Goal: Information Seeking & Learning: Learn about a topic

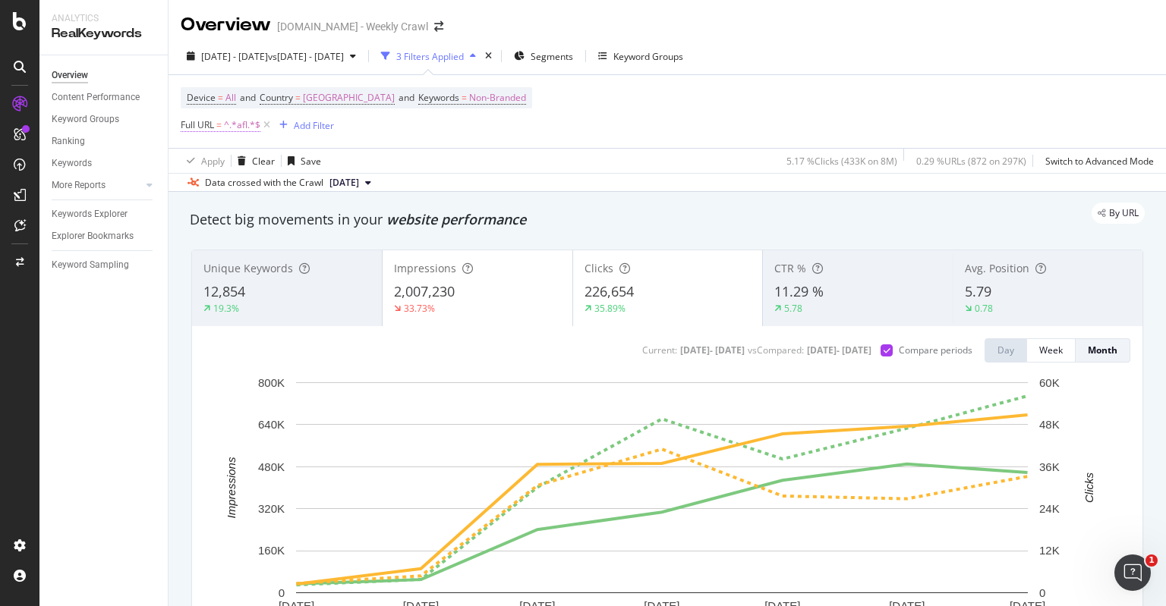
click at [233, 128] on span "^.*afl.*$" at bounding box center [242, 125] width 36 height 21
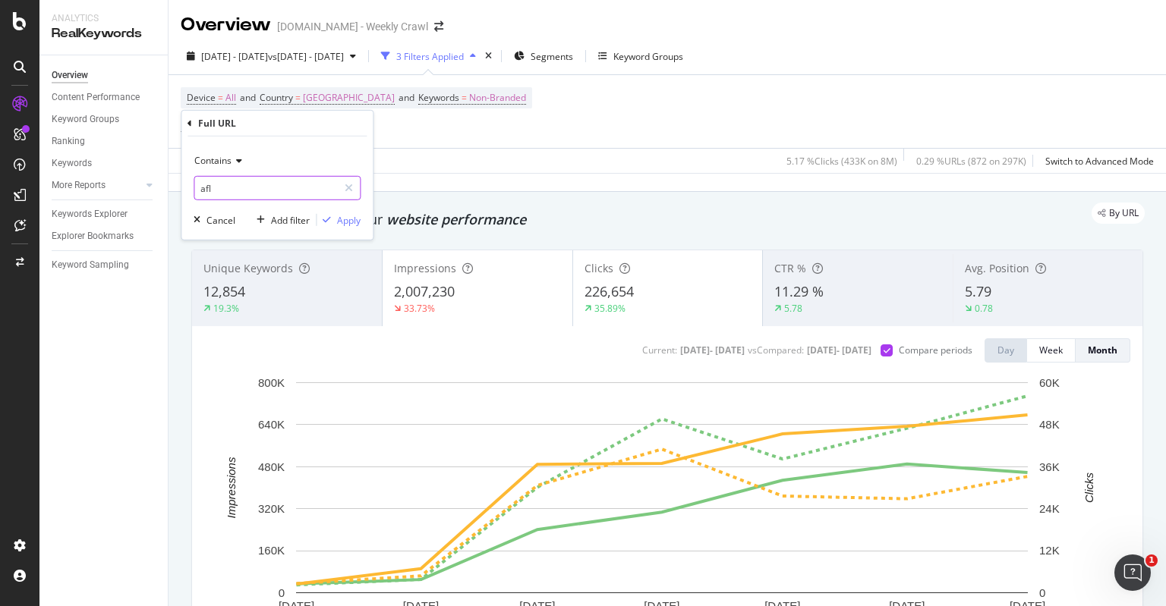
click at [263, 194] on input "afl" at bounding box center [265, 188] width 143 height 24
type input "horse"
click at [341, 217] on div "Apply" at bounding box center [349, 219] width 24 height 13
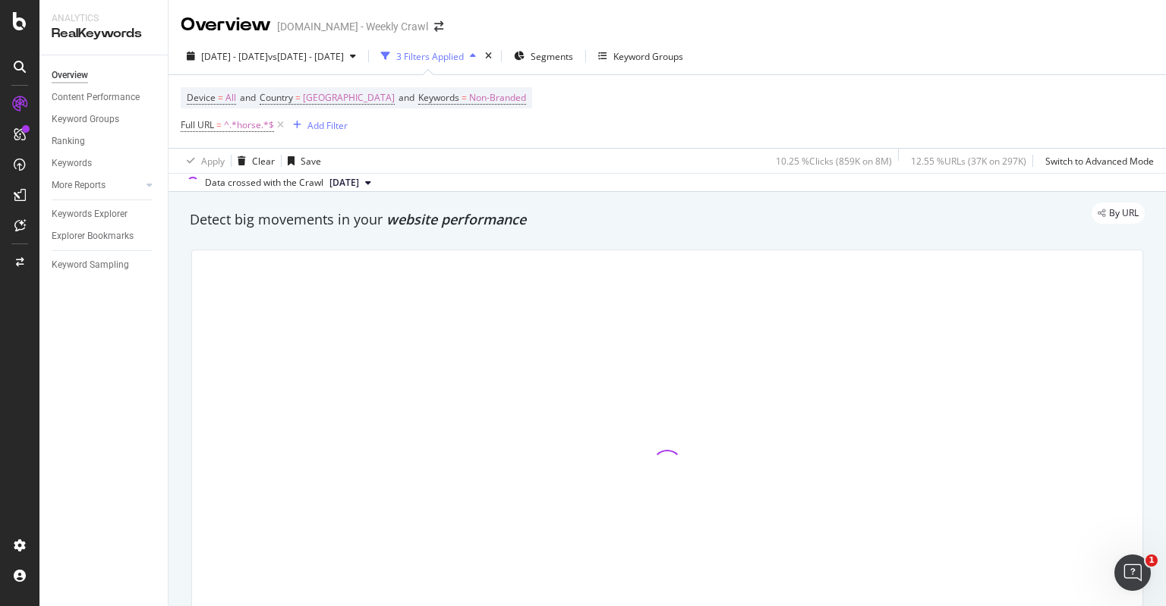
click at [655, 143] on div "Device = All and Country = Australia and Keywords = Non-Branded Full URL = ^.*h…" at bounding box center [667, 111] width 973 height 73
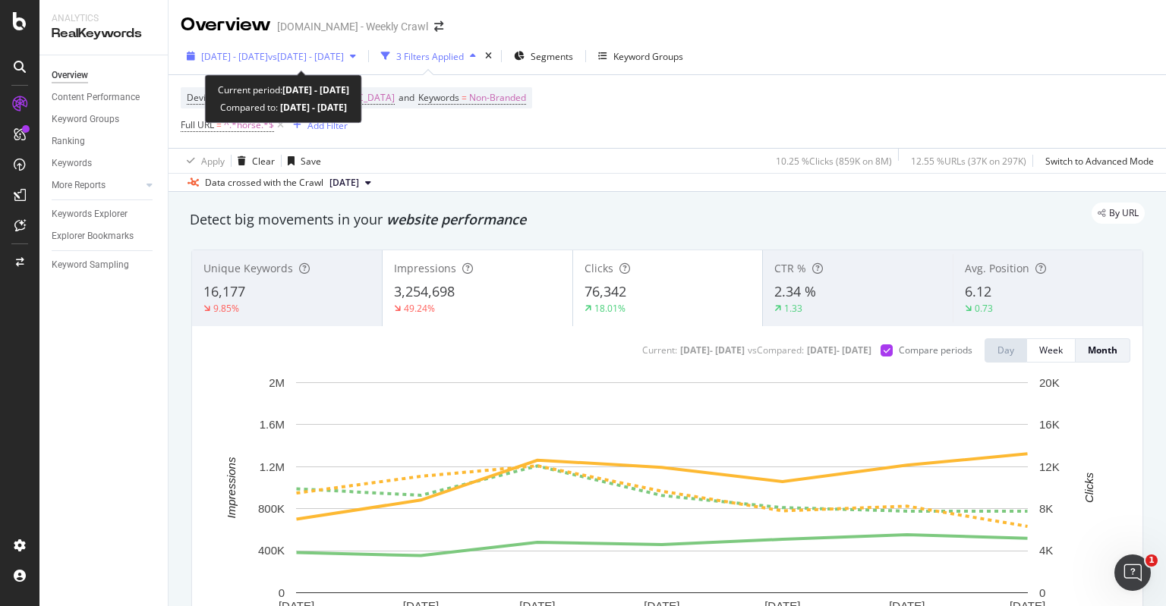
click at [313, 56] on span "vs 2023 Jan. 1st - Jul. 31st" at bounding box center [306, 56] width 76 height 13
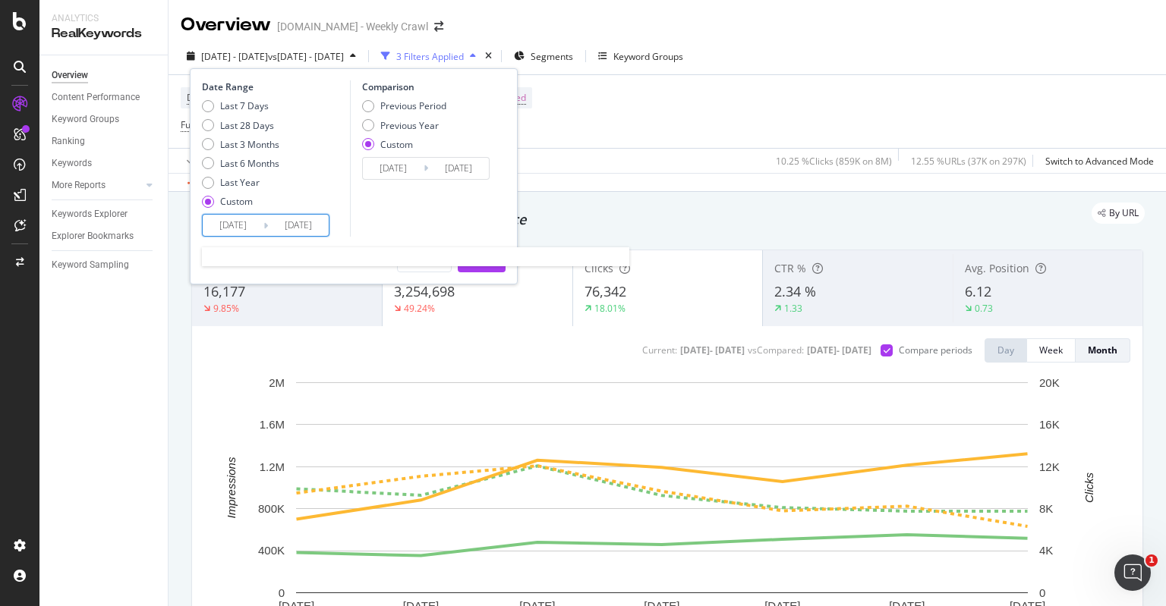
click at [239, 221] on input "2024/01/01" at bounding box center [233, 225] width 61 height 21
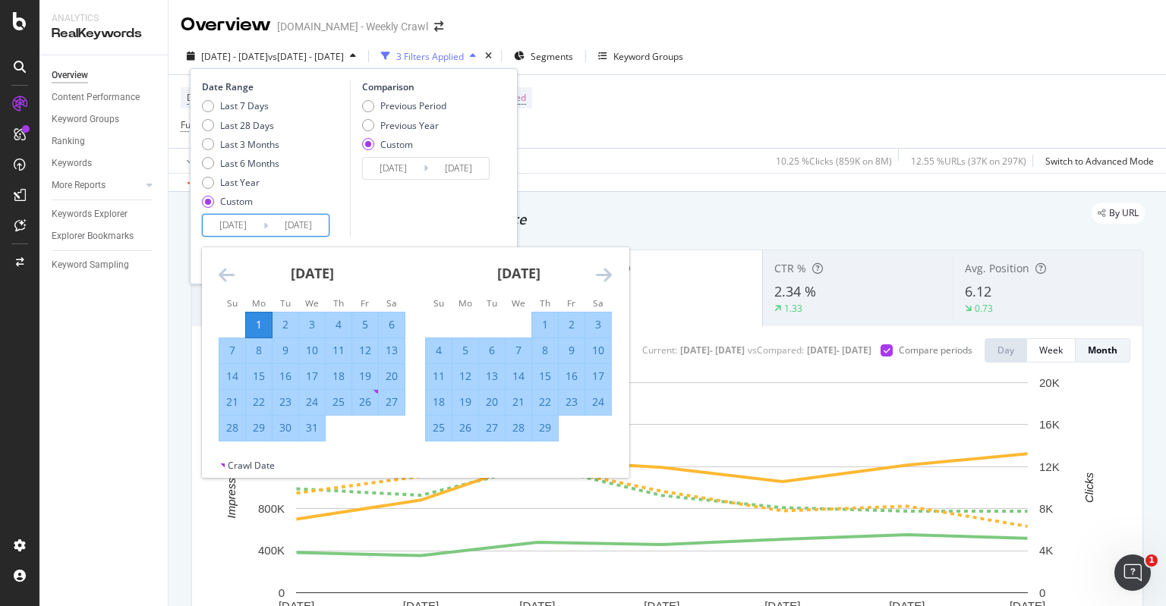
click at [213, 277] on div "January 2024 1 2 3 4 5 6 7 8 9 10 11 12 13 14 15 16 17 18 19 20 21 22 23 24 25 …" at bounding box center [312, 344] width 206 height 194
click at [221, 277] on icon "Move backward to switch to the previous month." at bounding box center [227, 275] width 16 height 18
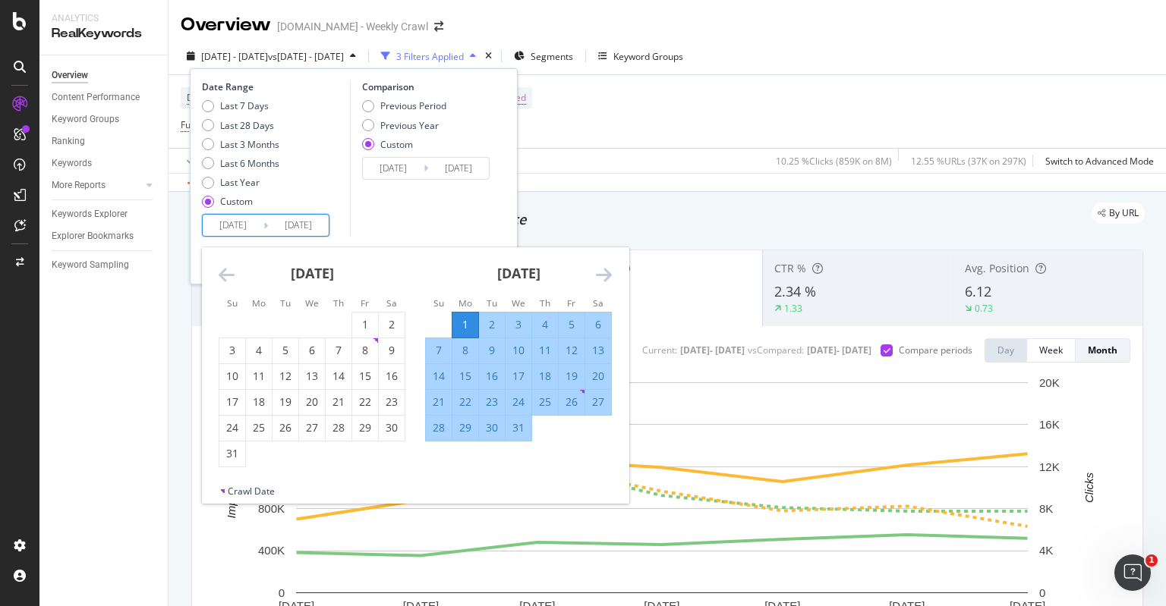
click at [613, 279] on div "January 2024 1 2 3 4 5 6 7 8 9 10 11 12 13 14 15 16 17 18 19 20 21 22 23 24 25 …" at bounding box center [518, 344] width 206 height 194
click at [609, 279] on icon "Move forward to switch to the next month." at bounding box center [604, 275] width 16 height 18
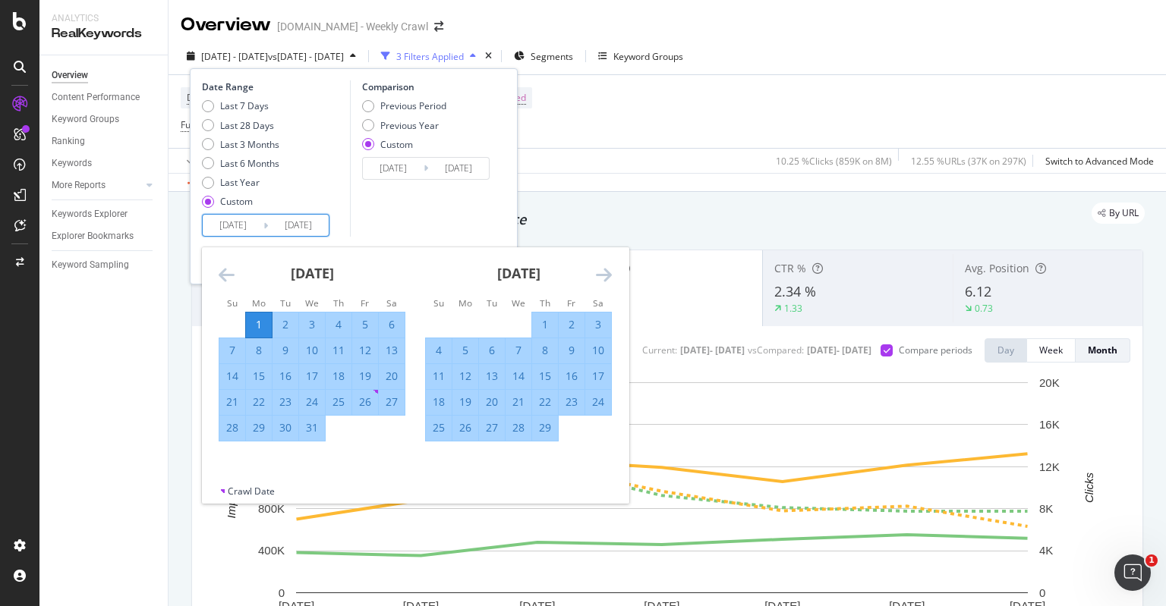
click at [607, 278] on icon "Move forward to switch to the next month." at bounding box center [604, 275] width 16 height 18
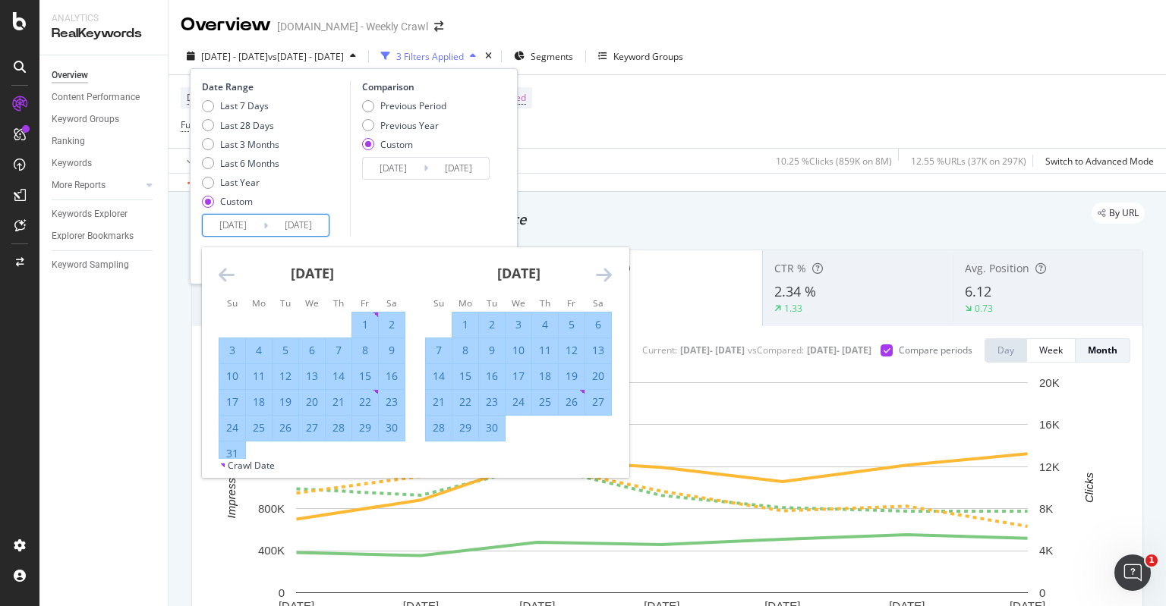
click at [607, 278] on icon "Move forward to switch to the next month." at bounding box center [604, 275] width 16 height 18
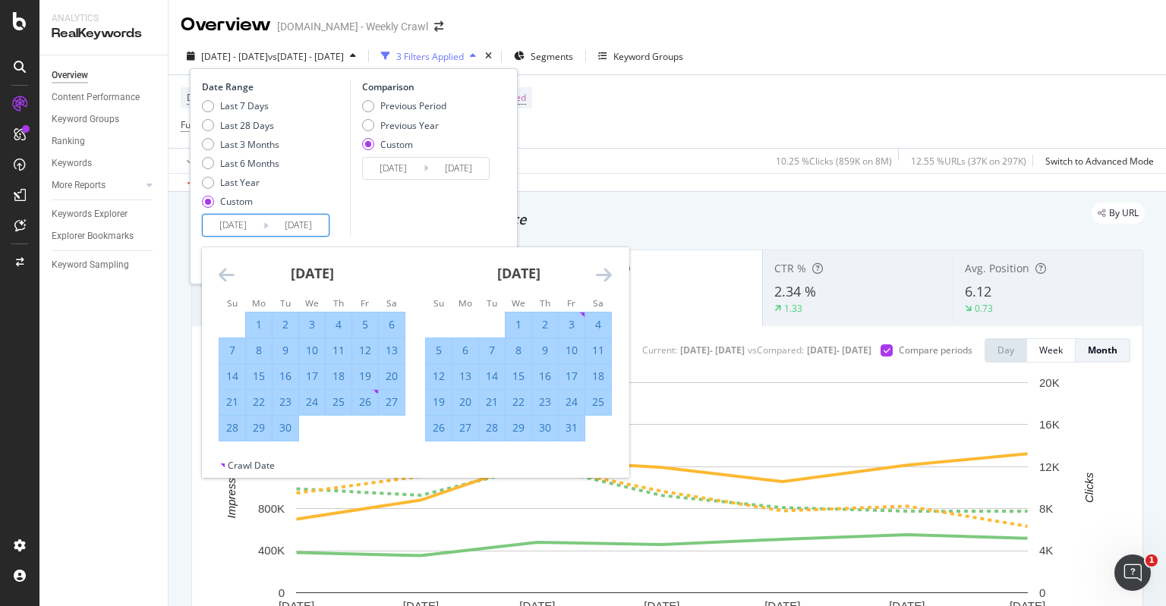
click at [607, 278] on icon "Move forward to switch to the next month." at bounding box center [604, 275] width 16 height 18
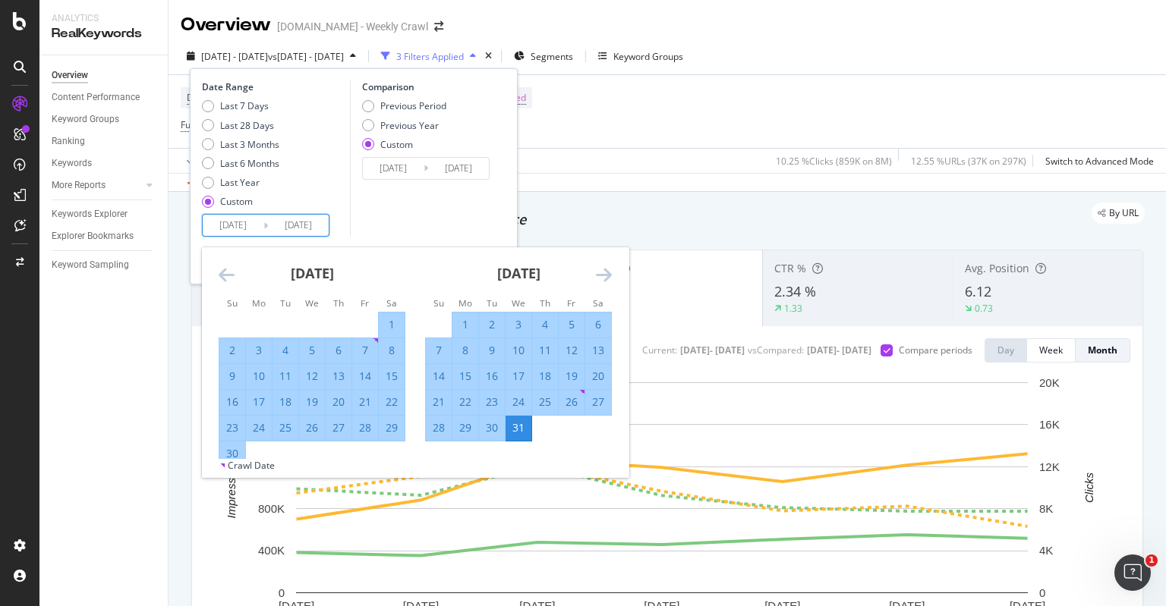
click at [607, 278] on icon "Move forward to switch to the next month." at bounding box center [604, 275] width 16 height 18
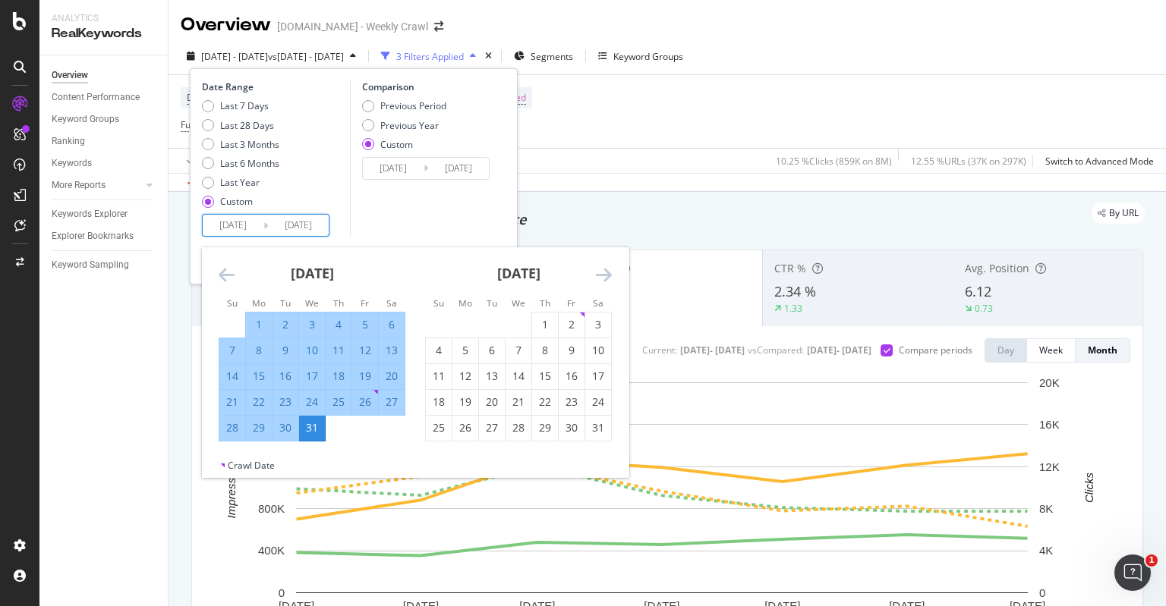
click at [607, 278] on icon "Move forward to switch to the next month." at bounding box center [604, 275] width 16 height 18
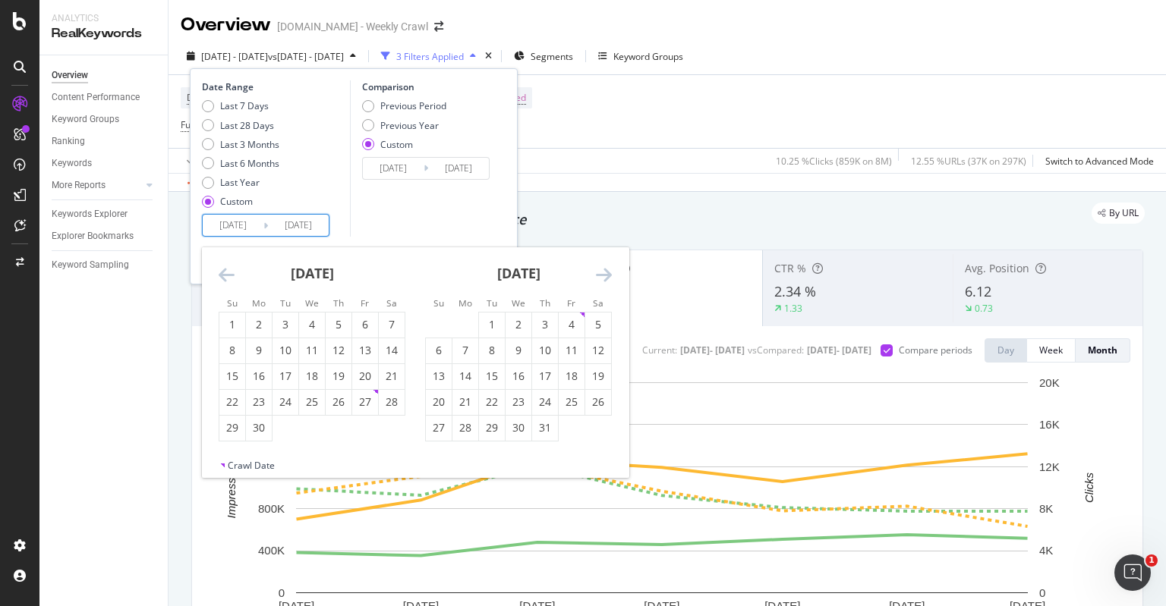
click at [607, 278] on icon "Move forward to switch to the next month." at bounding box center [604, 275] width 16 height 18
click at [606, 278] on icon "Move forward to switch to the next month." at bounding box center [604, 275] width 16 height 18
click at [307, 321] on div "1" at bounding box center [312, 324] width 26 height 15
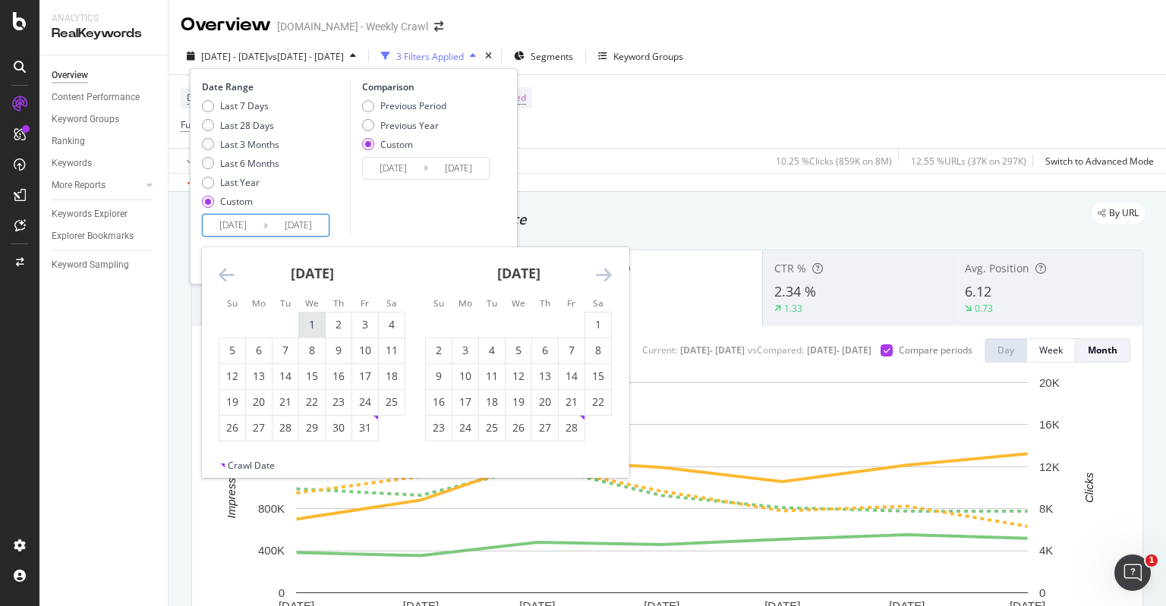
type input "2025/01/01"
click at [597, 279] on icon "Move forward to switch to the next month." at bounding box center [604, 275] width 16 height 18
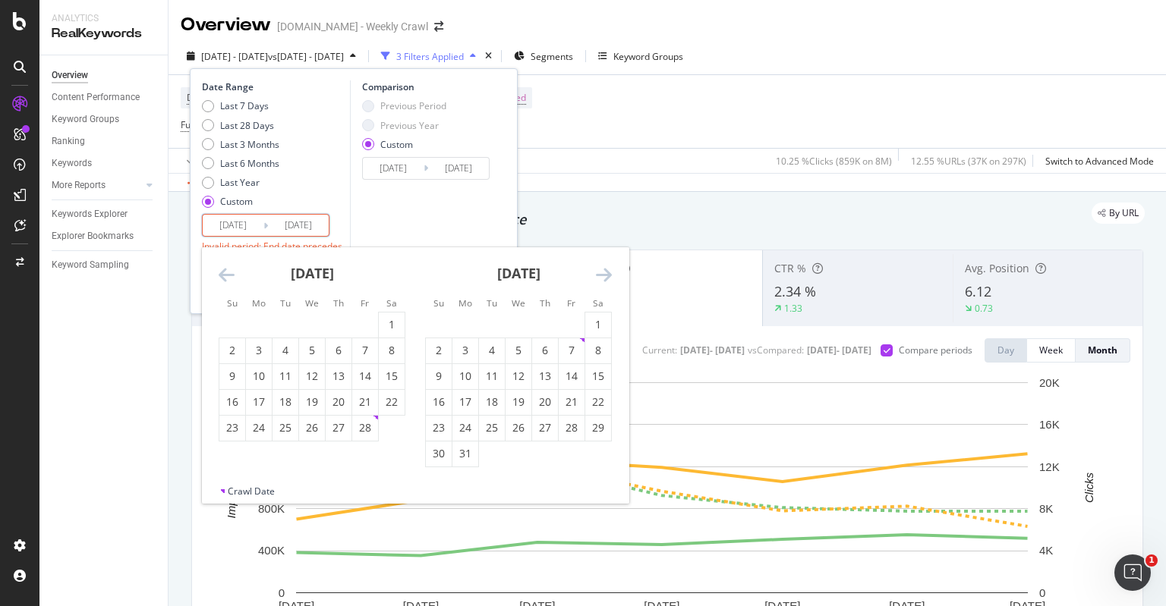
click at [603, 280] on icon "Move forward to switch to the next month." at bounding box center [604, 275] width 16 height 18
click at [555, 427] on div "31" at bounding box center [545, 427] width 26 height 15
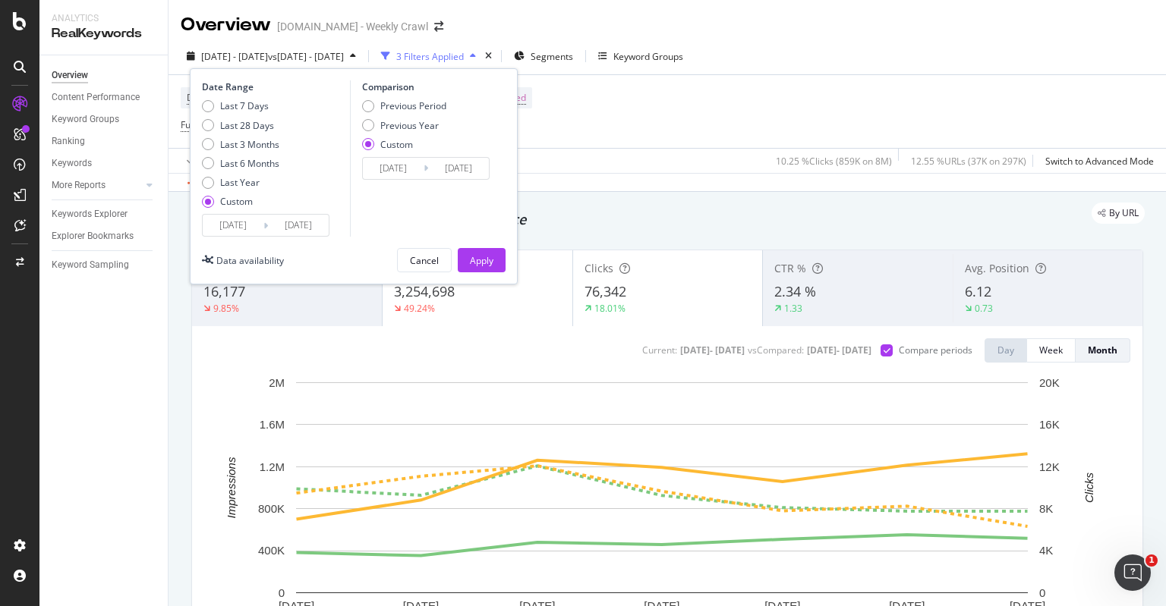
click at [294, 220] on input "2025/07/31" at bounding box center [298, 225] width 61 height 21
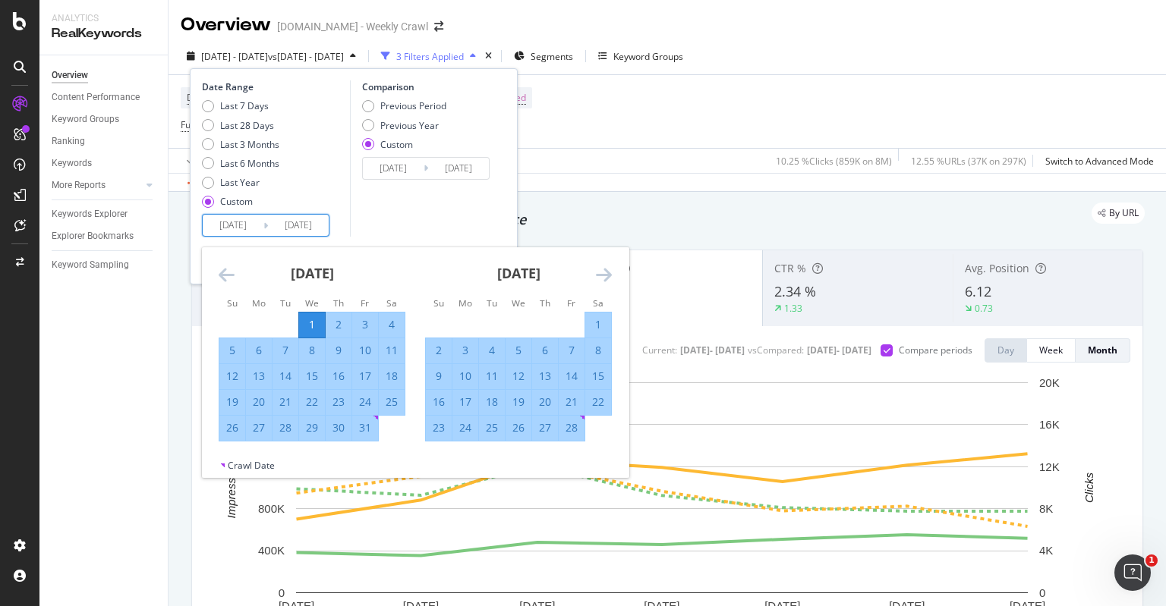
click at [593, 275] on div "February 2025" at bounding box center [518, 279] width 187 height 65
drag, startPoint x: 593, startPoint y: 275, endPoint x: 603, endPoint y: 275, distance: 10.6
click at [595, 275] on div "February 2025" at bounding box center [518, 279] width 187 height 65
click at [607, 277] on icon "Move forward to switch to the next month." at bounding box center [604, 275] width 16 height 18
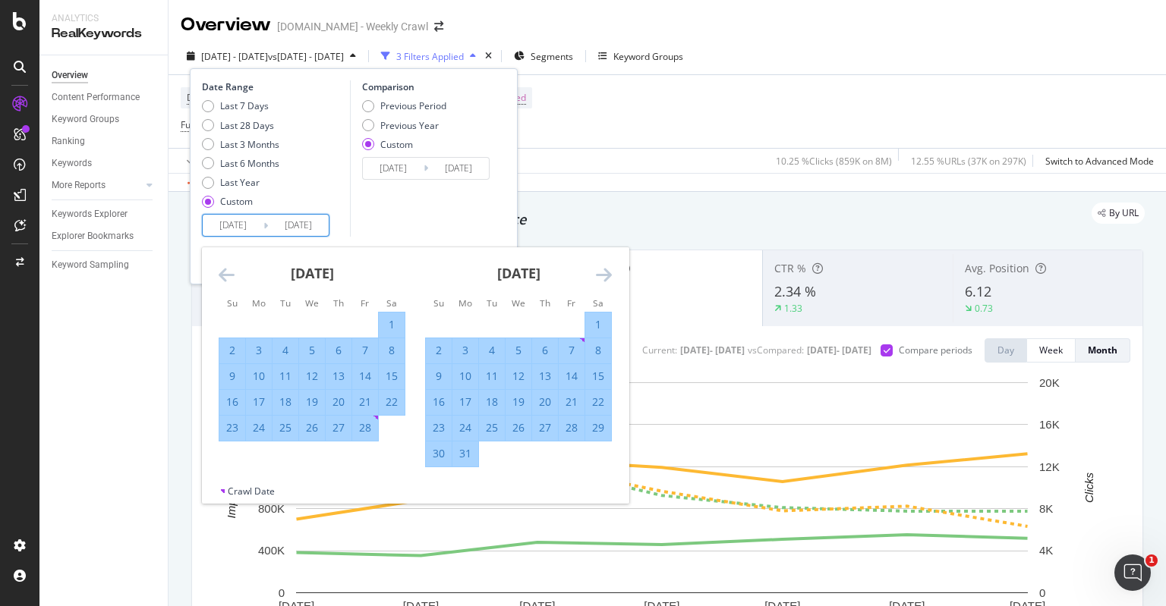
click at [229, 276] on icon "Move backward to switch to the previous month." at bounding box center [227, 275] width 16 height 18
click at [307, 321] on div "1" at bounding box center [312, 324] width 26 height 15
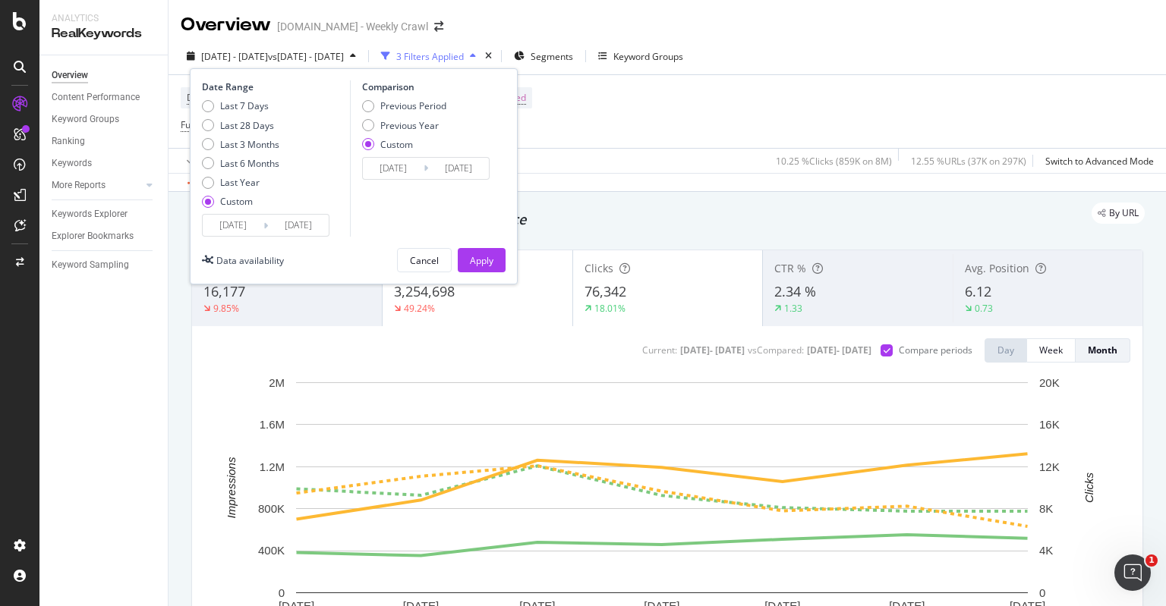
click at [298, 223] on input "2025/01/01" at bounding box center [298, 225] width 61 height 21
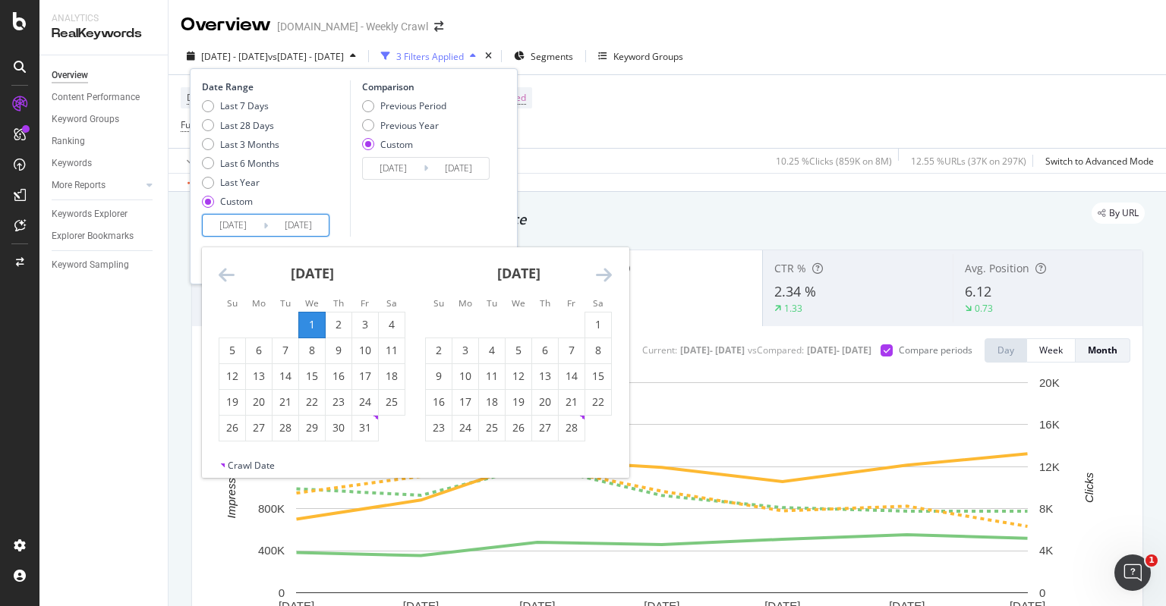
click at [248, 216] on input "2025/01/01" at bounding box center [233, 225] width 61 height 21
click at [315, 331] on div "1" at bounding box center [312, 324] width 26 height 15
click at [602, 275] on icon "Move forward to switch to the next month." at bounding box center [604, 275] width 16 height 18
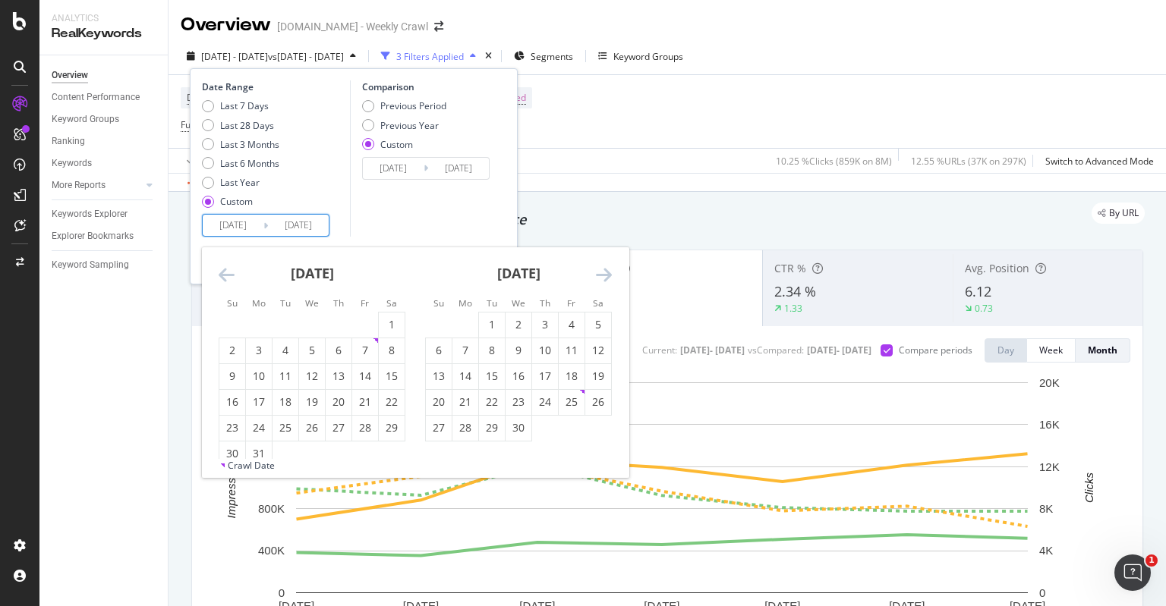
click at [602, 275] on icon "Move forward to switch to the next month." at bounding box center [604, 275] width 16 height 18
click at [467, 433] on div "30" at bounding box center [465, 427] width 26 height 15
type input "2025/06/30"
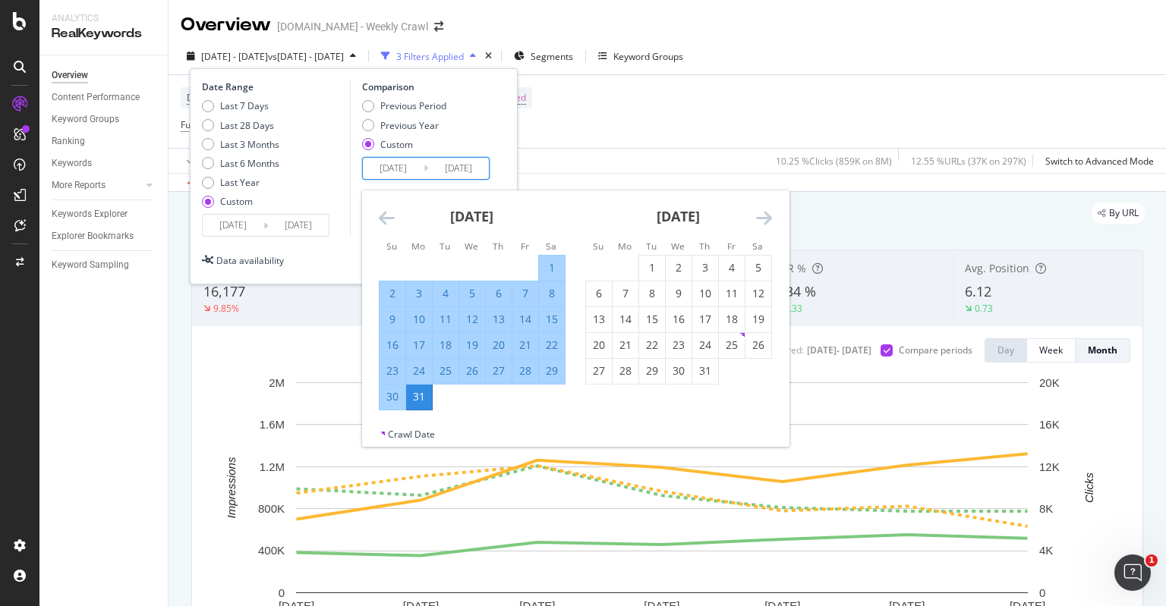
click at [399, 178] on input "2023/01/01" at bounding box center [393, 168] width 61 height 21
click at [771, 217] on icon "Move forward to switch to the next month." at bounding box center [764, 218] width 16 height 18
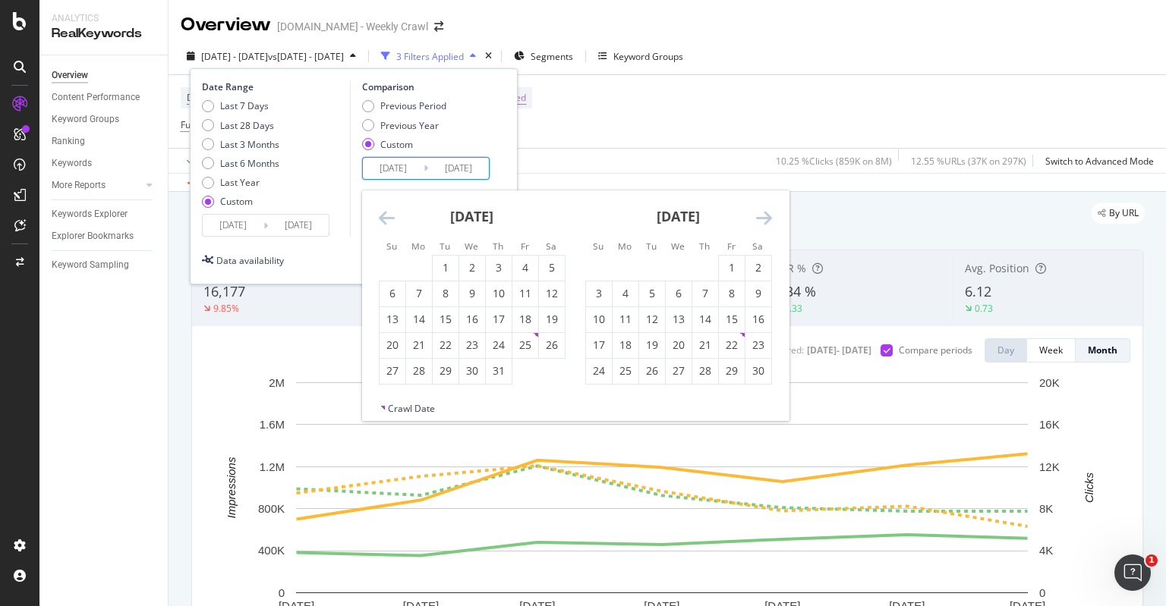
click at [771, 217] on icon "Move forward to switch to the next month." at bounding box center [764, 218] width 16 height 18
click at [771, 215] on icon "Move forward to switch to the next month." at bounding box center [764, 218] width 16 height 18
click at [619, 261] on div "1" at bounding box center [625, 267] width 26 height 15
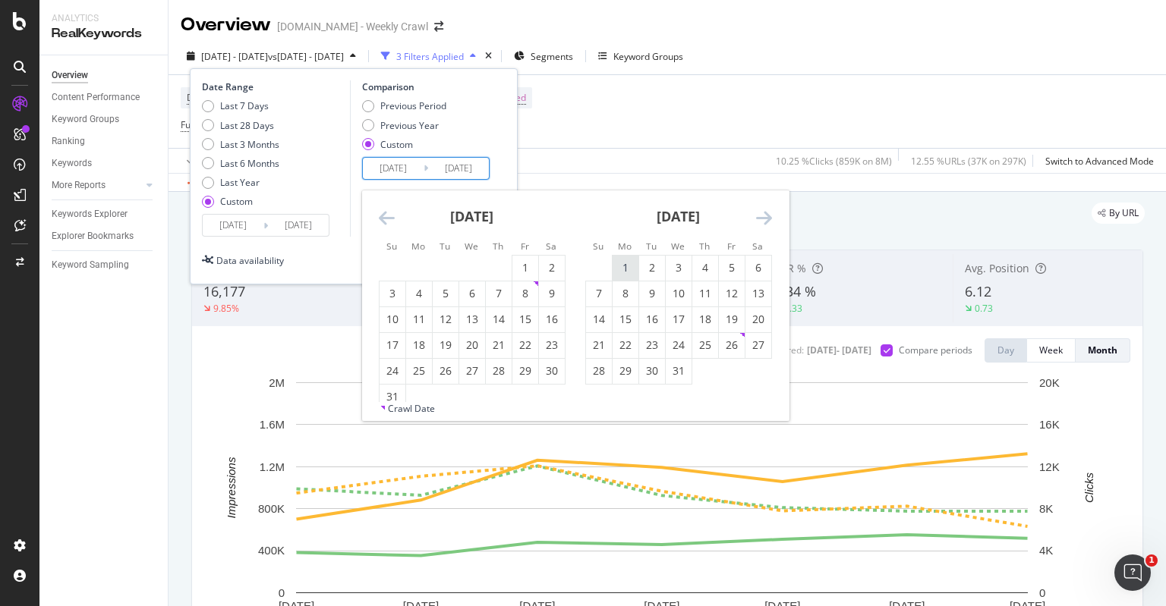
type input "2024/01/01"
click at [764, 227] on div "Move forward to switch to the next month." at bounding box center [764, 218] width 16 height 19
click at [768, 222] on icon "Move forward to switch to the next month." at bounding box center [764, 218] width 16 height 18
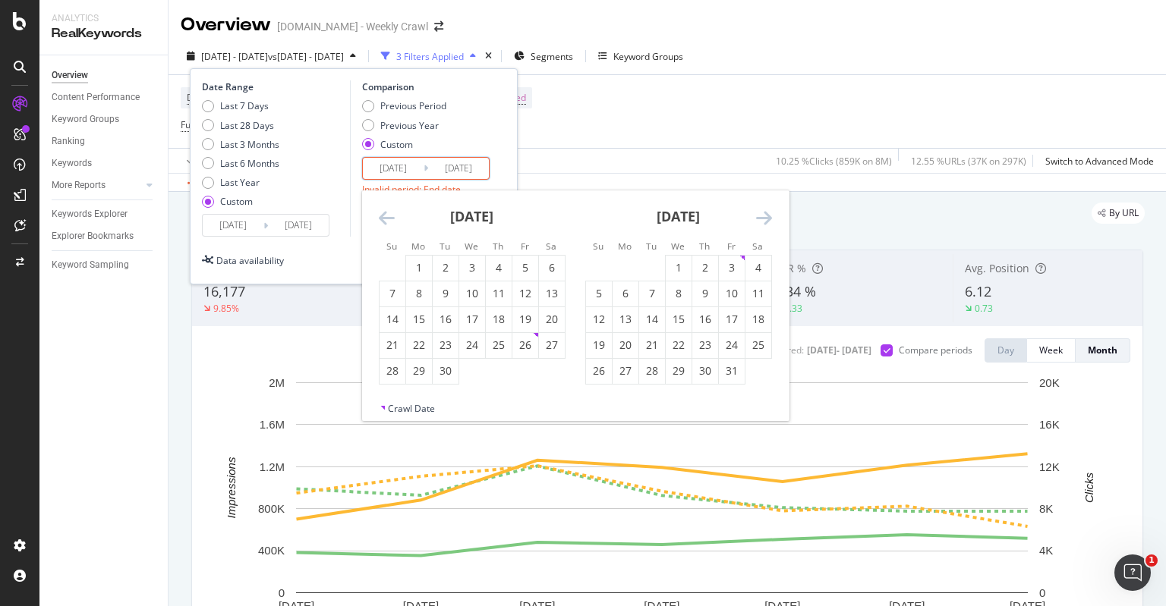
click at [768, 222] on icon "Move forward to switch to the next month." at bounding box center [764, 218] width 16 height 18
click at [601, 405] on div "30" at bounding box center [599, 397] width 26 height 25
type input "2024/06/30"
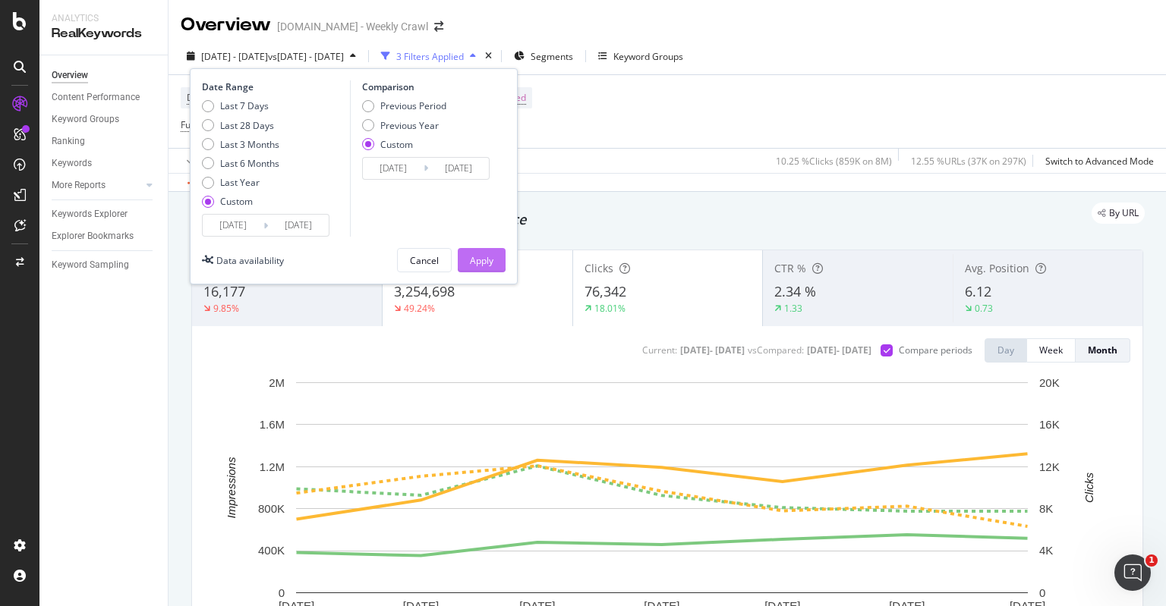
click at [475, 260] on div "Apply" at bounding box center [482, 260] width 24 height 13
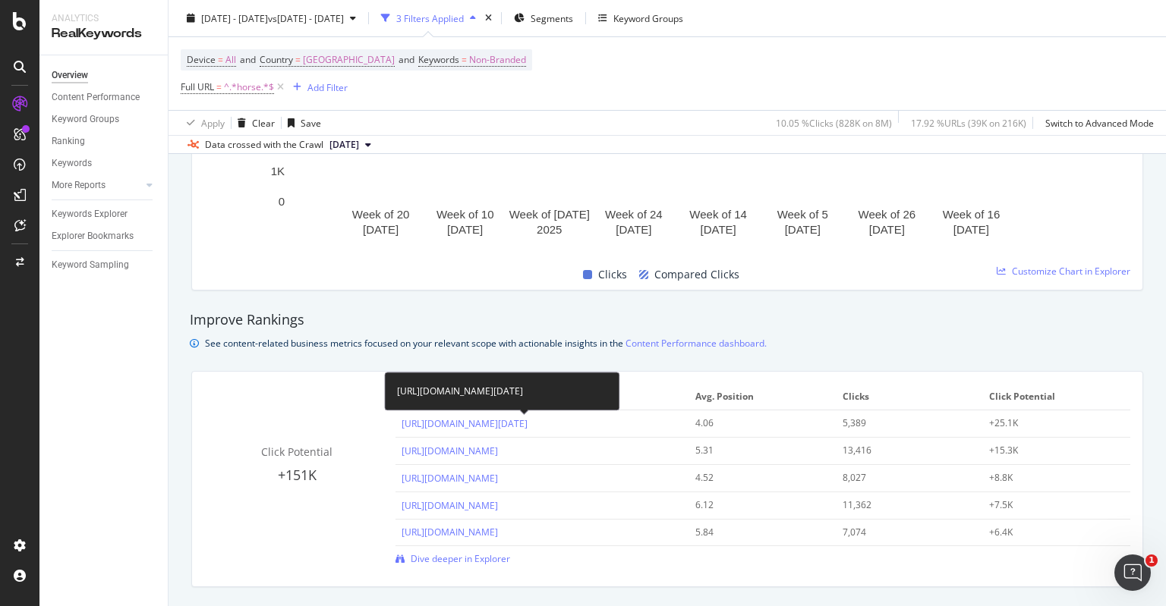
scroll to position [877, 0]
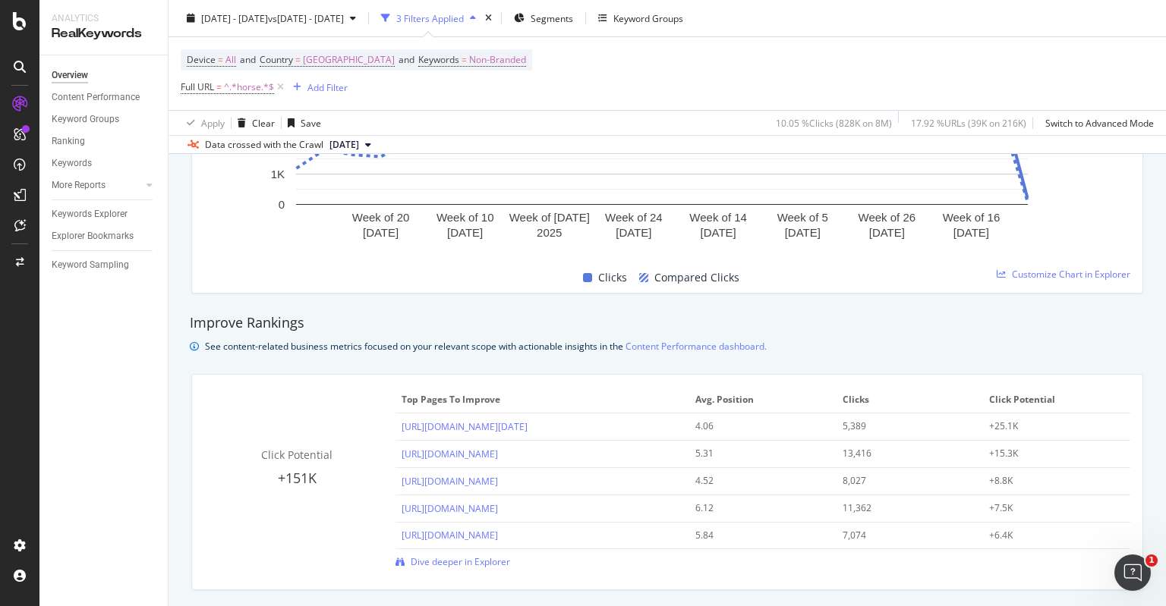
click at [610, 333] on div "Improve Rankings See content-related business metrics focused on your relevant …" at bounding box center [667, 334] width 970 height 42
click at [808, 338] on div "See content-related business metrics focused on your relevant scope with action…" at bounding box center [667, 346] width 955 height 16
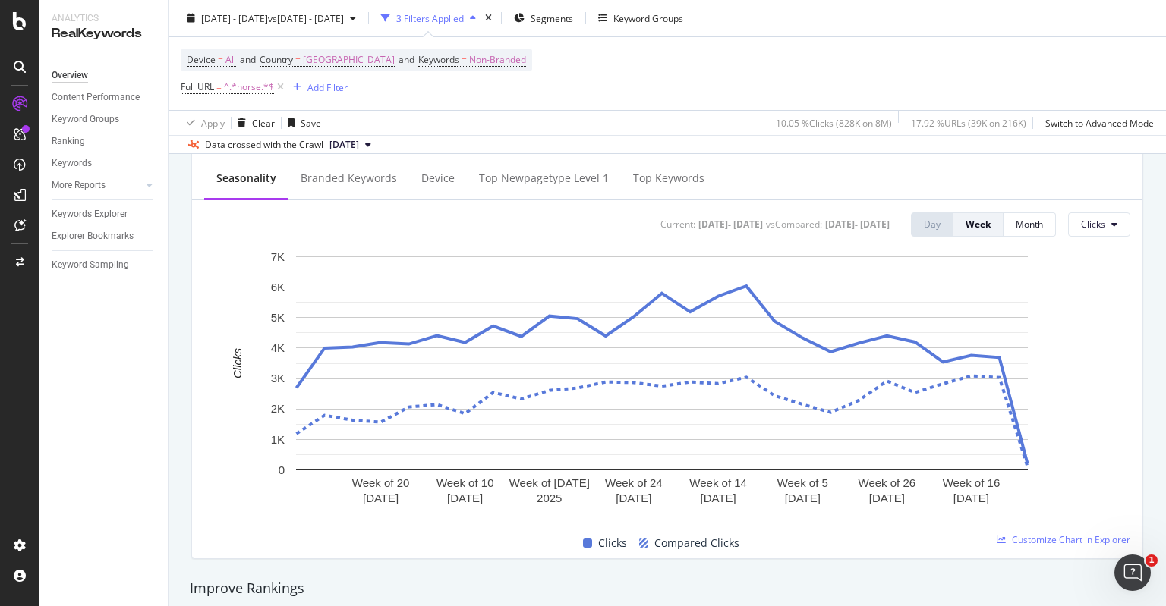
scroll to position [612, 0]
click at [644, 96] on div "Device = All and Country = Australia and Keywords = Non-Branded Full URL = ^.*h…" at bounding box center [667, 73] width 973 height 73
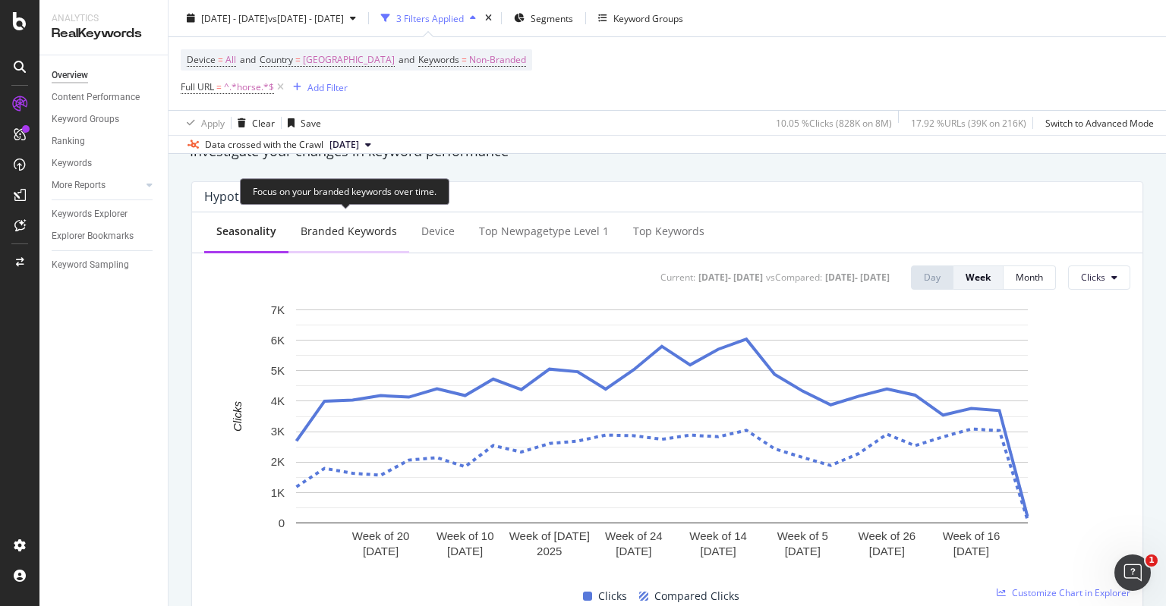
click at [376, 228] on div "Branded Keywords" at bounding box center [349, 231] width 96 height 15
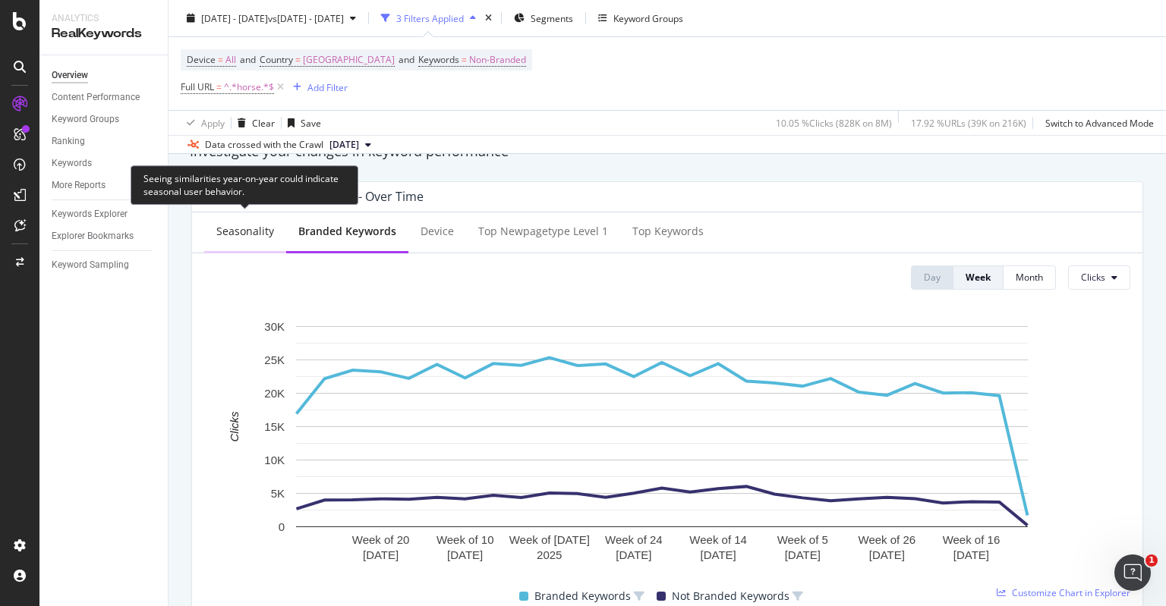
click at [266, 227] on div "Seasonality" at bounding box center [245, 231] width 58 height 15
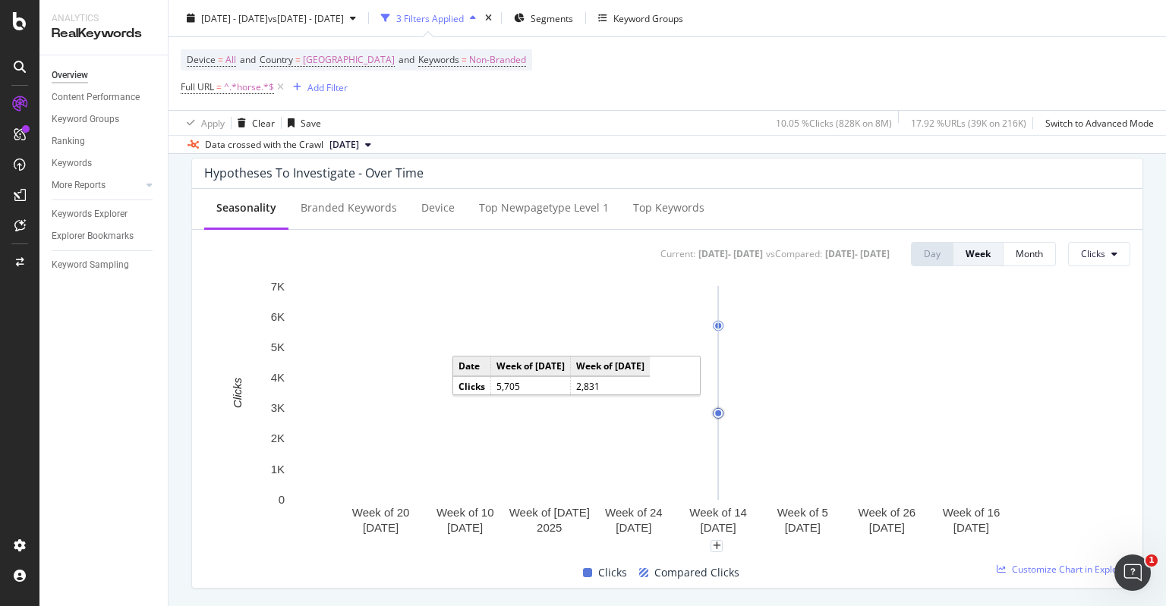
scroll to position [688, 0]
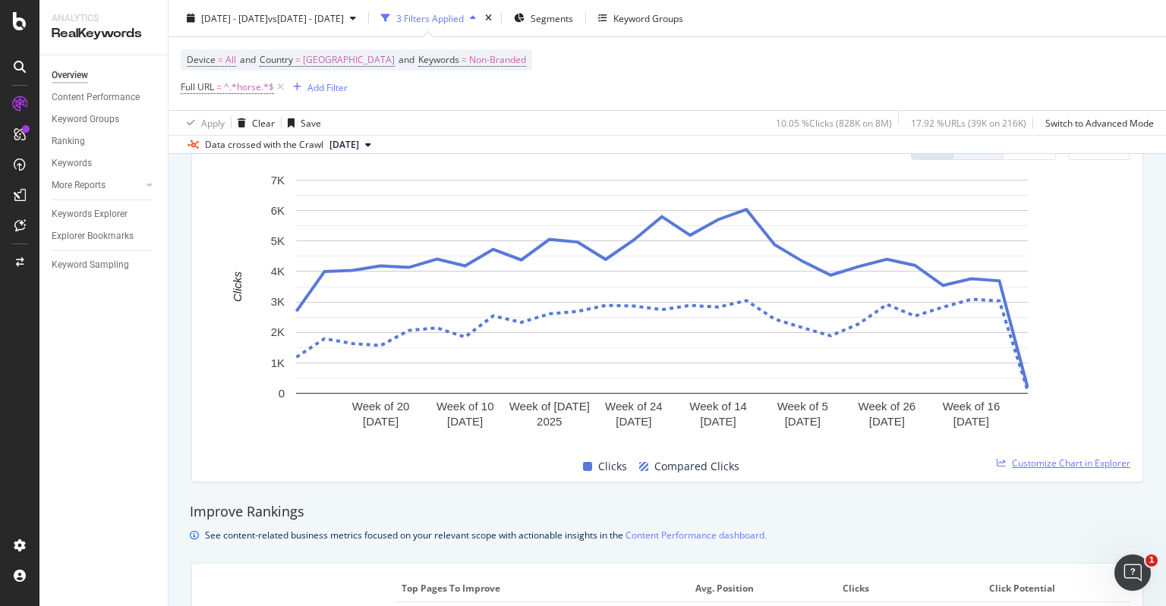
click at [1021, 461] on span "Customize Chart in Explorer" at bounding box center [1071, 463] width 118 height 13
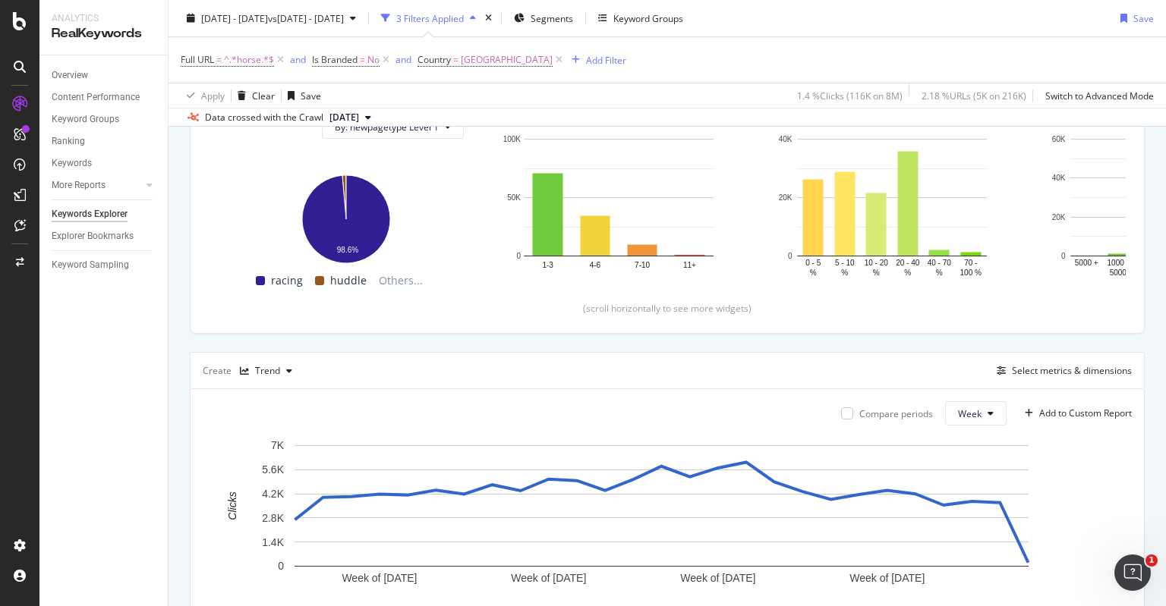
scroll to position [409, 0]
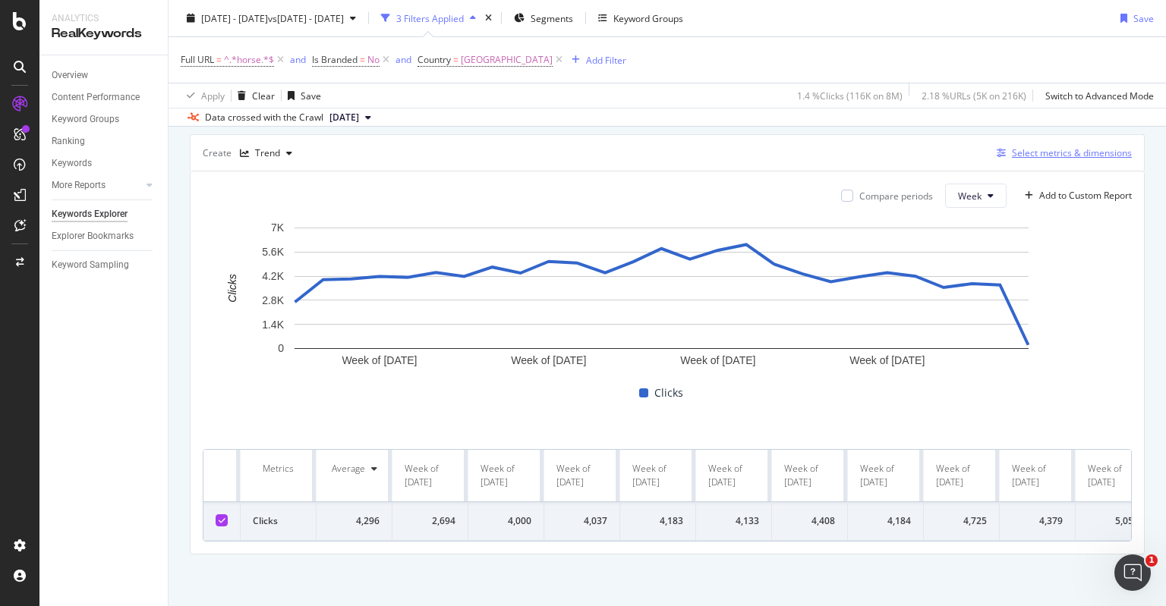
click at [1033, 145] on div "Select metrics & dimensions" at bounding box center [1060, 153] width 141 height 17
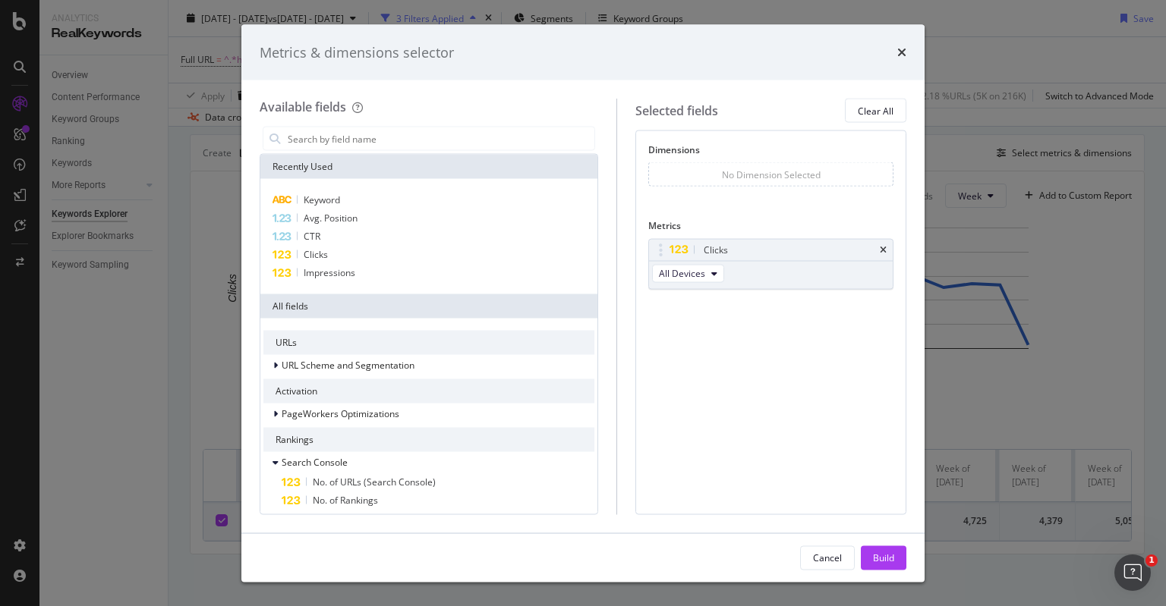
click at [893, 65] on div "Metrics & dimensions selector" at bounding box center [582, 52] width 683 height 56
click at [908, 54] on div "Metrics & dimensions selector" at bounding box center [582, 52] width 683 height 56
click at [904, 55] on icon "times" at bounding box center [901, 52] width 9 height 12
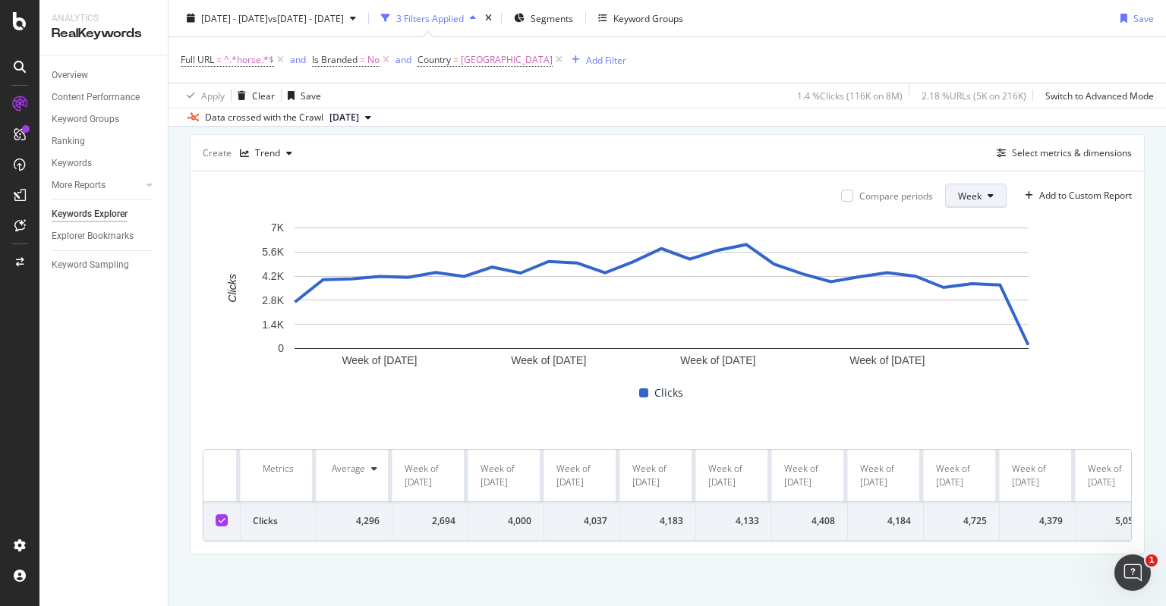
click at [959, 194] on span "Week" at bounding box center [970, 196] width 24 height 13
click at [953, 279] on span "Month" at bounding box center [959, 281] width 27 height 14
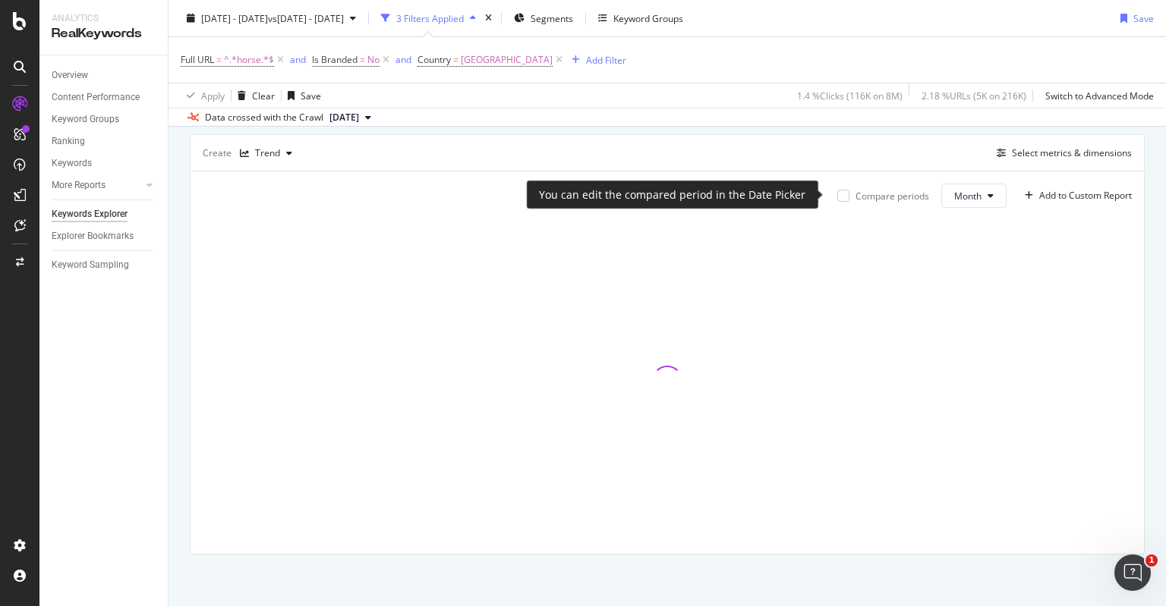
click at [837, 194] on div "Compare periods" at bounding box center [883, 196] width 92 height 13
click at [837, 194] on div at bounding box center [843, 196] width 12 height 12
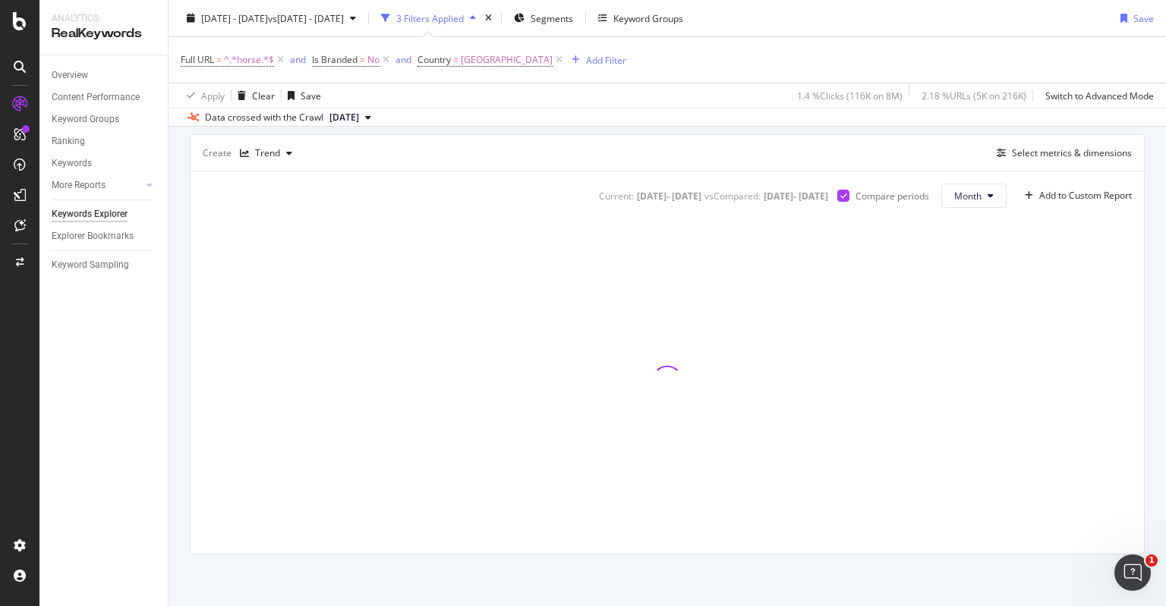
click at [867, 147] on div "Create Trend Select metrics & dimensions" at bounding box center [667, 152] width 955 height 36
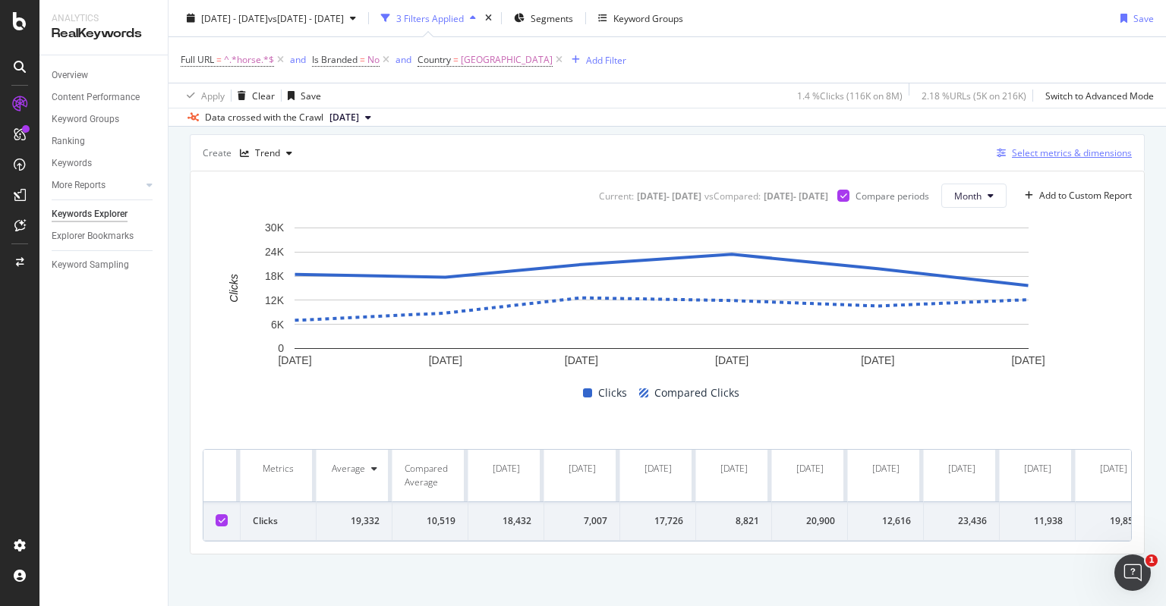
click at [1019, 151] on div "Select metrics & dimensions" at bounding box center [1072, 152] width 120 height 13
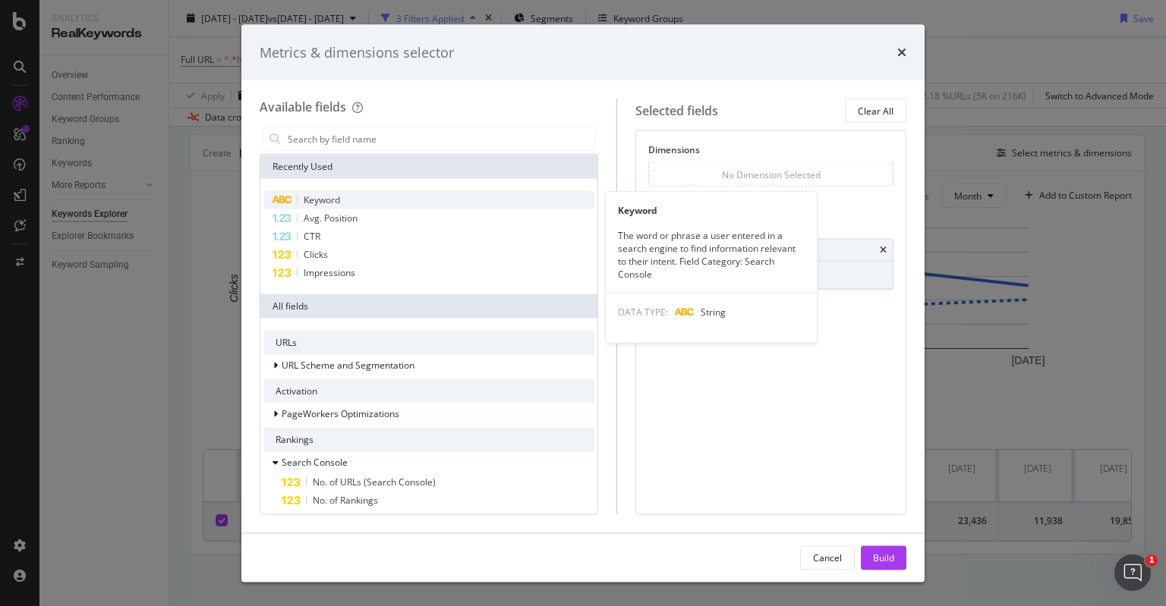
click at [389, 197] on div "Keyword" at bounding box center [428, 200] width 331 height 18
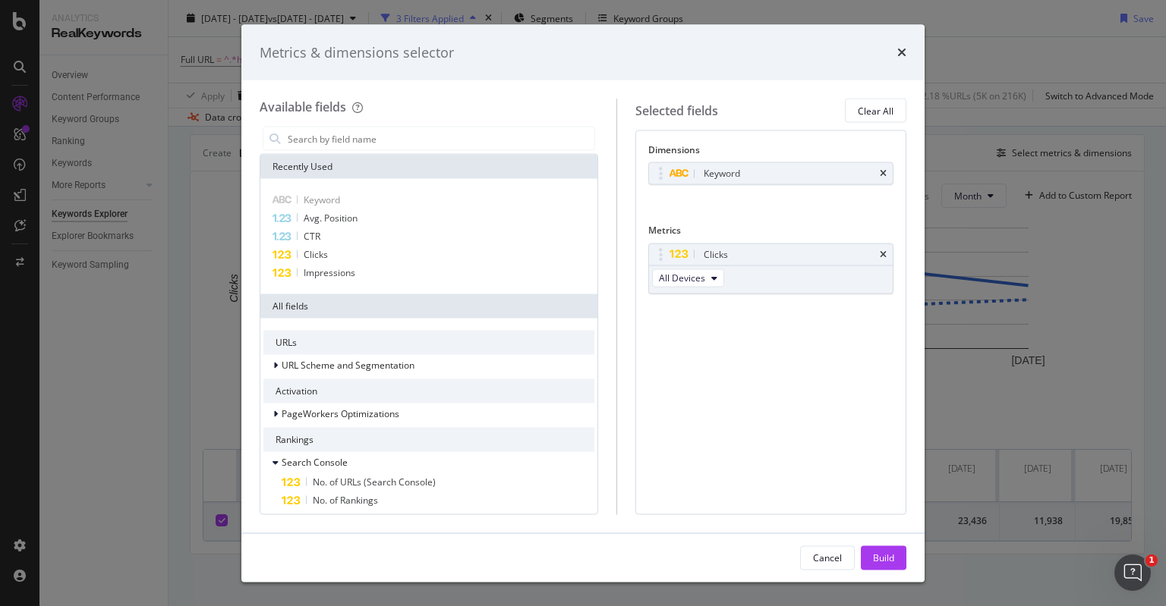
click at [747, 209] on div "Keyword You can use this field as a dimension" at bounding box center [770, 189] width 245 height 55
click at [877, 554] on div "Build" at bounding box center [883, 557] width 21 height 13
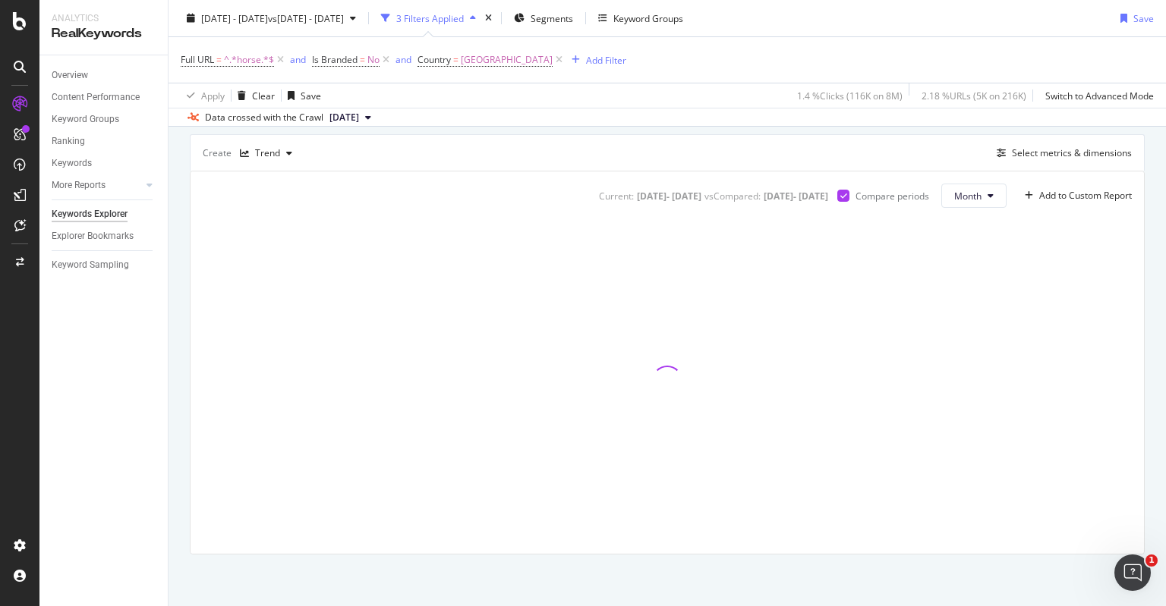
click at [1141, 268] on div "By URL Top Charts Clicks By newpagetype Level 1 By: newpagetype Level 1 Hold CT…" at bounding box center [666, 182] width 997 height 852
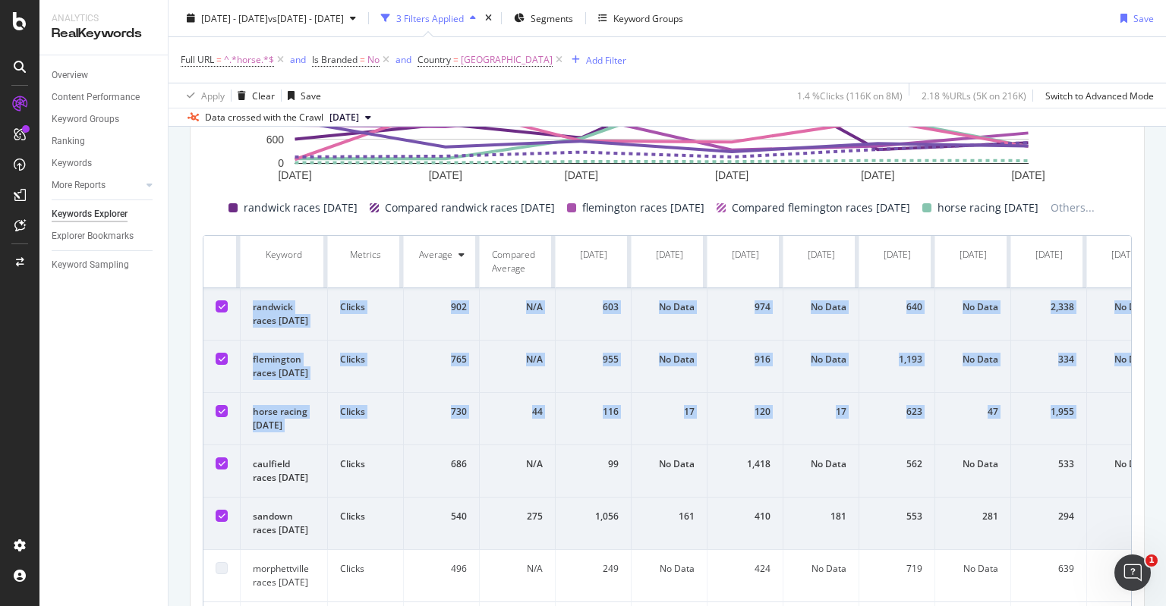
scroll to position [572, 0]
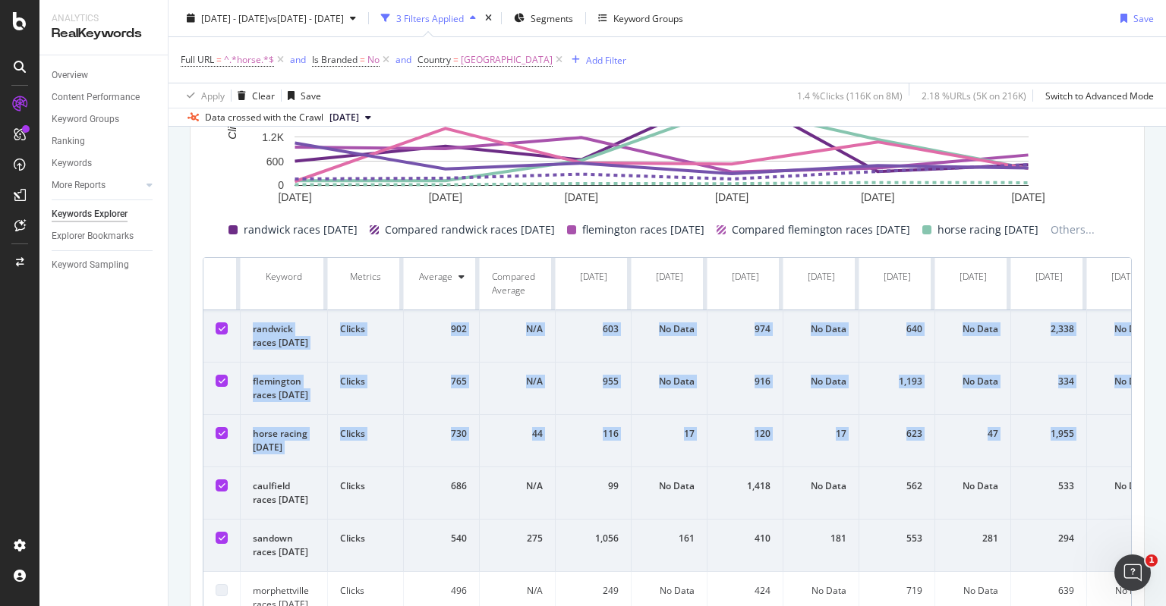
drag, startPoint x: 1165, startPoint y: 325, endPoint x: 1165, endPoint y: 273, distance: 51.6
click at [1165, 273] on div "Keywords Explorer Sportsbet.com.au - Weekly Crawl 2025 Jan. 1st - Jun. 30th vs …" at bounding box center [666, 303] width 997 height 606
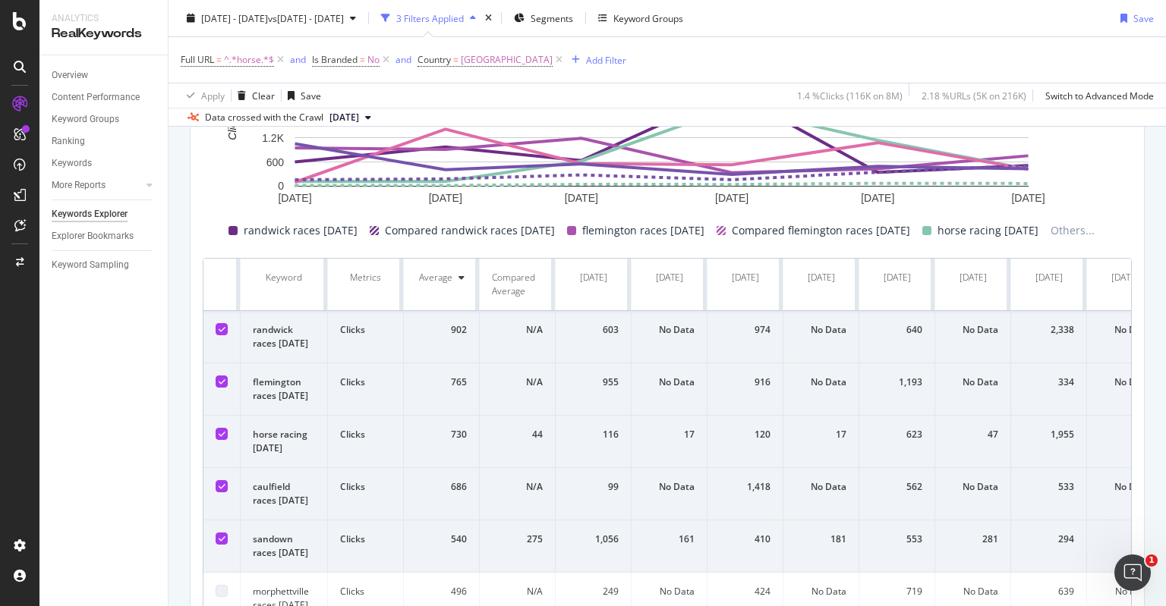
click at [1140, 294] on div "By URL Top Charts Clicks By newpagetype Level 1 By: newpagetype Level 1 Hold CT…" at bounding box center [666, 224] width 997 height 1262
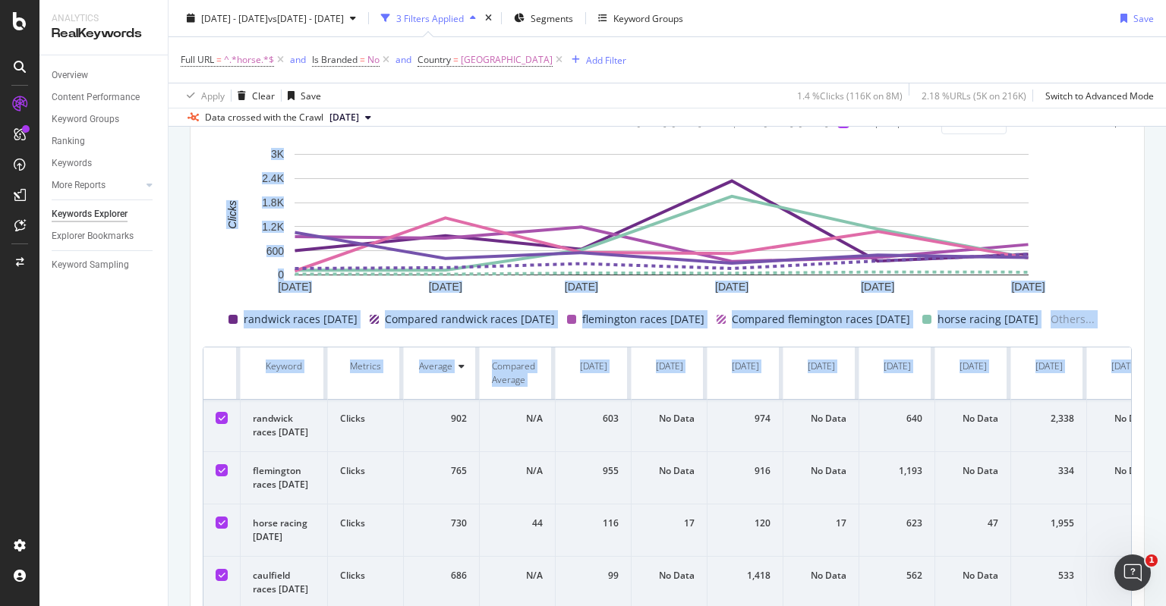
scroll to position [515, 0]
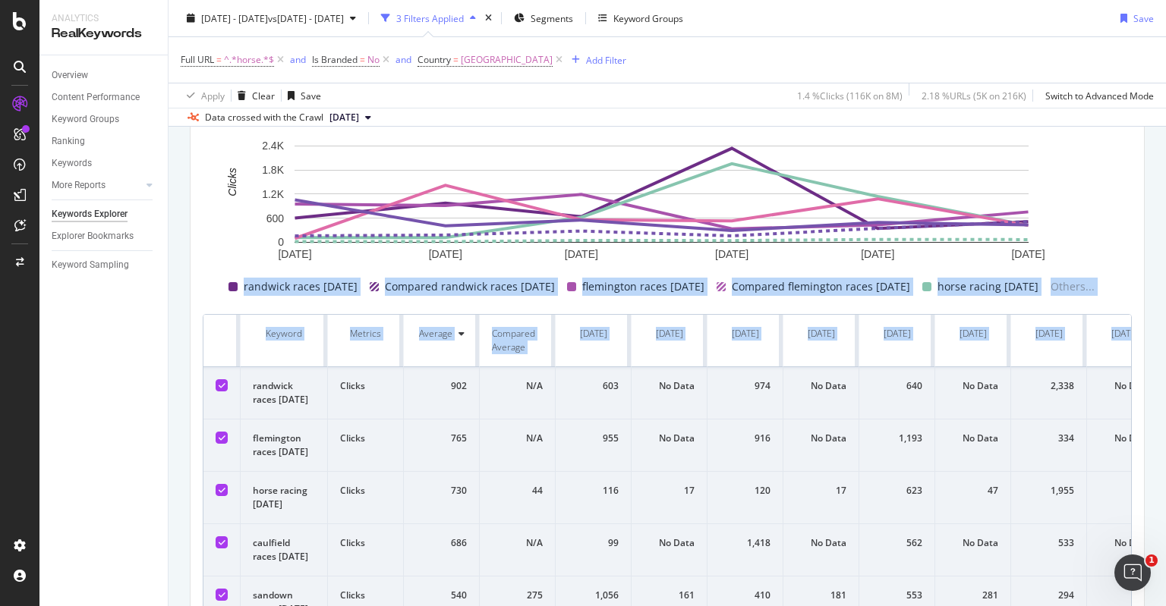
drag, startPoint x: 1165, startPoint y: 292, endPoint x: 1165, endPoint y: 269, distance: 22.8
click at [1165, 269] on div "Keywords Explorer Sportsbet.com.au - Weekly Crawl 2025 Jan. 1st - Jun. 30th vs …" at bounding box center [666, 303] width 997 height 606
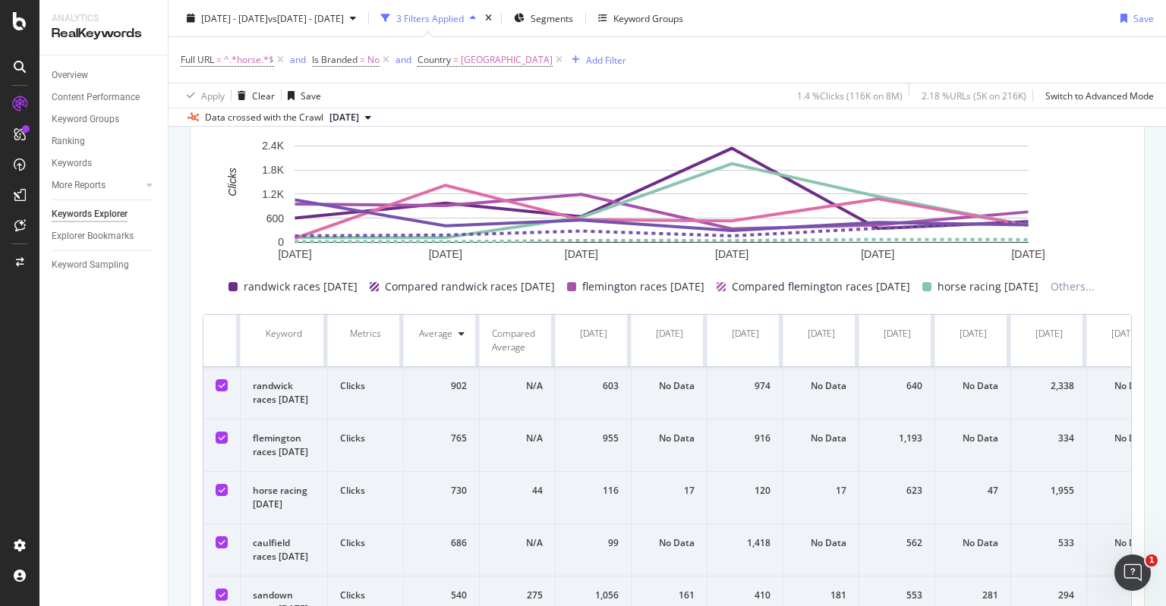
click at [1140, 258] on div "By URL Top Charts Clicks By newpagetype Level 1 By: newpagetype Level 1 Hold CT…" at bounding box center [666, 280] width 997 height 1262
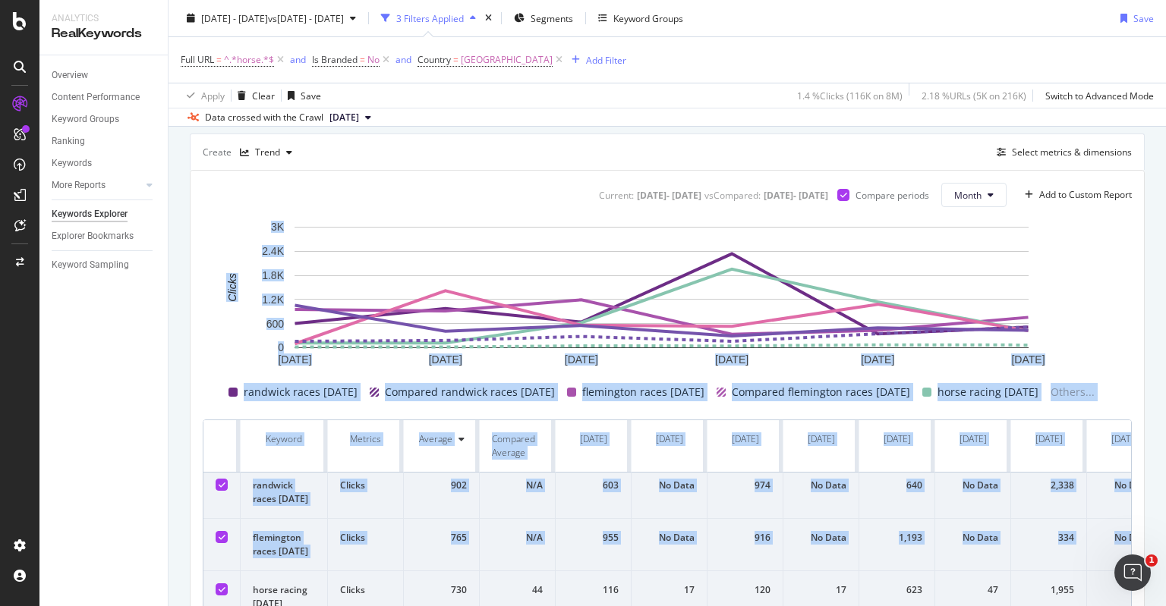
scroll to position [396, 0]
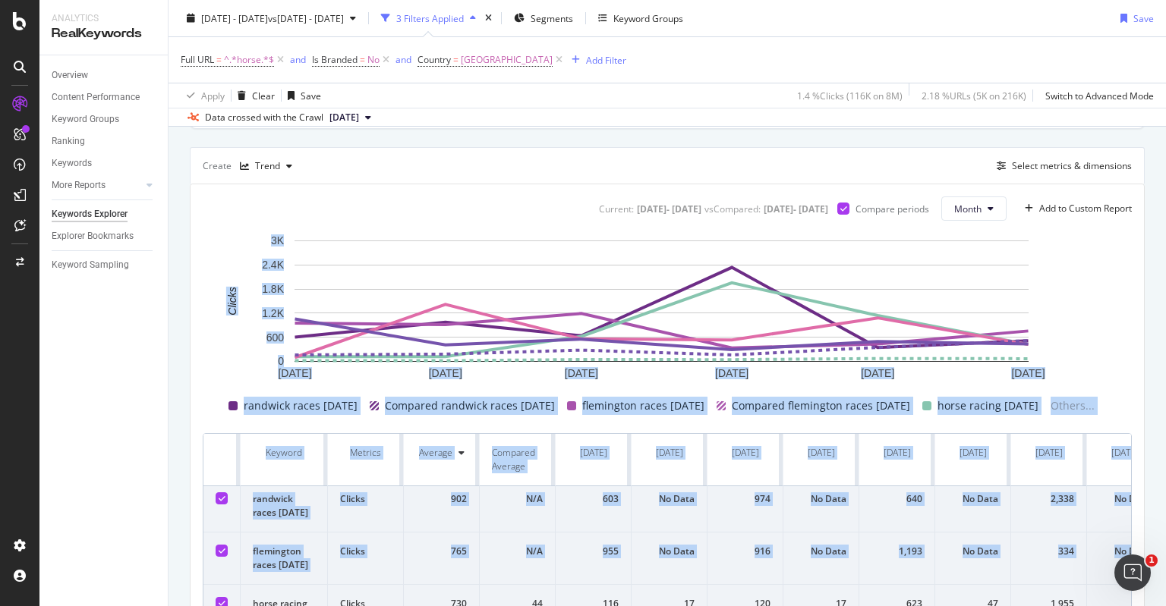
drag, startPoint x: 1165, startPoint y: 320, endPoint x: 1165, endPoint y: 230, distance: 89.6
click at [1165, 230] on div "Keywords Explorer Sportsbet.com.au - Weekly Crawl 2025 Jan. 1st - Jun. 30th vs …" at bounding box center [666, 303] width 997 height 606
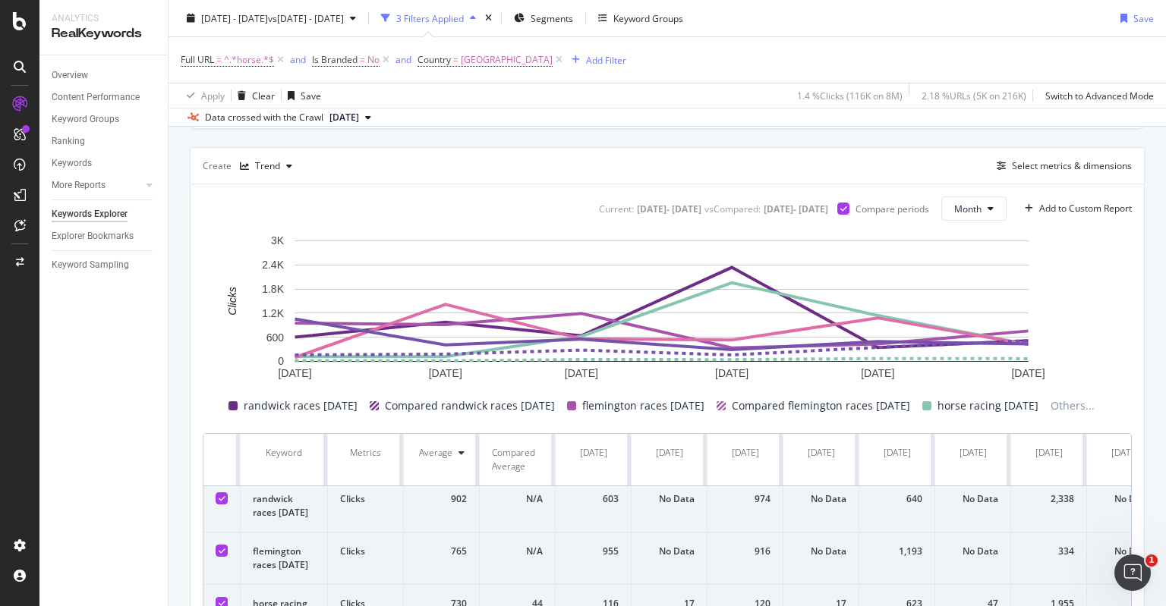
click at [1123, 283] on div "Current: 2025 Jan. 1st - 2025 Jun. 30th vs Compared : 2024 Jan. 1st - 2024 Jun.…" at bounding box center [667, 580] width 953 height 792
click at [1107, 274] on rect "A chart." at bounding box center [662, 309] width 918 height 152
click at [1151, 273] on div "By URL Top Charts Clicks By newpagetype Level 1 By: newpagetype Level 1 Hold CT…" at bounding box center [666, 400] width 997 height 1262
click at [1139, 264] on div "By URL Top Charts Clicks By newpagetype Level 1 By: newpagetype Level 1 Hold CT…" at bounding box center [666, 400] width 997 height 1262
click at [1139, 254] on div "By URL Top Charts Clicks By newpagetype Level 1 By: newpagetype Level 1 Hold CT…" at bounding box center [666, 400] width 997 height 1262
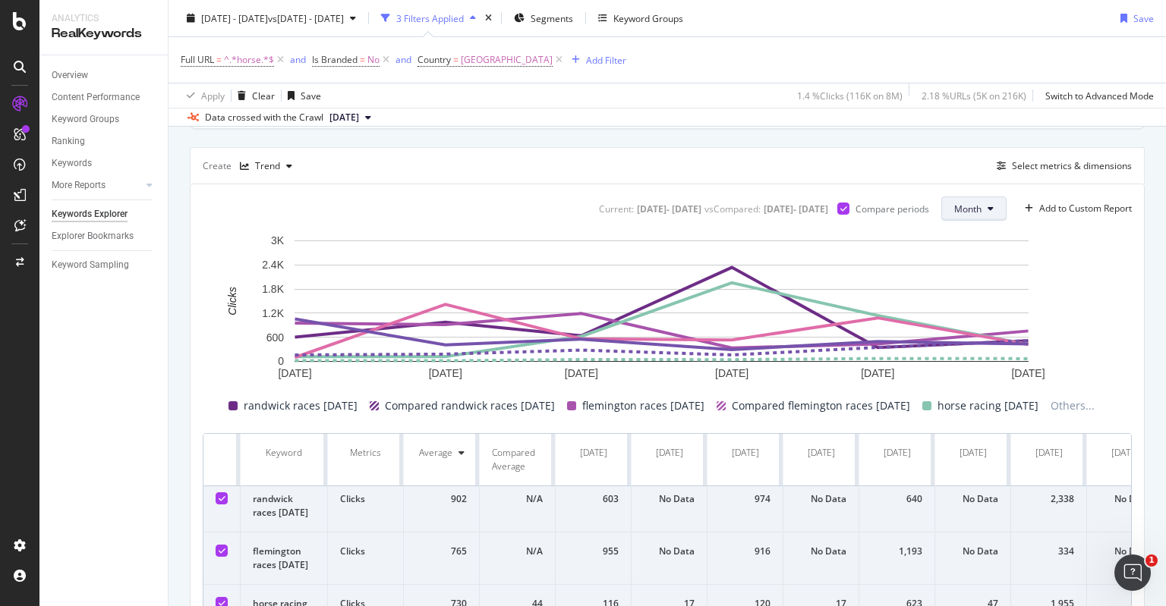
click at [957, 209] on span "Month" at bounding box center [967, 209] width 27 height 13
click at [1016, 160] on div "Select metrics & dimensions" at bounding box center [1072, 165] width 120 height 13
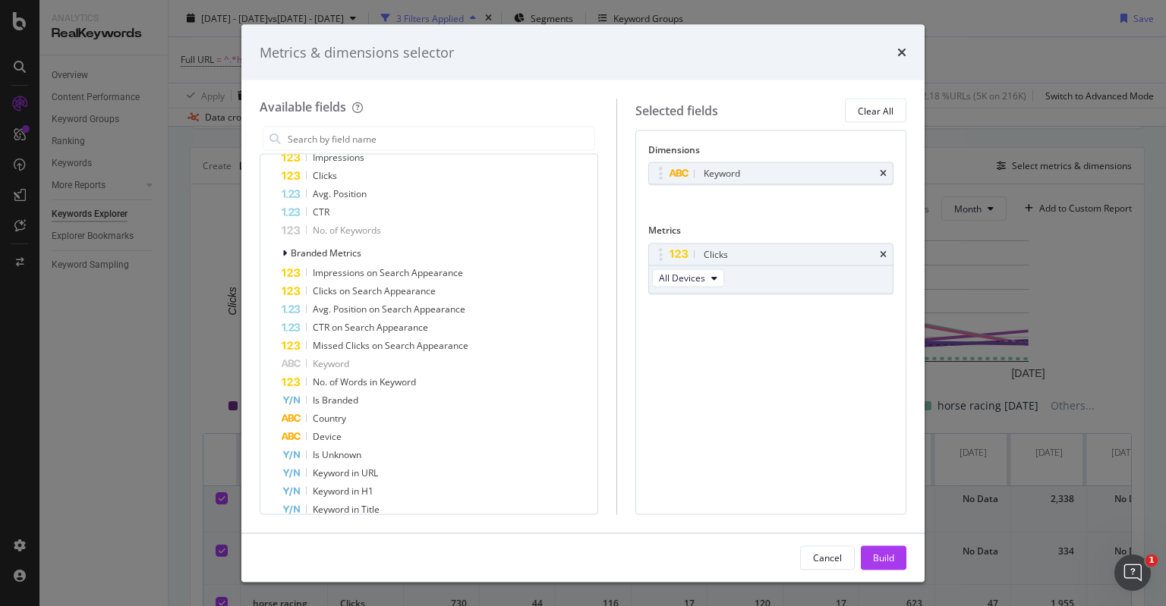
scroll to position [361, 0]
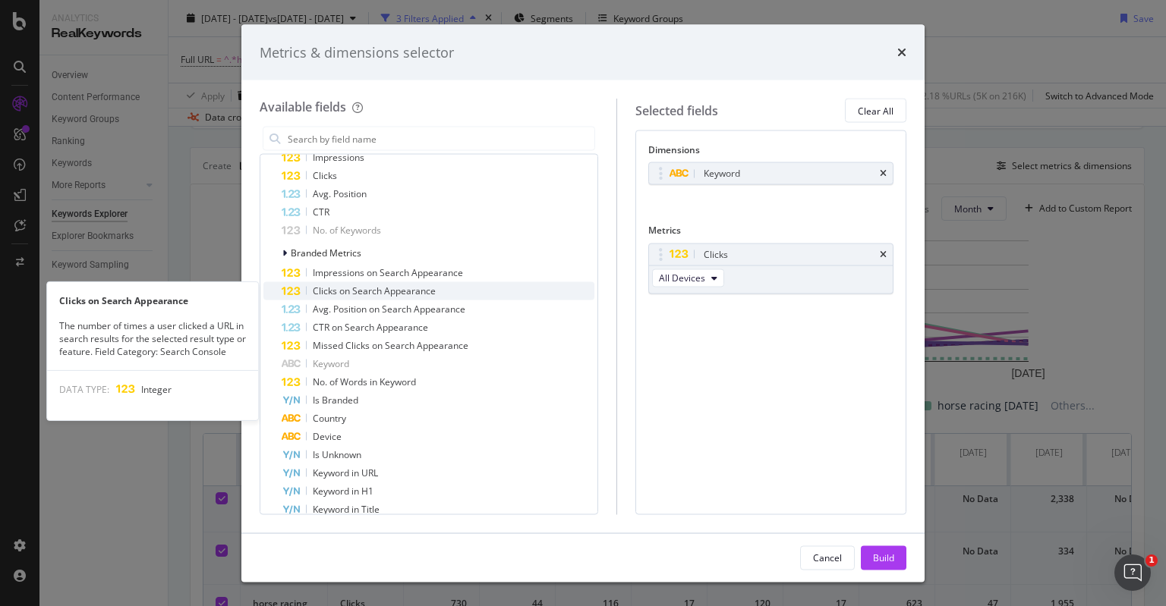
click at [510, 292] on div "Clicks on Search Appearance" at bounding box center [438, 291] width 313 height 18
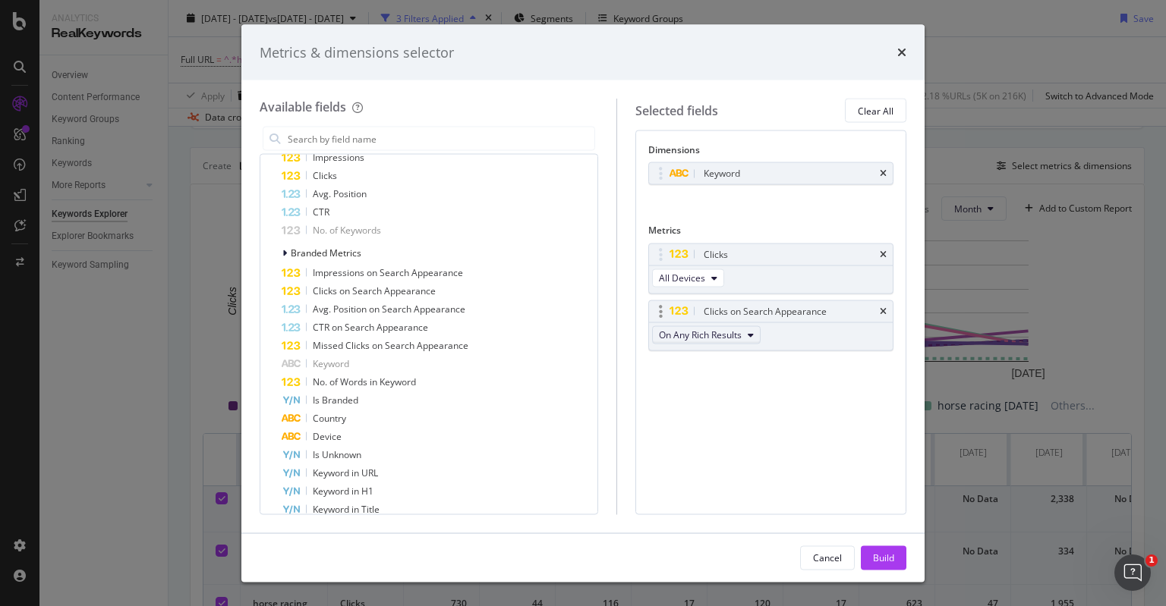
click at [742, 333] on span "On Any Rich Results" at bounding box center [700, 335] width 83 height 13
click at [883, 310] on icon "times" at bounding box center [883, 311] width 7 height 9
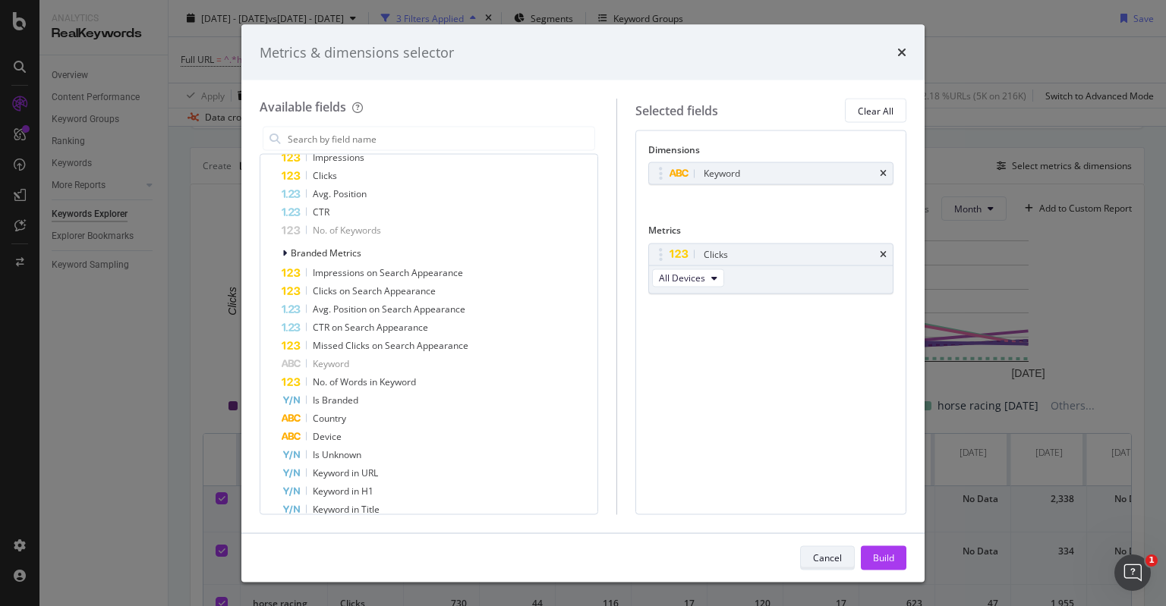
click at [820, 552] on div "Cancel" at bounding box center [827, 557] width 29 height 13
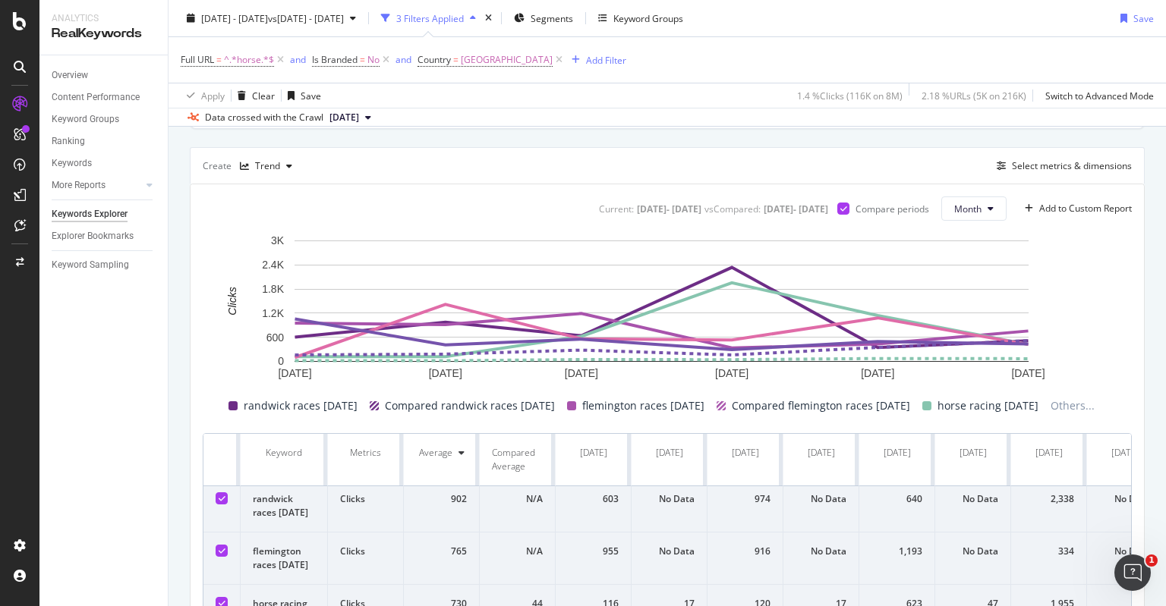
click at [647, 156] on div "Create Trend Select metrics & dimensions" at bounding box center [667, 165] width 955 height 36
click at [643, 133] on div "Top Charts Clicks By newpagetype Level 1 By: newpagetype Level 1 Hold CTRL whil…" at bounding box center [667, 395] width 955 height 1165
click at [634, 157] on div "Create Trend Select metrics & dimensions" at bounding box center [667, 165] width 955 height 36
click at [600, 48] on div "Full URL = ^.*horse.*$ and Is Branded = No and Country = Australia Add Filter" at bounding box center [667, 60] width 973 height 46
click at [594, 48] on div "Full URL = ^.*horse.*$ and Is Branded = No and Country = Australia Add Filter" at bounding box center [667, 60] width 973 height 46
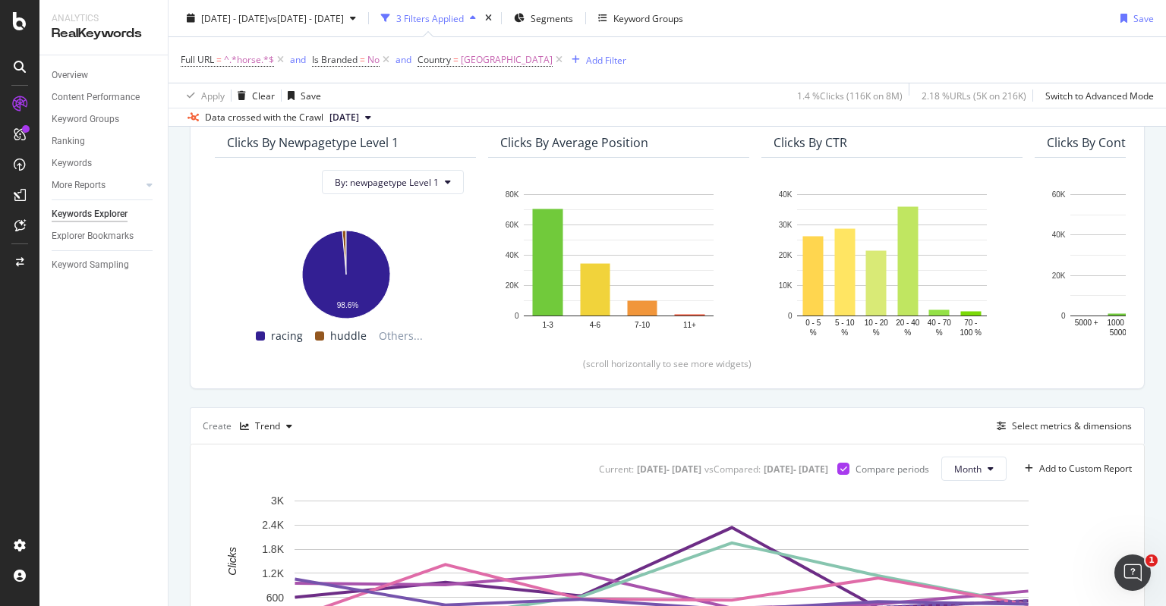
scroll to position [0, 0]
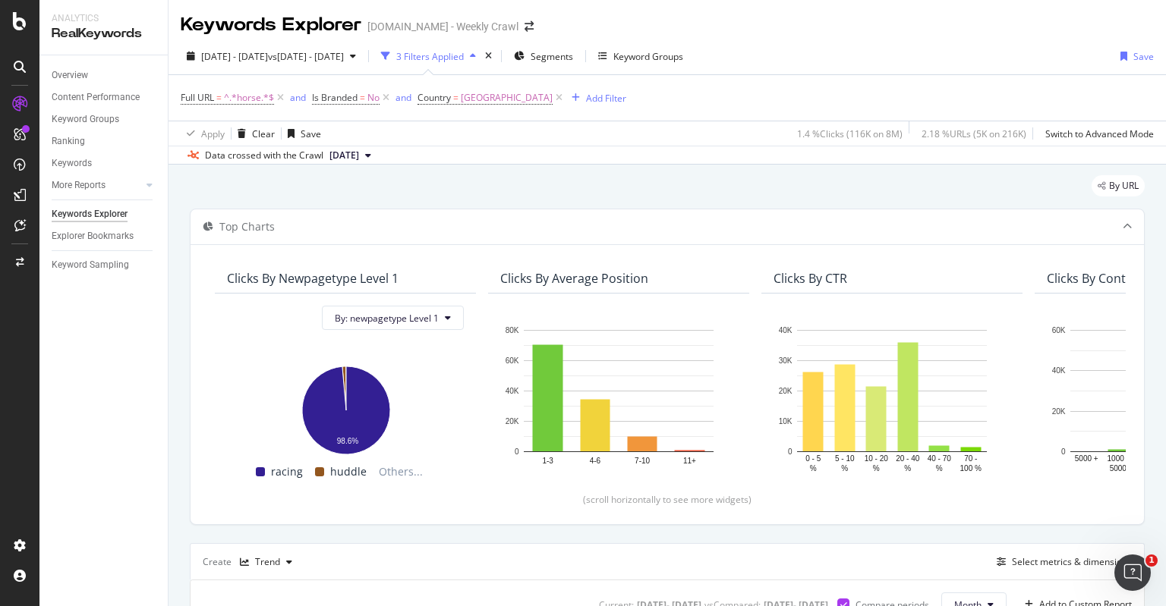
click at [596, 22] on div "Keywords Explorer Sportsbet.com.au - Weekly Crawl" at bounding box center [666, 19] width 997 height 38
click at [598, 178] on div "By URL" at bounding box center [667, 191] width 955 height 33
click at [615, 149] on div "Data crossed with the Crawl 2025 Jun. 26th" at bounding box center [666, 155] width 997 height 18
click at [622, 128] on div "Apply Clear Save 1.4 % Clicks ( 116K on 8M ) 2.18 % URLs ( 5K on 216K ) Switch …" at bounding box center [666, 133] width 997 height 25
click at [626, 100] on div "Full URL = ^.*horse.*$ and Is Branded = No and Country = Australia Add Filter" at bounding box center [667, 98] width 973 height 46
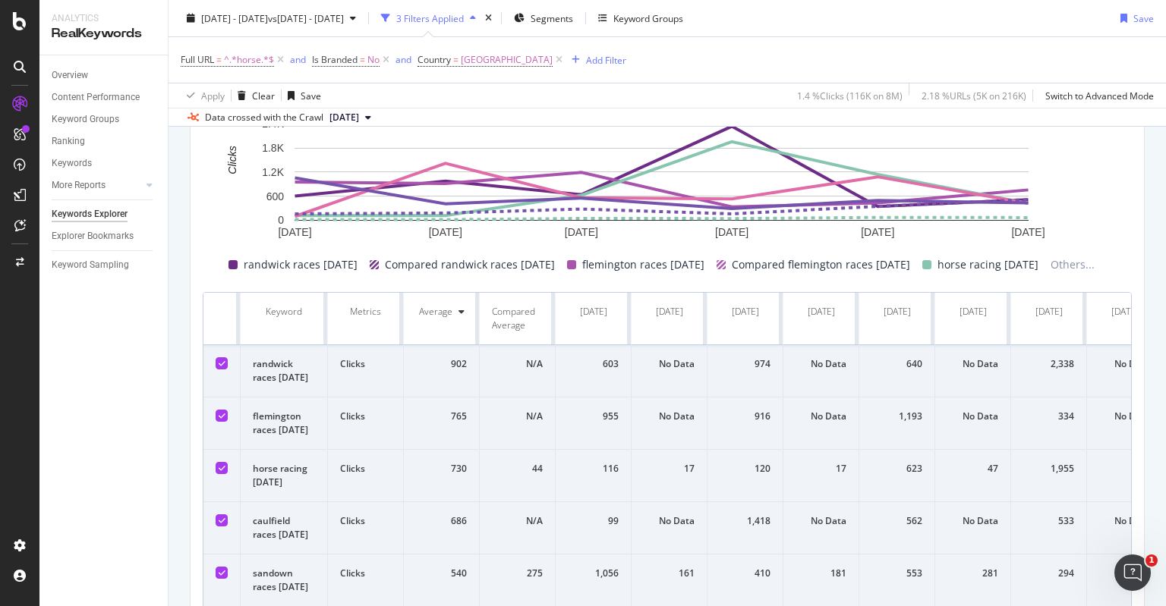
scroll to position [455, 0]
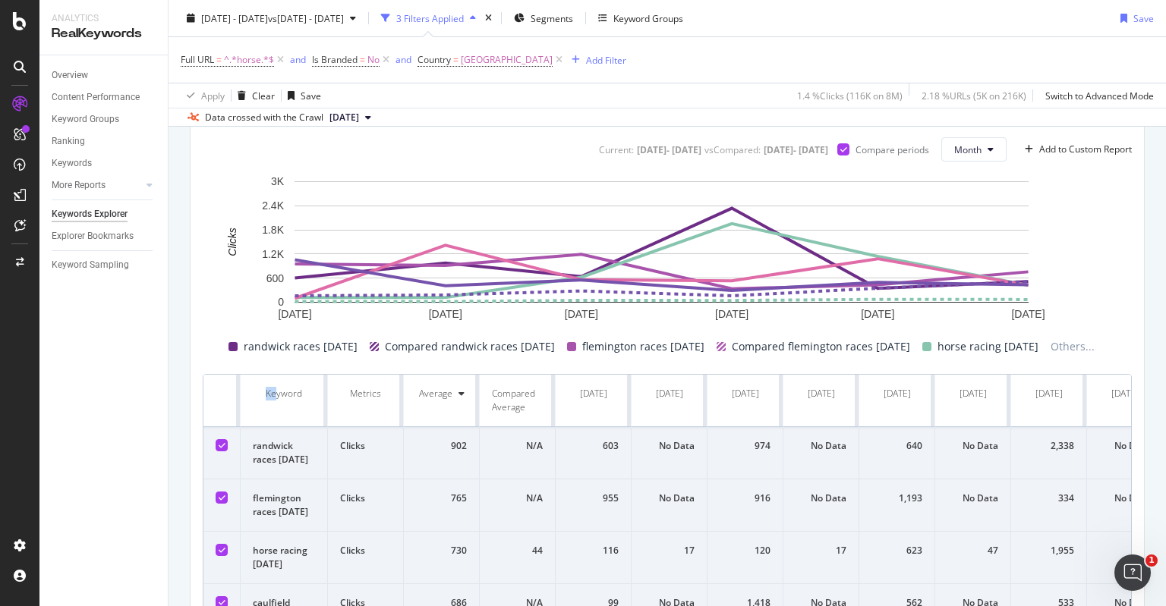
drag, startPoint x: 250, startPoint y: 391, endPoint x: 275, endPoint y: 394, distance: 24.5
click at [275, 394] on th "Keyword" at bounding box center [284, 401] width 87 height 52
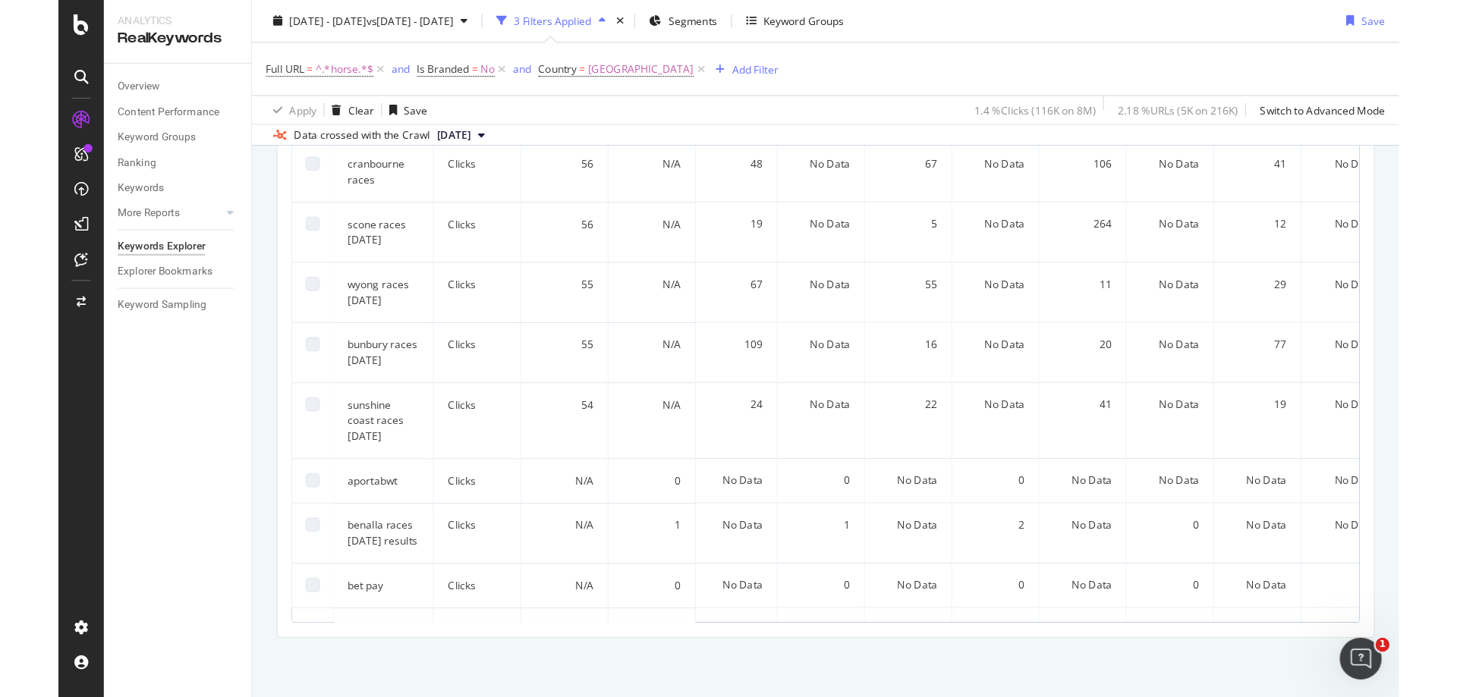
scroll to position [2201, 357]
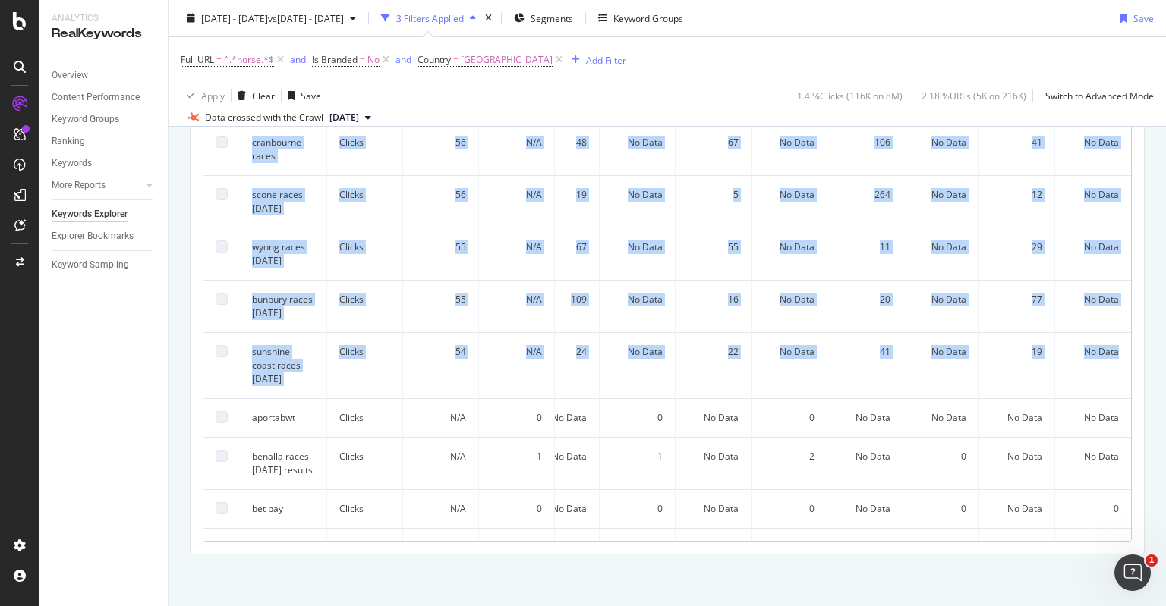
click at [1096, 342] on td "No Data" at bounding box center [1093, 366] width 76 height 66
copy table "Keyword Metrics Average Compared Average Jan. 2025 Jan. 2024 Feb. 2025 Feb. 202…"
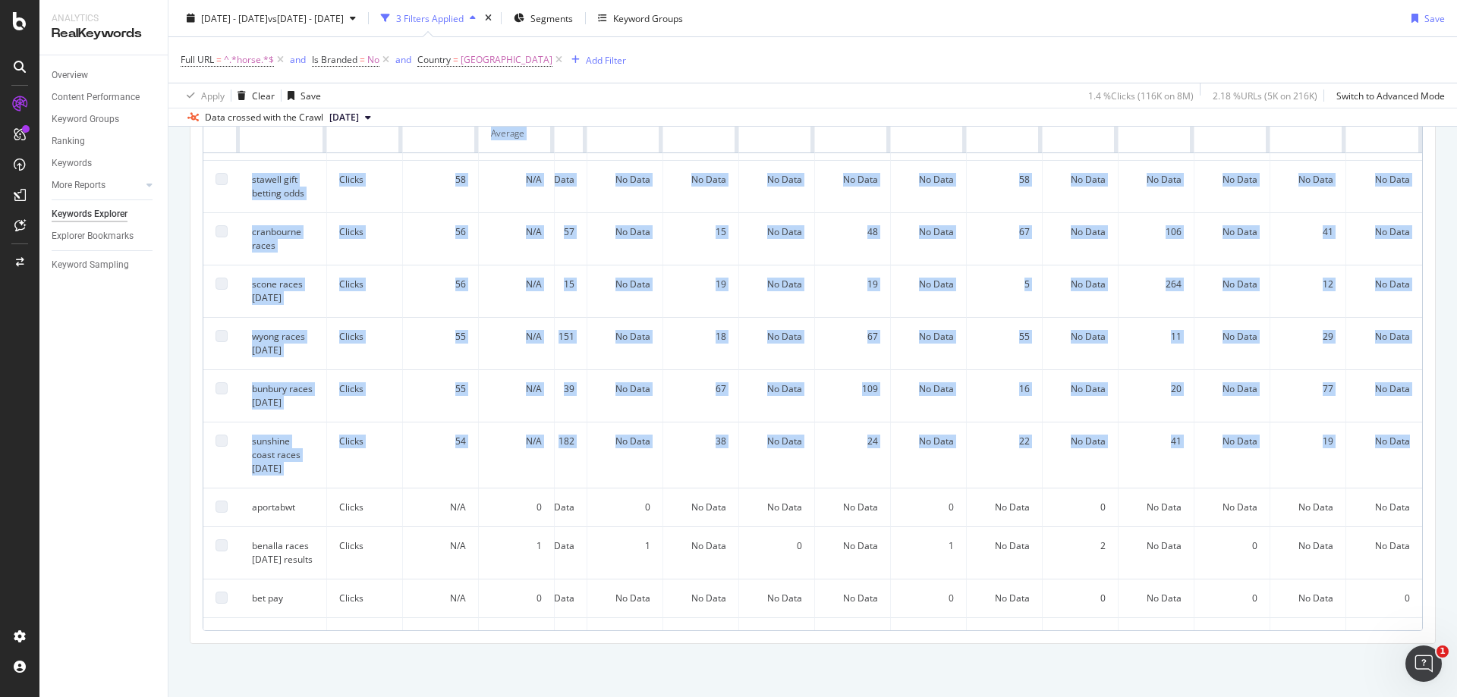
scroll to position [2201, 67]
click at [152, 320] on div "Overview Content Performance Keyword Groups Ranking Keywords More Reports Count…" at bounding box center [103, 376] width 128 height 642
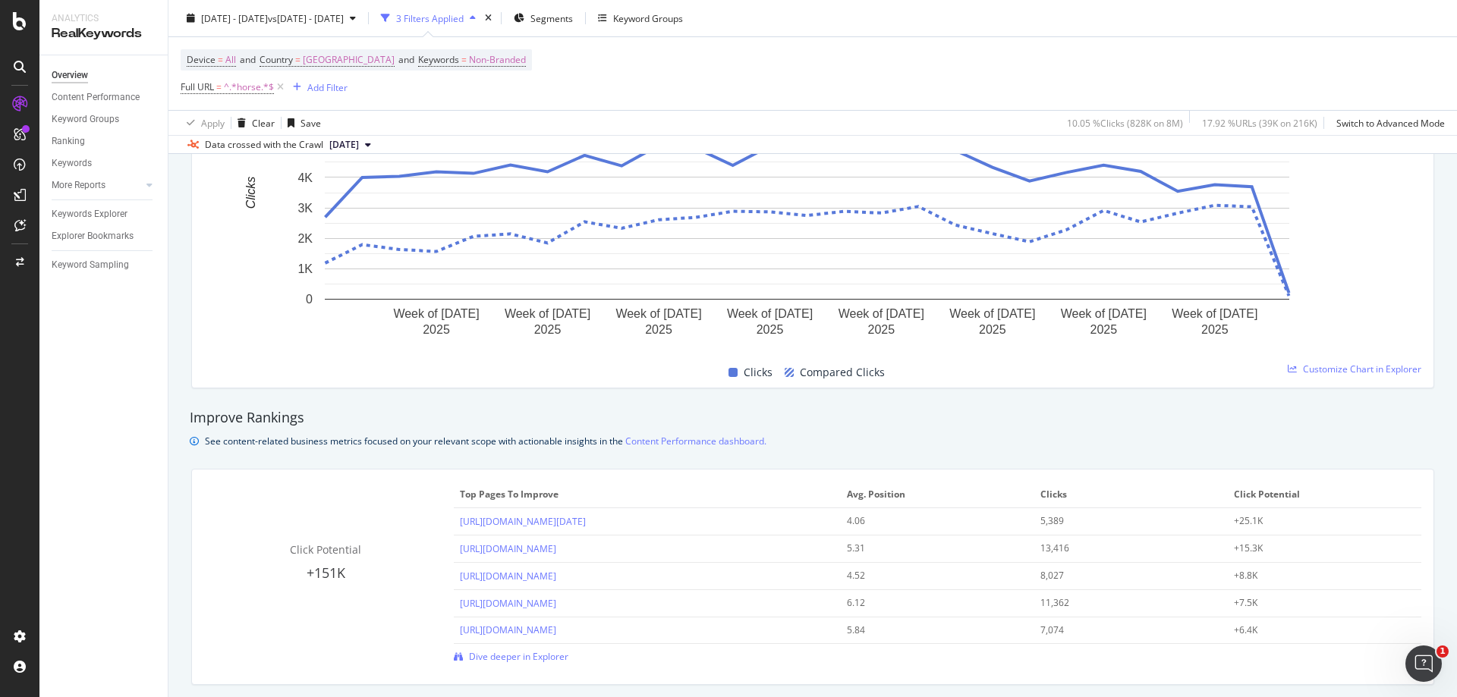
scroll to position [911, 0]
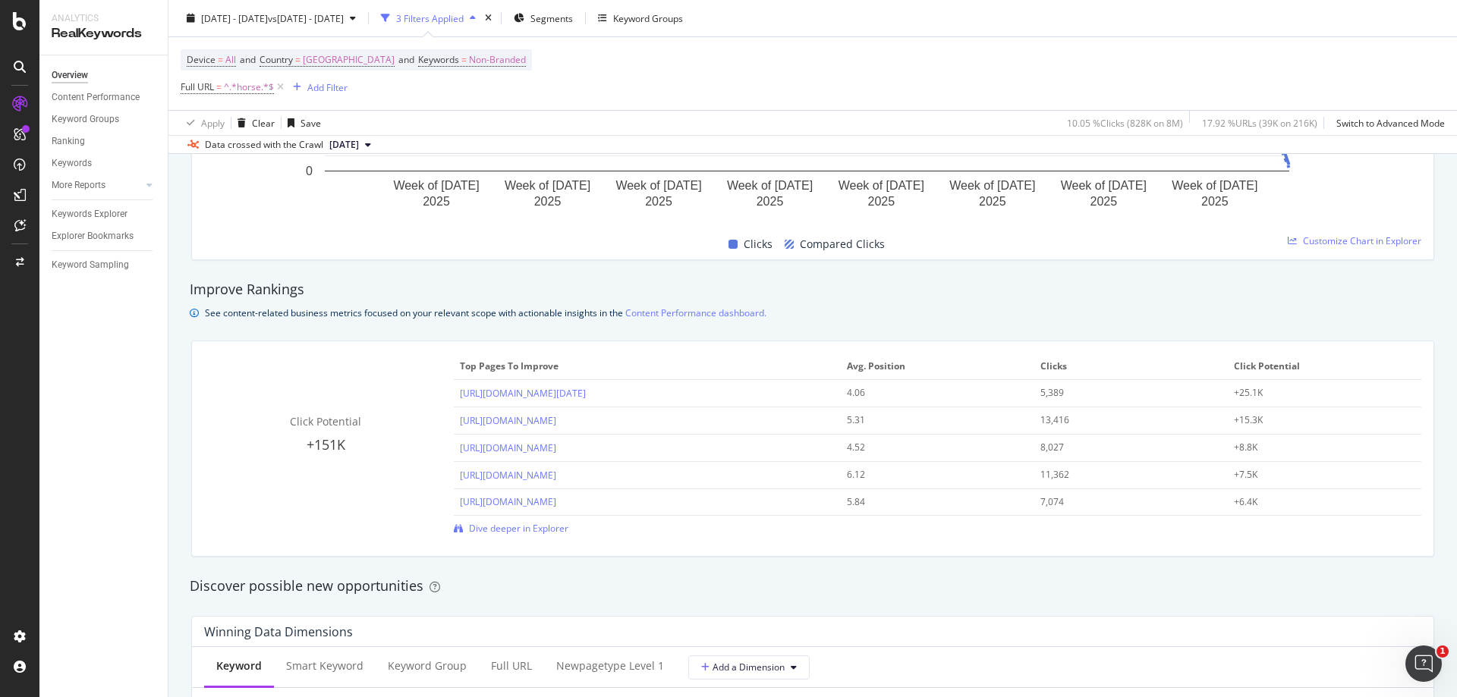
click at [235, 349] on div "Click Potential +151K Top pages to improve Avg. Position Clicks Click Potential…" at bounding box center [813, 449] width 1242 height 215
click at [229, 364] on div "Click Potential +151K Top pages to improve Avg. Position Clicks Click Potential…" at bounding box center [812, 444] width 1217 height 181
drag, startPoint x: 229, startPoint y: 364, endPoint x: 209, endPoint y: 390, distance: 33.5
click at [209, 390] on div "Click Potential +151K Top pages to improve Avg. Position Clicks Click Potential…" at bounding box center [812, 444] width 1217 height 181
click at [224, 361] on div "Click Potential +151K Top pages to improve Avg. Position Clicks Click Potential…" at bounding box center [812, 444] width 1217 height 181
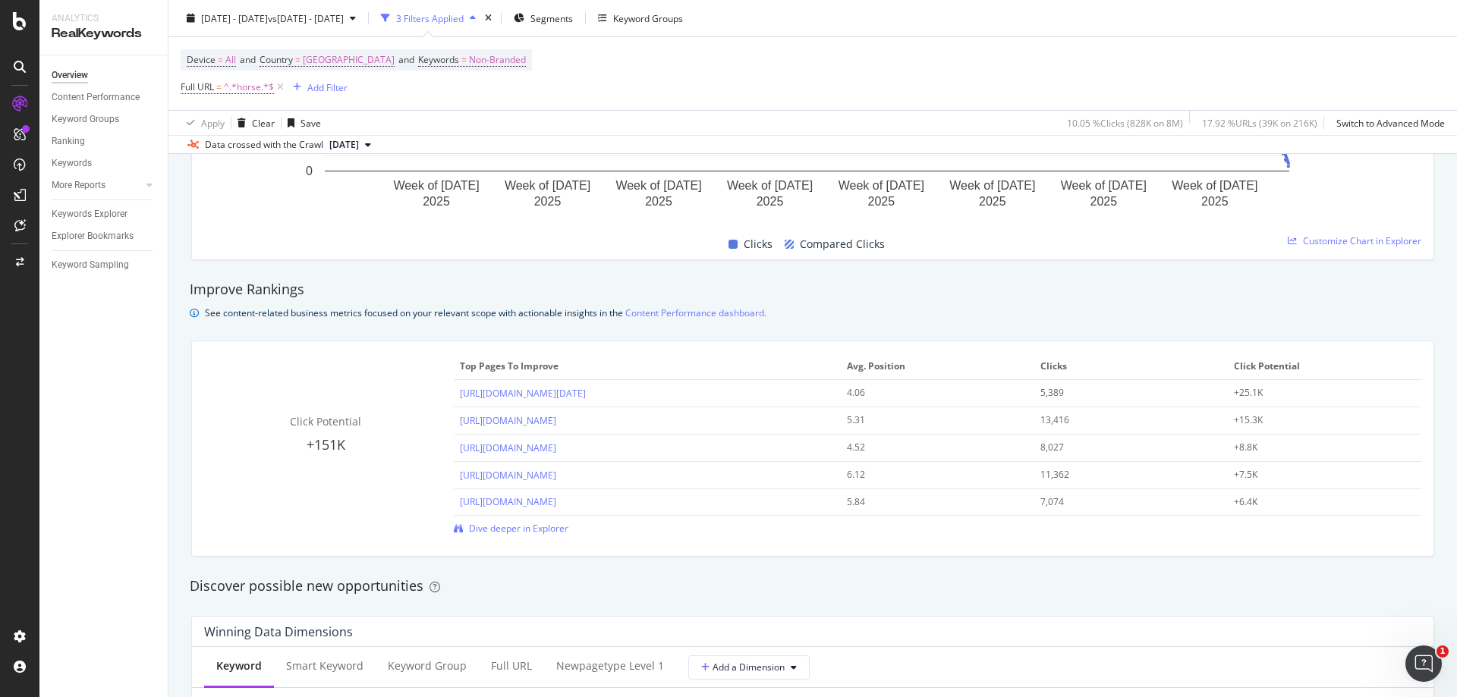
click at [228, 349] on div "Click Potential +151K Top pages to improve Avg. Position Clicks Click Potential…" at bounding box center [813, 449] width 1242 height 215
click at [222, 365] on div "Click Potential +151K Top pages to improve Avg. Position Clicks Click Potential…" at bounding box center [812, 444] width 1217 height 181
click at [216, 385] on div "Click Potential +151K Top pages to improve Avg. Position Clicks Click Potential…" at bounding box center [812, 444] width 1217 height 181
click at [222, 373] on div "Click Potential +151K Top pages to improve Avg. Position Clicks Click Potential…" at bounding box center [812, 444] width 1217 height 181
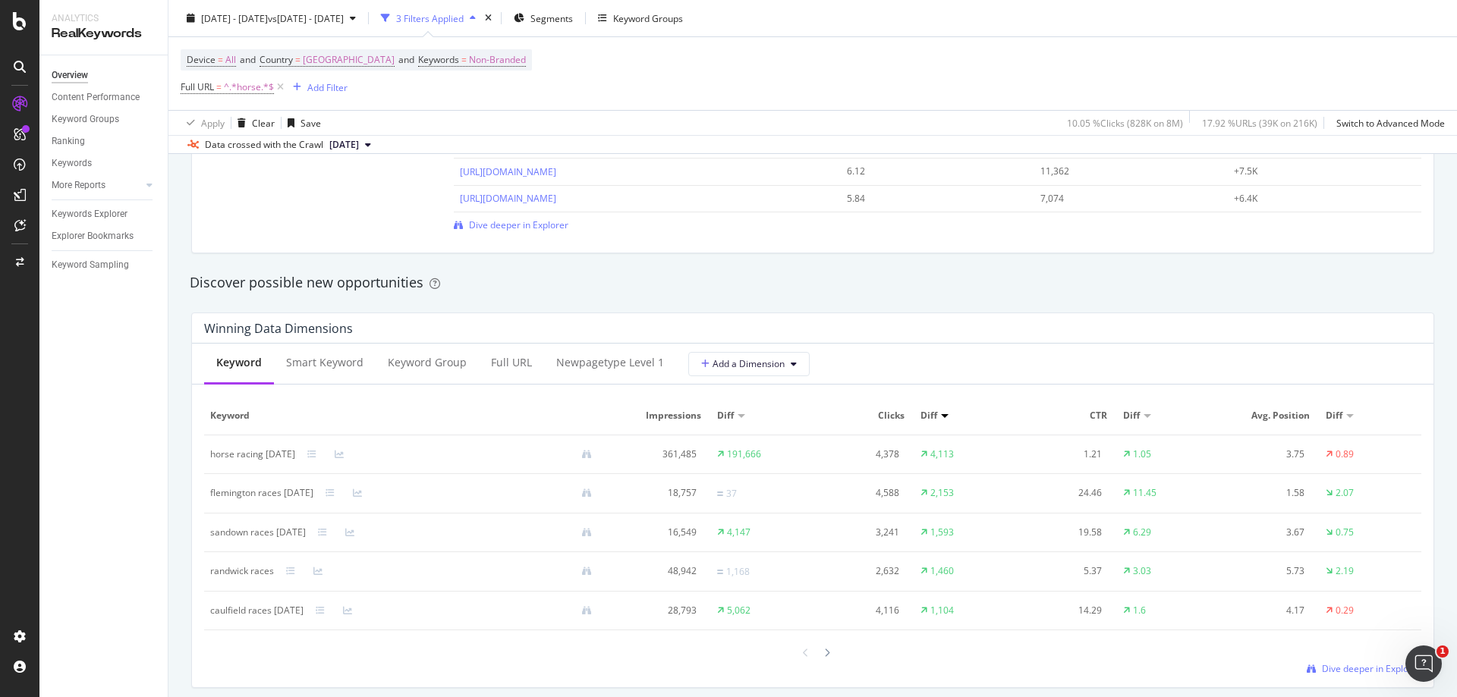
click at [175, 341] on div "By URL Detect big movements in your website performance Unique Keywords 16,470 …" at bounding box center [812, 421] width 1289 height 2887
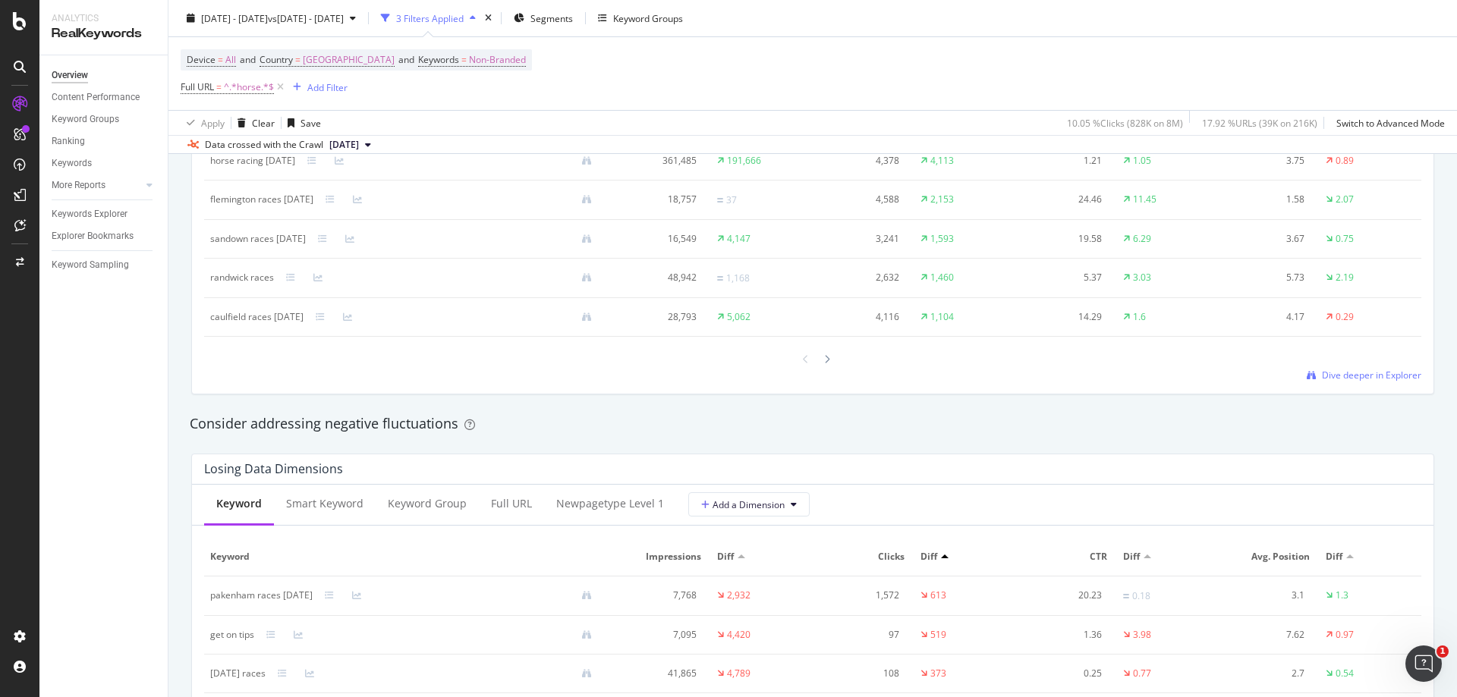
scroll to position [1518, 0]
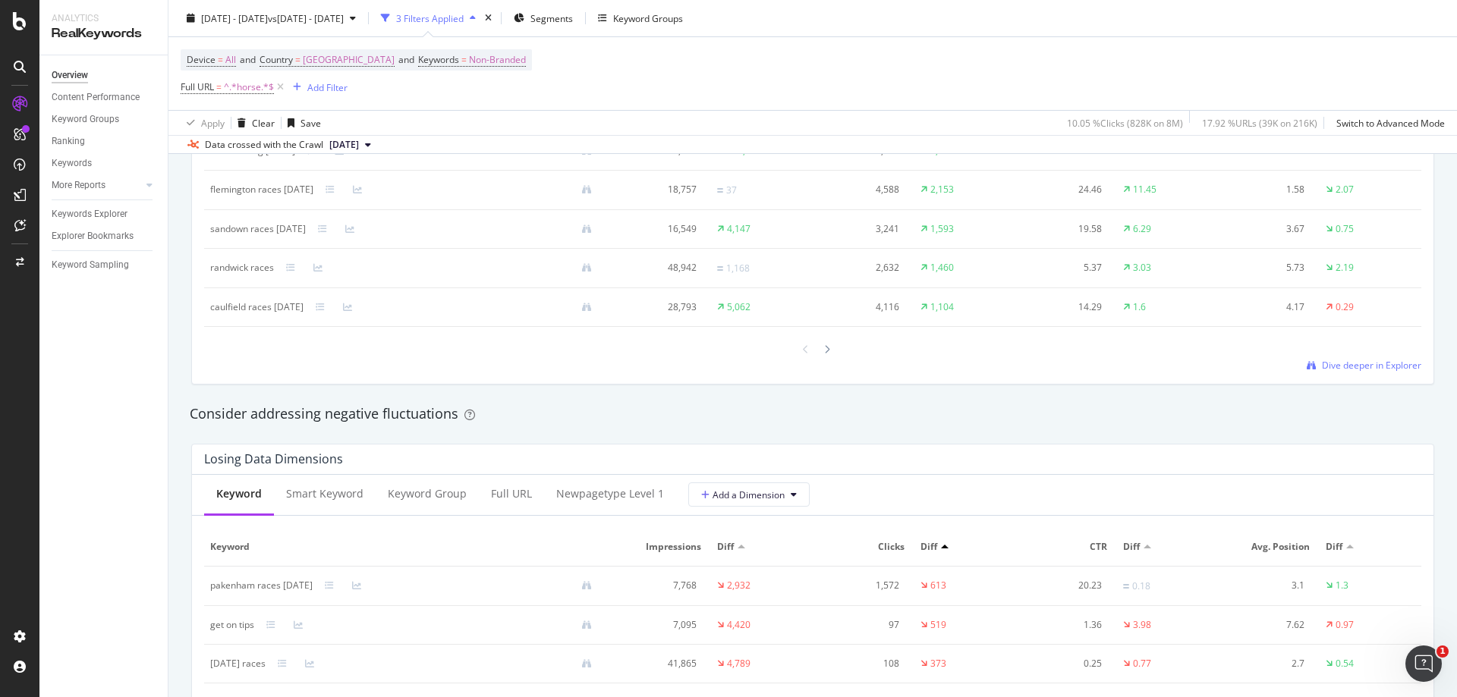
click at [178, 338] on div "By URL Detect big movements in your website performance Unique Keywords 16,470 …" at bounding box center [812, 117] width 1289 height 2887
click at [177, 333] on div "By URL Detect big movements in your website performance Unique Keywords 16,470 …" at bounding box center [812, 117] width 1289 height 2887
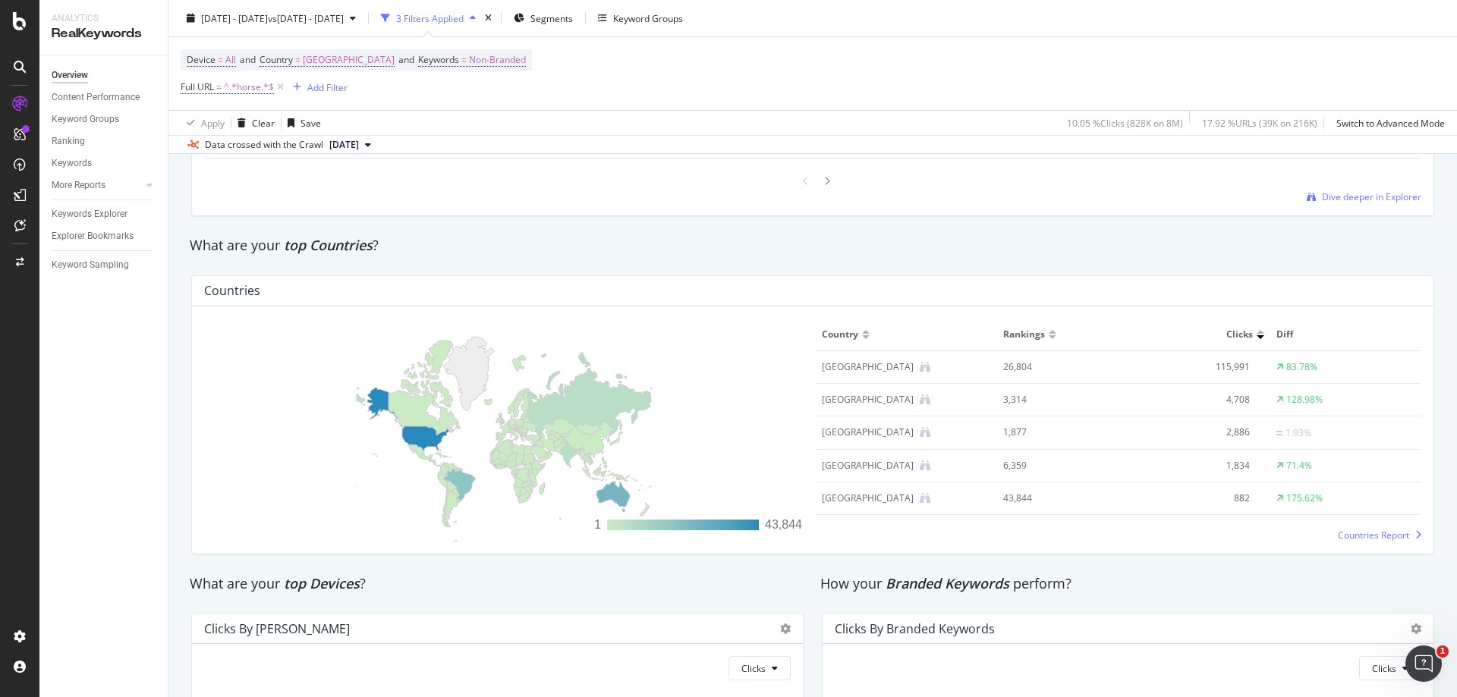
scroll to position [2125, 0]
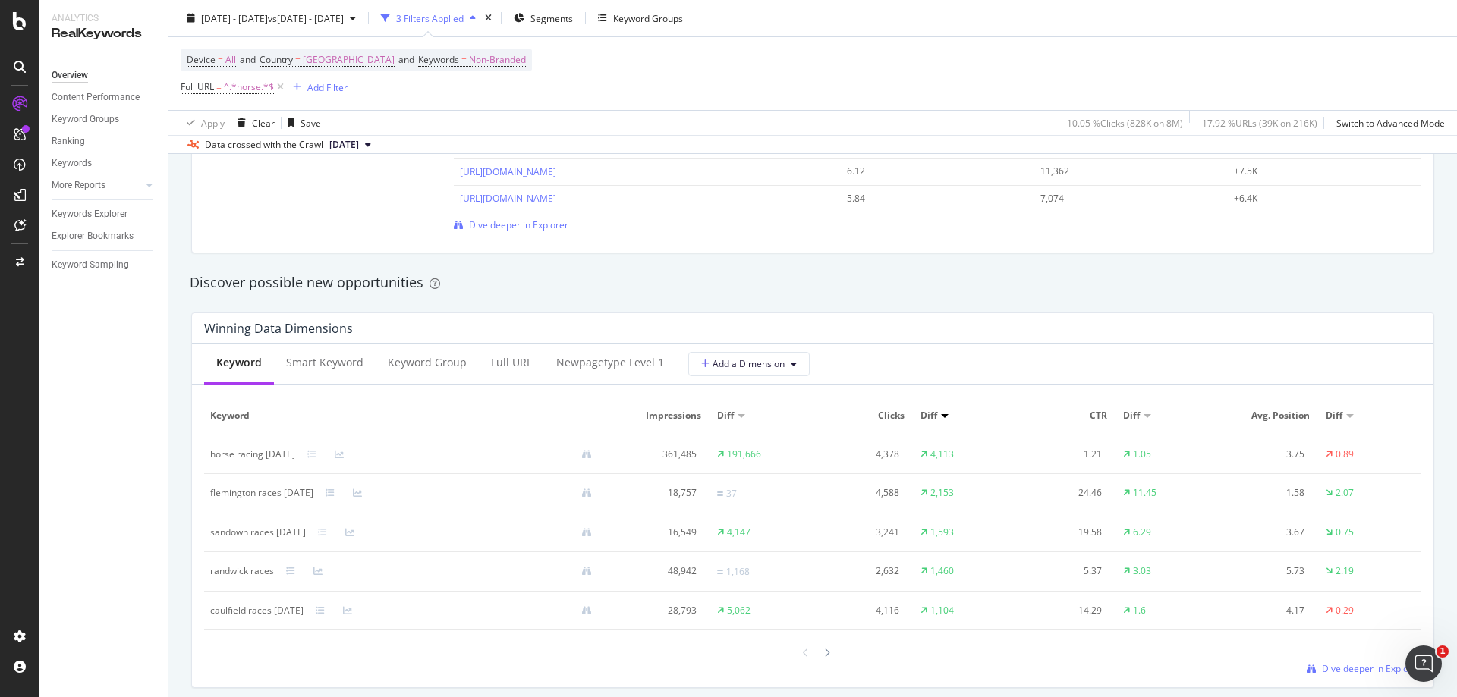
scroll to position [1290, 0]
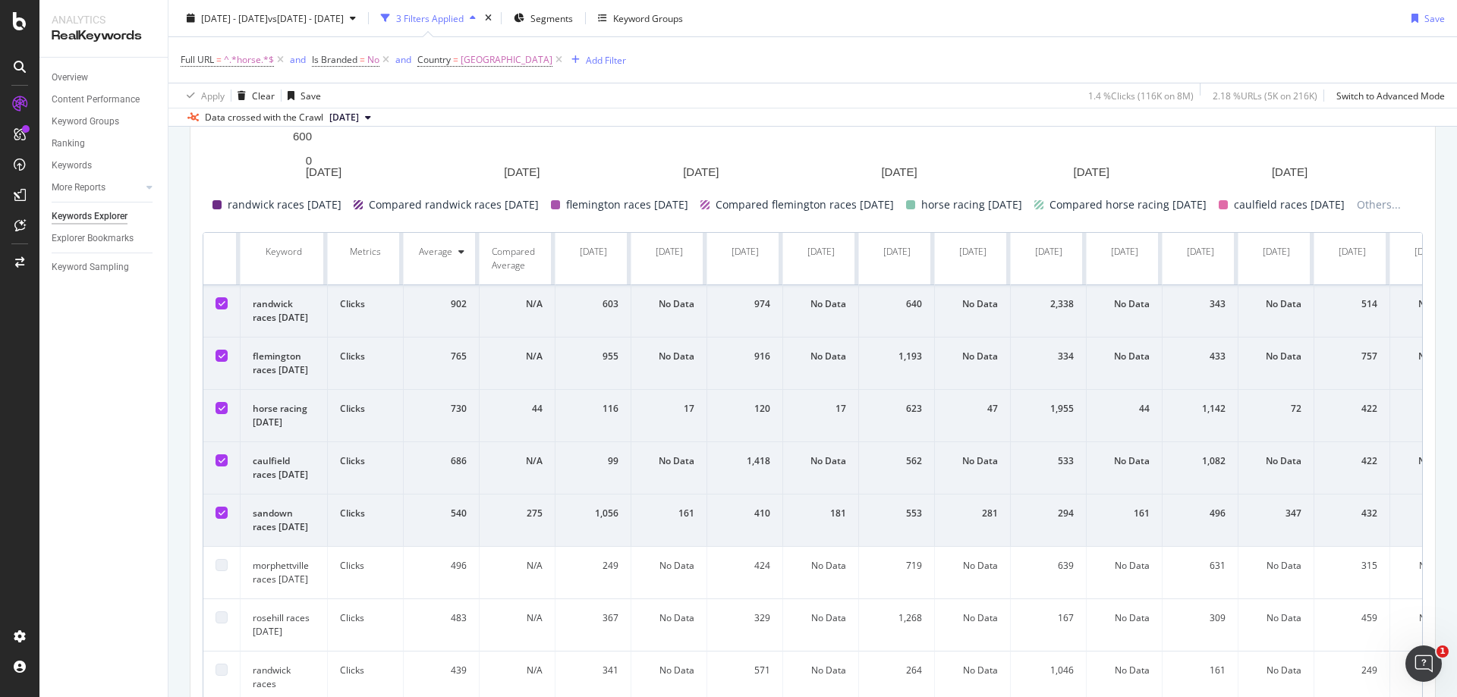
scroll to position [607, 0]
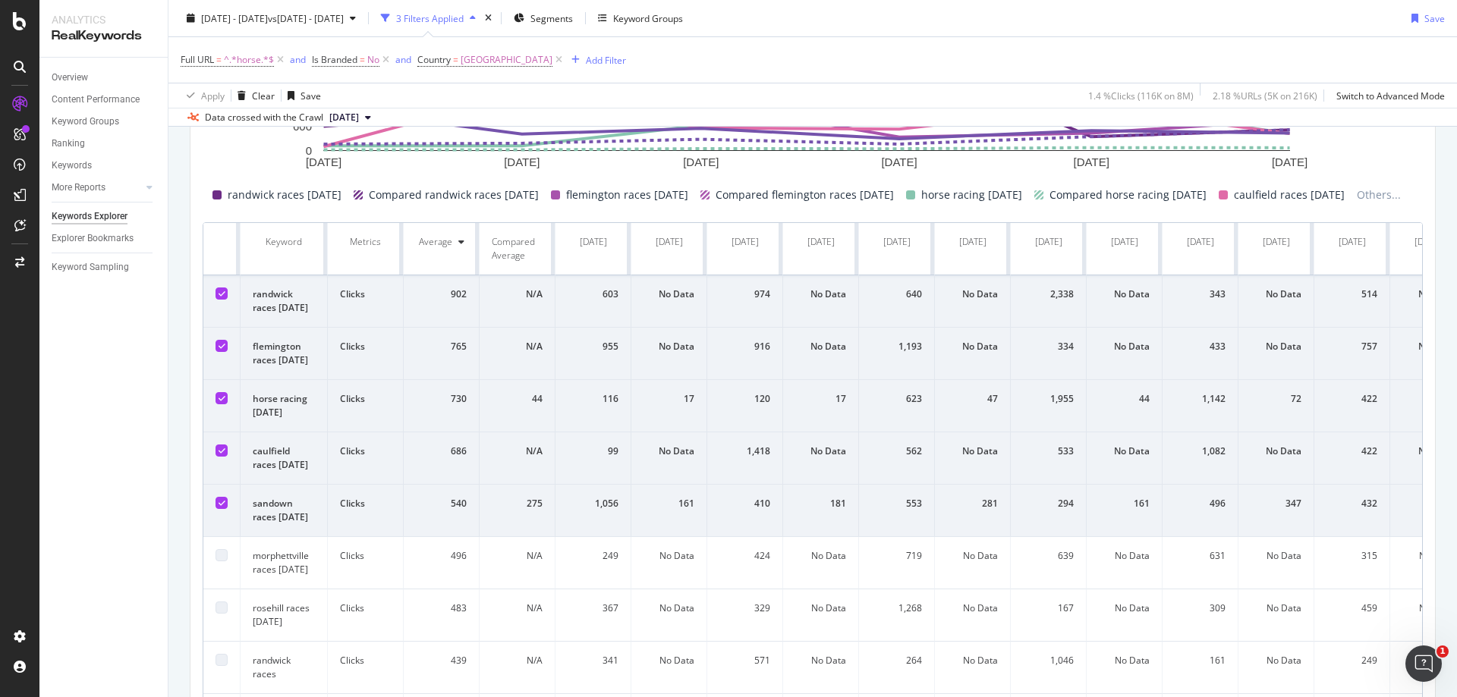
click at [174, 341] on div "By URL Top Charts Clicks By newpagetype Level 1 By: newpagetype Level 1 Hold CT…" at bounding box center [812, 189] width 1289 height 1262
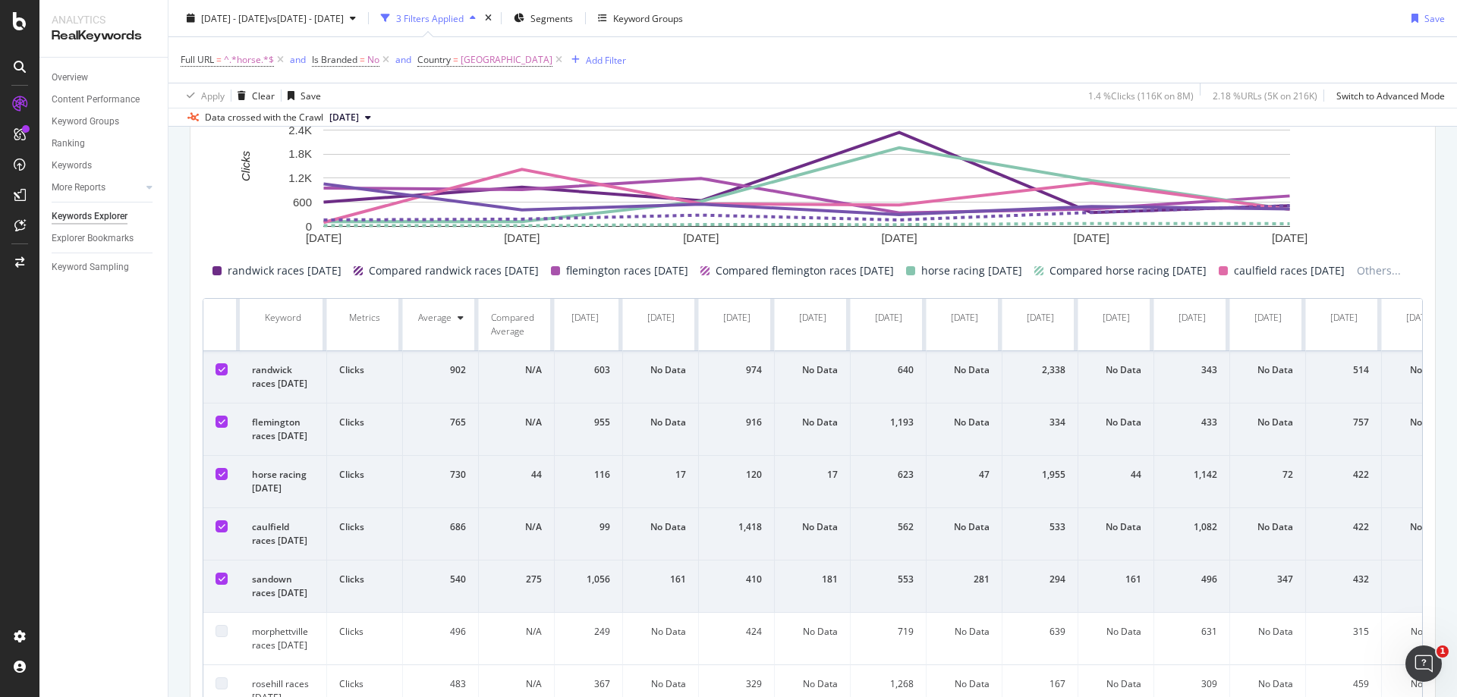
scroll to position [0, 67]
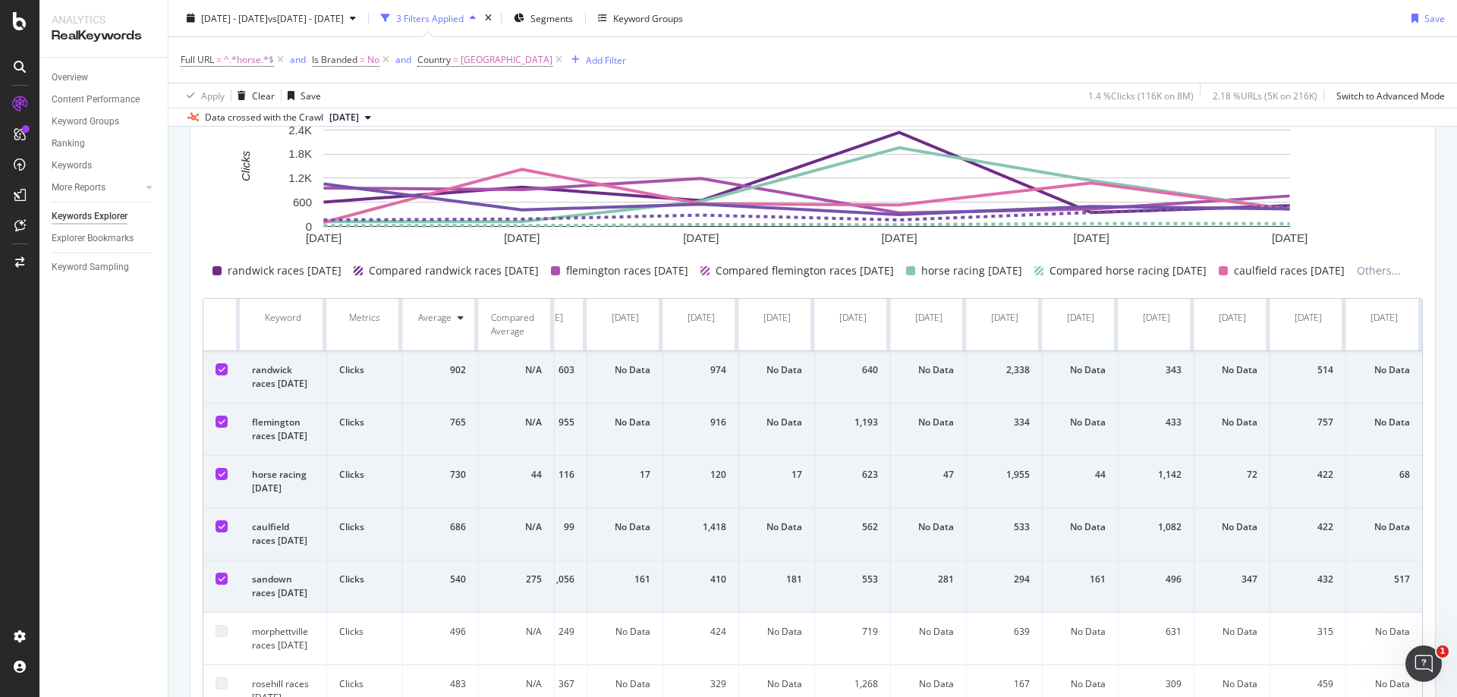
drag, startPoint x: 1061, startPoint y: 440, endPoint x: 1078, endPoint y: 433, distance: 18.0
drag, startPoint x: 1057, startPoint y: 428, endPoint x: 1170, endPoint y: 389, distance: 118.8
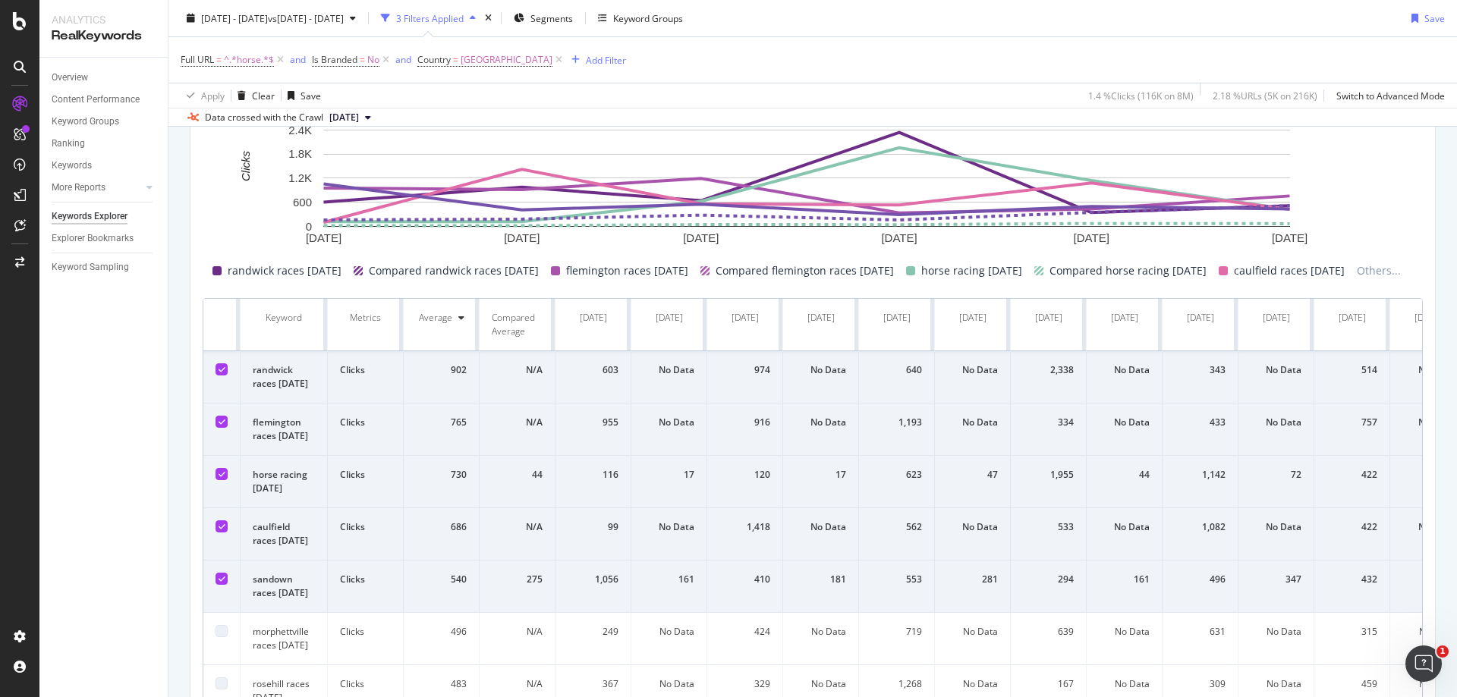
drag, startPoint x: 1157, startPoint y: 393, endPoint x: 709, endPoint y: 307, distance: 456.8
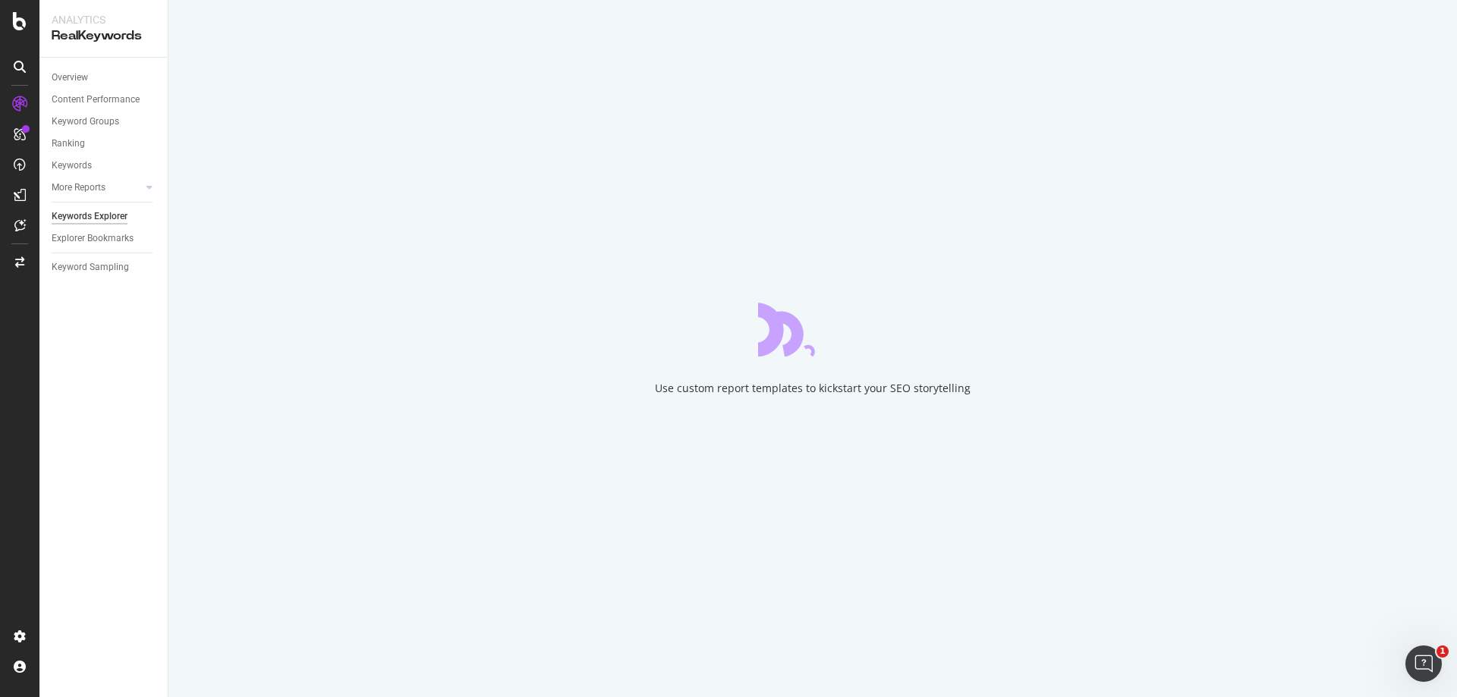
click at [215, 320] on div "Use custom report templates to kickstart your SEO storytelling" at bounding box center [812, 348] width 1289 height 697
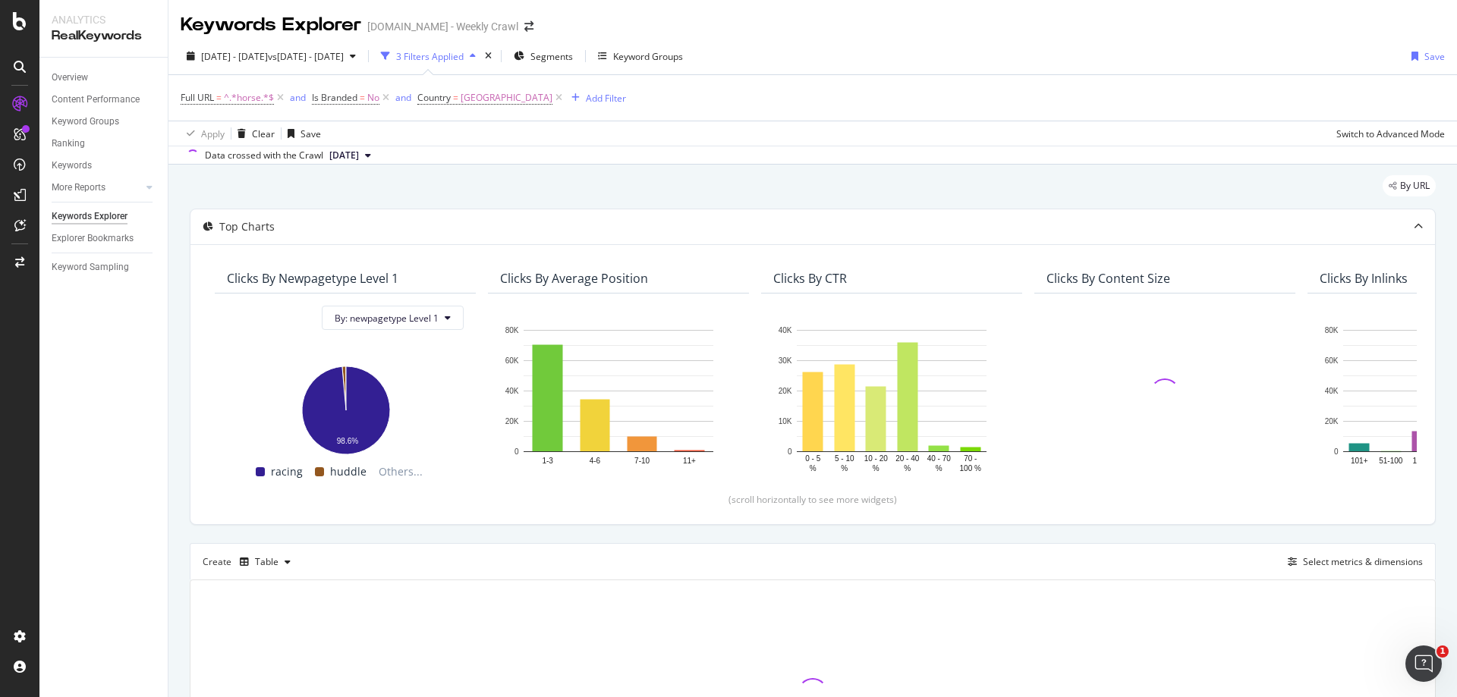
click at [173, 323] on div "By URL Top Charts Clicks By newpagetype Level 1 By: newpagetype Level 1 Hold CT…" at bounding box center [812, 513] width 1289 height 696
click at [173, 324] on div "By URL Top Charts Clicks By newpagetype Level 1 By: newpagetype Level 1 Hold CT…" at bounding box center [812, 513] width 1289 height 696
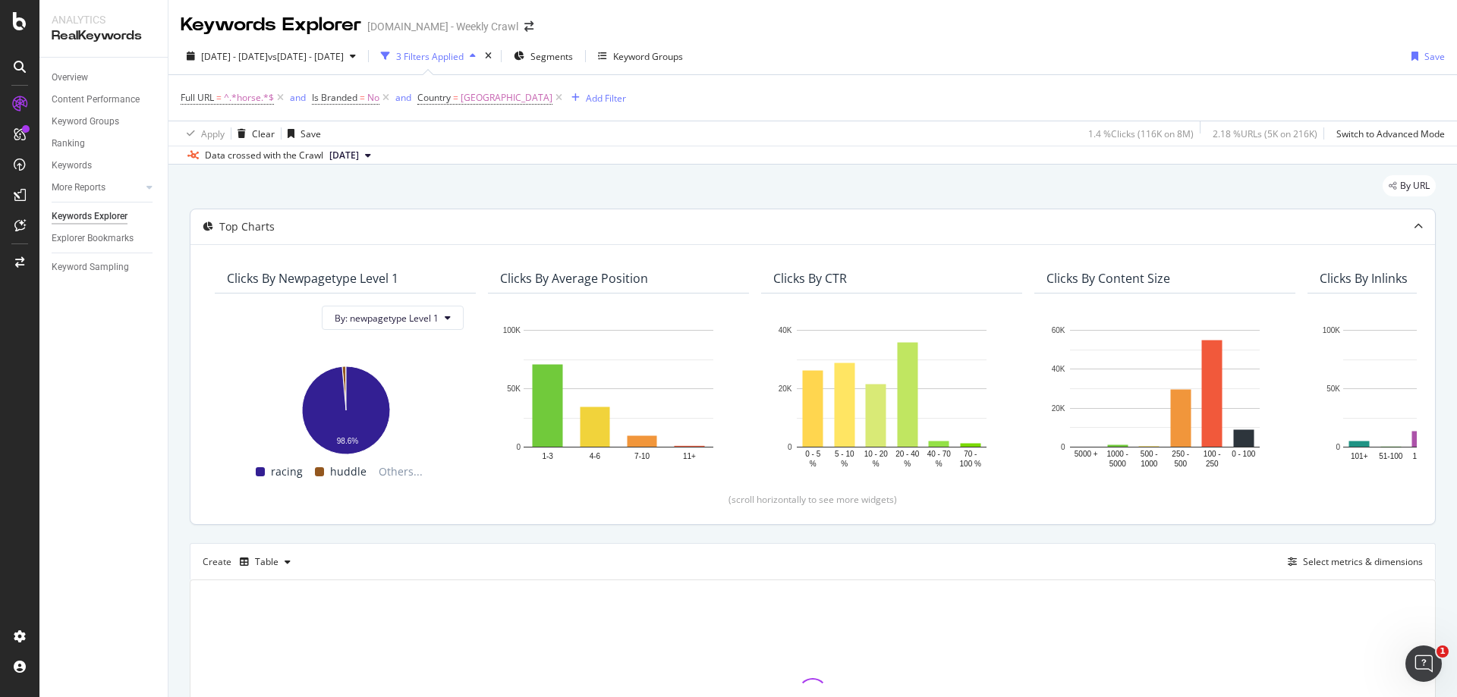
click at [197, 329] on div "Clicks By newpagetype Level 1 By: newpagetype Level 1 Hold CTRL while clicking …" at bounding box center [813, 384] width 1245 height 280
click at [175, 322] on div "By URL Top Charts Clicks By newpagetype Level 1 By: newpagetype Level 1 Hold CT…" at bounding box center [812, 513] width 1289 height 696
click at [175, 319] on div "By URL Top Charts Clicks By newpagetype Level 1 By: newpagetype Level 1 Hold CT…" at bounding box center [812, 513] width 1289 height 696
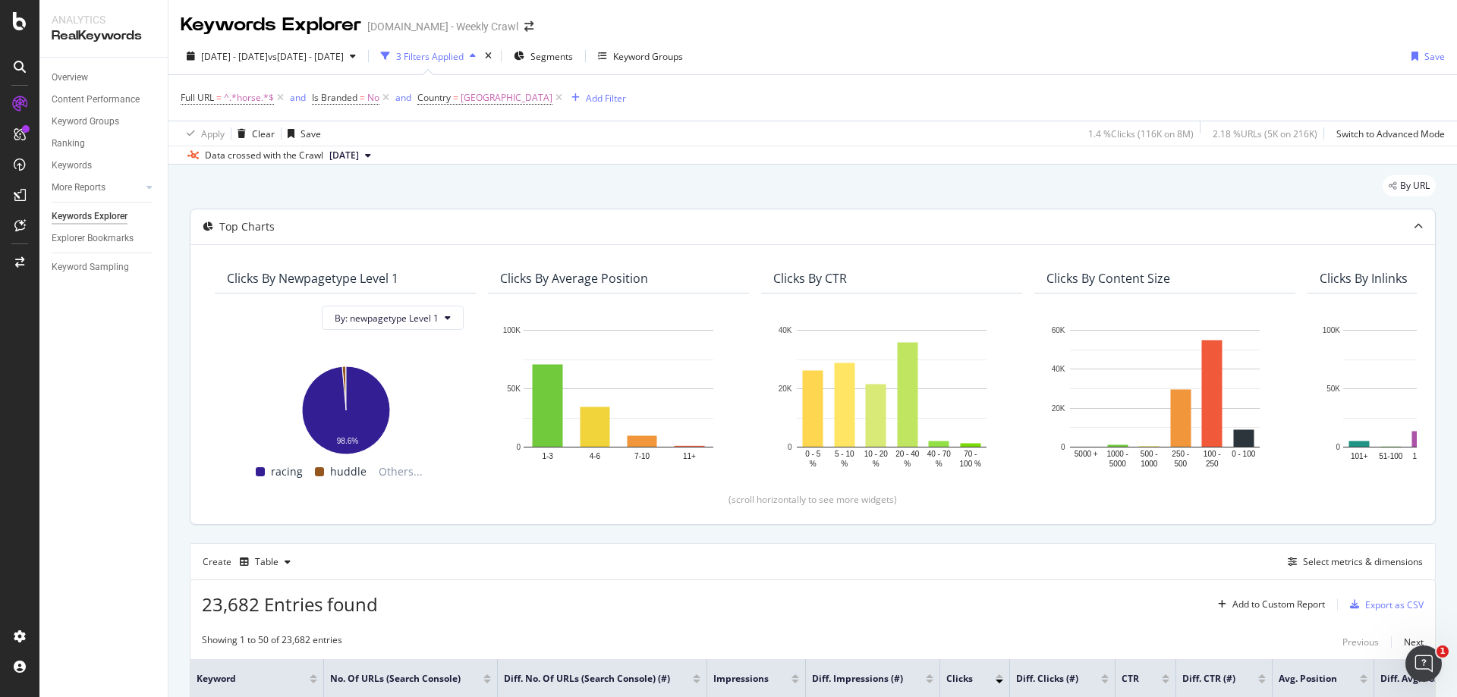
click at [200, 313] on div "Clicks By newpagetype Level 1 By: newpagetype Level 1 Hold CTRL while clicking …" at bounding box center [813, 384] width 1245 height 280
click at [200, 316] on div "Clicks By newpagetype Level 1 By: newpagetype Level 1 Hold CTRL while clicking …" at bounding box center [813, 384] width 1245 height 280
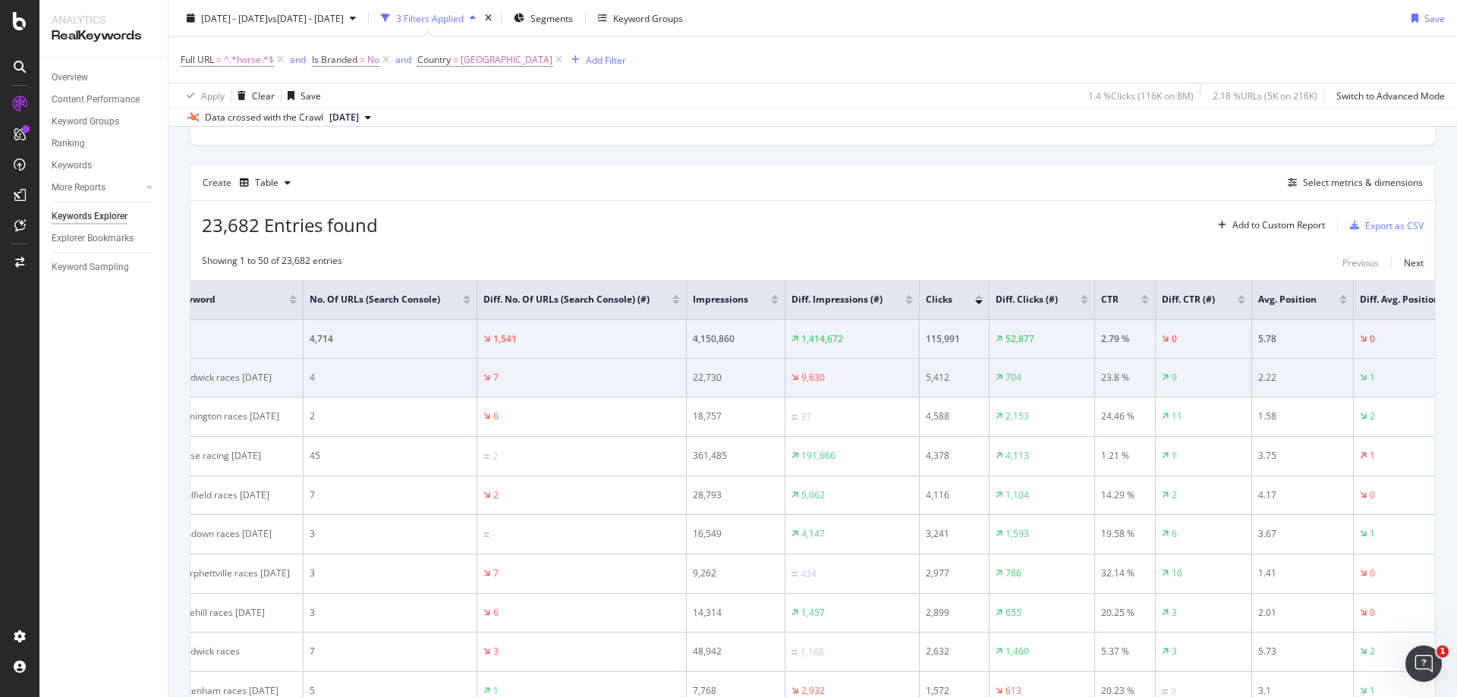
scroll to position [0, 82]
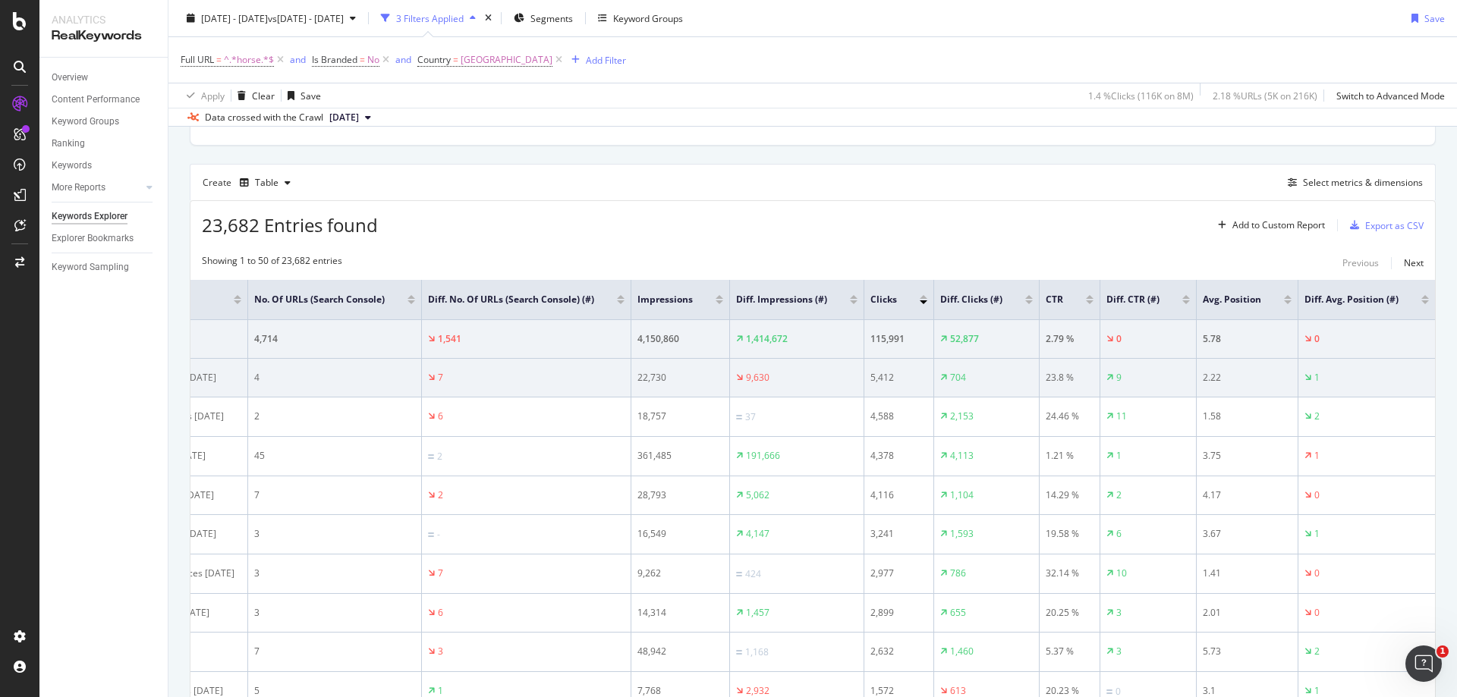
drag, startPoint x: 1207, startPoint y: 383, endPoint x: 1288, endPoint y: 382, distance: 81.2
drag, startPoint x: 1288, startPoint y: 382, endPoint x: 1398, endPoint y: 376, distance: 110.2
drag, startPoint x: 1388, startPoint y: 376, endPoint x: 1403, endPoint y: 376, distance: 14.4
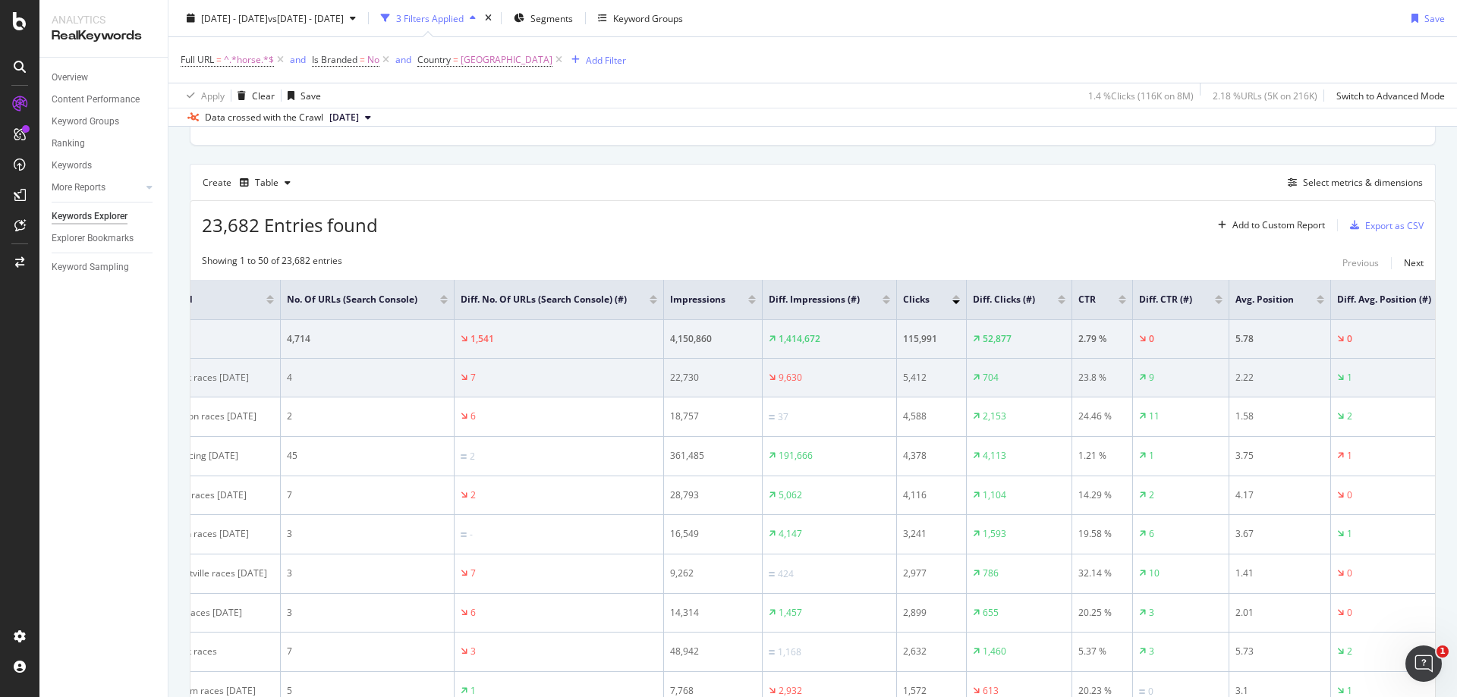
scroll to position [0, 0]
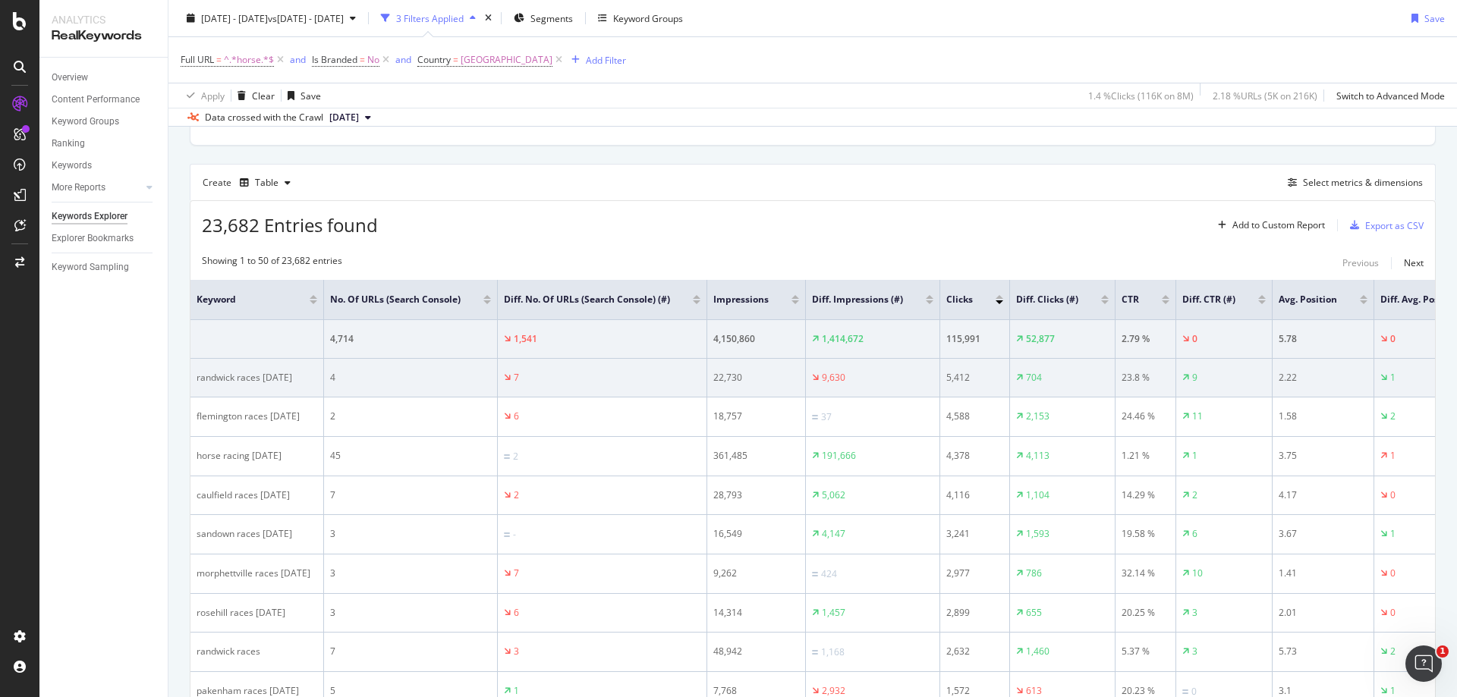
drag, startPoint x: 1346, startPoint y: 373, endPoint x: 1142, endPoint y: 364, distance: 203.6
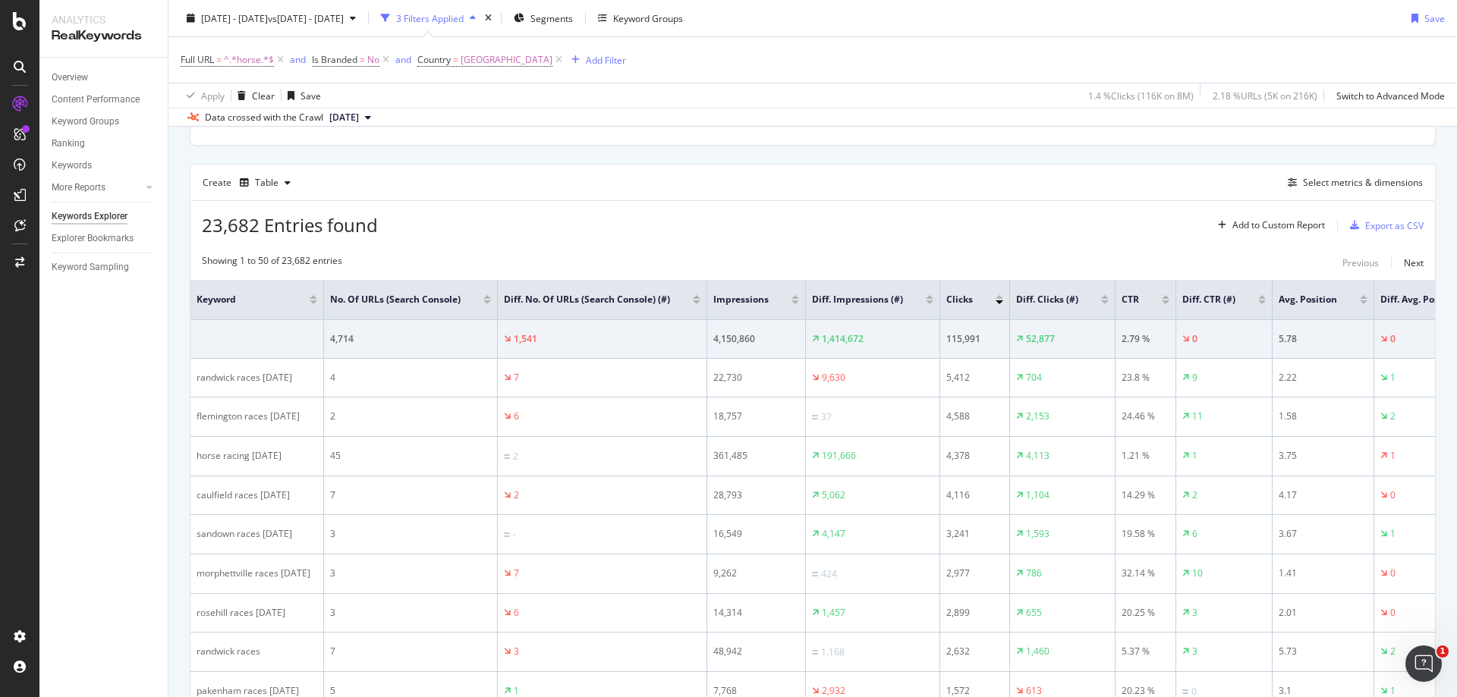
click at [1343, 193] on div "Create Table Select metrics & dimensions" at bounding box center [813, 182] width 1246 height 36
click at [1347, 185] on div "Select metrics & dimensions" at bounding box center [1363, 182] width 120 height 13
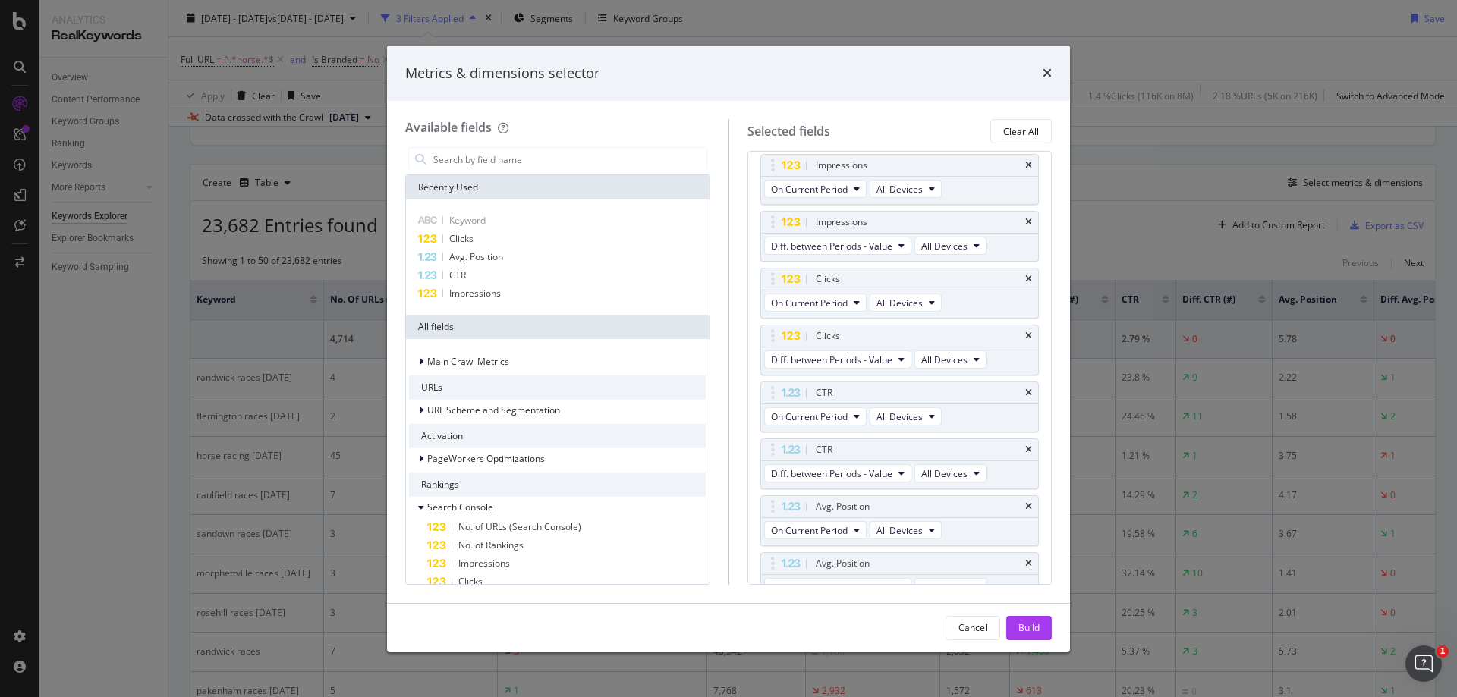
scroll to position [298, 0]
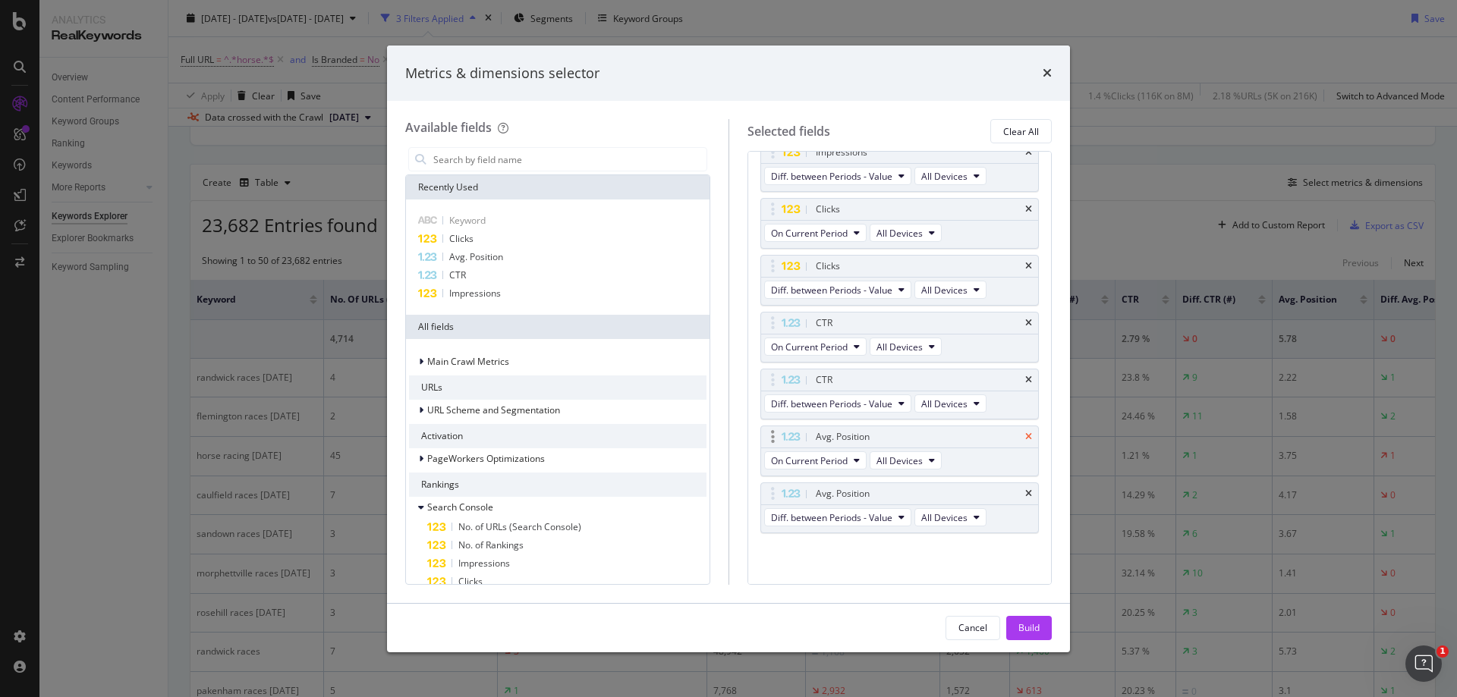
click at [1025, 439] on icon "times" at bounding box center [1028, 437] width 7 height 9
click at [1025, 496] on icon "times" at bounding box center [1028, 493] width 7 height 9
click at [1025, 439] on icon "times" at bounding box center [1028, 436] width 7 height 9
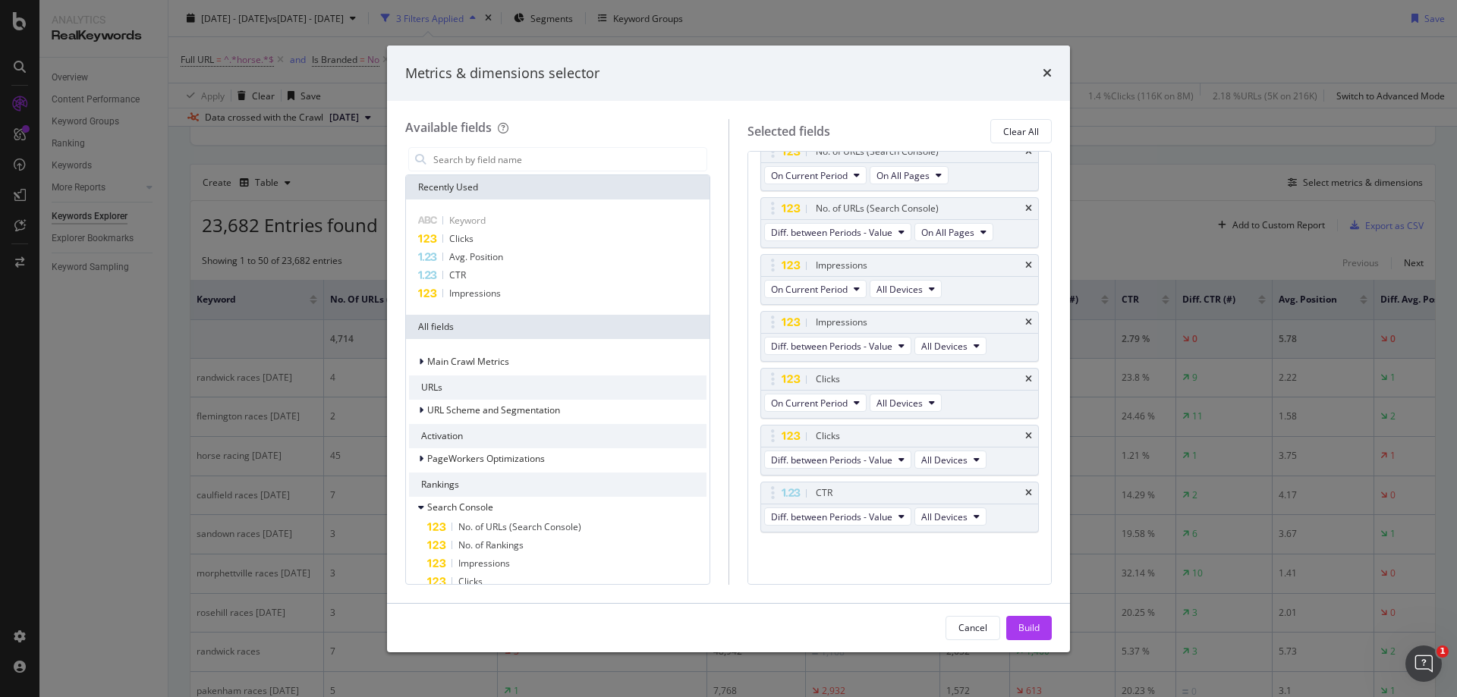
scroll to position [128, 0]
click at [1025, 496] on icon "times" at bounding box center [1028, 493] width 7 height 9
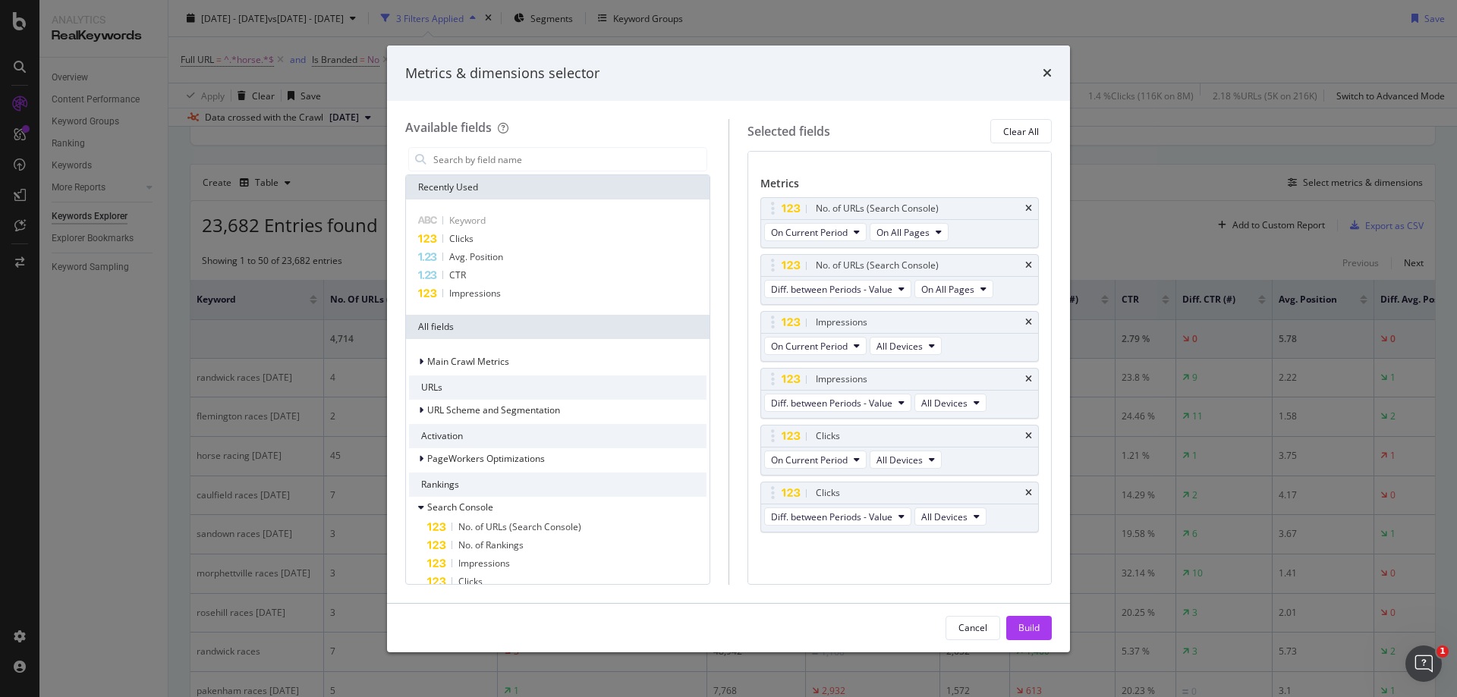
scroll to position [71, 0]
click at [1032, 638] on div "Build" at bounding box center [1029, 628] width 21 height 23
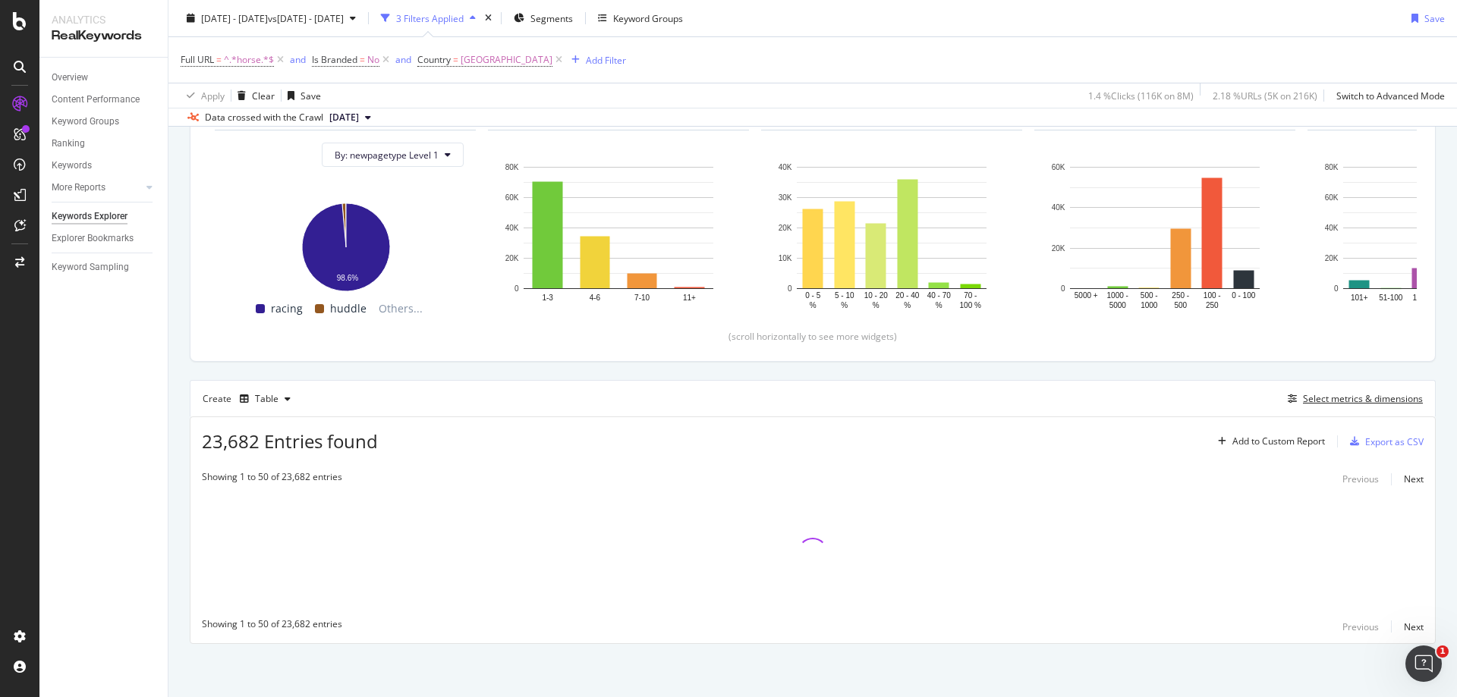
scroll to position [163, 0]
click at [175, 383] on div "By URL Top Charts Clicks By newpagetype Level 1 By: newpagetype Level 1 Hold CT…" at bounding box center [812, 350] width 1289 height 696
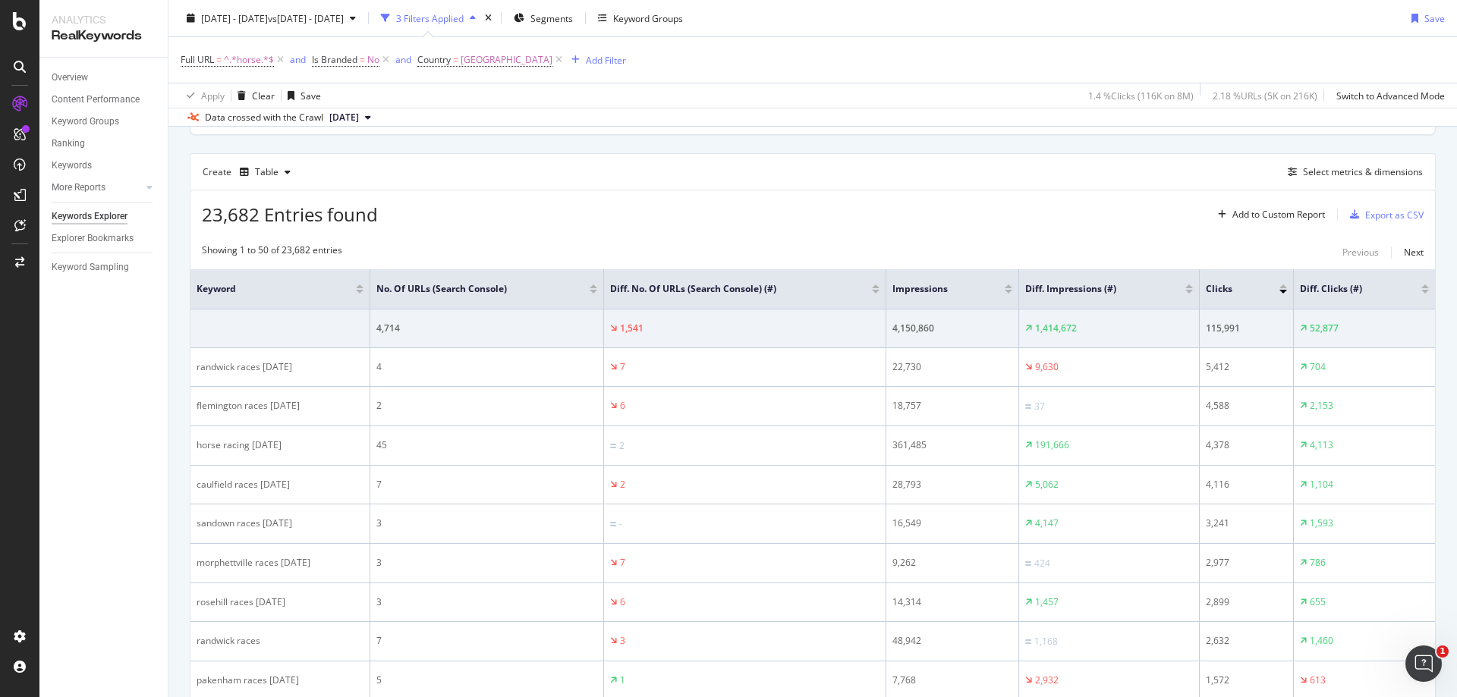
scroll to position [391, 0]
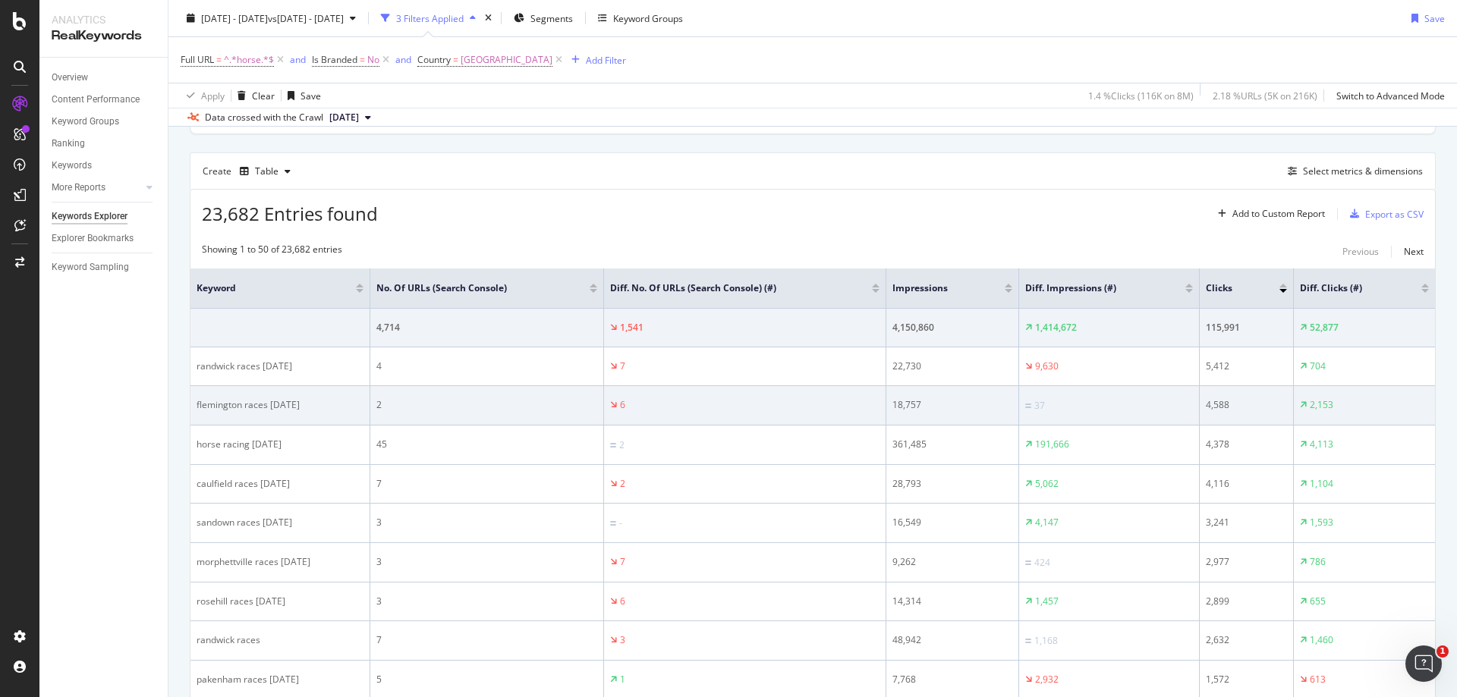
click at [414, 400] on div "2" at bounding box center [486, 405] width 221 height 14
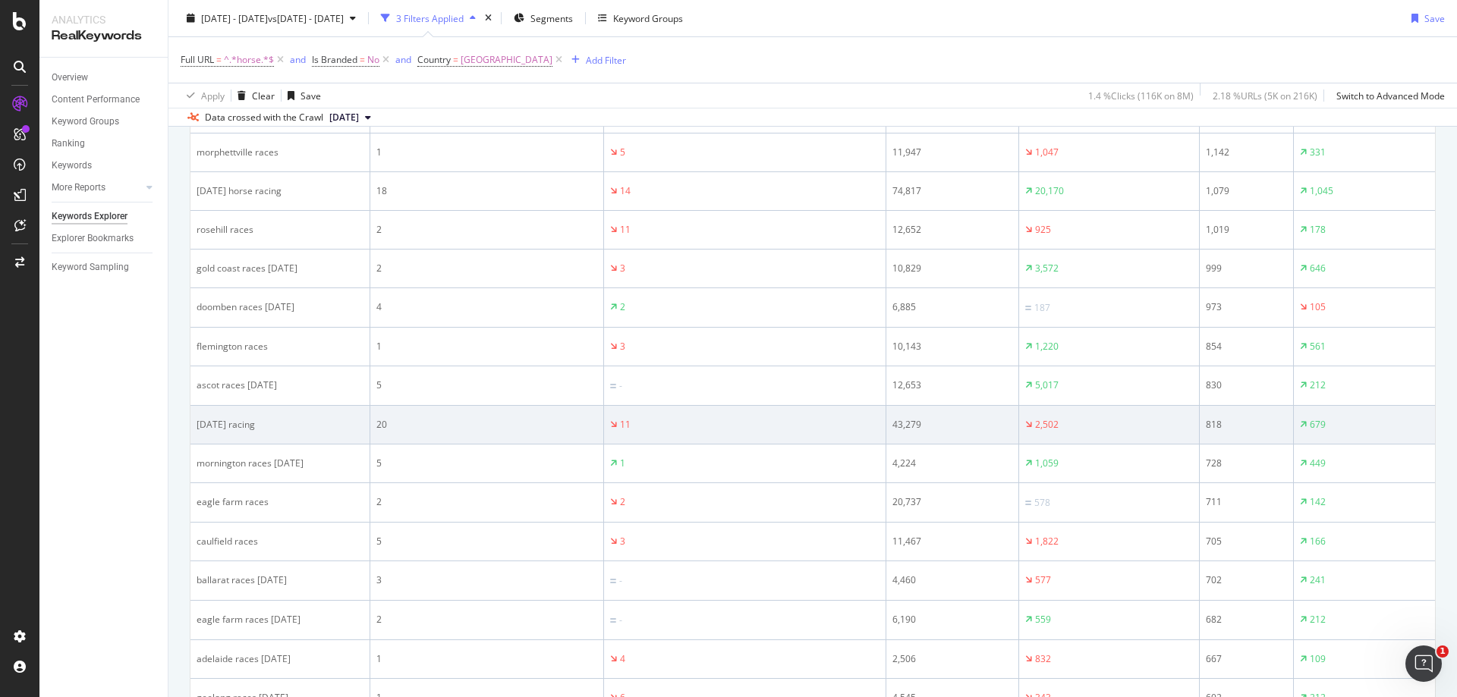
drag, startPoint x: 487, startPoint y: 407, endPoint x: 755, endPoint y: 411, distance: 268.0
drag, startPoint x: 755, startPoint y: 411, endPoint x: 499, endPoint y: 438, distance: 257.9
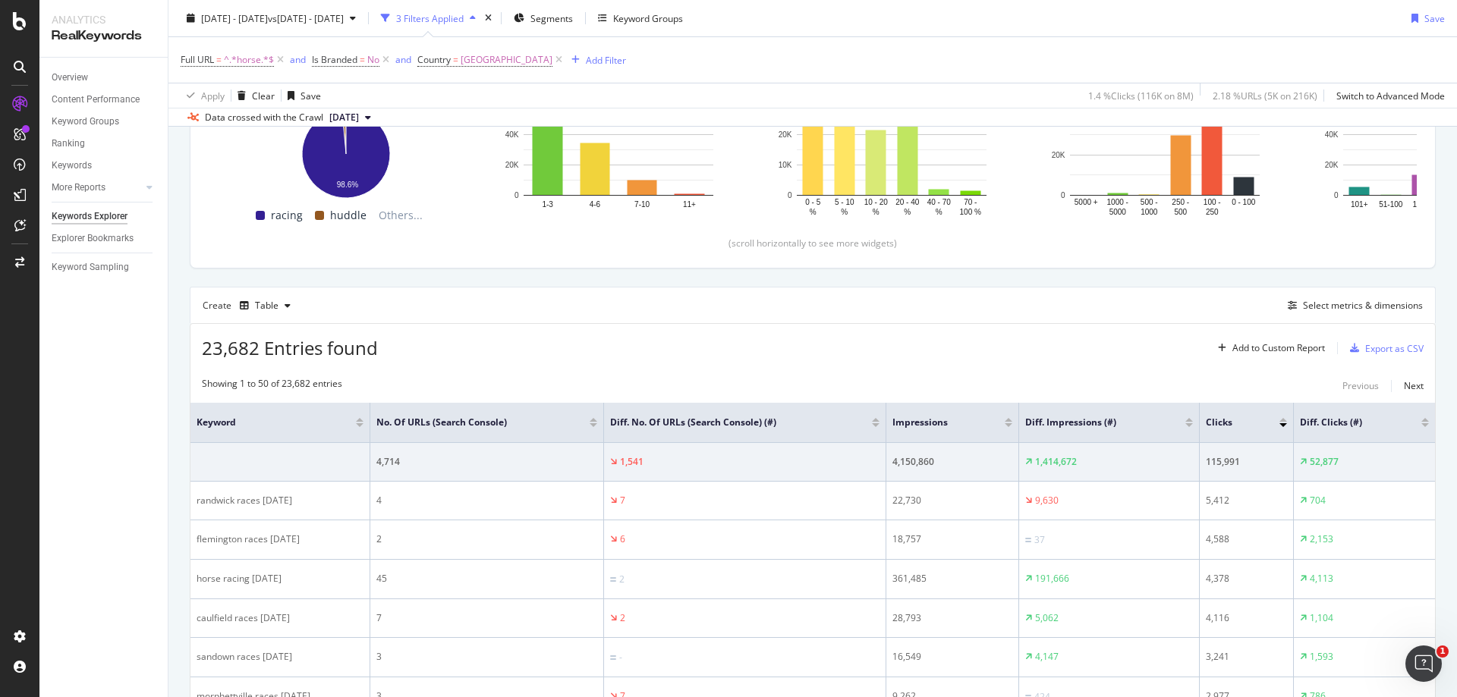
drag, startPoint x: 502, startPoint y: 448, endPoint x: 493, endPoint y: 272, distance: 176.3
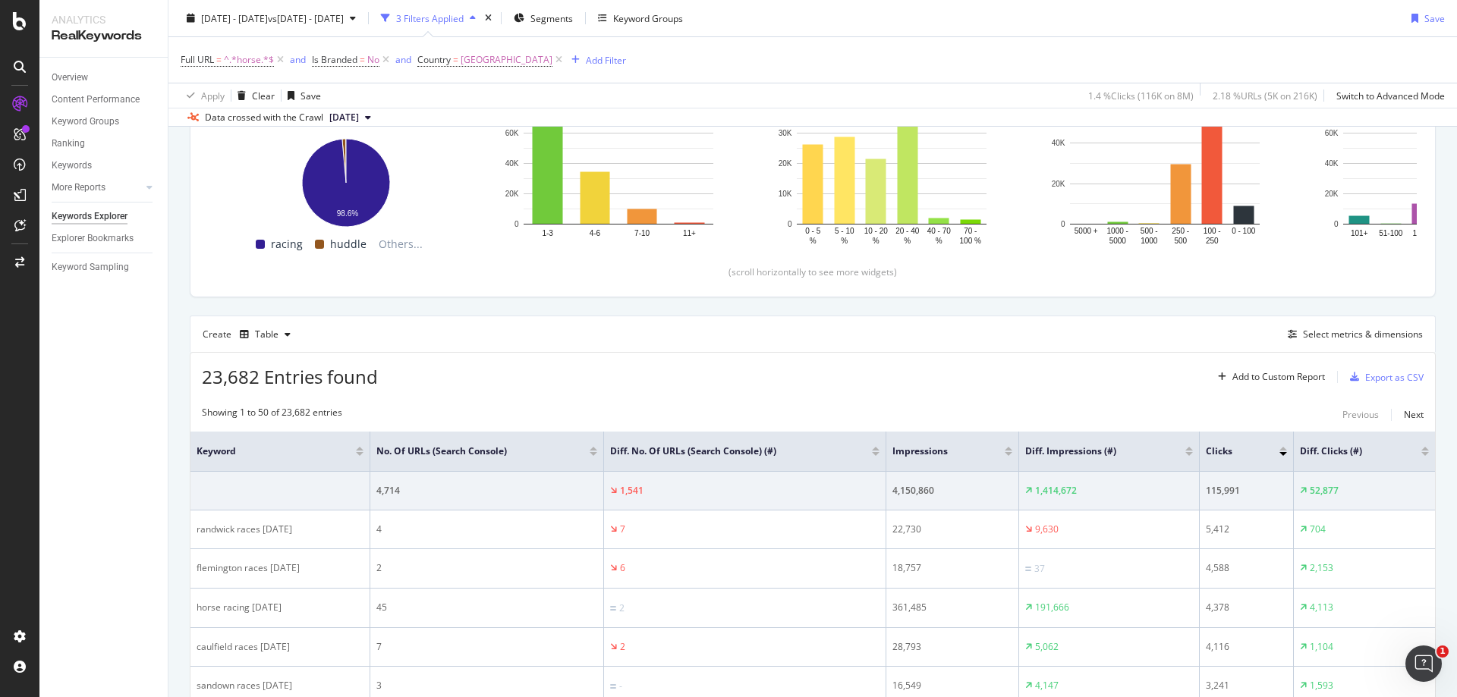
scroll to position [474, 0]
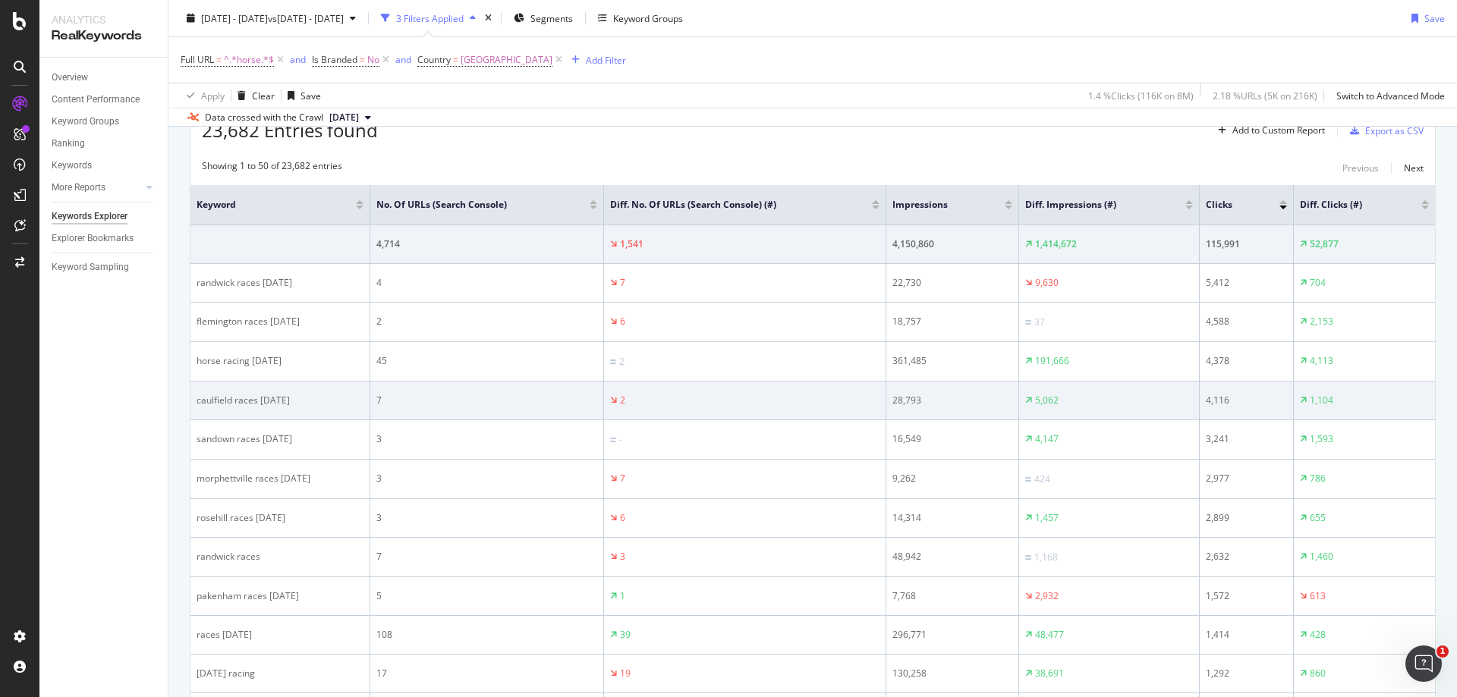
click at [473, 395] on div "7" at bounding box center [486, 401] width 221 height 14
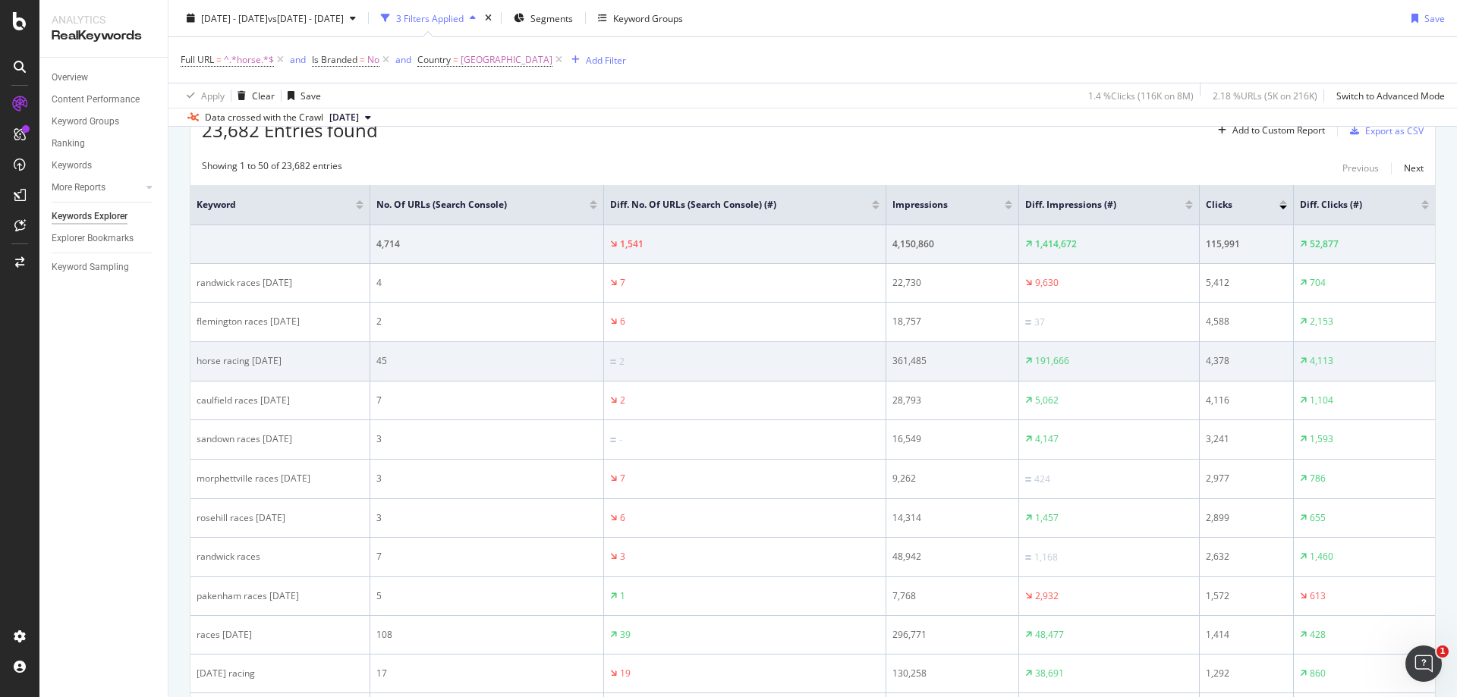
click at [468, 348] on td "45" at bounding box center [487, 361] width 234 height 39
click at [473, 351] on td "45" at bounding box center [487, 361] width 234 height 39
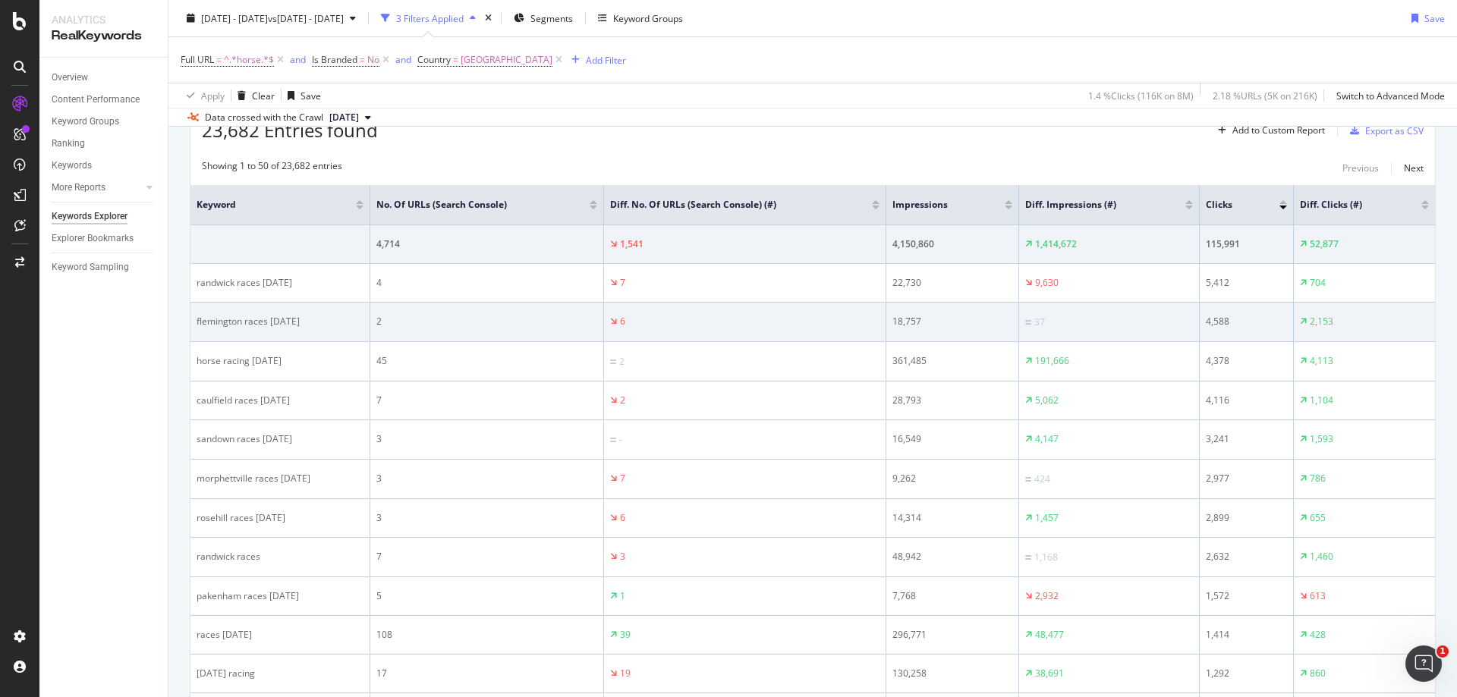
click at [482, 321] on div "2" at bounding box center [486, 322] width 221 height 14
click at [482, 316] on div "2" at bounding box center [486, 322] width 221 height 14
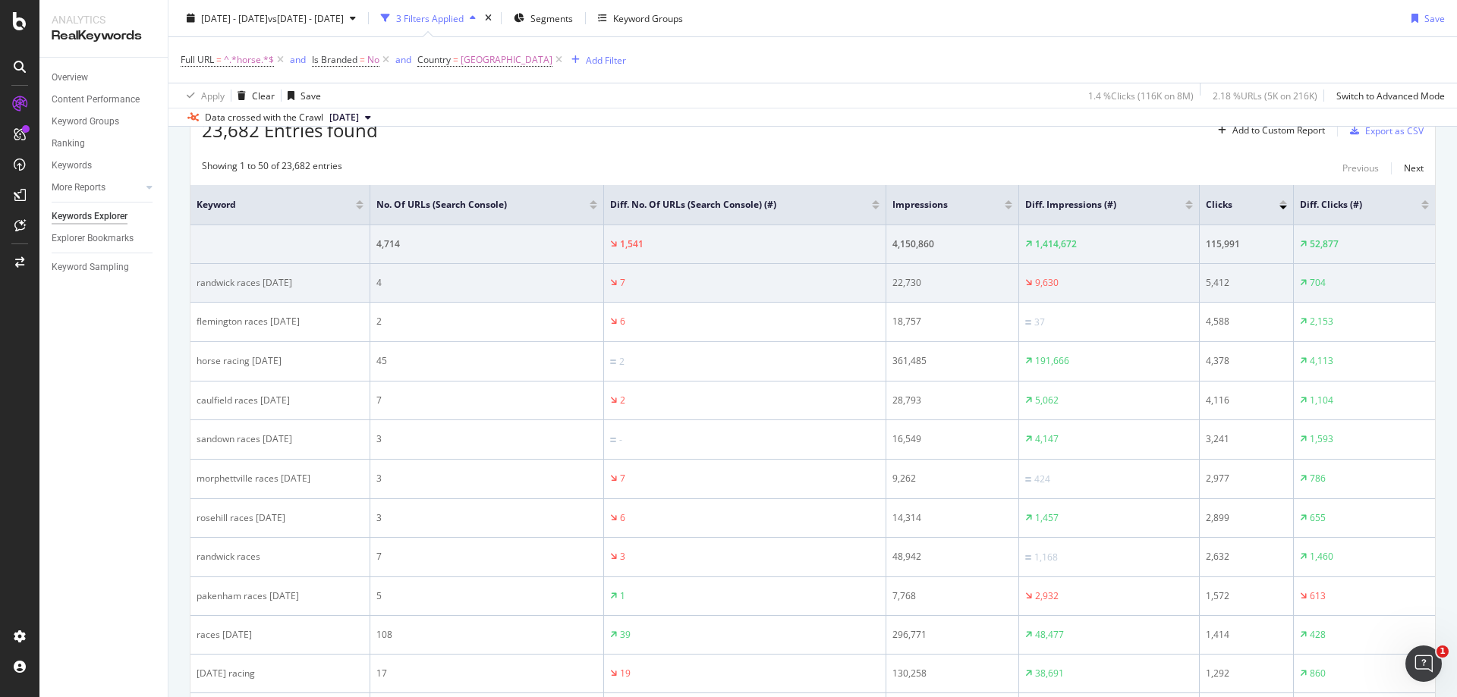
click at [460, 272] on td "4" at bounding box center [487, 283] width 234 height 39
click at [460, 276] on div "4" at bounding box center [486, 283] width 221 height 14
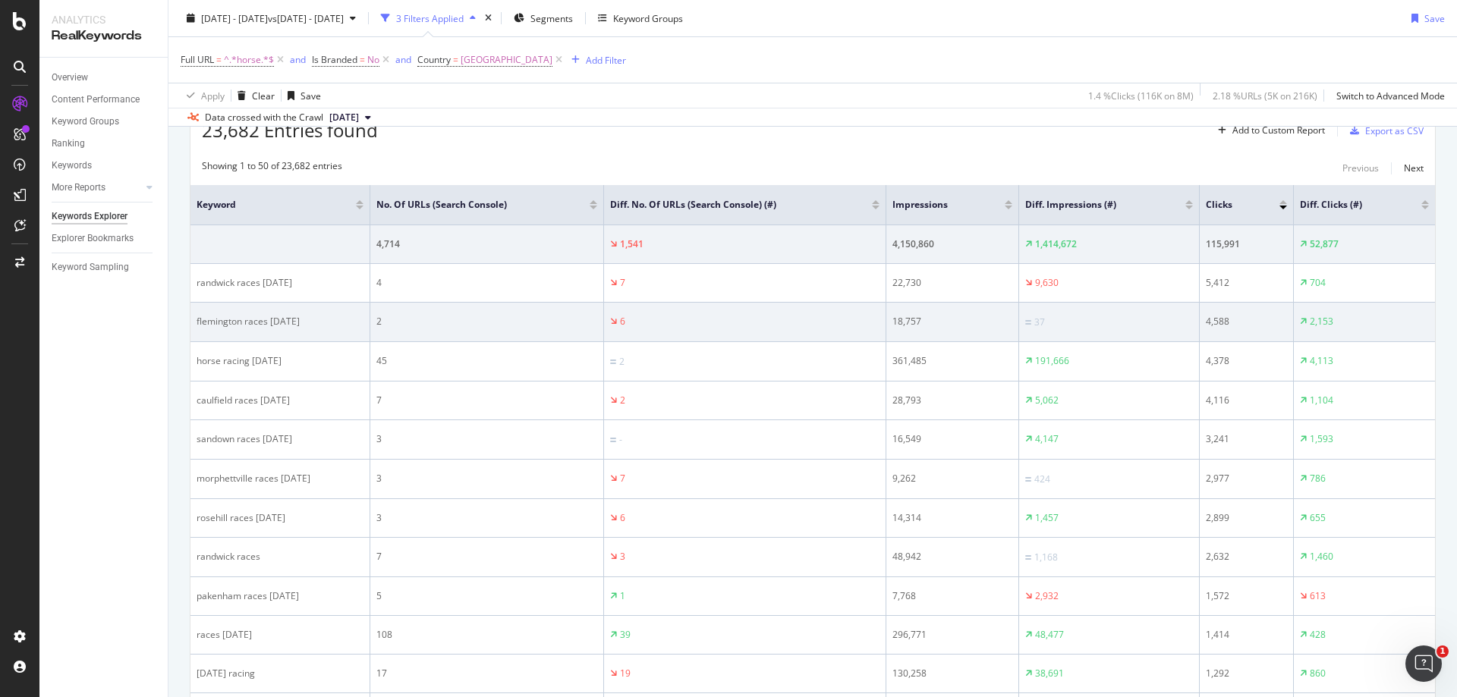
click at [468, 320] on div "2" at bounding box center [486, 322] width 221 height 14
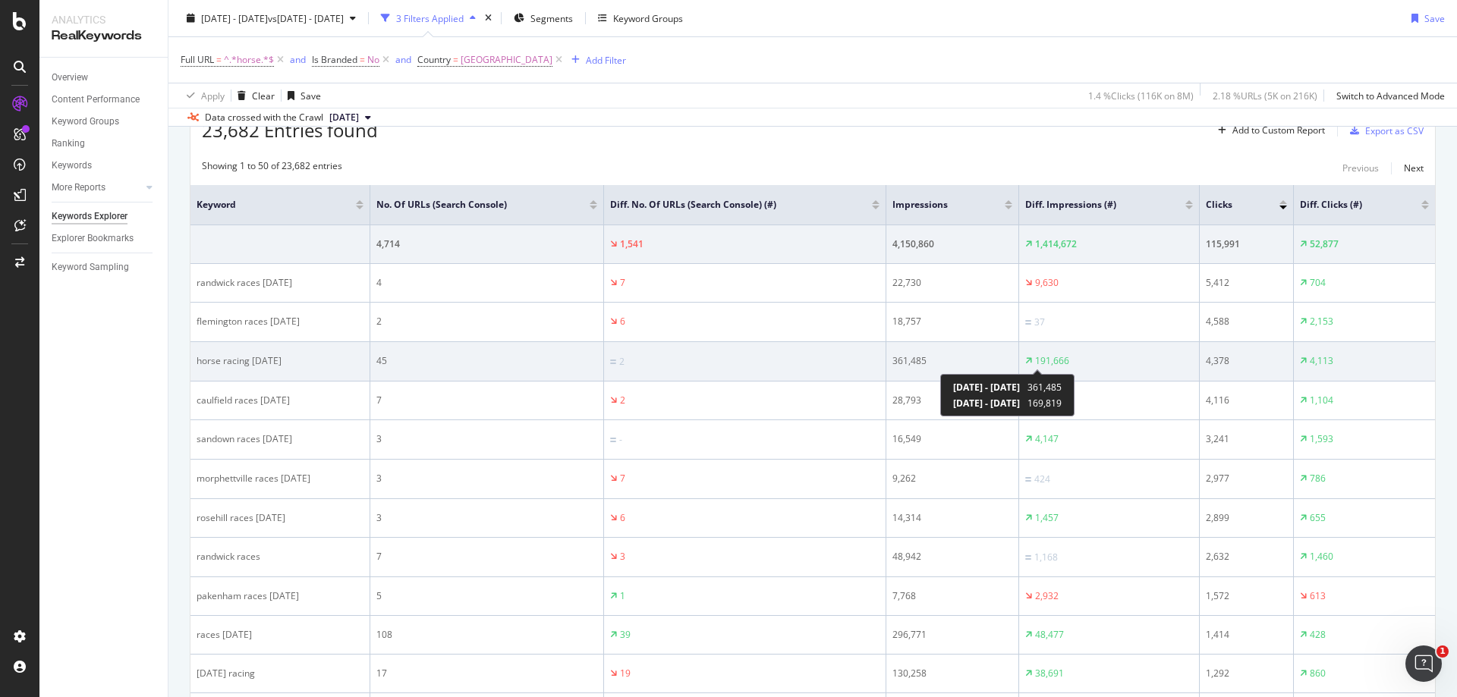
drag, startPoint x: 988, startPoint y: 361, endPoint x: 1049, endPoint y: 362, distance: 60.7
click at [980, 360] on div "361,485" at bounding box center [953, 361] width 120 height 14
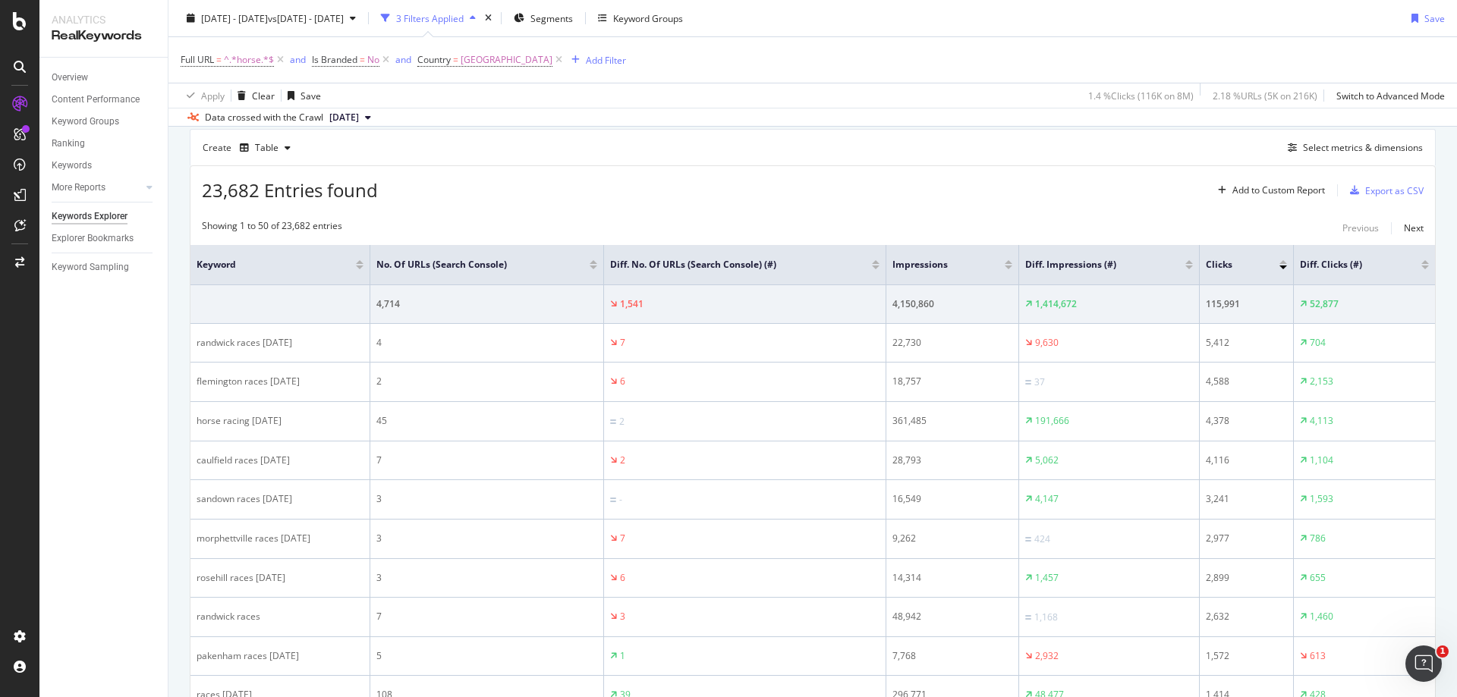
scroll to position [323, 0]
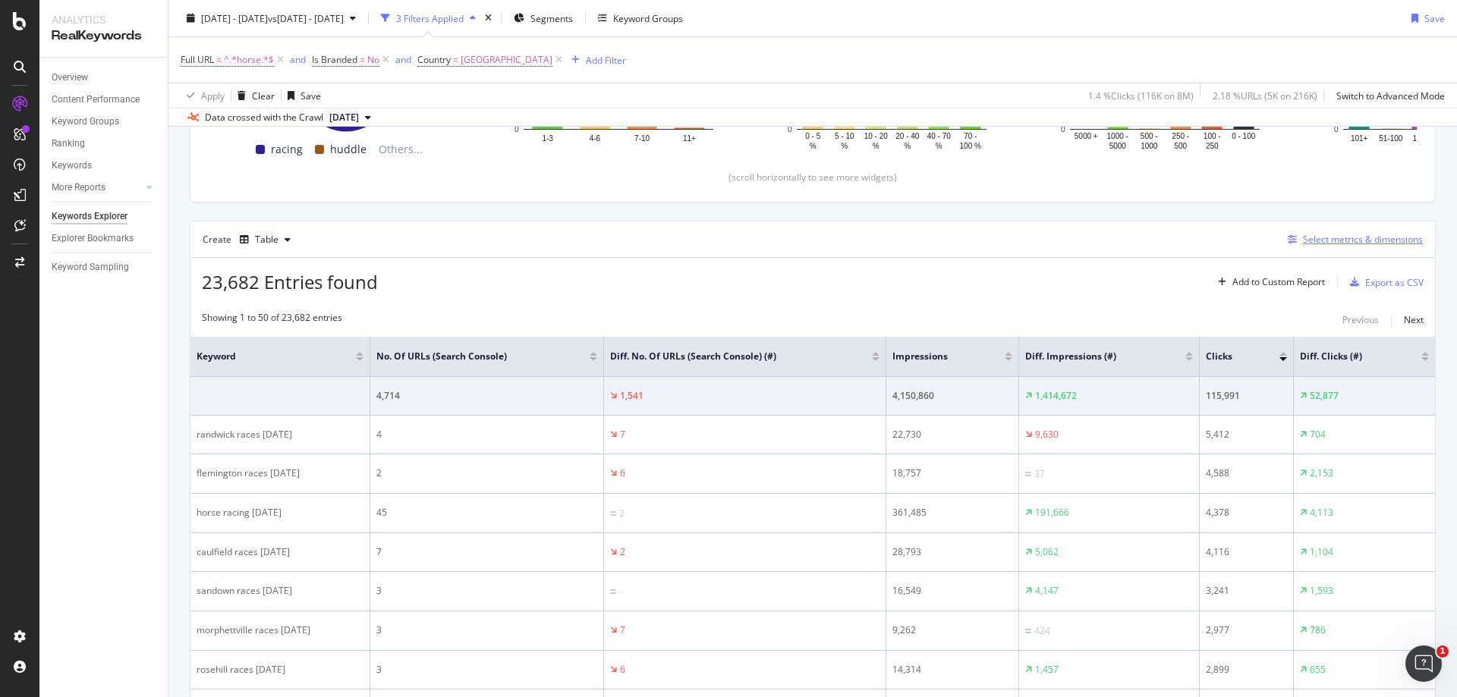
click at [1327, 241] on div "Select metrics & dimensions" at bounding box center [1363, 239] width 120 height 13
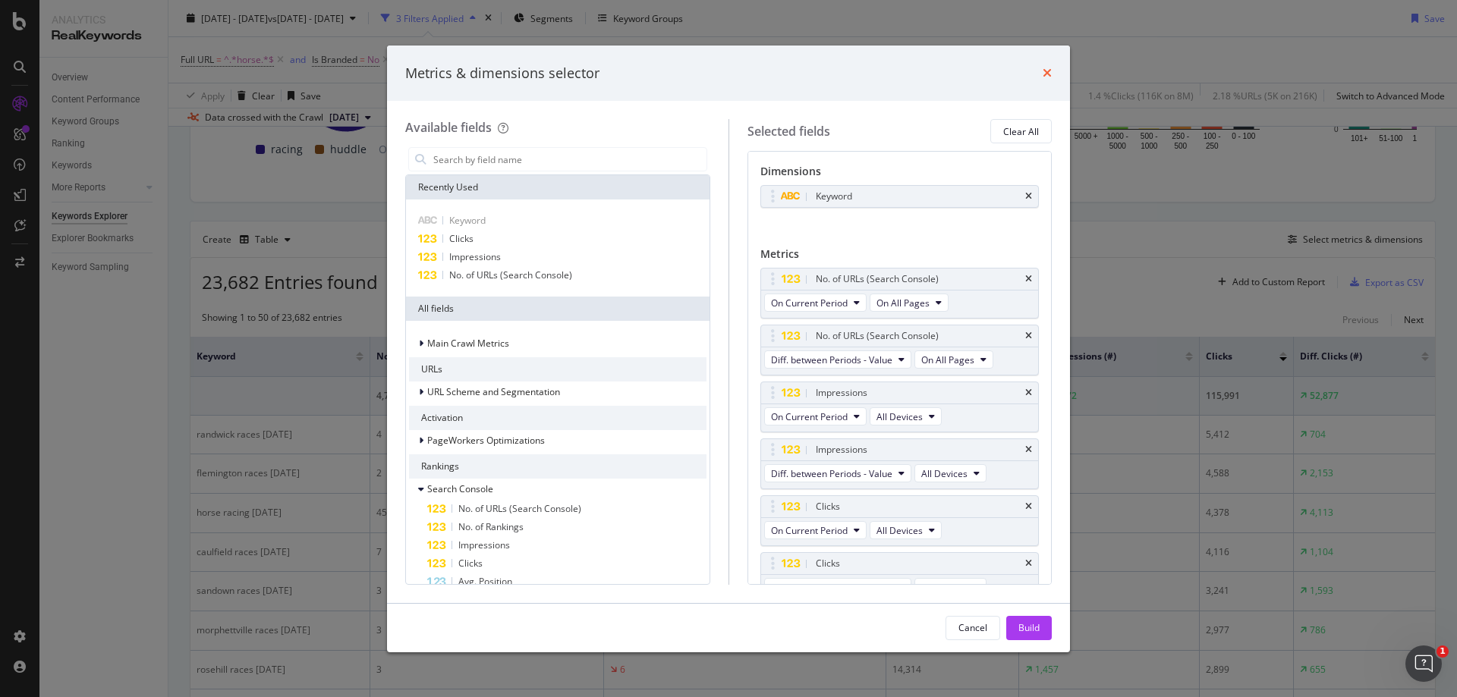
click at [1050, 70] on icon "times" at bounding box center [1047, 73] width 9 height 12
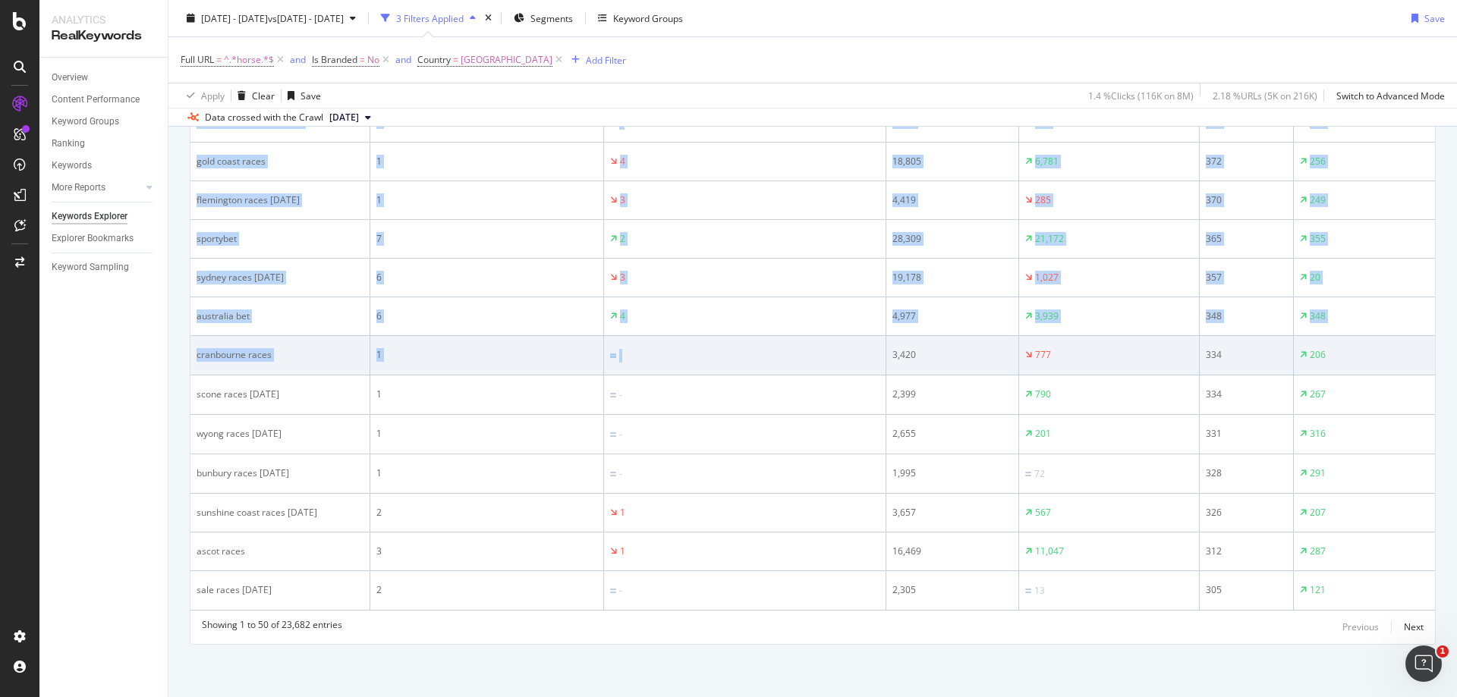
scroll to position [2078, 0]
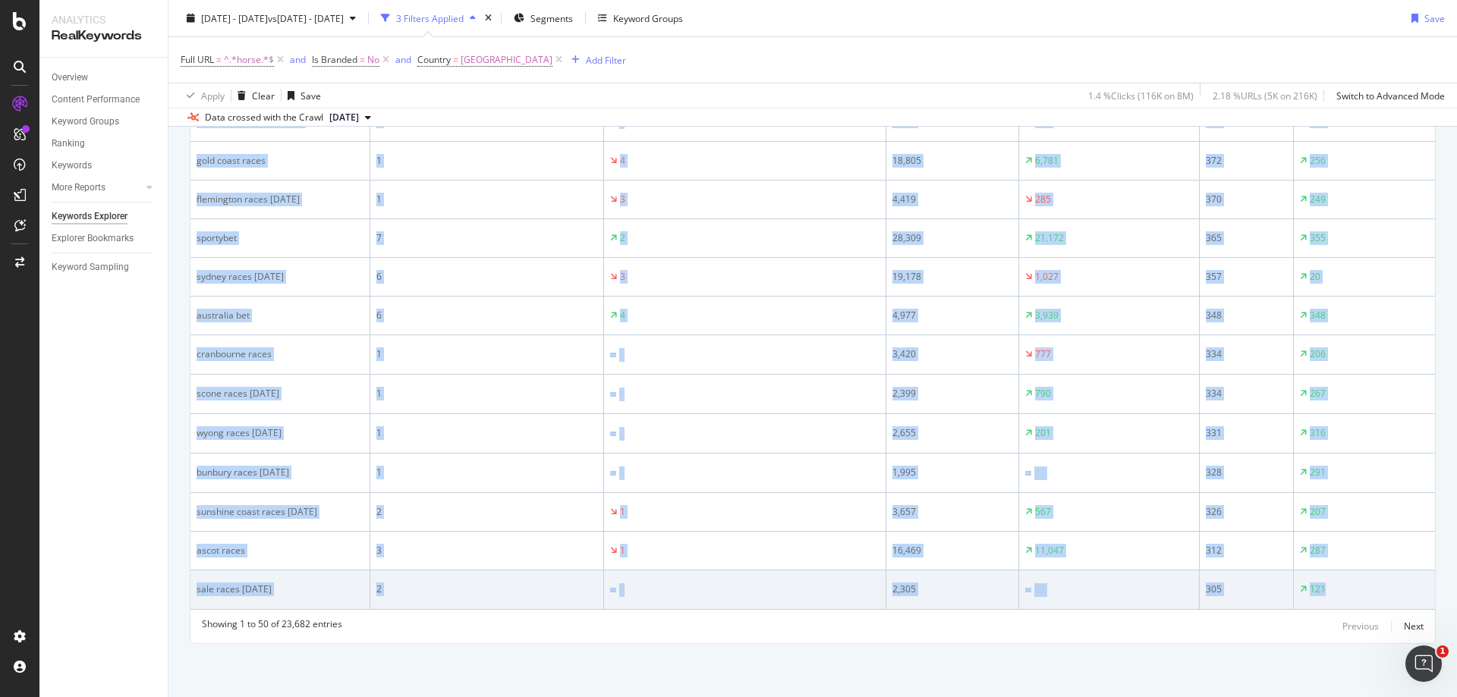
drag, startPoint x: 199, startPoint y: 352, endPoint x: 1324, endPoint y: 596, distance: 1150.9
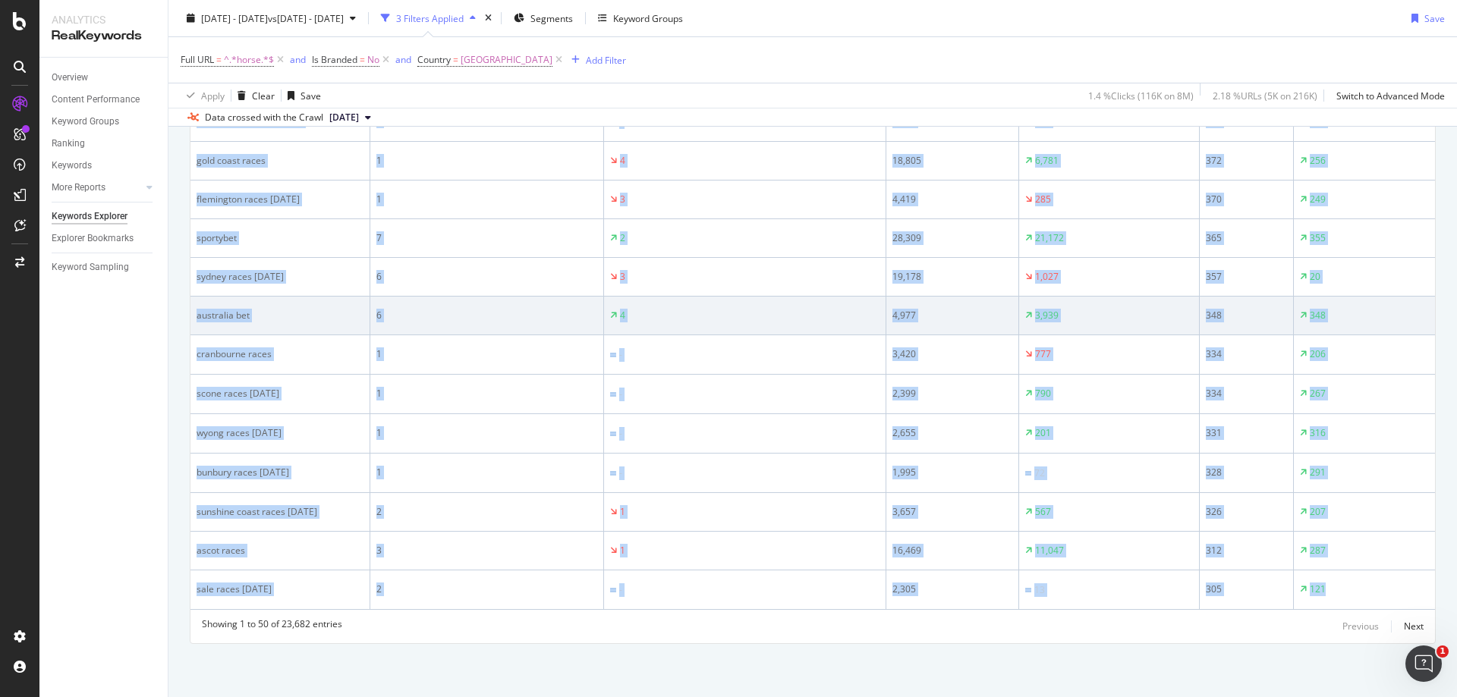
click at [450, 313] on div "6" at bounding box center [486, 316] width 221 height 14
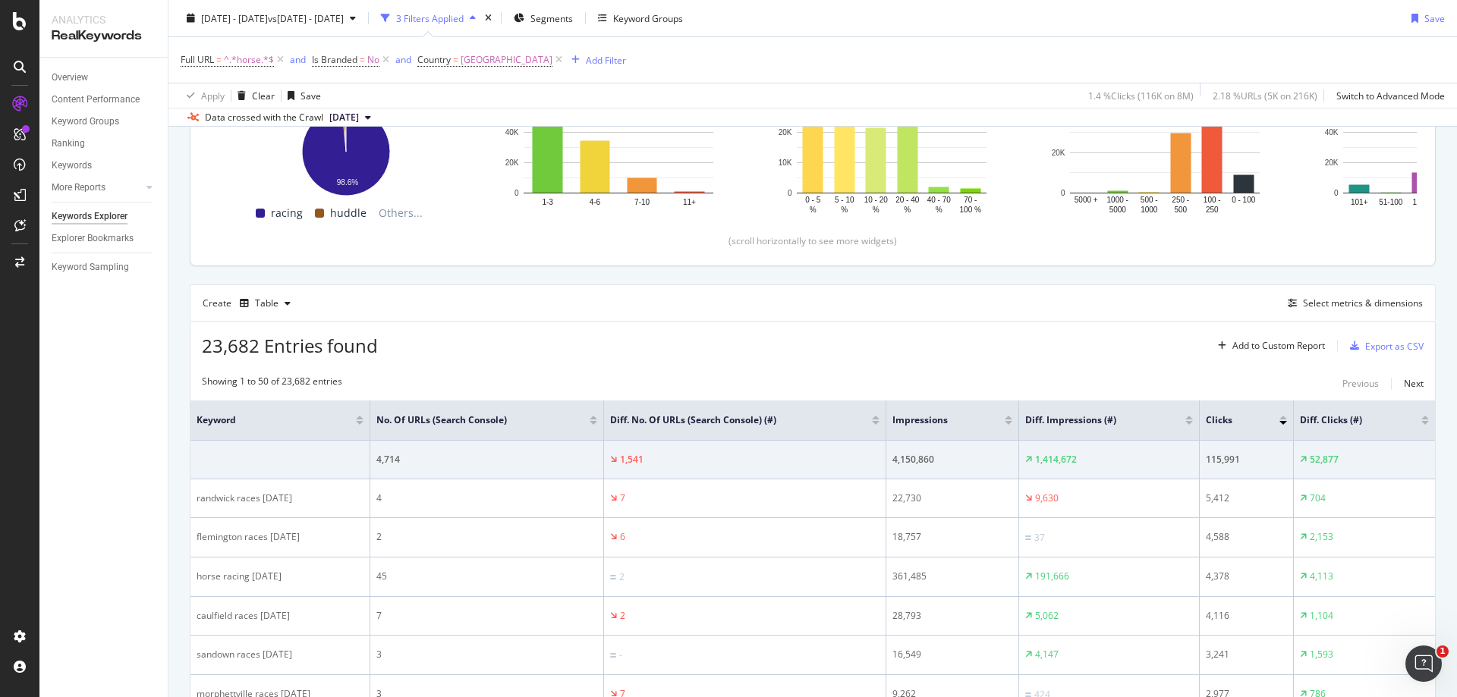
scroll to position [0, 0]
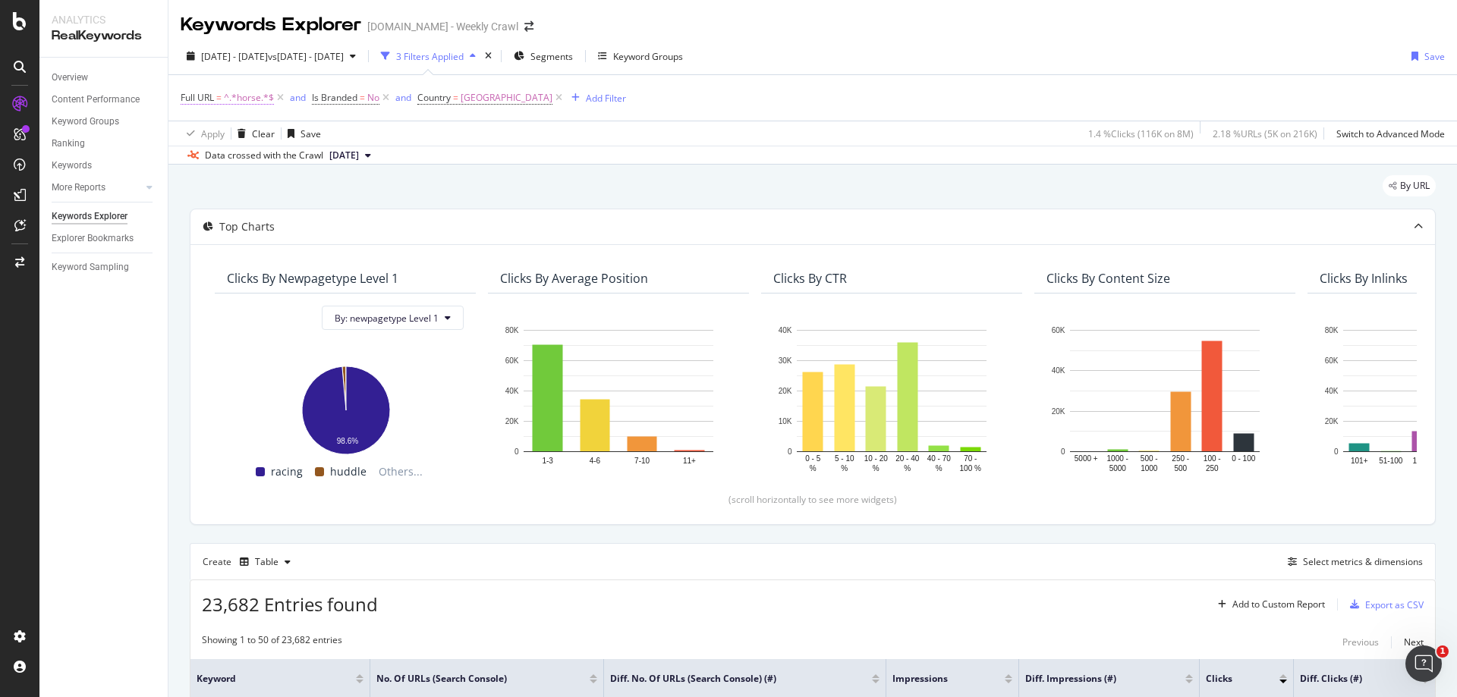
click at [257, 100] on span "^.*horse.*$" at bounding box center [249, 97] width 50 height 21
type input "afl"
click at [345, 192] on div "Apply" at bounding box center [349, 193] width 24 height 13
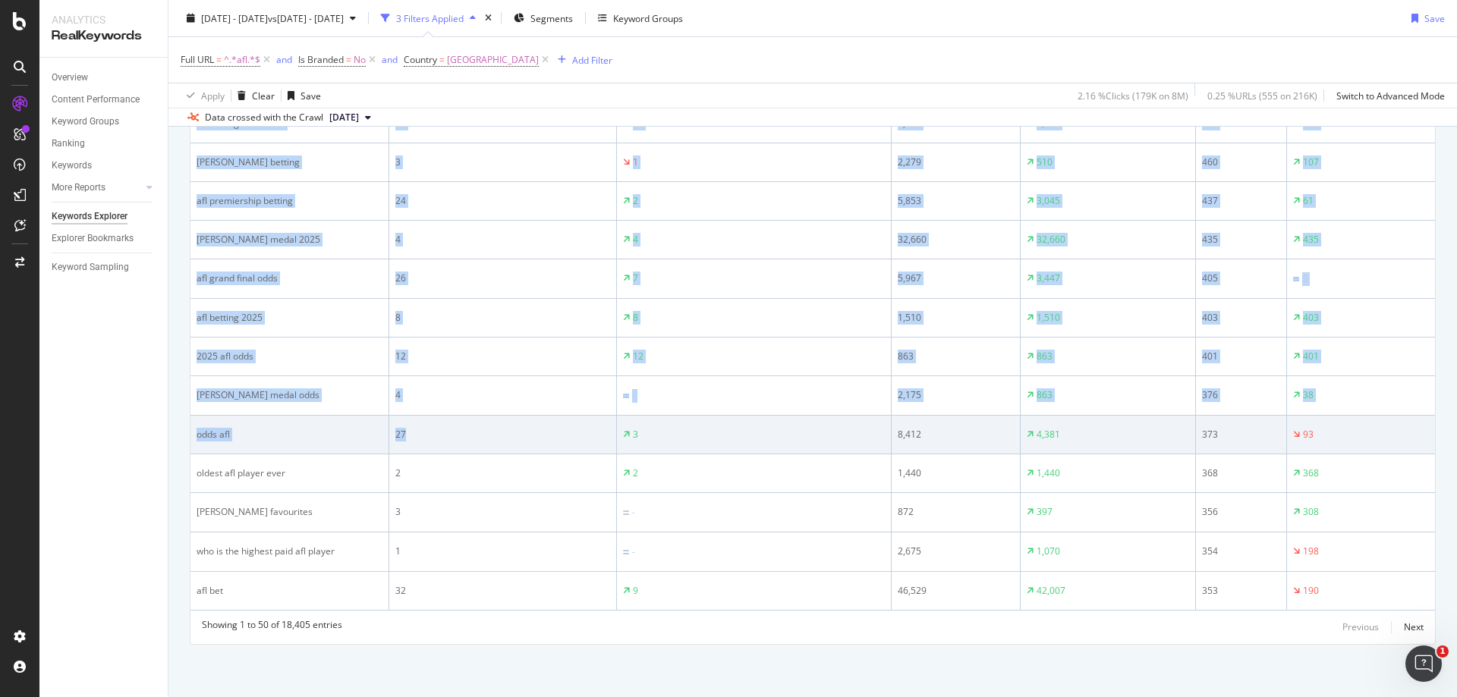
scroll to position [2076, 0]
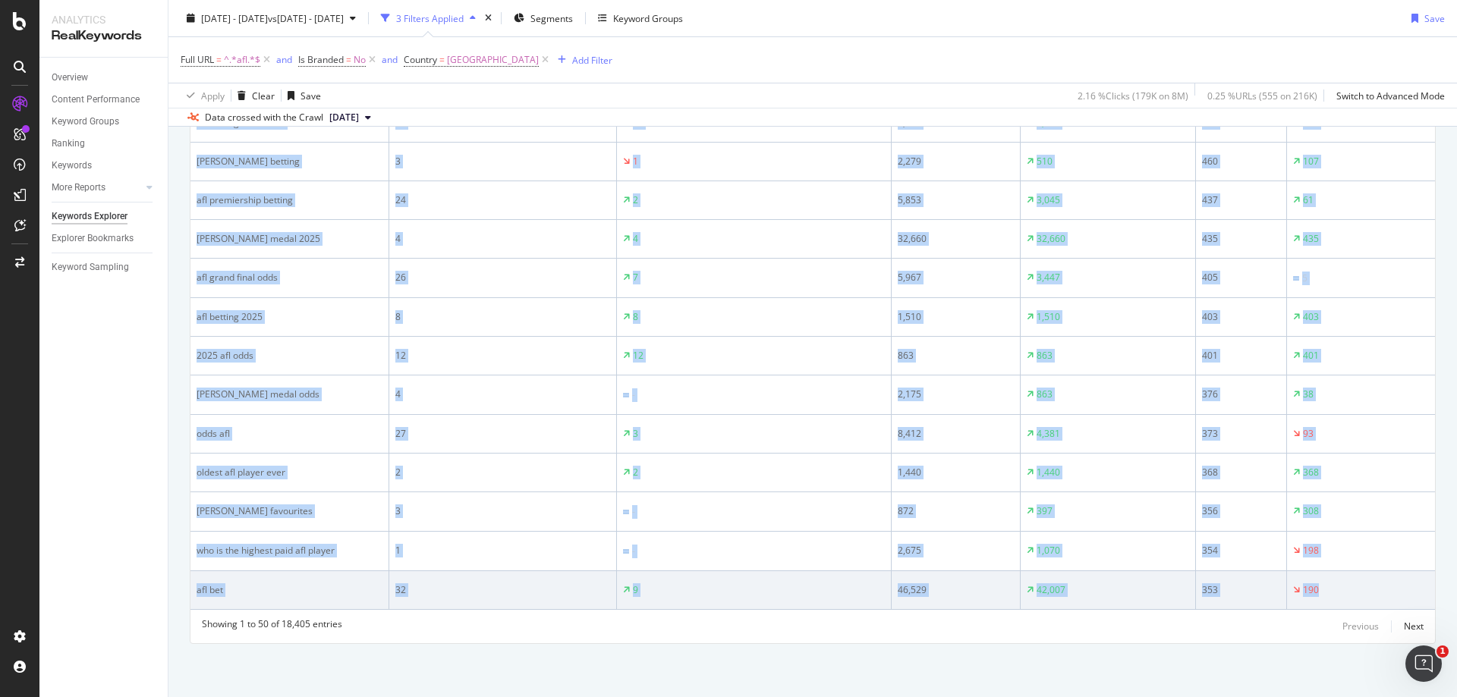
drag, startPoint x: 197, startPoint y: 296, endPoint x: 1341, endPoint y: 593, distance: 1181.6
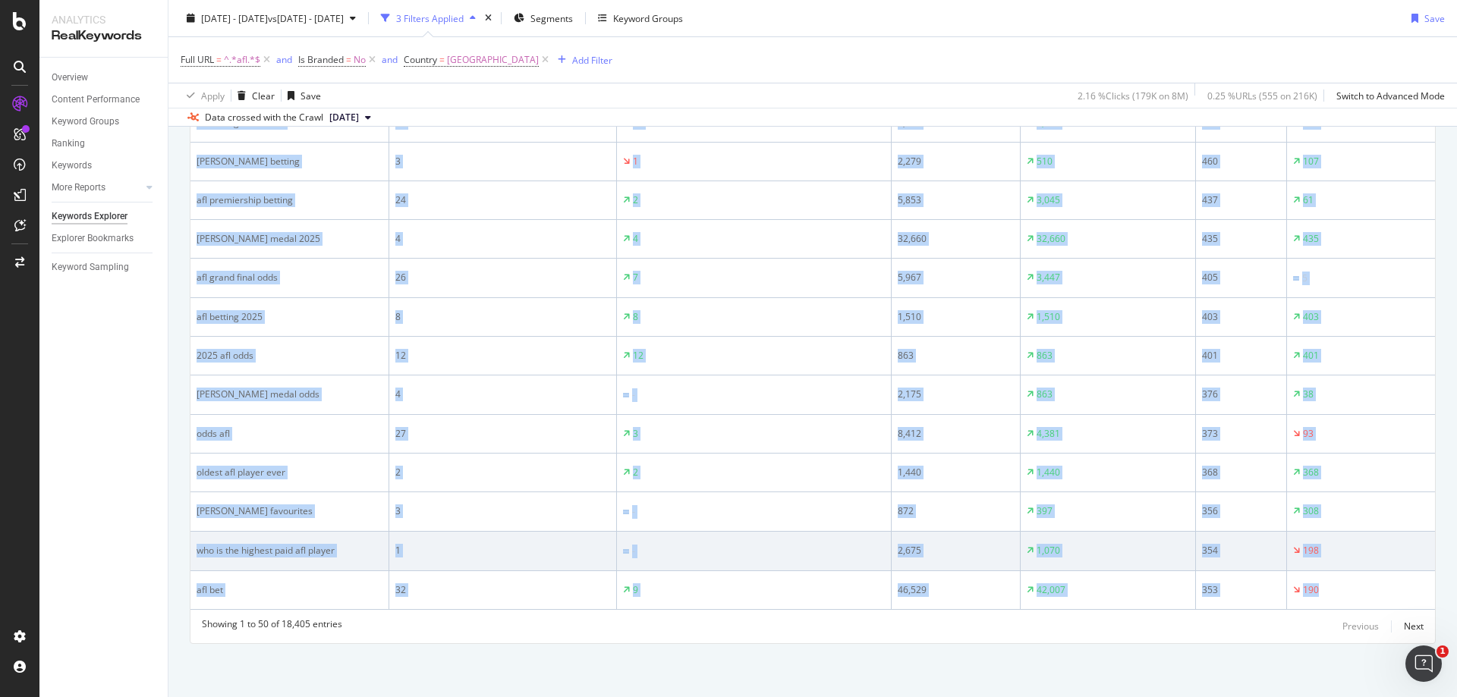
copy table "Keyword No. of URLs (Search Console) Diff. No. of URLs (Search Console) (#) Imp…"
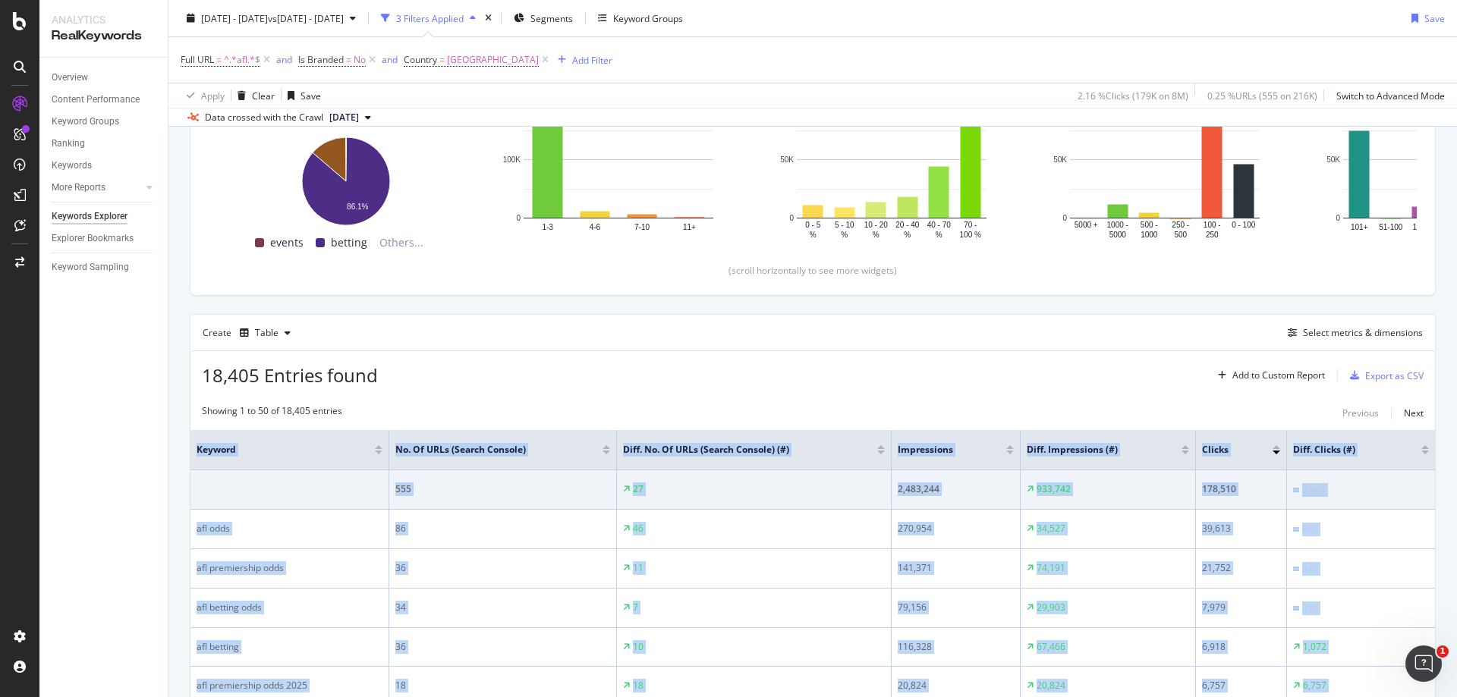
scroll to position [379, 0]
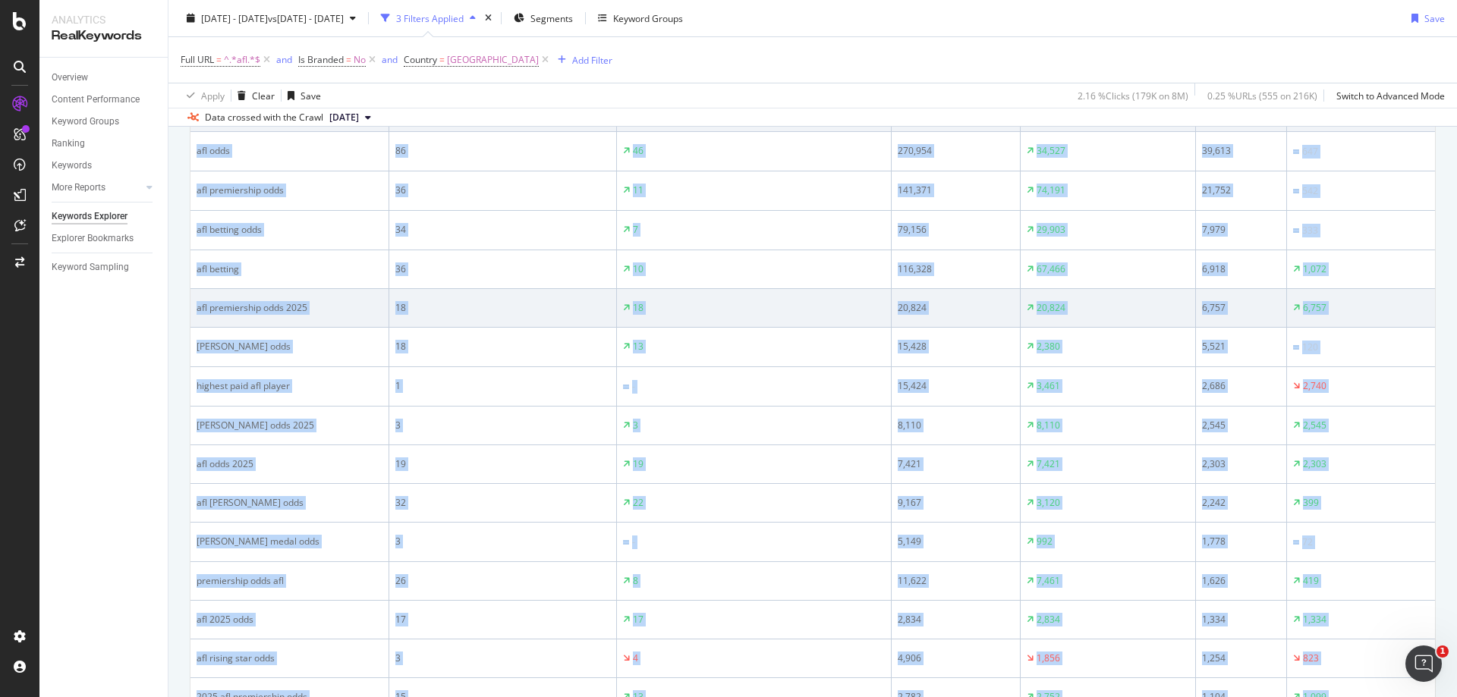
click at [918, 310] on div "20,824" at bounding box center [956, 308] width 116 height 14
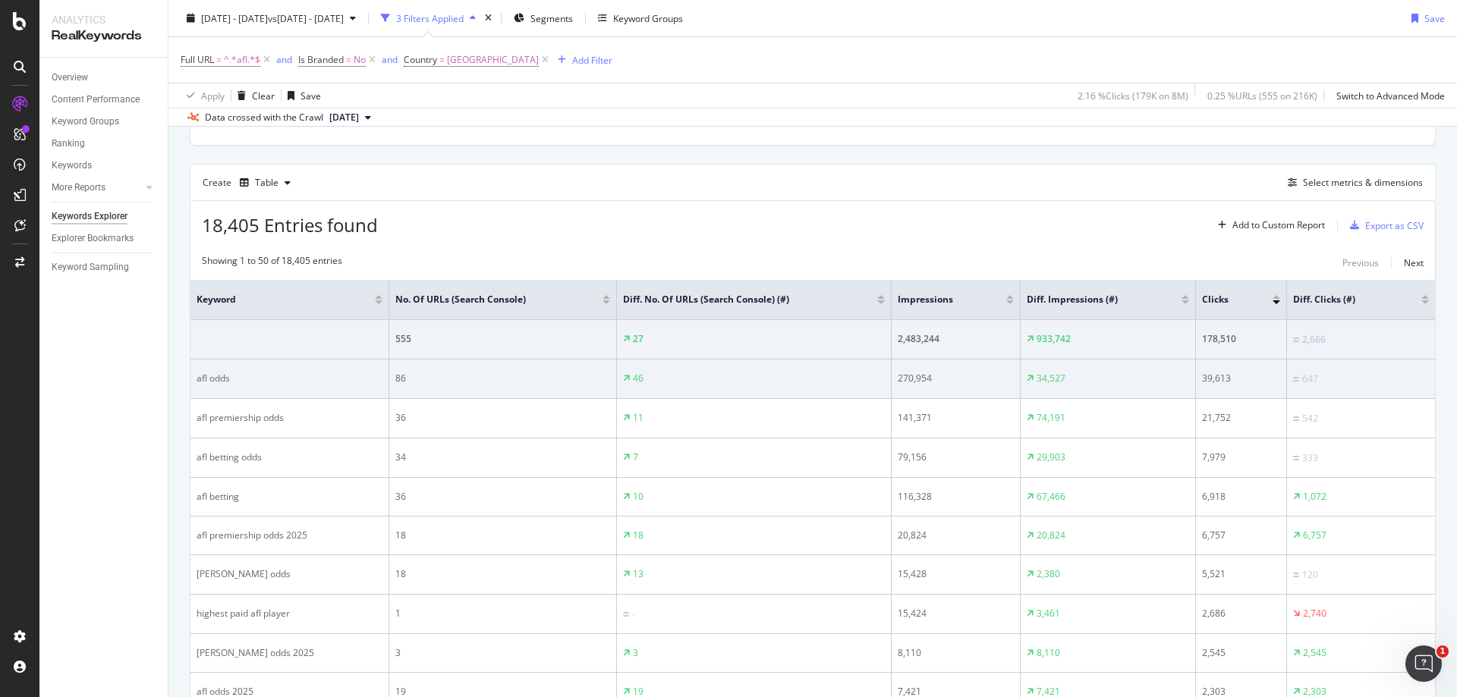
drag, startPoint x: 1268, startPoint y: 397, endPoint x: 1353, endPoint y: 386, distance: 85.7
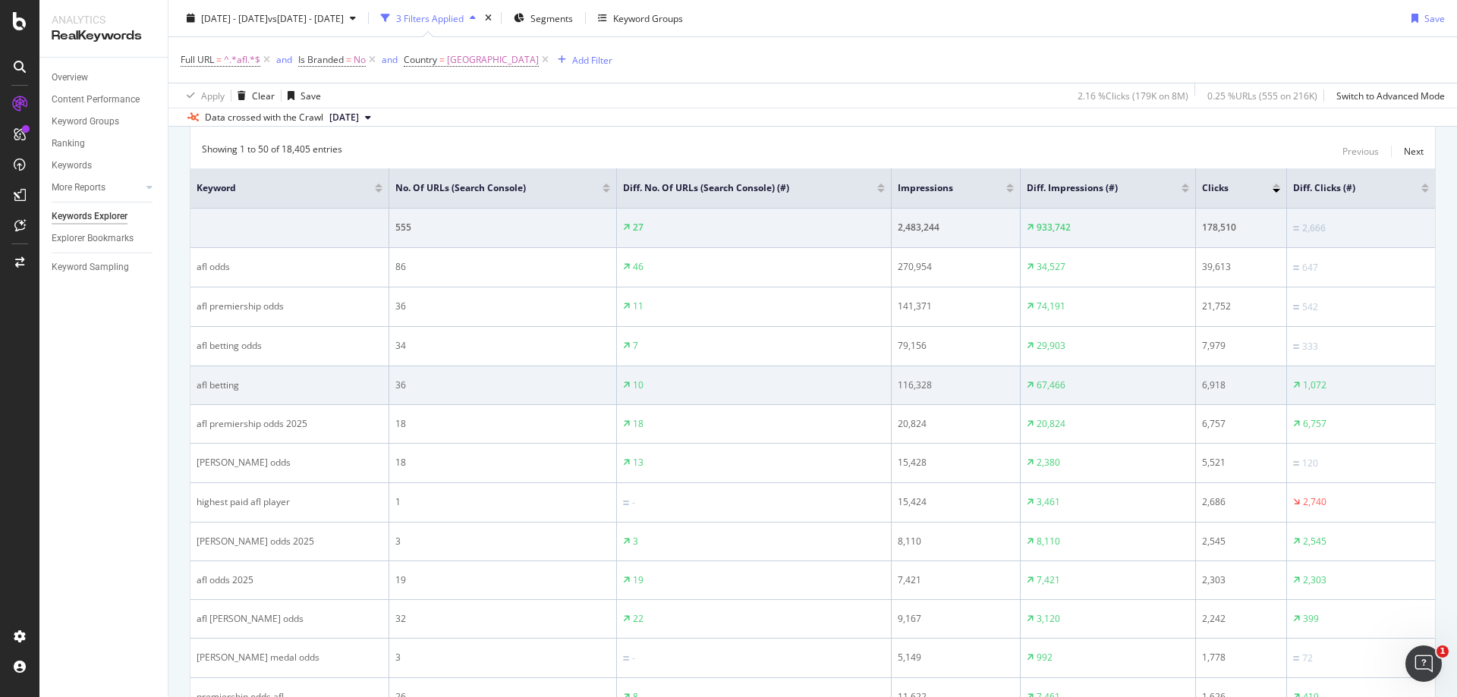
drag, startPoint x: 1352, startPoint y: 394, endPoint x: 1355, endPoint y: 474, distance: 80.5
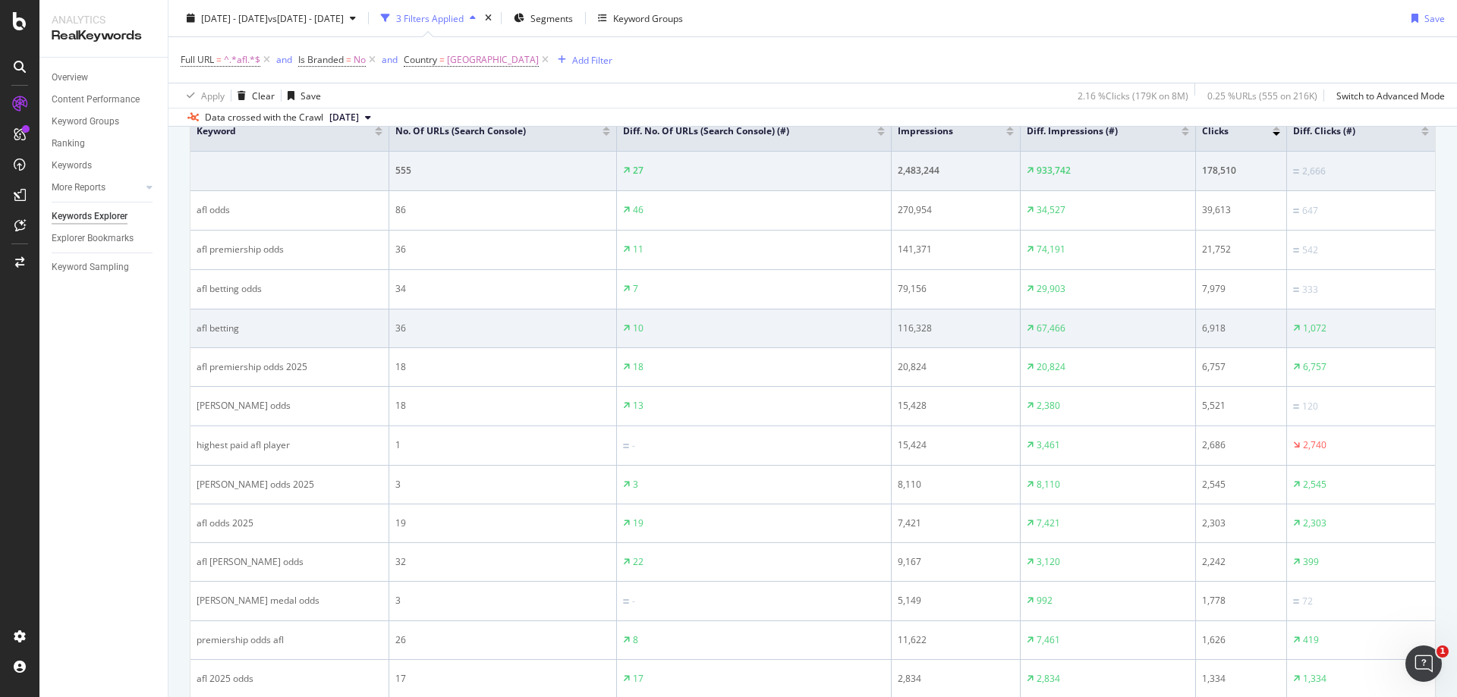
scroll to position [523, 0]
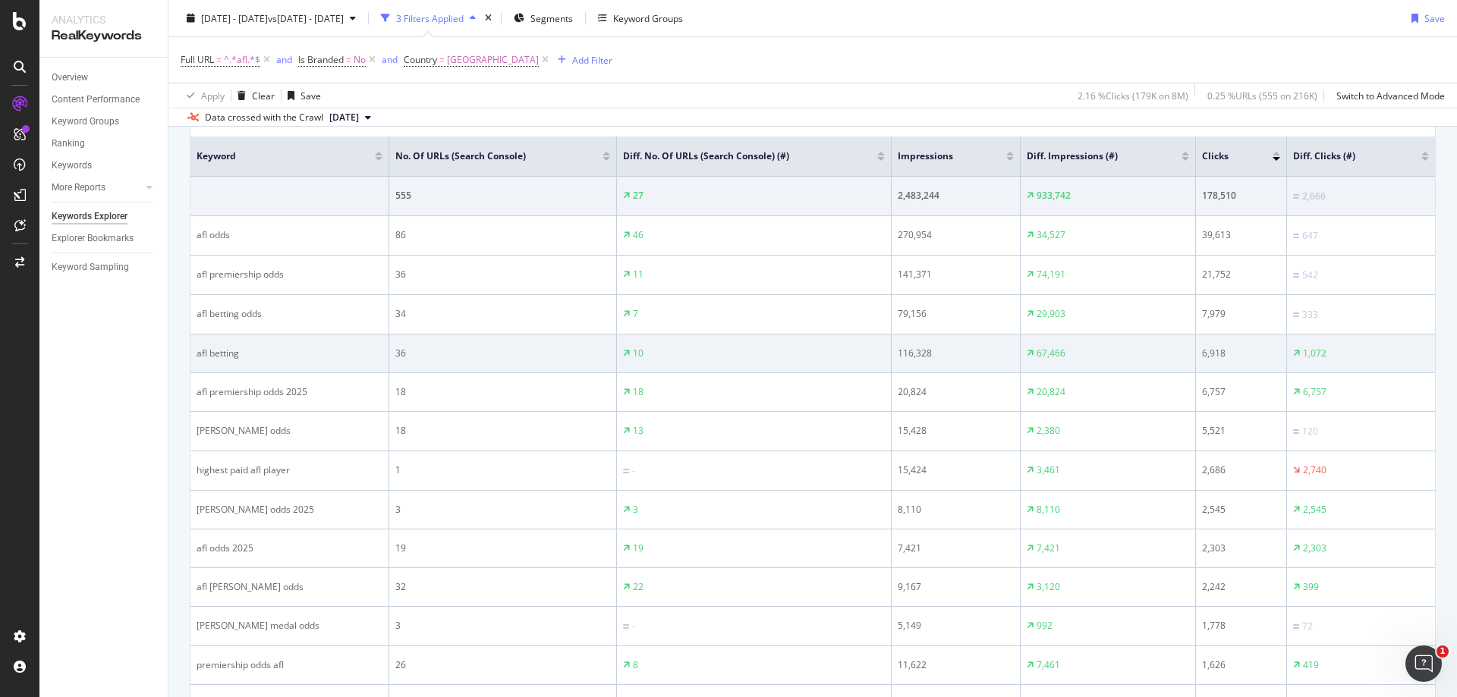
click at [1230, 339] on td "6,918" at bounding box center [1241, 354] width 91 height 39
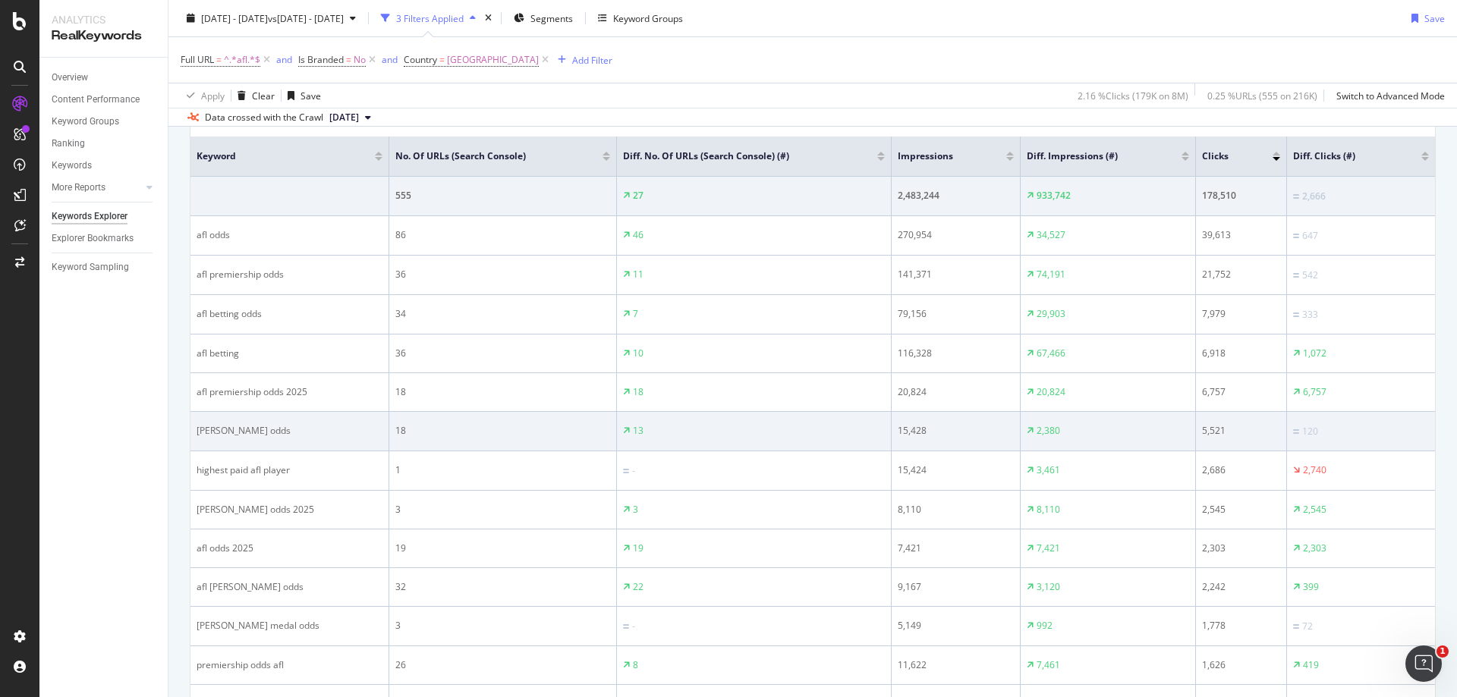
click at [1049, 413] on td "2,380" at bounding box center [1108, 431] width 175 height 39
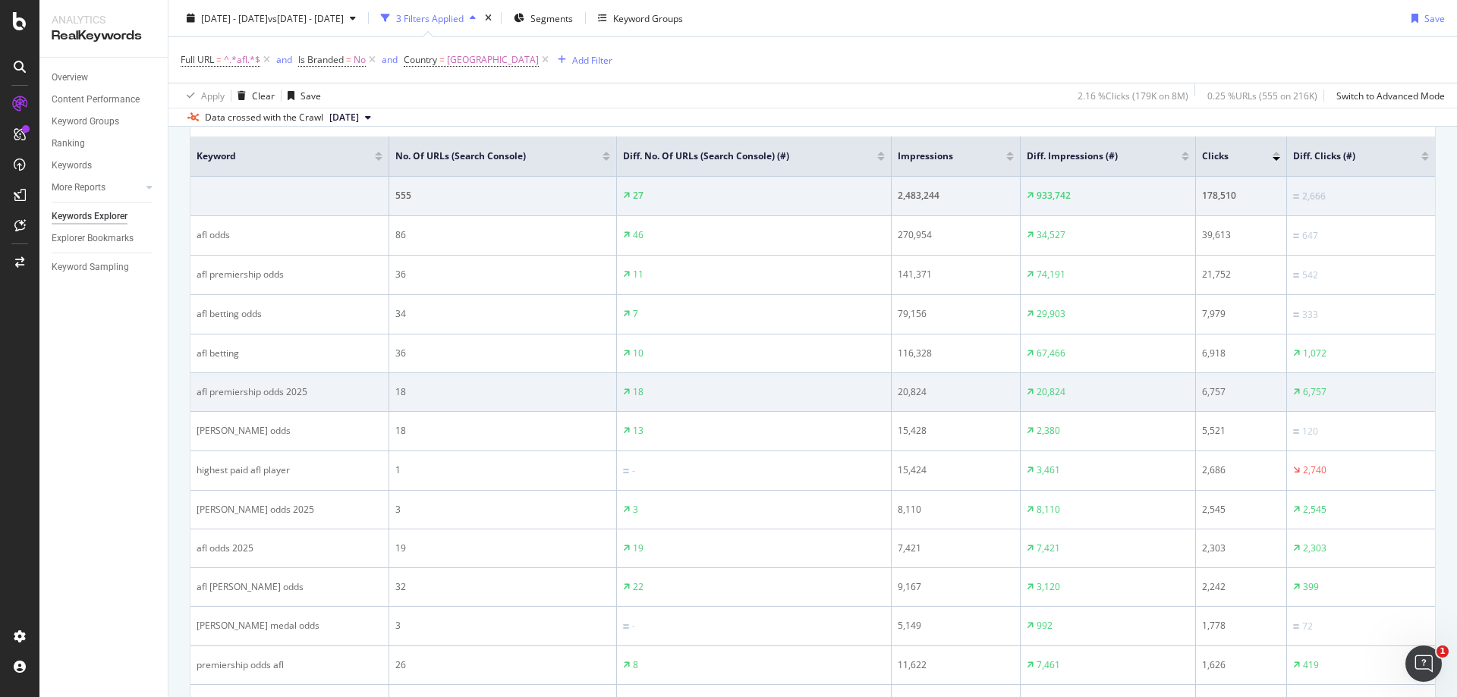
click at [1073, 398] on div "20,824" at bounding box center [1108, 393] width 162 height 14
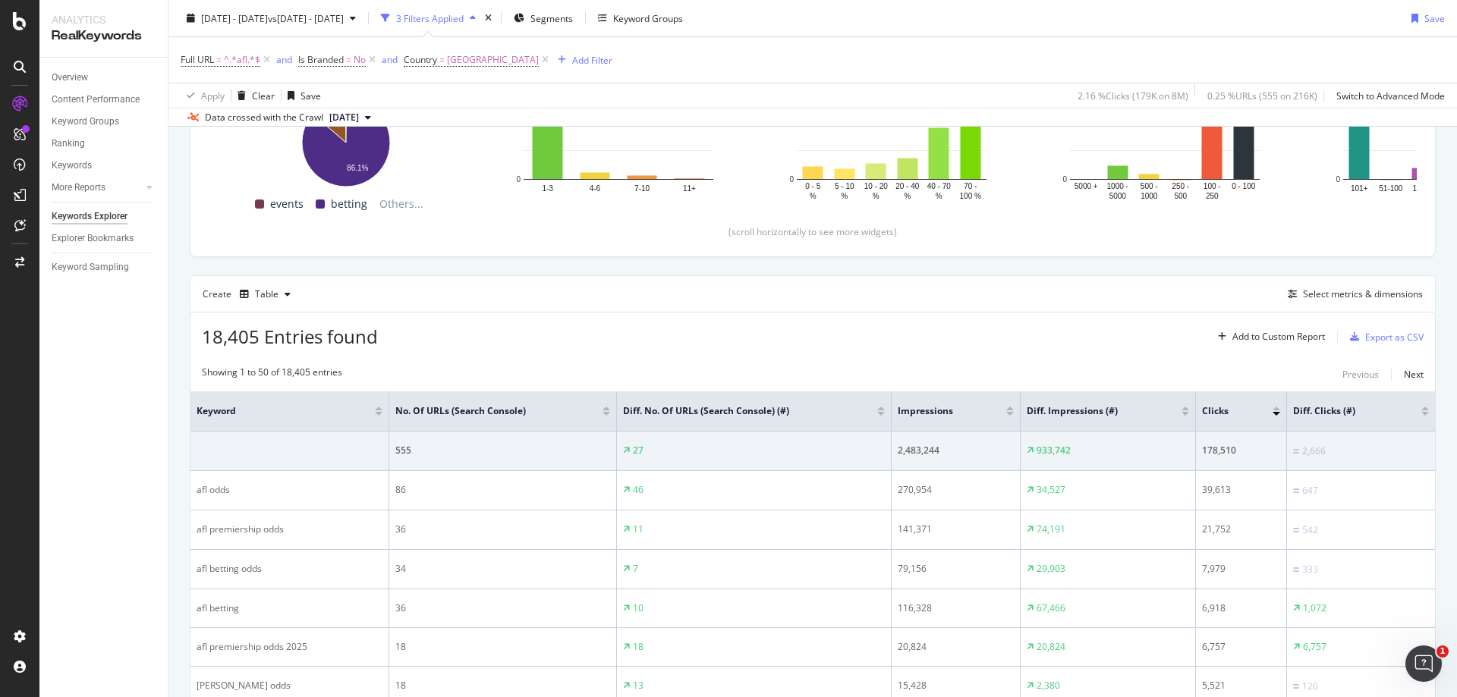
scroll to position [0, 0]
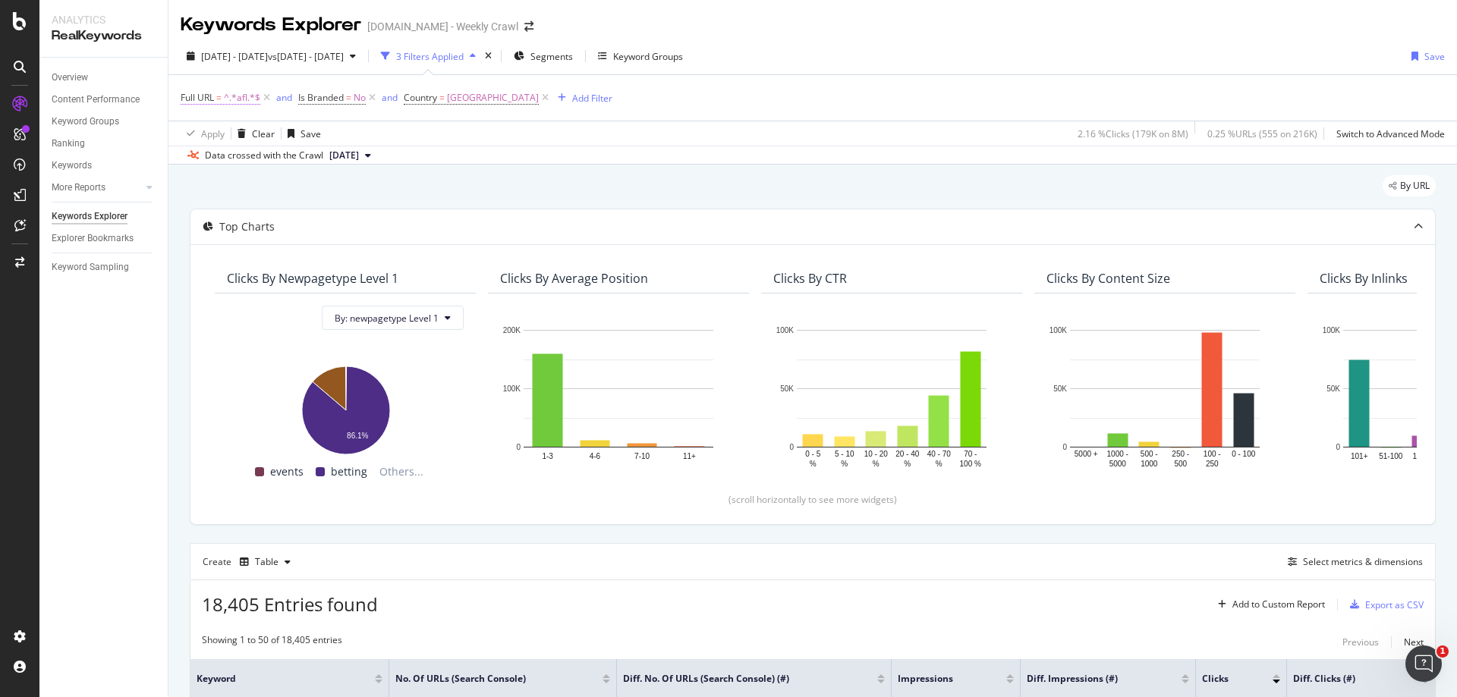
click at [237, 99] on span "^.*afl.*$" at bounding box center [242, 97] width 36 height 21
click at [287, 158] on input "afl" at bounding box center [265, 161] width 143 height 24
type input "huddle"
click at [356, 198] on div "Apply" at bounding box center [349, 193] width 24 height 13
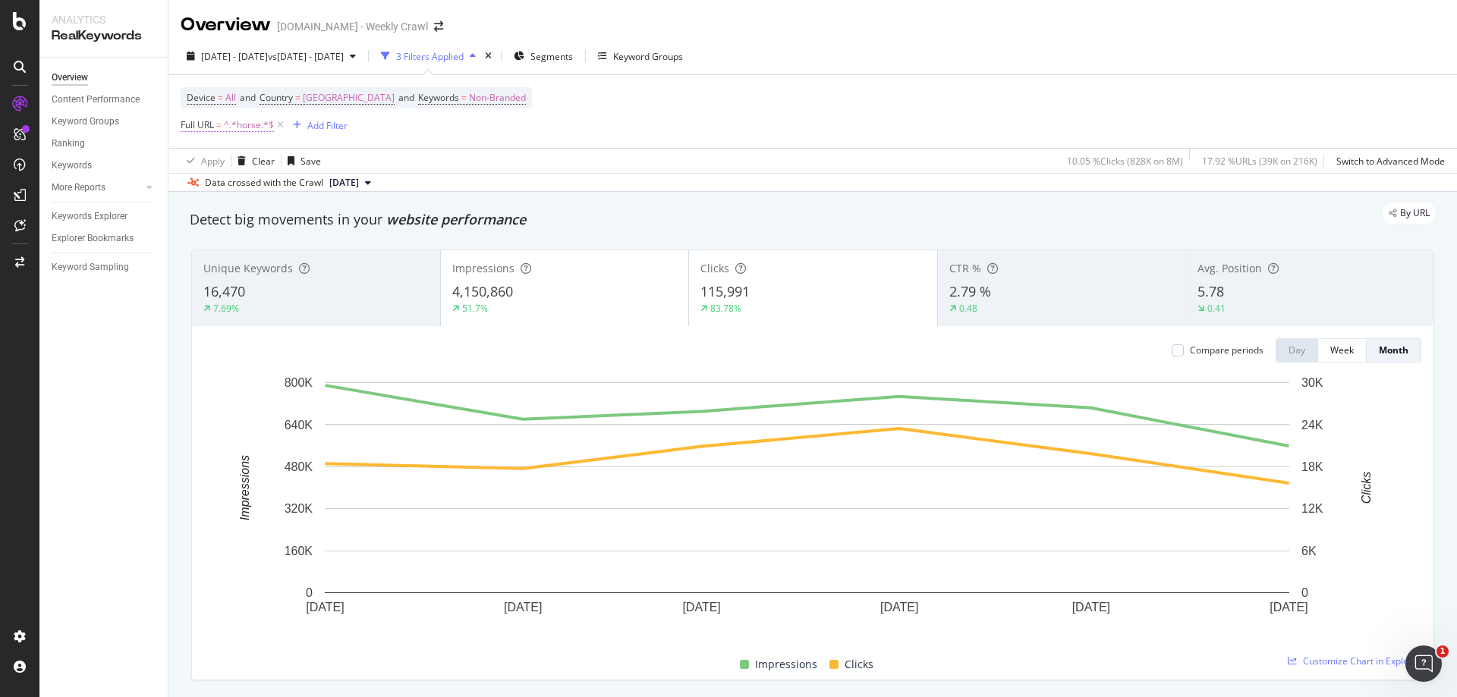
click at [243, 130] on span "^.*horse.*$" at bounding box center [249, 125] width 50 height 21
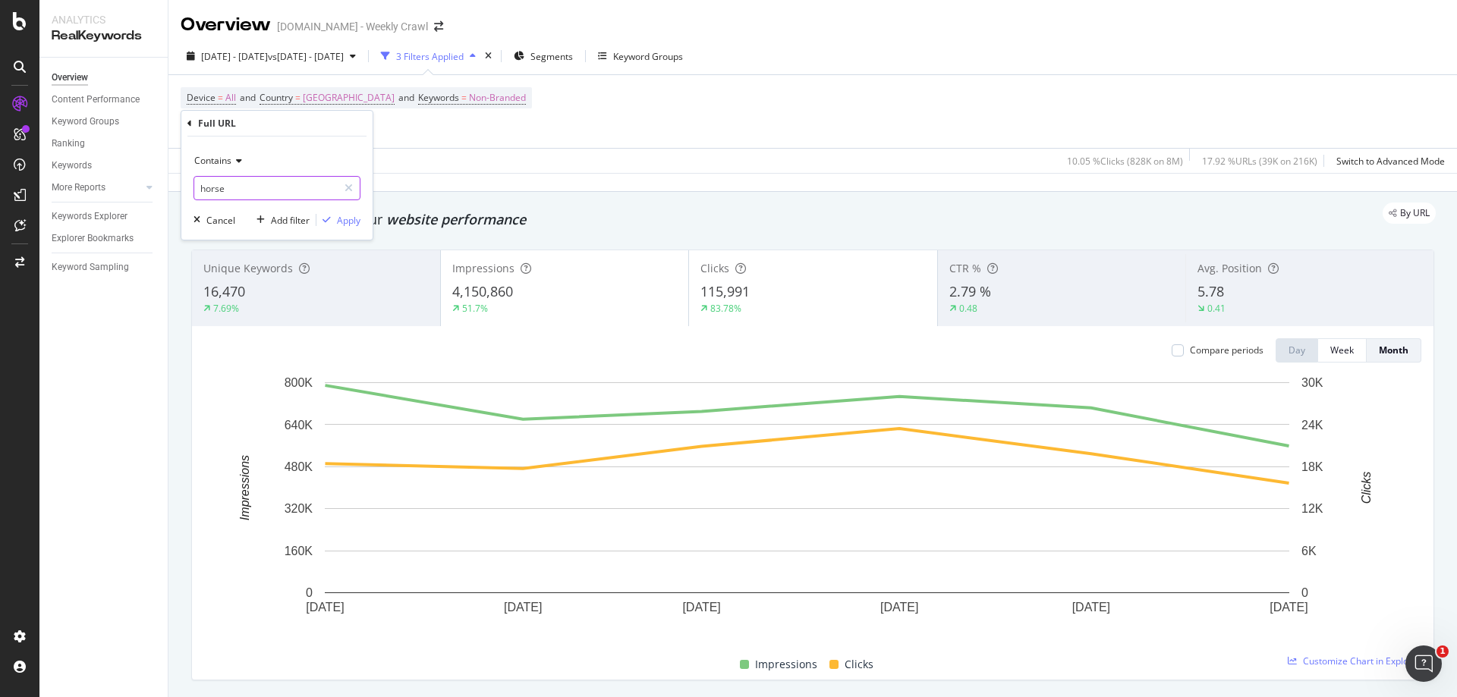
click at [270, 189] on input "horse" at bounding box center [265, 188] width 143 height 24
type input "afl"
click at [347, 219] on div "Apply" at bounding box center [349, 220] width 24 height 13
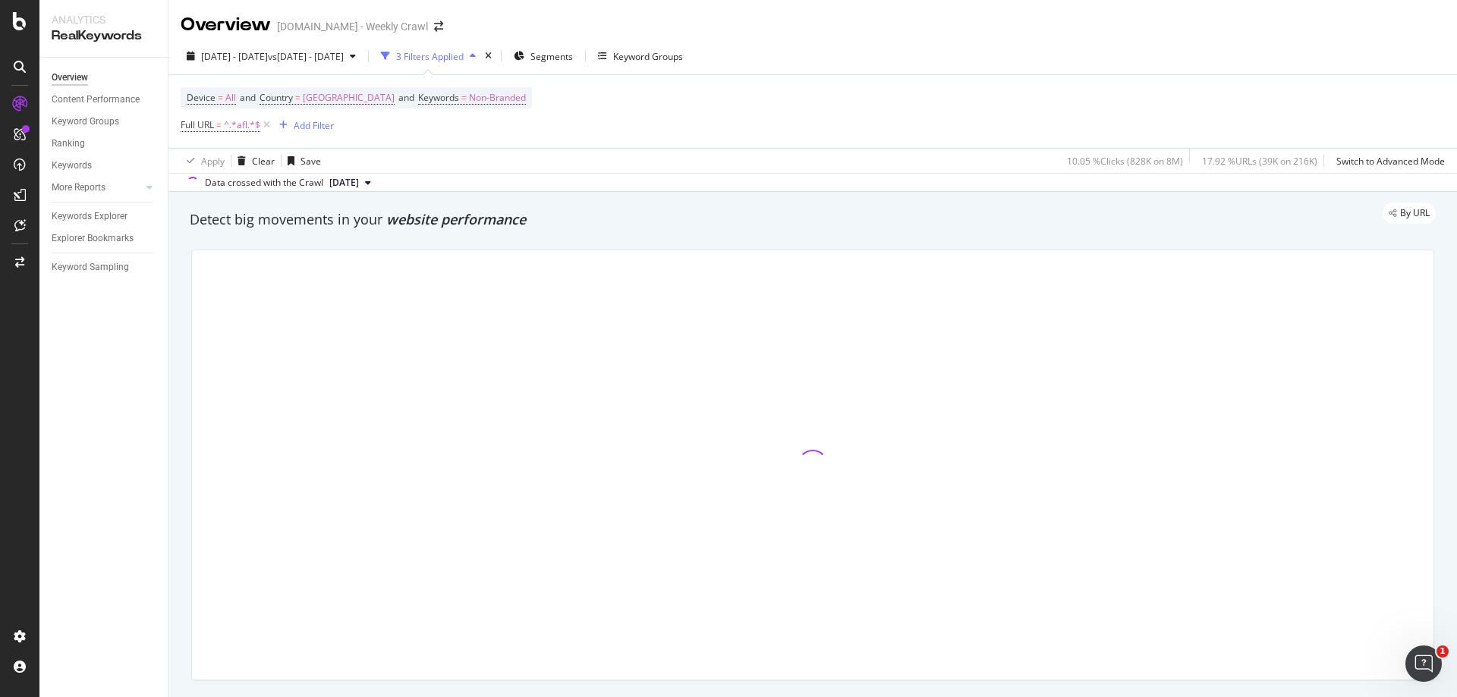
click at [622, 106] on div "Device = All and Country = Australia and Keywords = Non-Branded Full URL = ^.*a…" at bounding box center [813, 111] width 1264 height 73
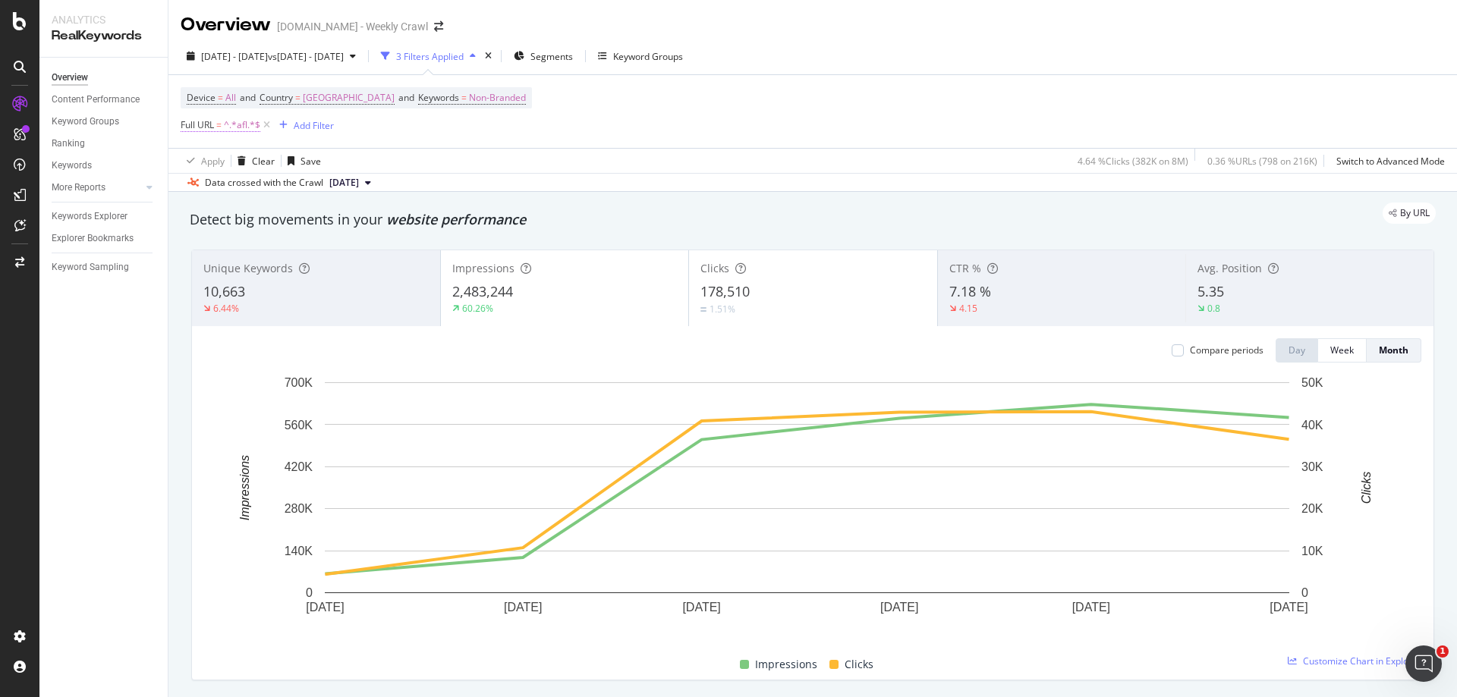
click at [242, 122] on span "^.*afl.*$" at bounding box center [242, 125] width 36 height 21
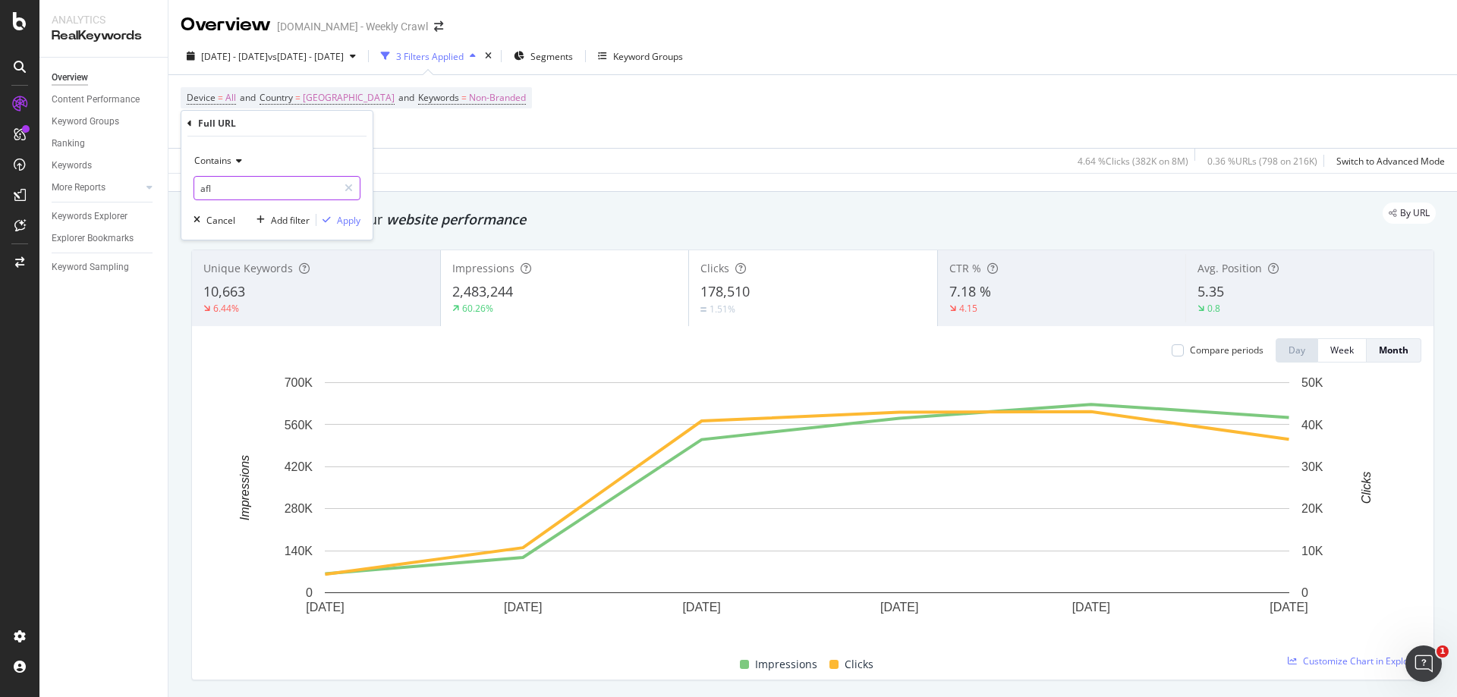
click at [268, 178] on input "afl" at bounding box center [265, 188] width 143 height 24
type input "huddle"
click at [348, 222] on div "Apply" at bounding box center [349, 220] width 24 height 13
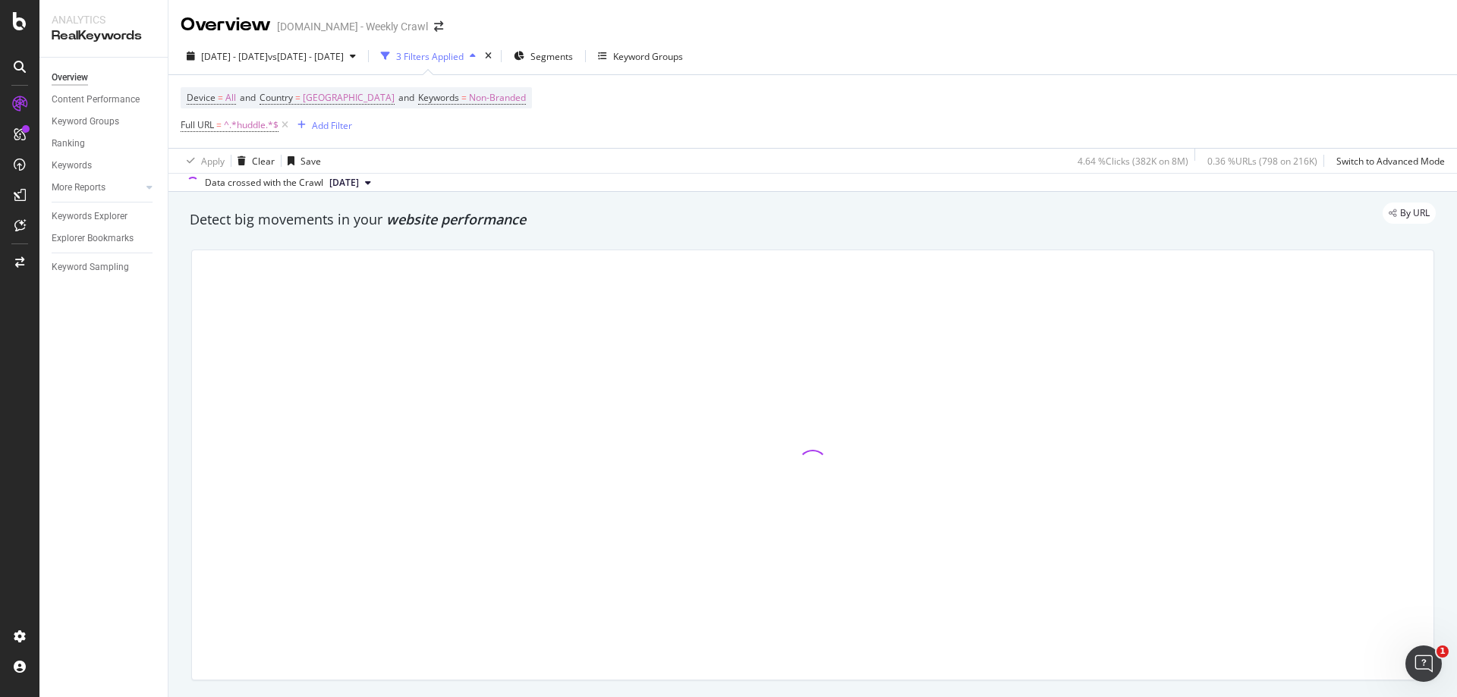
click at [672, 122] on div "Device = All and Country = Australia and Keywords = Non-Branded Full URL = ^.*h…" at bounding box center [813, 111] width 1264 height 73
click at [704, 92] on div "Device = All and Country = Australia and Keywords = Non-Branded Full URL = ^.*h…" at bounding box center [813, 111] width 1264 height 73
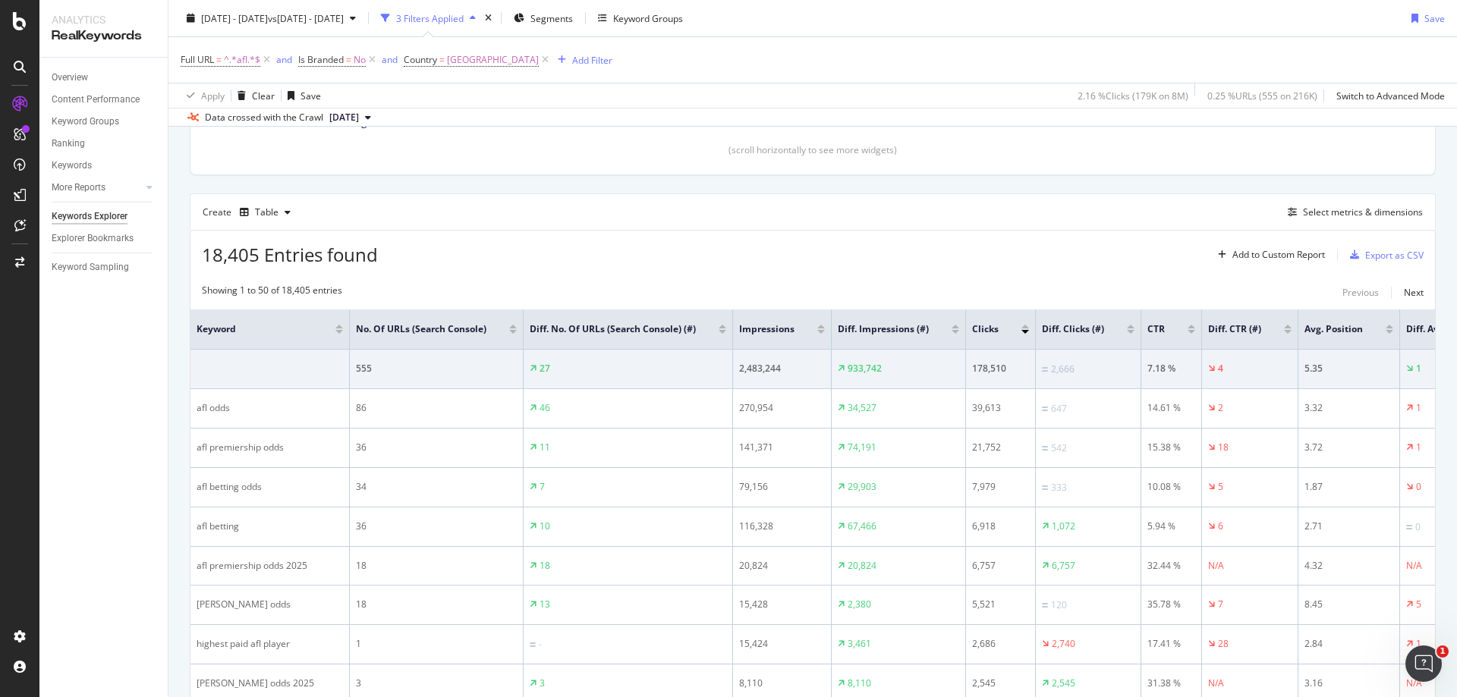
scroll to position [379, 0]
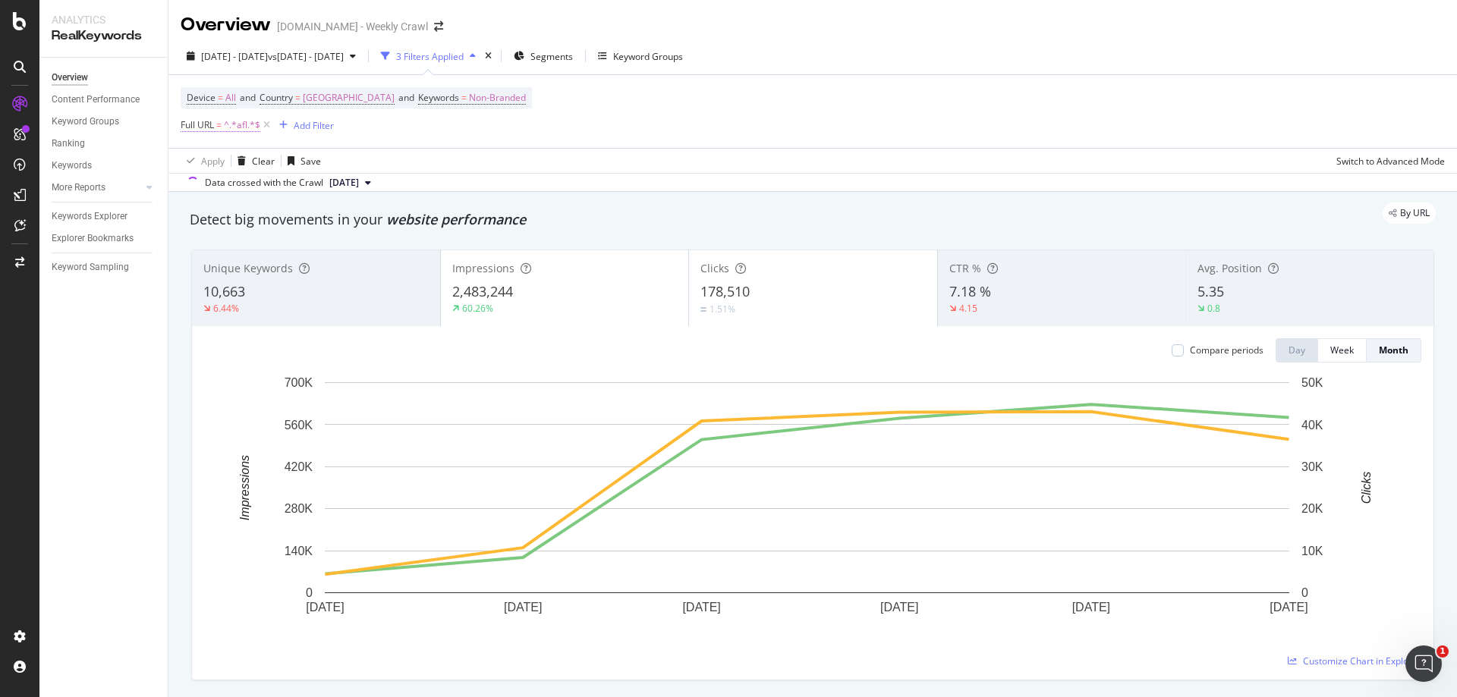
click at [240, 124] on span "^.*afl.*$" at bounding box center [242, 125] width 36 height 21
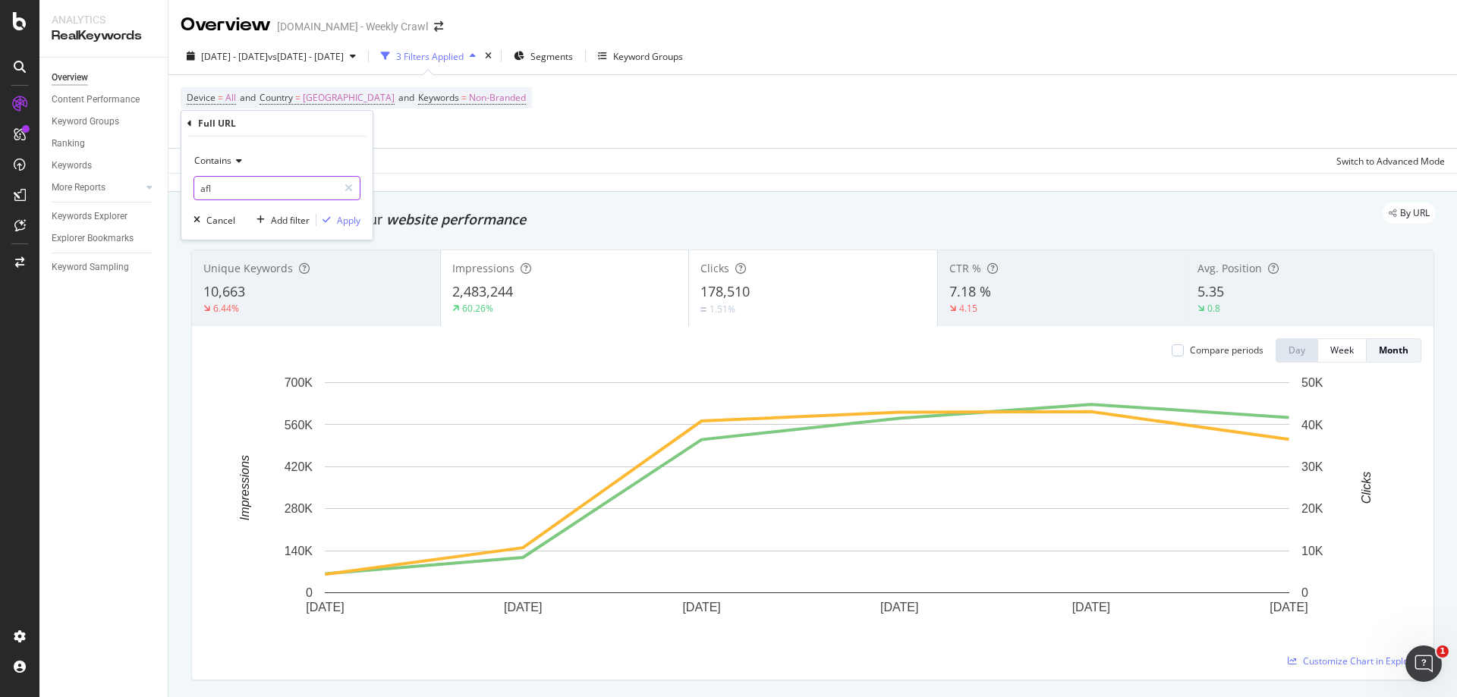
click at [259, 207] on div "Contains afl Cancel Add filter Apply" at bounding box center [276, 188] width 191 height 103
click at [279, 189] on input "afl" at bounding box center [265, 188] width 143 height 24
type input "horse"
click at [348, 218] on div "Apply" at bounding box center [349, 220] width 24 height 13
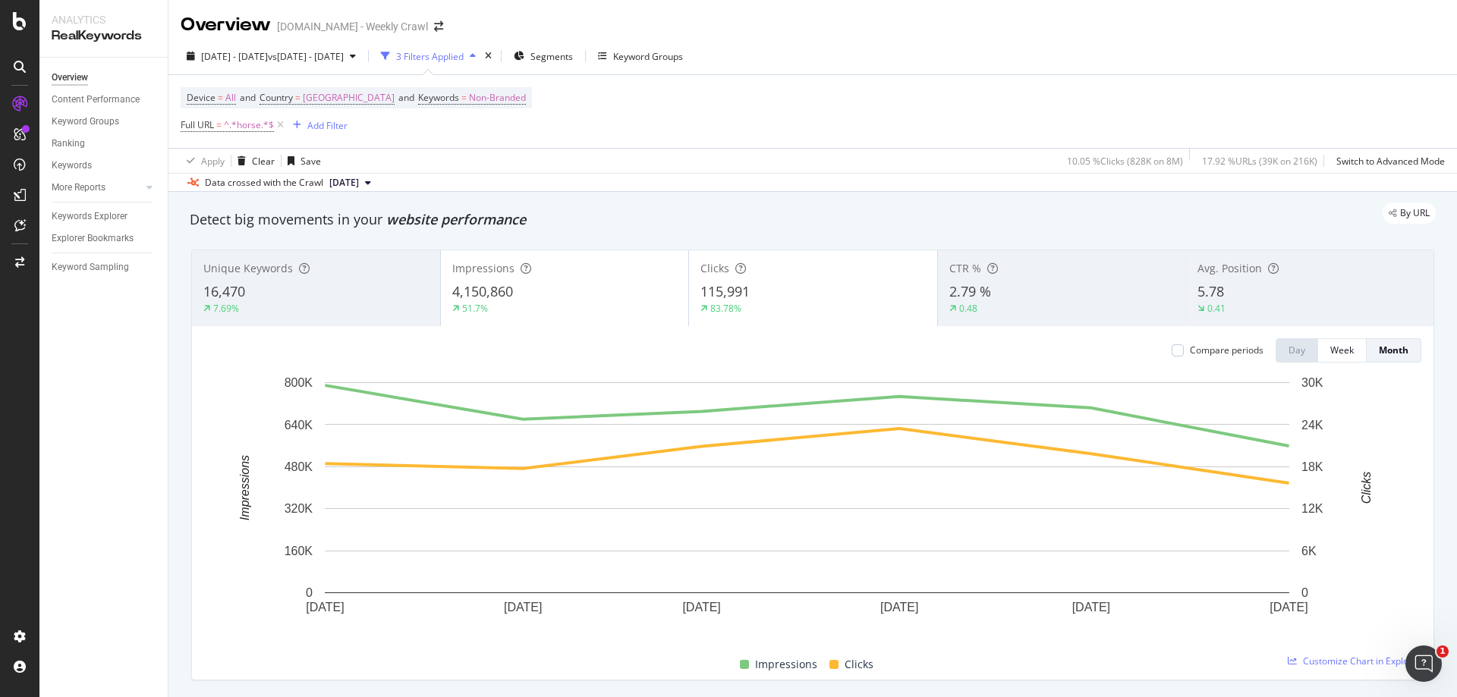
click at [788, 218] on div "By URL" at bounding box center [805, 213] width 1261 height 21
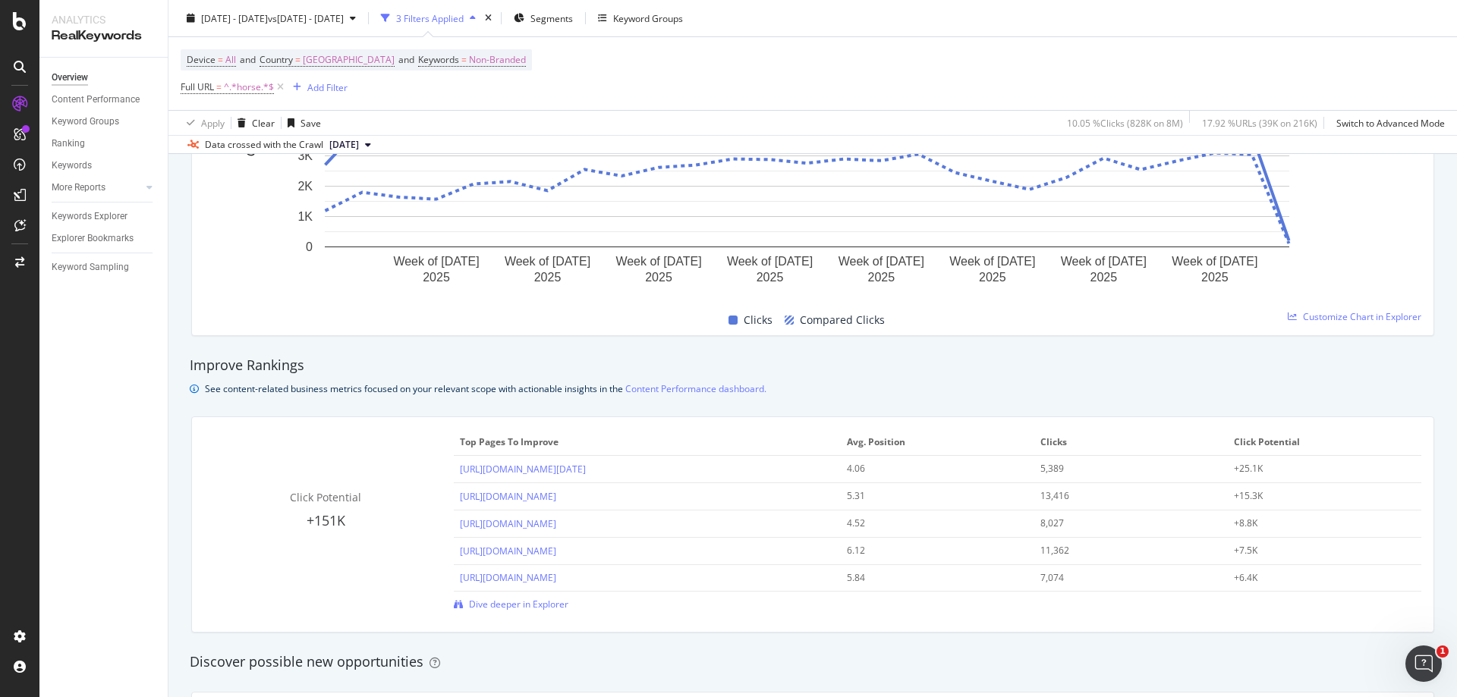
scroll to position [1290, 0]
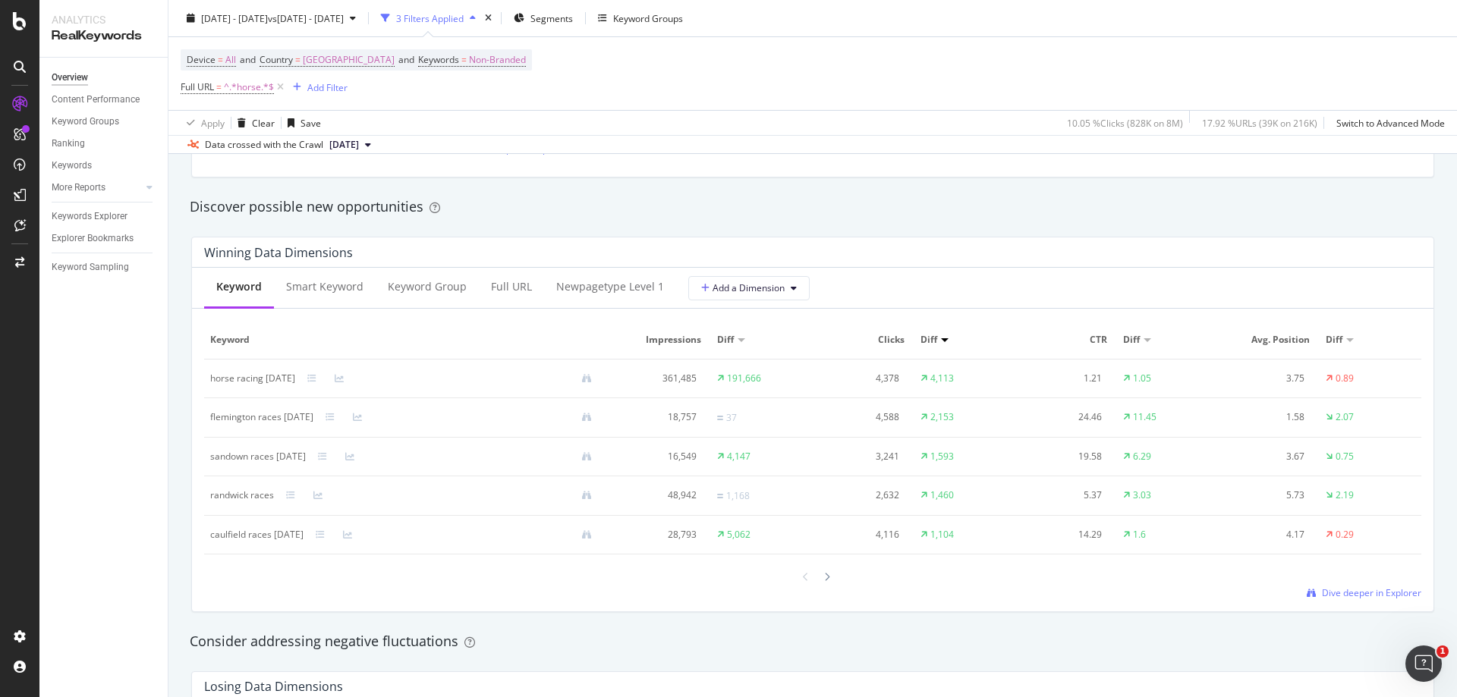
click at [817, 202] on div "Discover possible new opportunities" at bounding box center [813, 207] width 1246 height 20
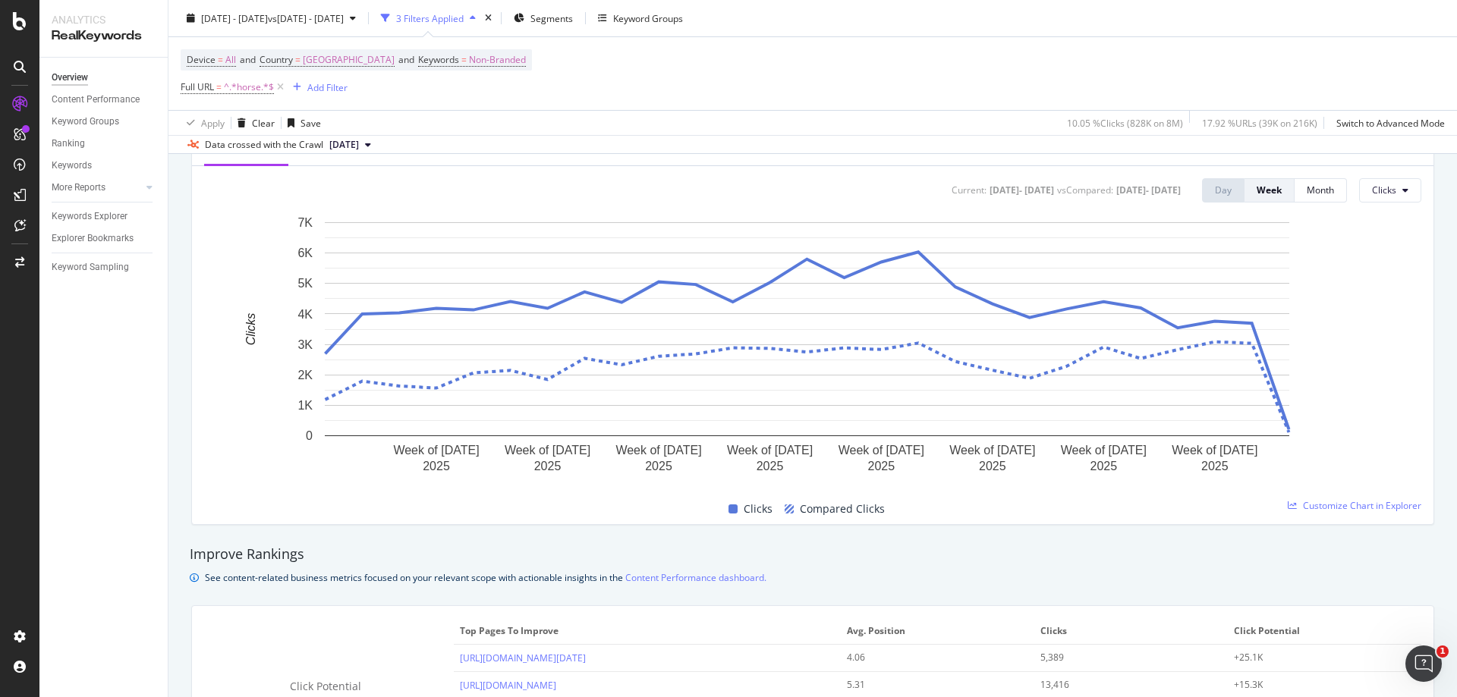
scroll to position [531, 0]
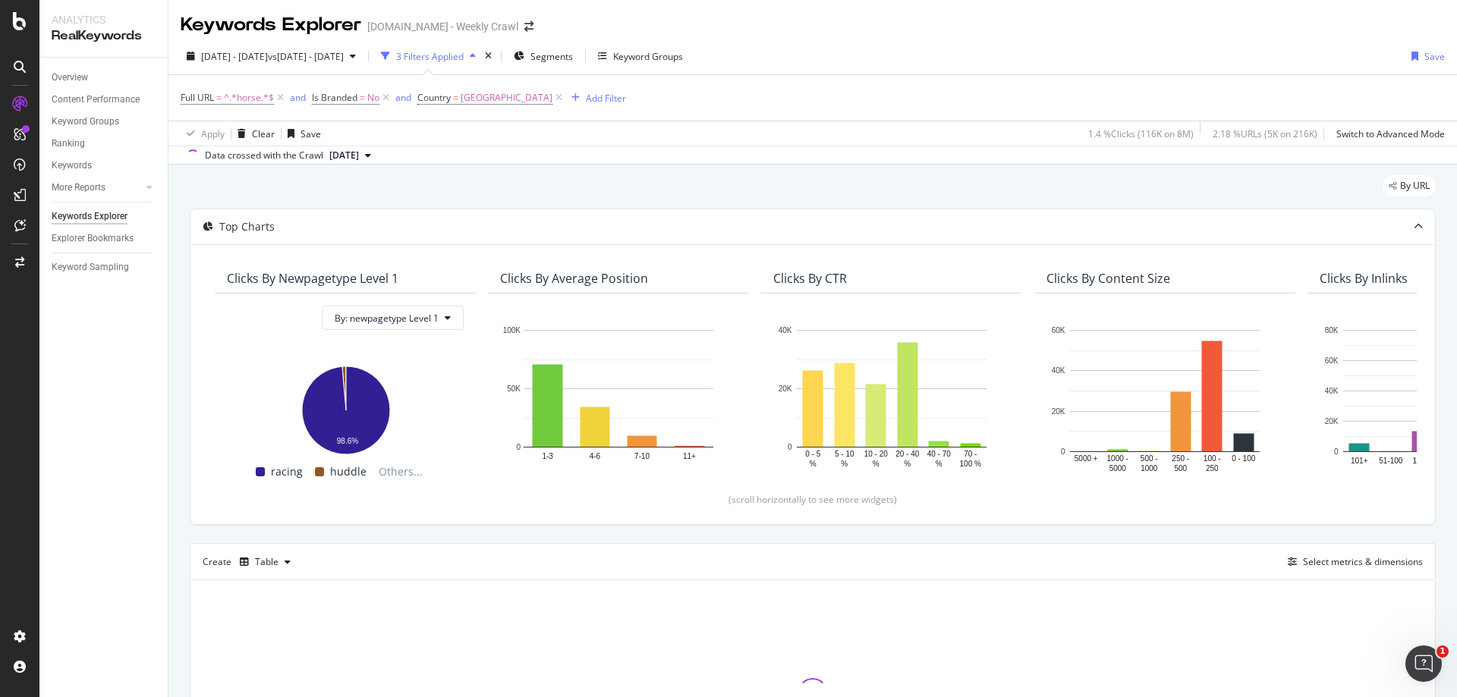
click at [713, 184] on div "By URL" at bounding box center [813, 191] width 1246 height 33
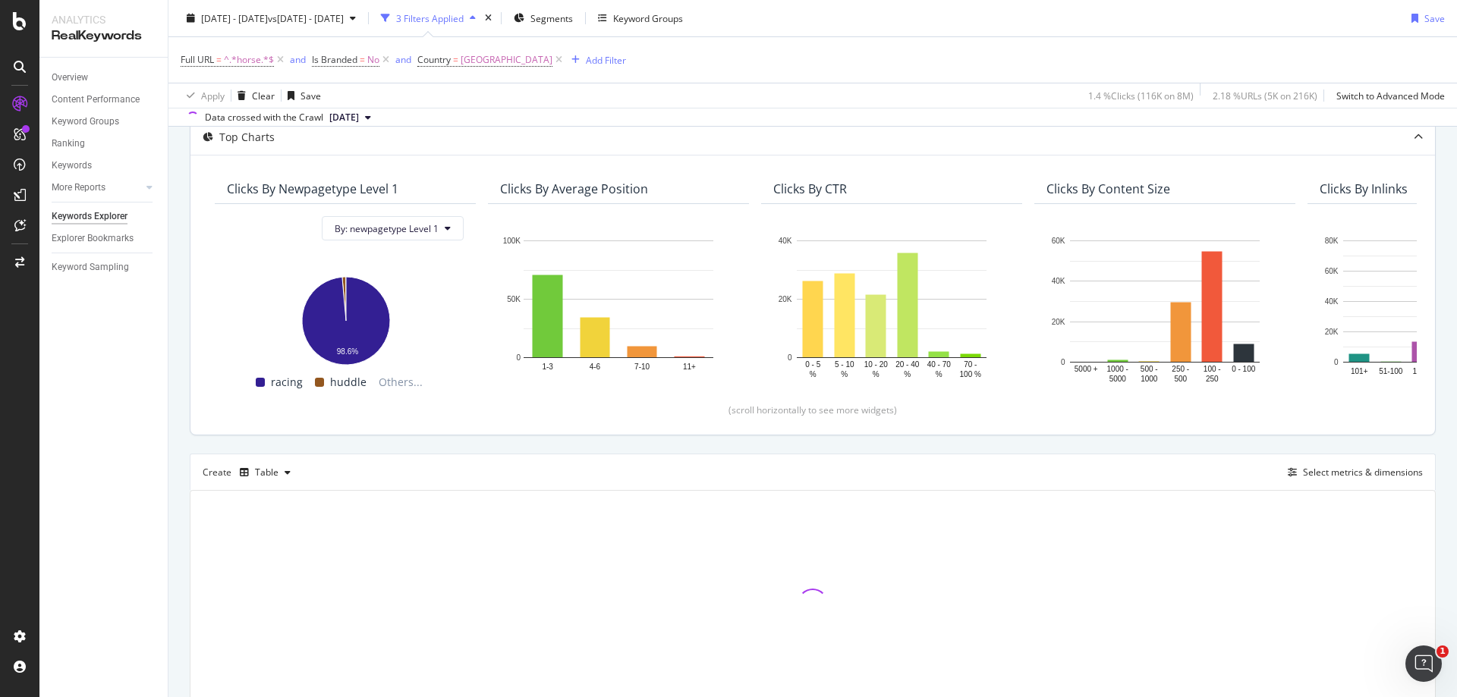
scroll to position [163, 0]
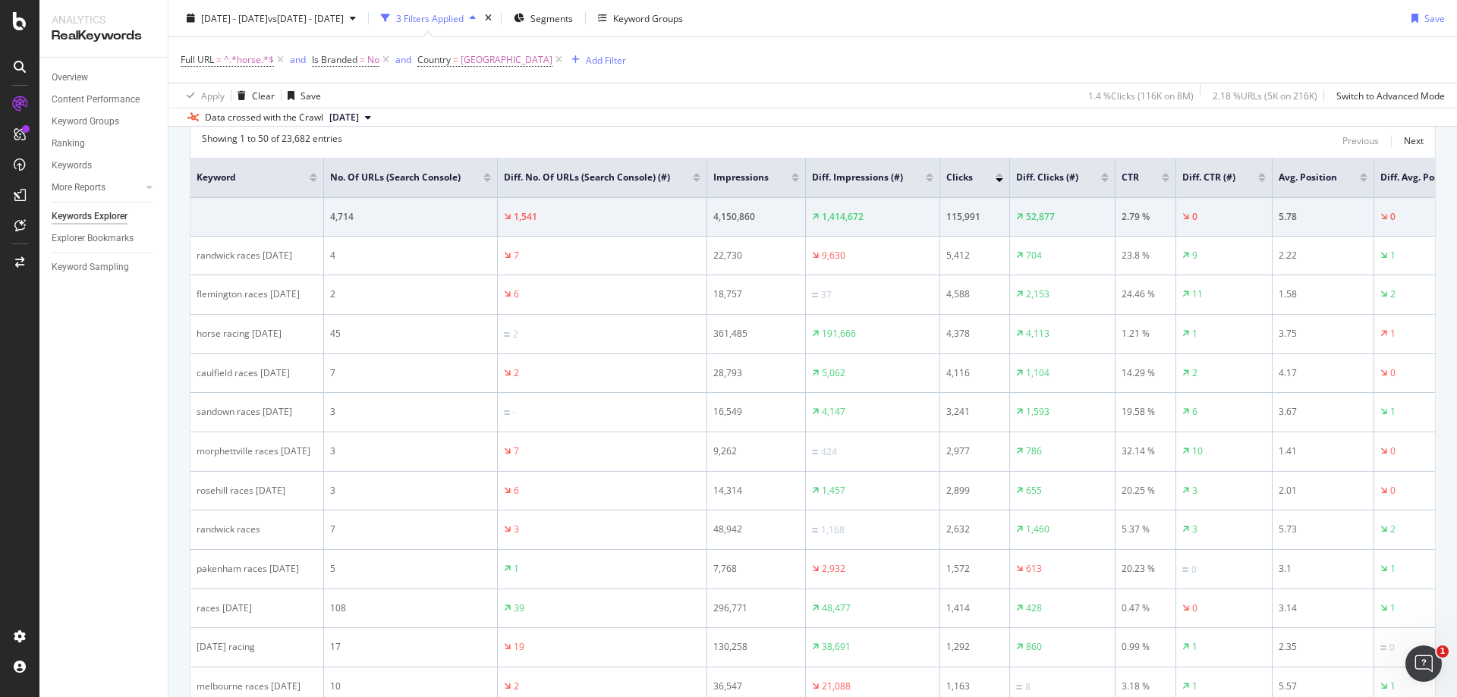
scroll to position [315, 0]
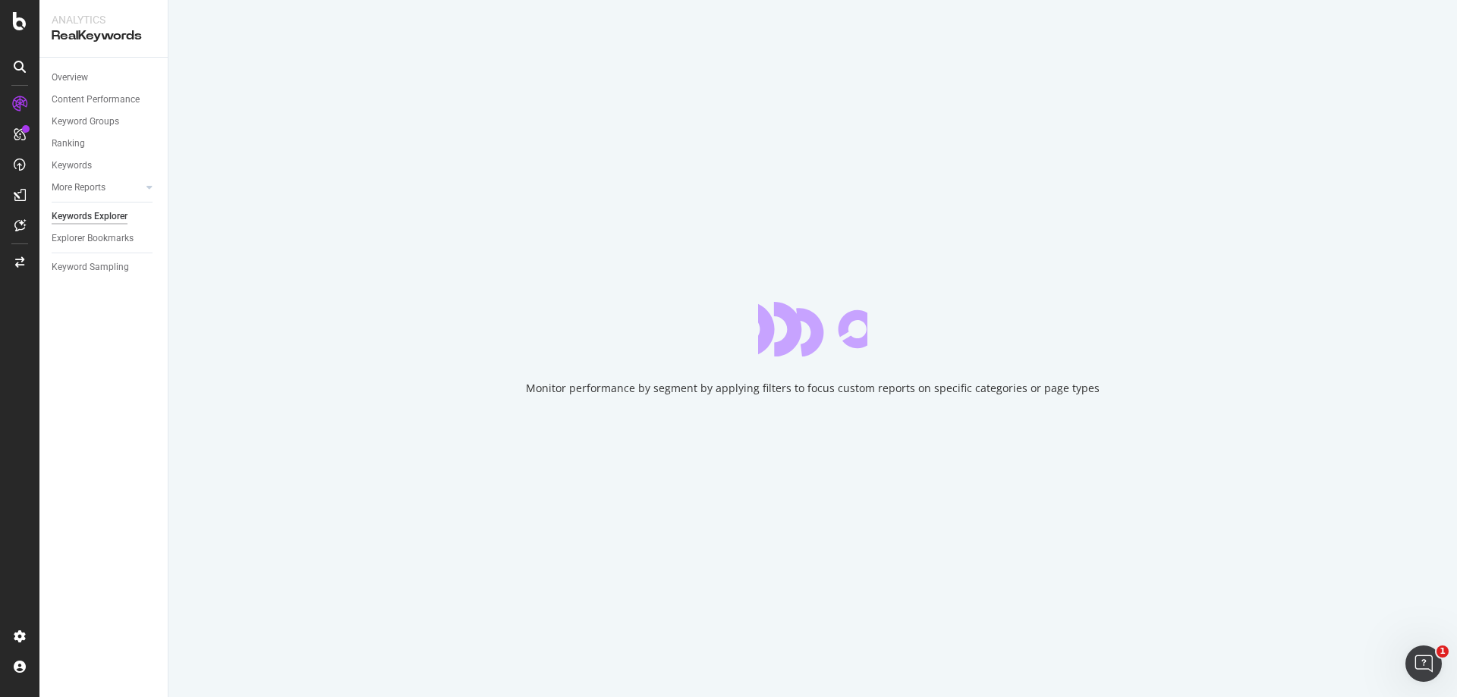
click at [186, 465] on div "Monitor performance by segment by applying filters to focus custom reports on s…" at bounding box center [812, 348] width 1289 height 697
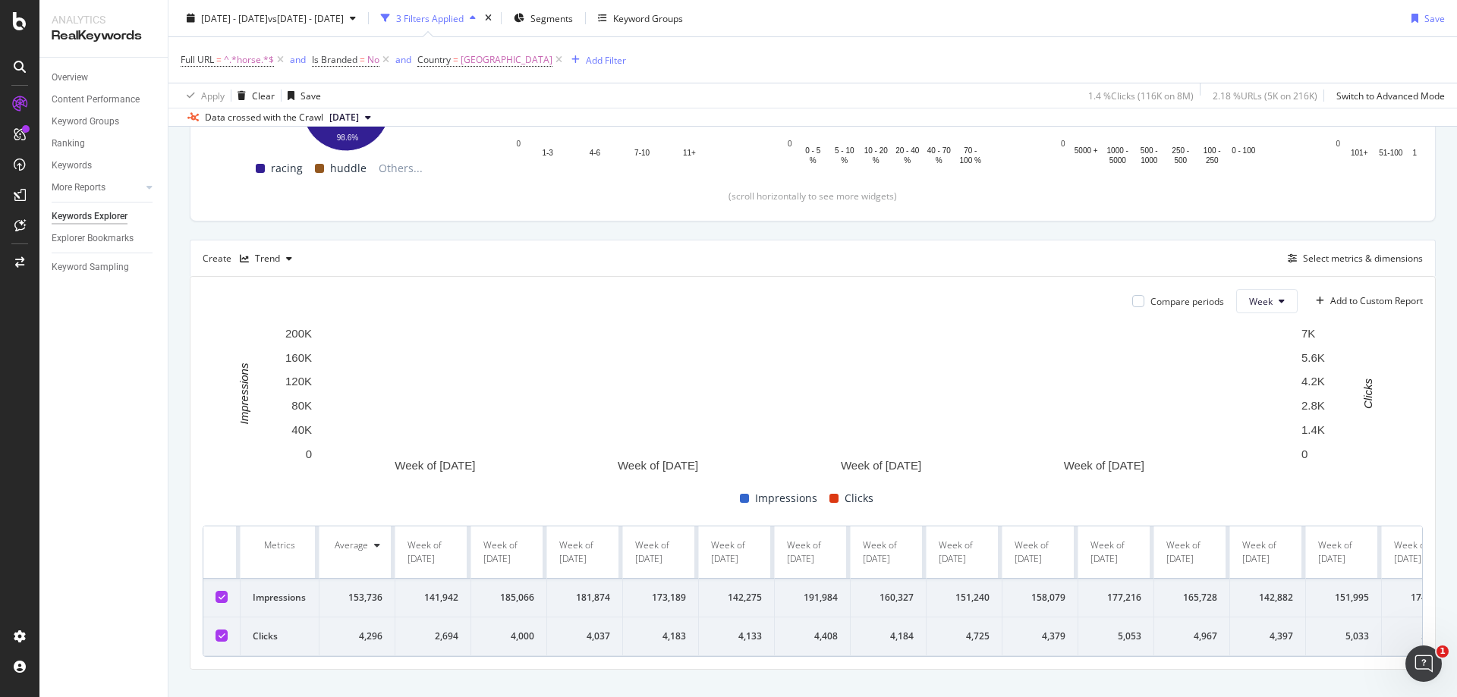
scroll to position [341, 0]
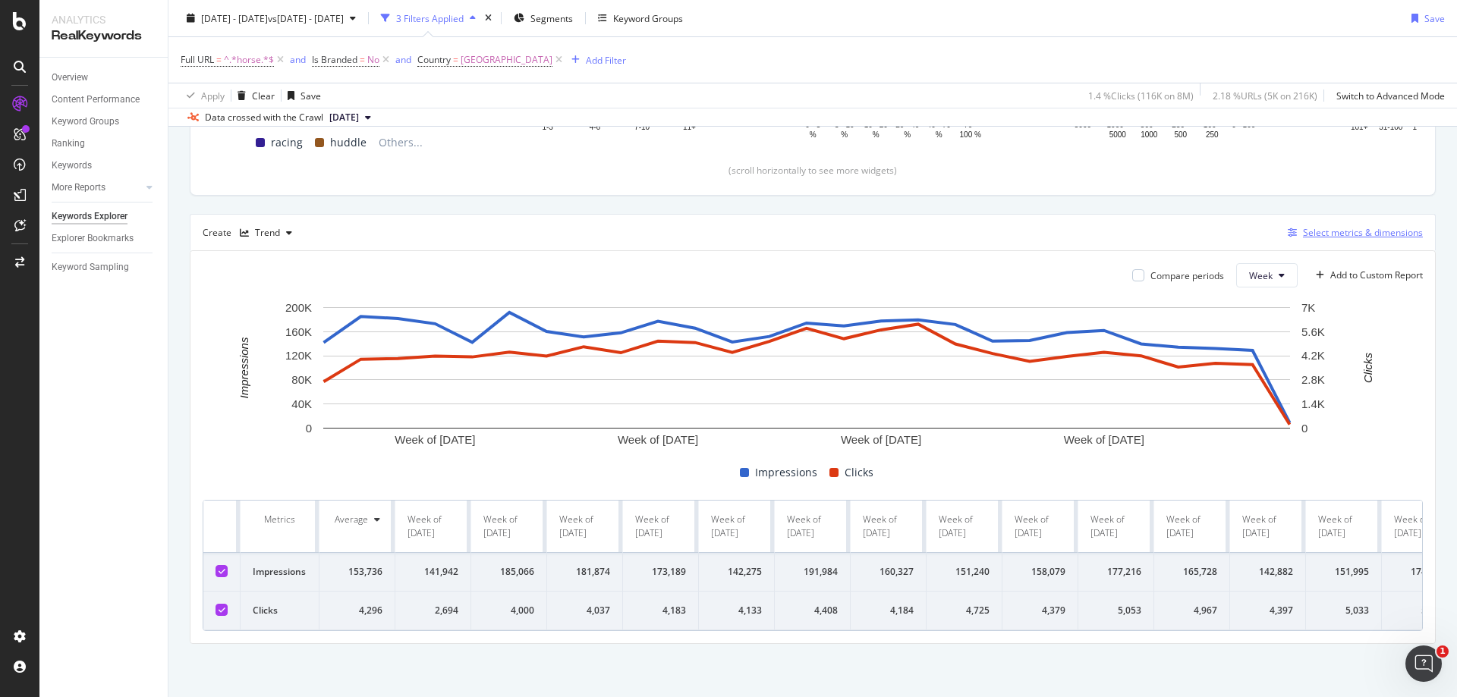
click at [1330, 226] on div "Select metrics & dimensions" at bounding box center [1363, 232] width 120 height 13
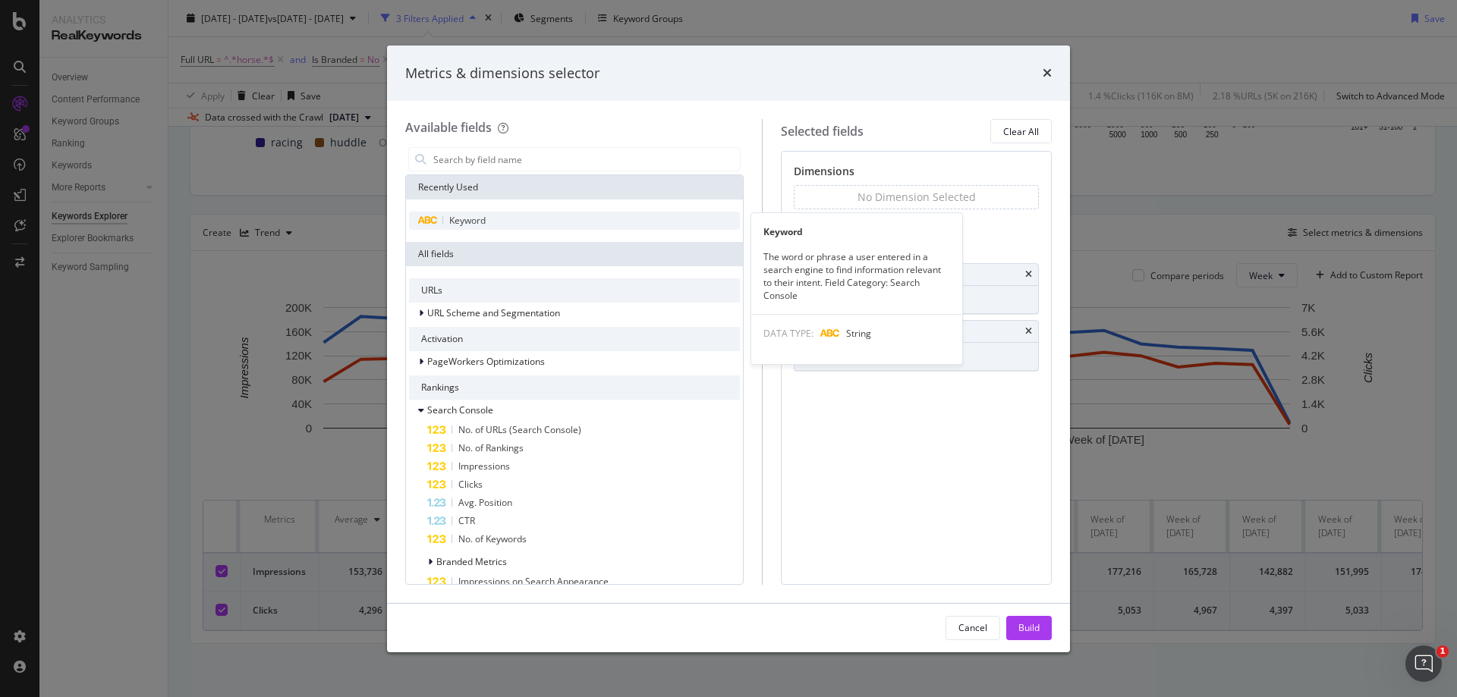
click at [626, 218] on div "Keyword" at bounding box center [574, 221] width 331 height 18
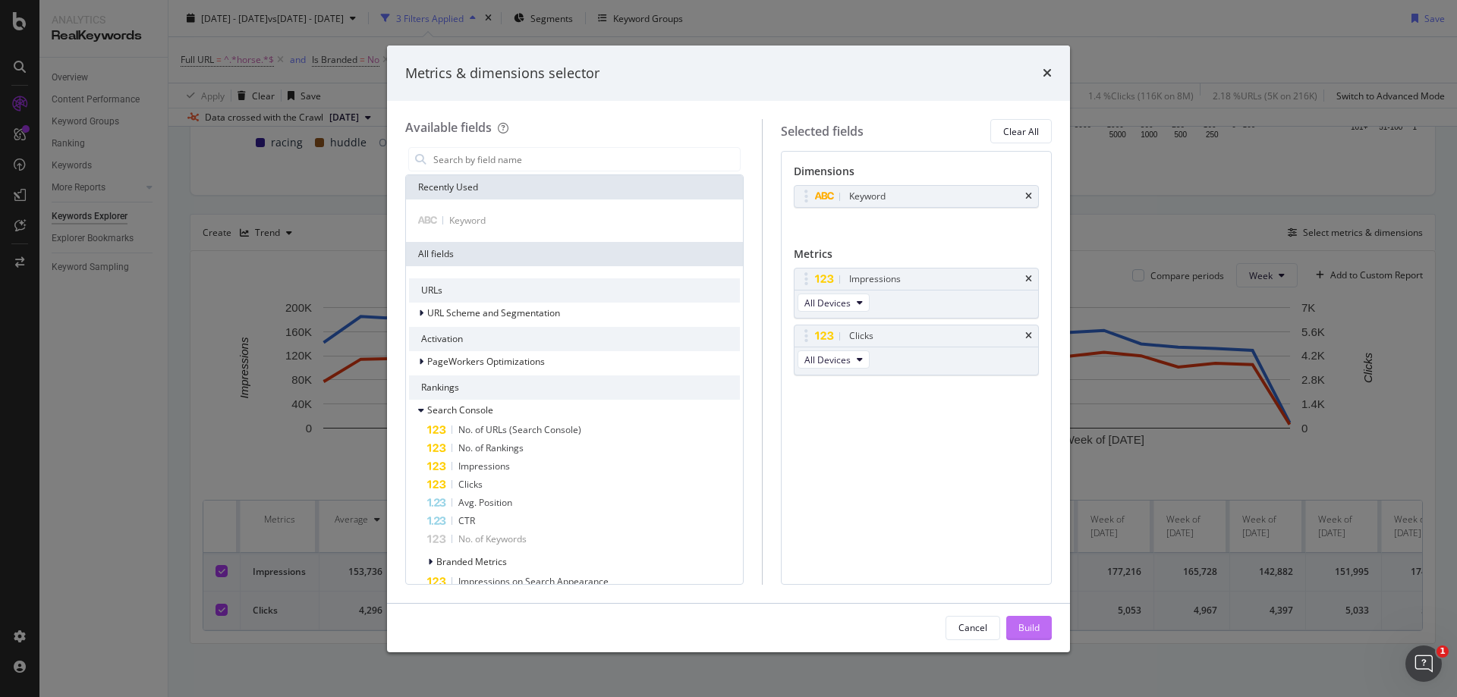
click at [1047, 629] on button "Build" at bounding box center [1029, 628] width 46 height 24
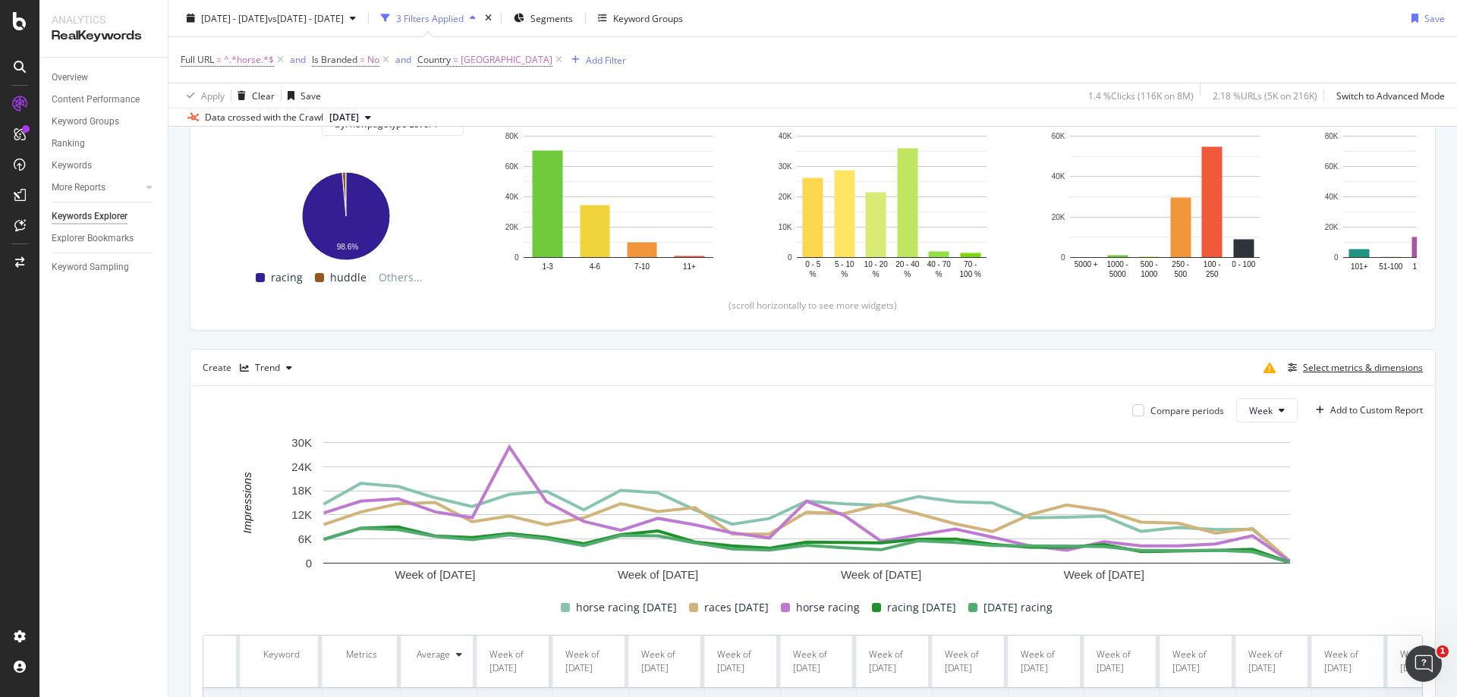
scroll to position [531, 0]
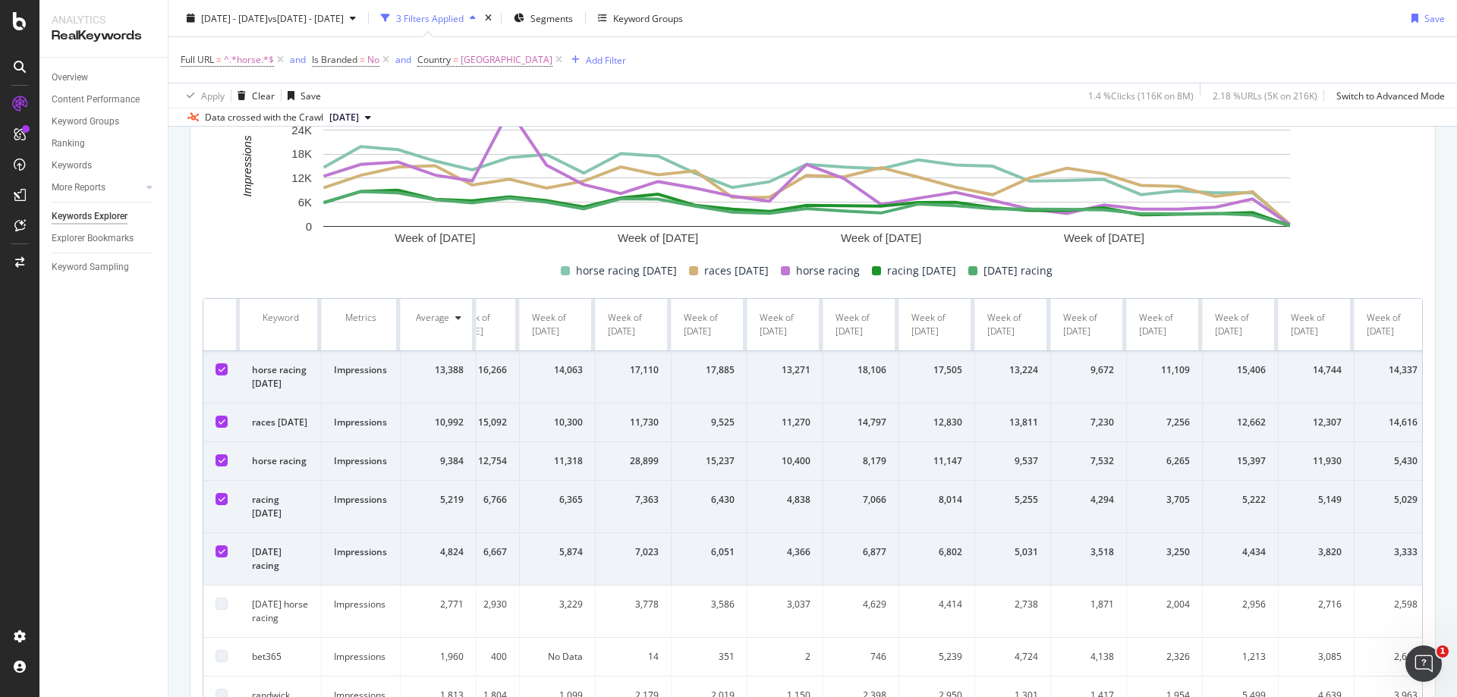
drag, startPoint x: 626, startPoint y: 422, endPoint x: 669, endPoint y: 416, distance: 42.9
drag, startPoint x: 669, startPoint y: 416, endPoint x: 999, endPoint y: 409, distance: 330.2
drag, startPoint x: 1094, startPoint y: 408, endPoint x: 921, endPoint y: 403, distance: 173.1
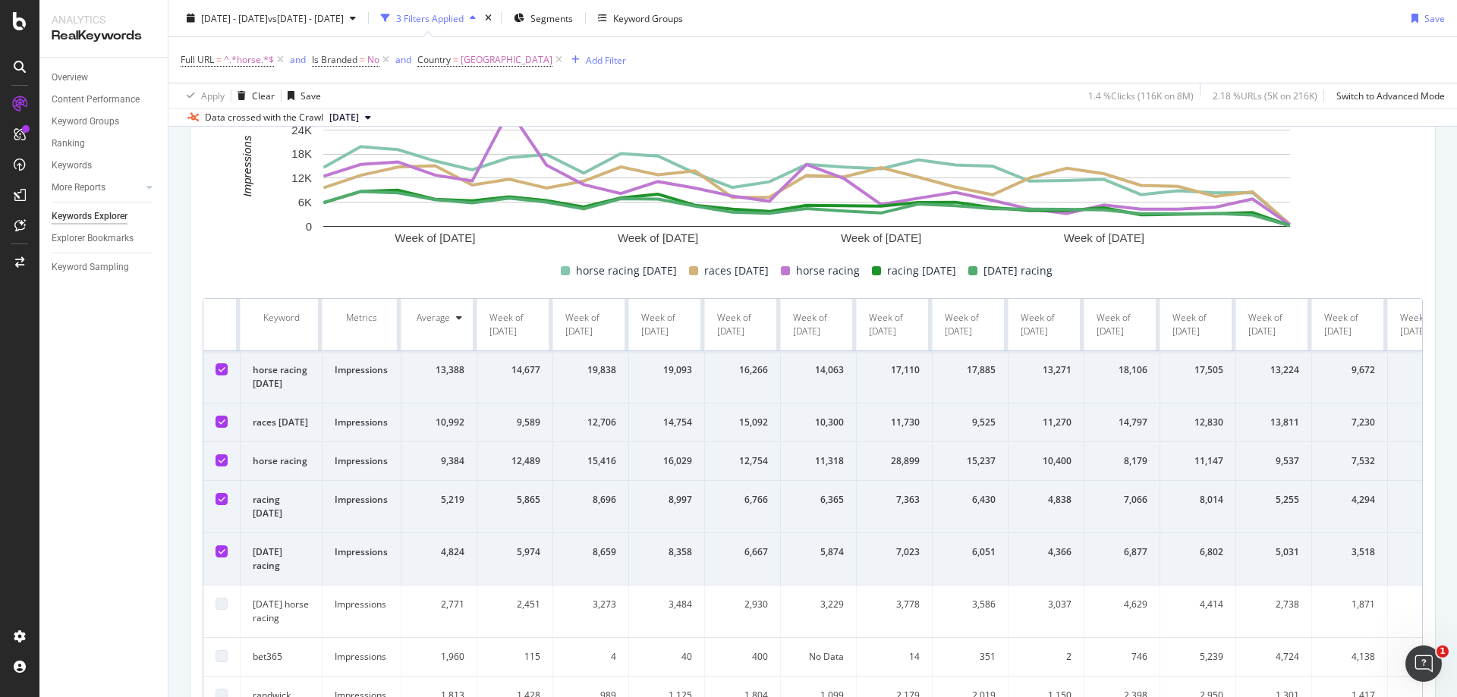
drag, startPoint x: 921, startPoint y: 403, endPoint x: 240, endPoint y: 342, distance: 683.6
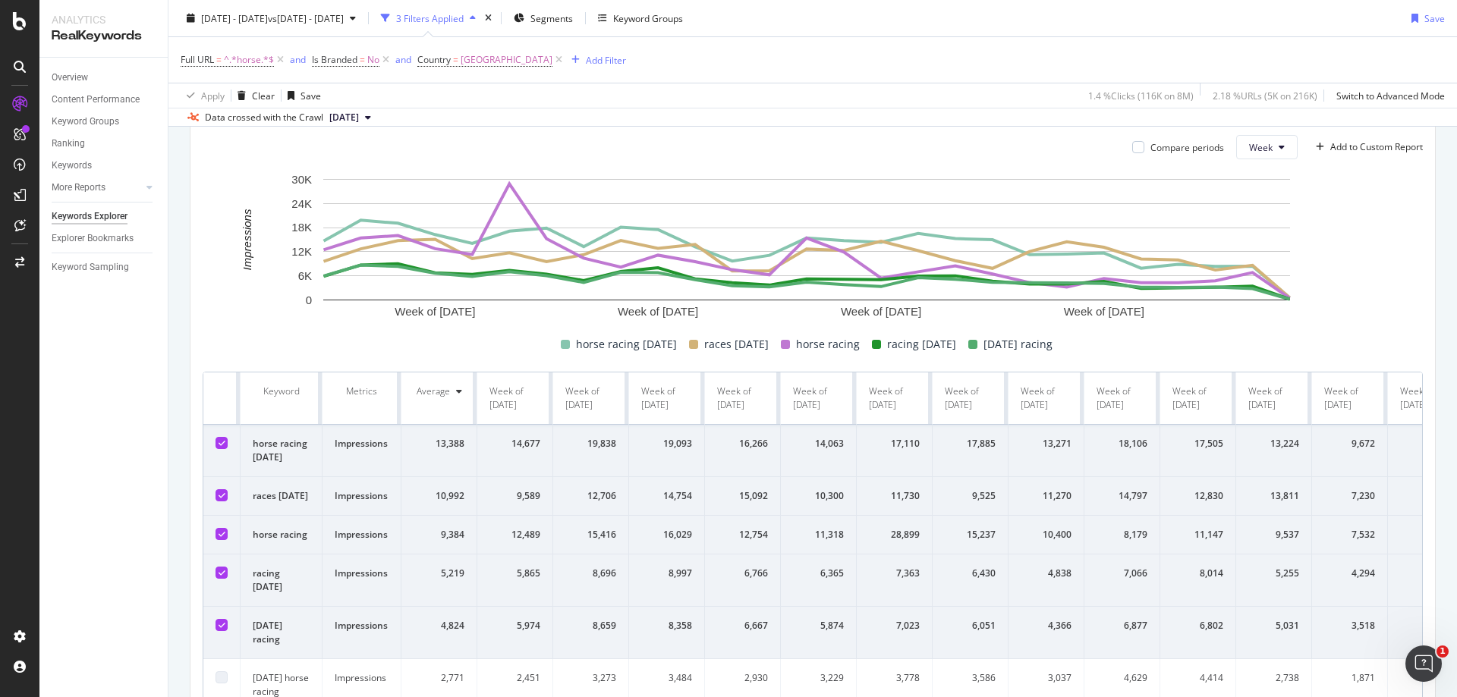
scroll to position [304, 0]
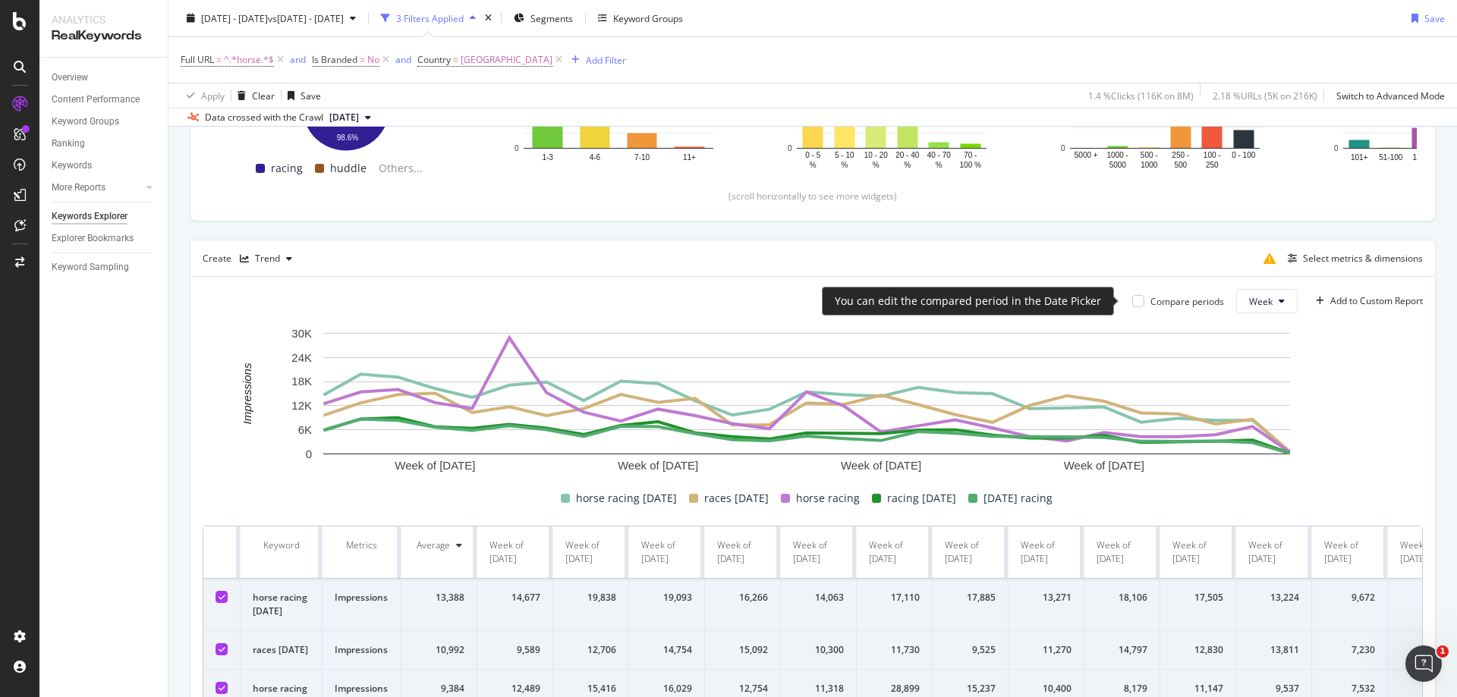
click at [1177, 301] on div "Compare periods" at bounding box center [1188, 301] width 74 height 13
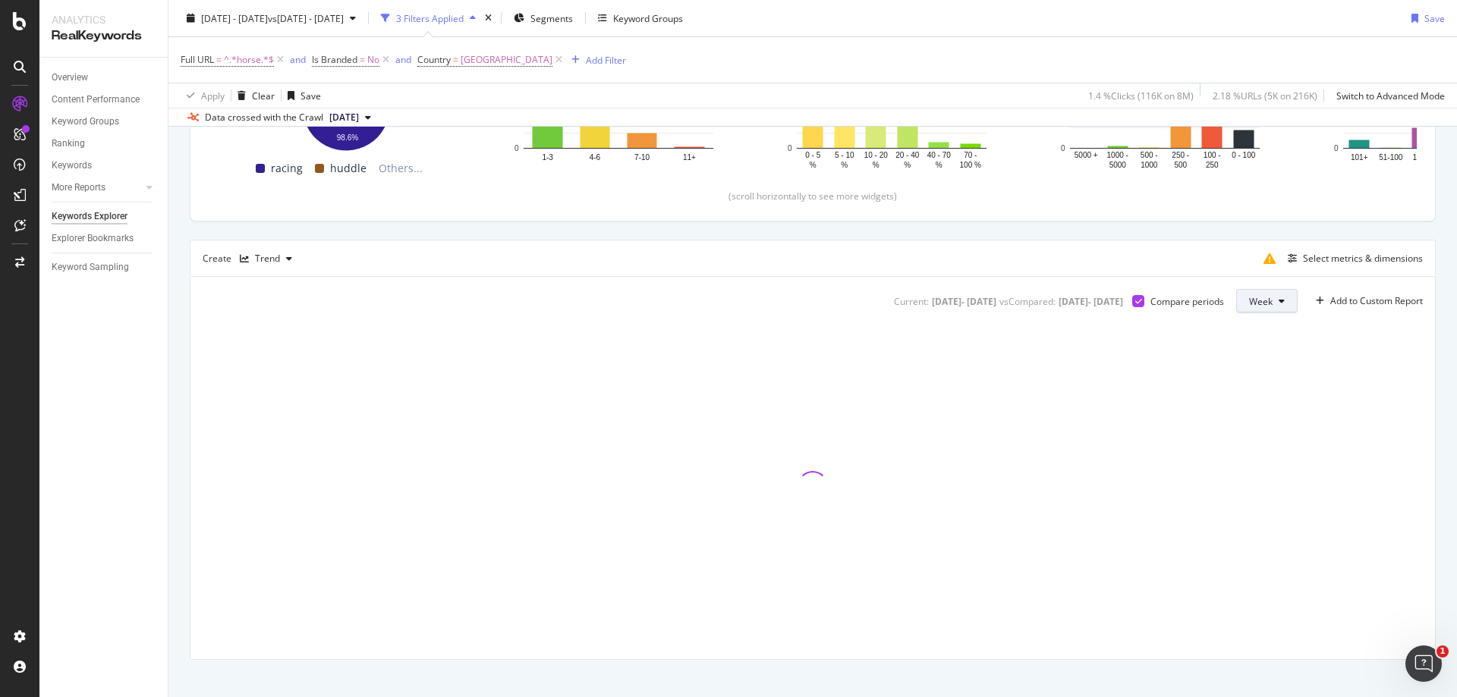
click at [1250, 302] on span "Week" at bounding box center [1261, 301] width 24 height 13
click at [1255, 381] on span "Month" at bounding box center [1250, 388] width 27 height 14
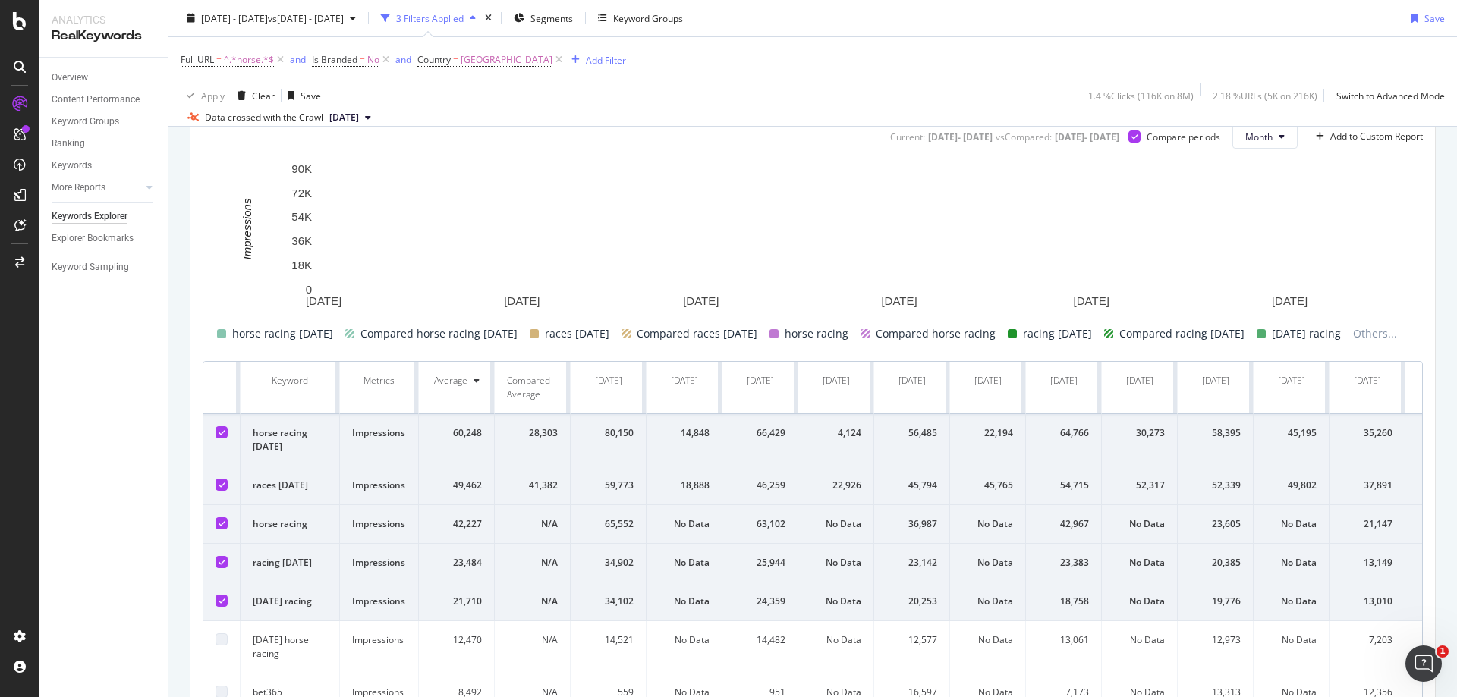
scroll to position [471, 0]
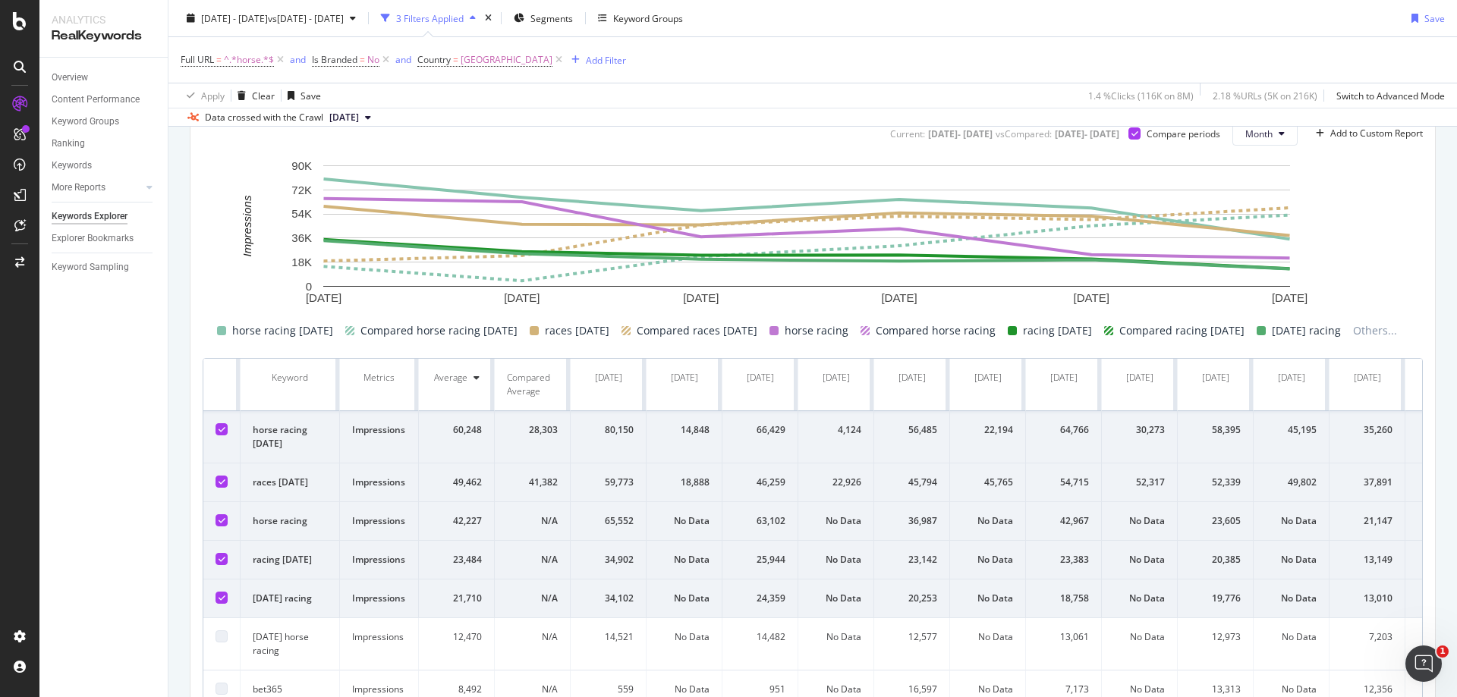
drag, startPoint x: 807, startPoint y: 495, endPoint x: 699, endPoint y: 487, distance: 108.0
drag, startPoint x: 675, startPoint y: 518, endPoint x: 712, endPoint y: 522, distance: 37.5
click at [712, 522] on td "No Data" at bounding box center [685, 521] width 76 height 39
drag, startPoint x: 711, startPoint y: 518, endPoint x: 600, endPoint y: 523, distance: 111.7
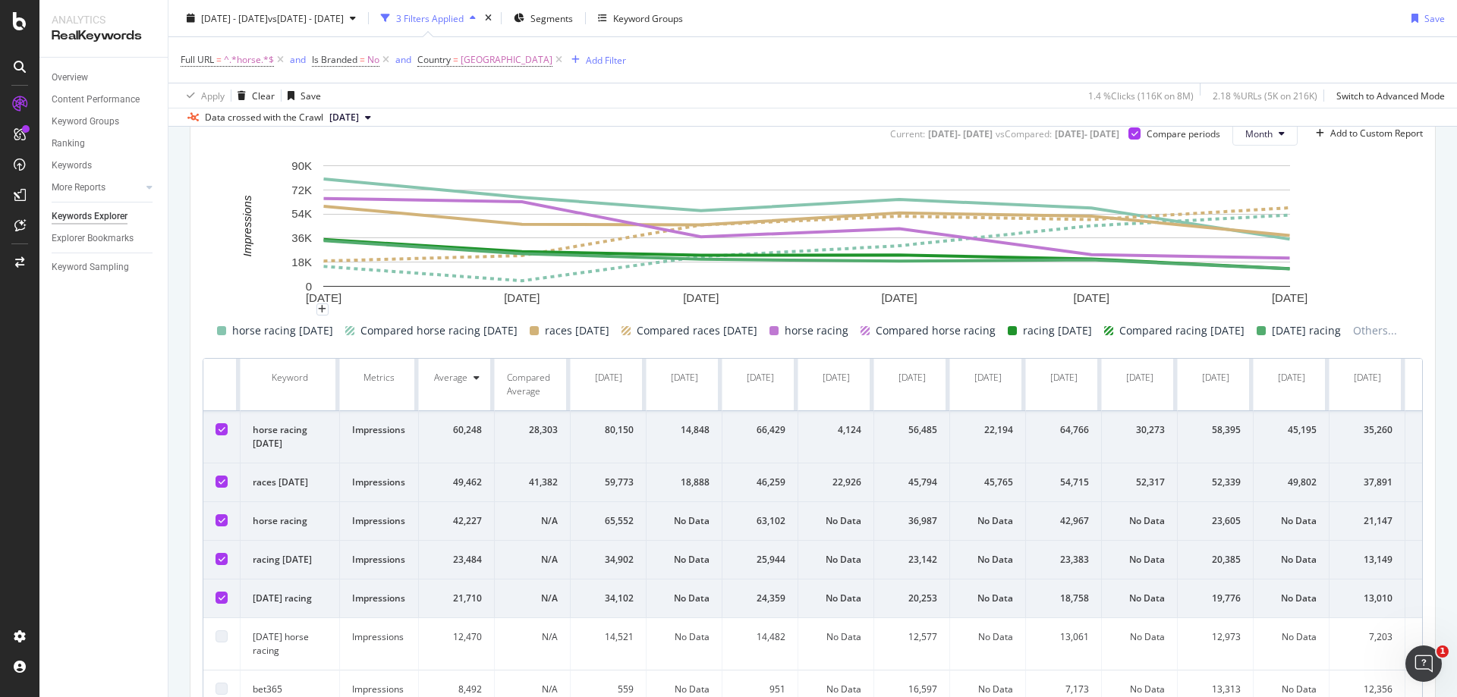
click at [211, 302] on rect "A chart." at bounding box center [807, 234] width 1209 height 152
click at [171, 299] on div "By URL Top Charts Clicks By newpagetype Level 1 By: newpagetype Level 1 Hold CT…" at bounding box center [812, 324] width 1289 height 1262
click at [172, 299] on div "By URL Top Charts Clicks By newpagetype Level 1 By: newpagetype Level 1 Hold CT…" at bounding box center [812, 324] width 1289 height 1262
click at [148, 320] on div "Overview Content Performance Keyword Groups Ranking Keywords More Reports Count…" at bounding box center [103, 378] width 128 height 640
click at [148, 324] on div "Overview Content Performance Keyword Groups Ranking Keywords More Reports Count…" at bounding box center [103, 378] width 128 height 640
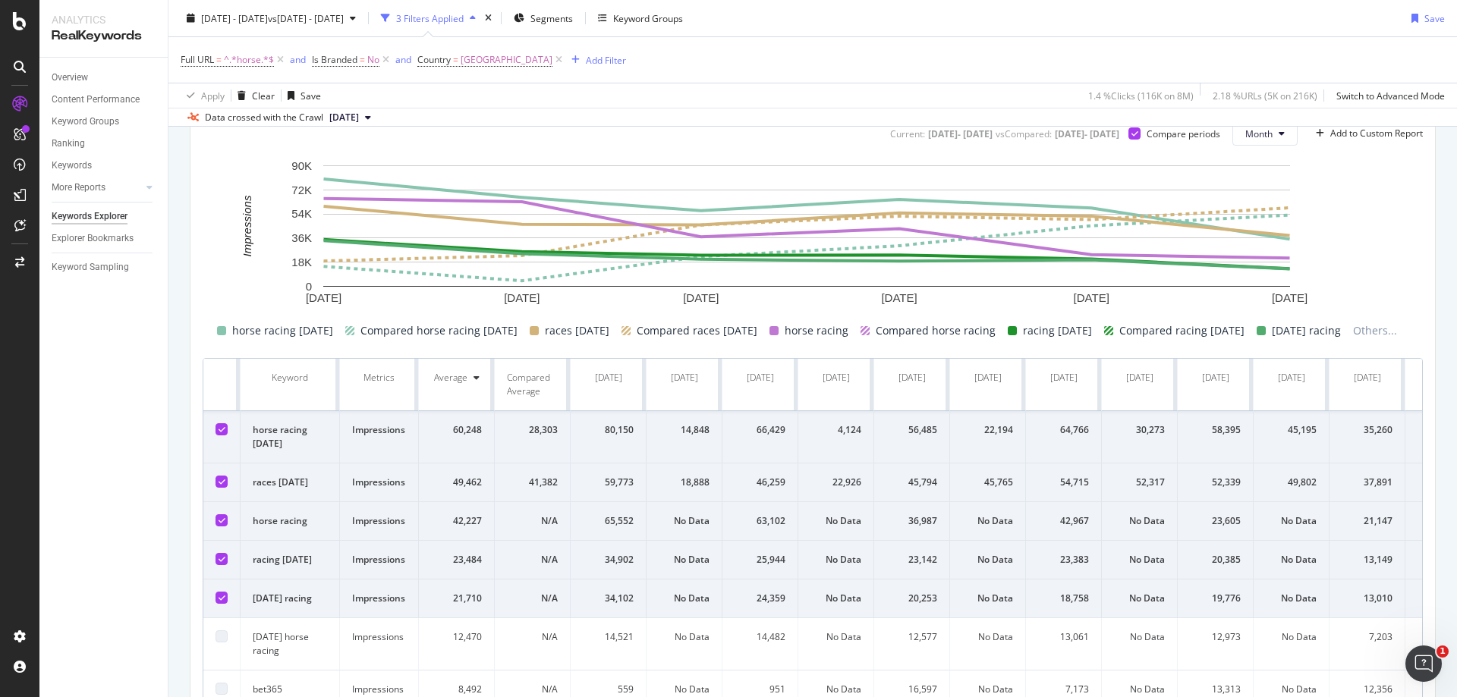
click at [176, 311] on div "By URL Top Charts Clicks By newpagetype Level 1 By: newpagetype Level 1 Hold CT…" at bounding box center [812, 324] width 1289 height 1262
click at [194, 313] on div "Current: [DATE] - [DATE] vs Compared : [DATE] - [DATE] Compare periods Month Ad…" at bounding box center [813, 505] width 1245 height 792
click at [197, 314] on div "Current: [DATE] - [DATE] vs Compared : [DATE] - [DATE] Compare periods Month Ad…" at bounding box center [813, 505] width 1245 height 792
click at [200, 316] on div "Current: [DATE] - [DATE] vs Compared : [DATE] - [DATE] Compare periods Month Ad…" at bounding box center [813, 505] width 1245 height 792
click at [175, 313] on div "By URL Top Charts Clicks By newpagetype Level 1 By: newpagetype Level 1 Hold CT…" at bounding box center [812, 324] width 1289 height 1262
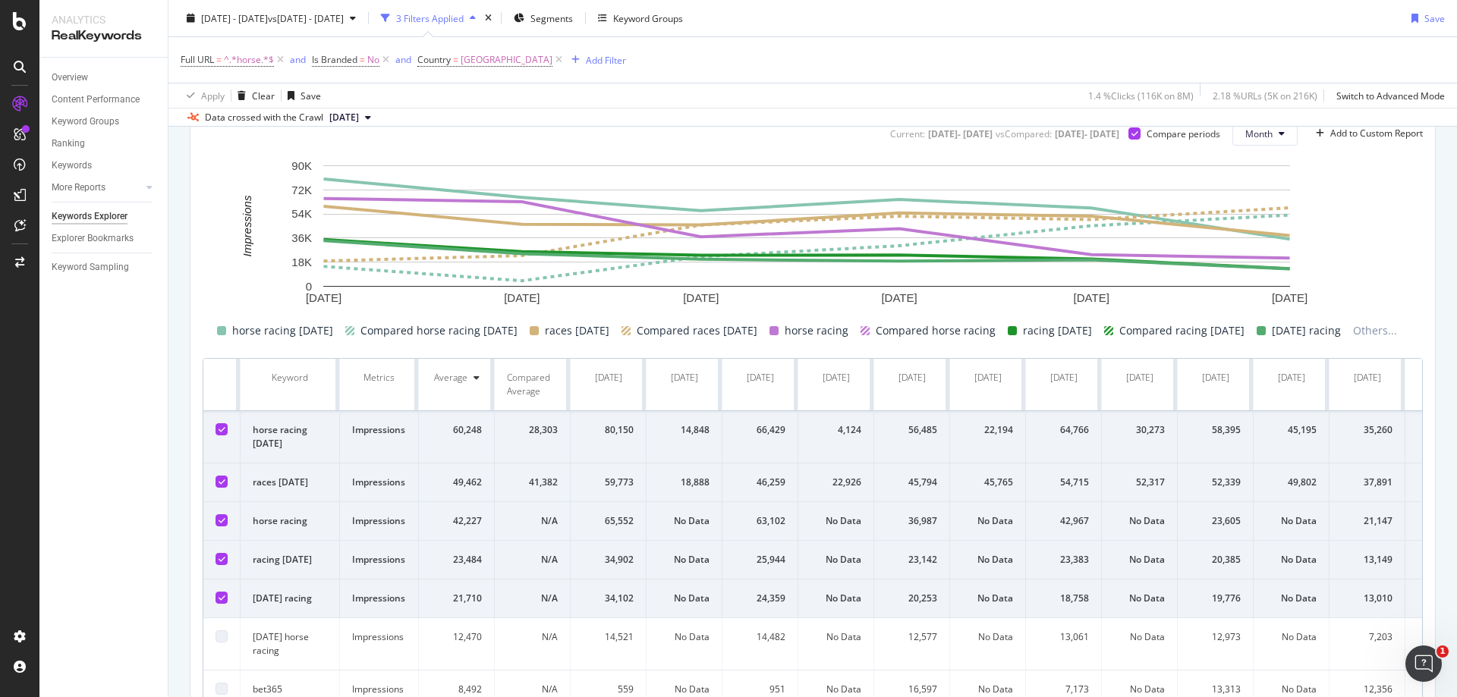
click at [150, 323] on div "Overview Content Performance Keyword Groups Ranking Keywords More Reports Count…" at bounding box center [103, 378] width 128 height 640
click at [177, 311] on div "By URL Top Charts Clicks By newpagetype Level 1 By: newpagetype Level 1 Hold CT…" at bounding box center [812, 324] width 1289 height 1262
click at [214, 325] on div "horse racing [DATE] Compared horse racing [DATE] races [DATE] Compared races [D…" at bounding box center [807, 331] width 1220 height 18
click at [204, 323] on div "horse racing [DATE] Compared horse racing [DATE] races [DATE] Compared races [D…" at bounding box center [807, 331] width 1220 height 18
click at [168, 322] on div "By URL Top Charts Clicks By newpagetype Level 1 By: newpagetype Level 1 Hold CT…" at bounding box center [812, 324] width 1289 height 1262
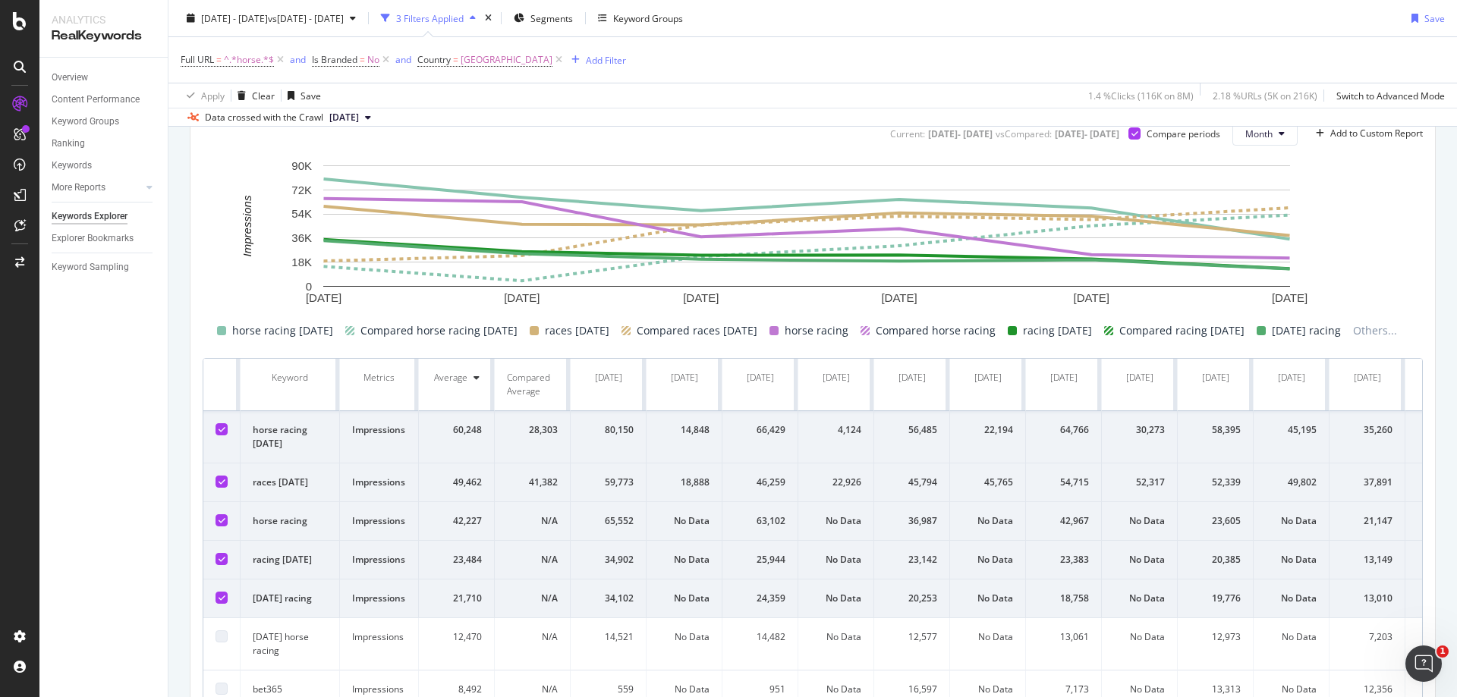
click at [173, 323] on div "By URL Top Charts Clicks By newpagetype Level 1 By: newpagetype Level 1 Hold CT…" at bounding box center [812, 324] width 1289 height 1262
click at [177, 324] on div "By URL Top Charts Clicks By newpagetype Level 1 By: newpagetype Level 1 Hold CT…" at bounding box center [812, 324] width 1289 height 1262
click at [120, 326] on div "Overview Content Performance Keyword Groups Ranking Keywords More Reports Count…" at bounding box center [103, 378] width 128 height 640
click at [175, 318] on div "By URL Top Charts Clicks By newpagetype Level 1 By: newpagetype Level 1 Hold CT…" at bounding box center [812, 324] width 1289 height 1262
click at [230, 317] on div at bounding box center [813, 316] width 1220 height 12
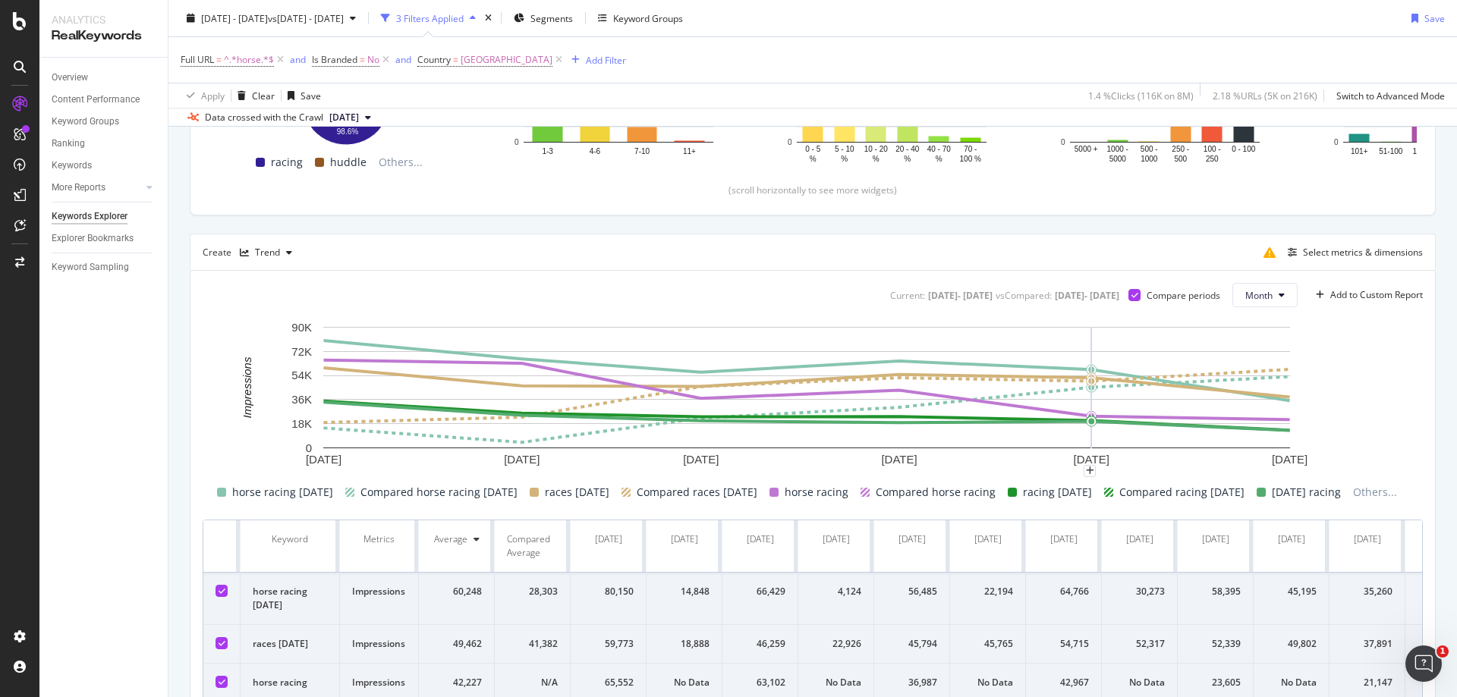
scroll to position [320, 0]
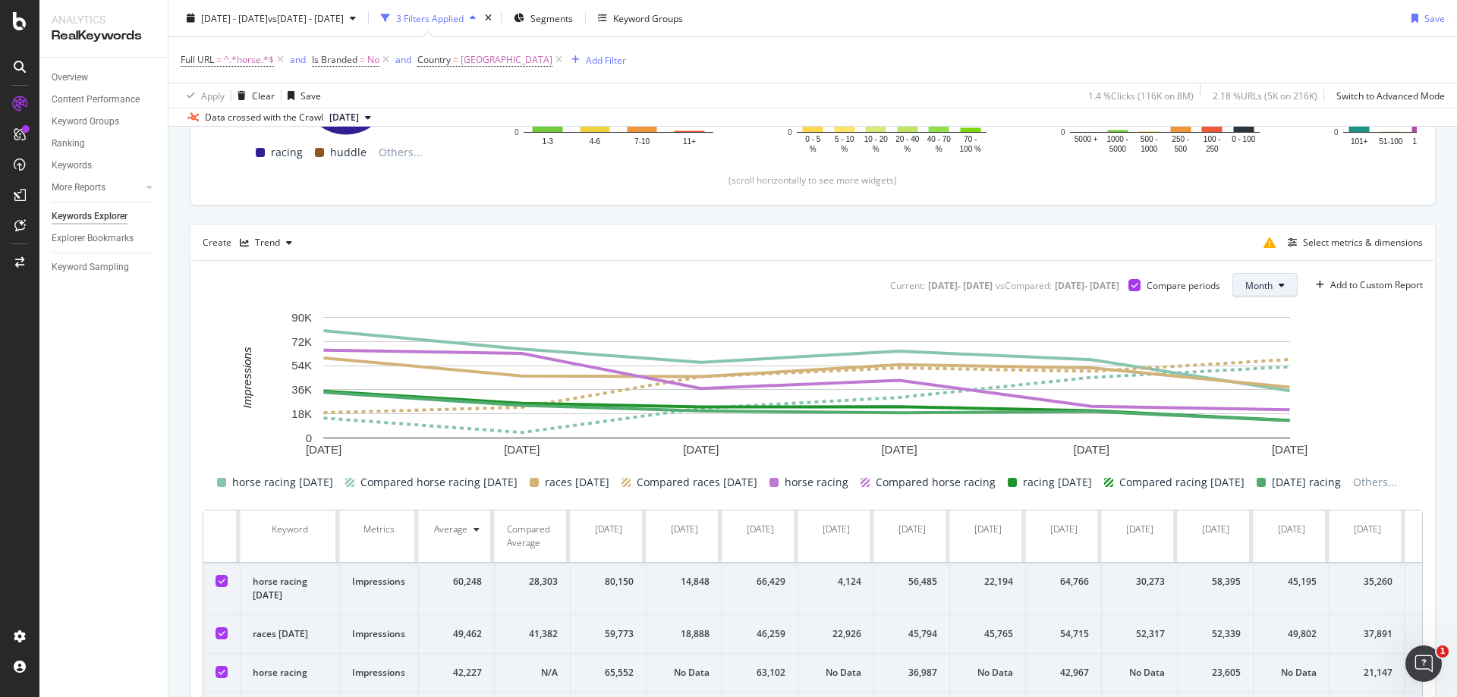
click at [1258, 283] on span "Month" at bounding box center [1258, 285] width 27 height 13
click at [1263, 349] on div "Week" at bounding box center [1247, 343] width 54 height 22
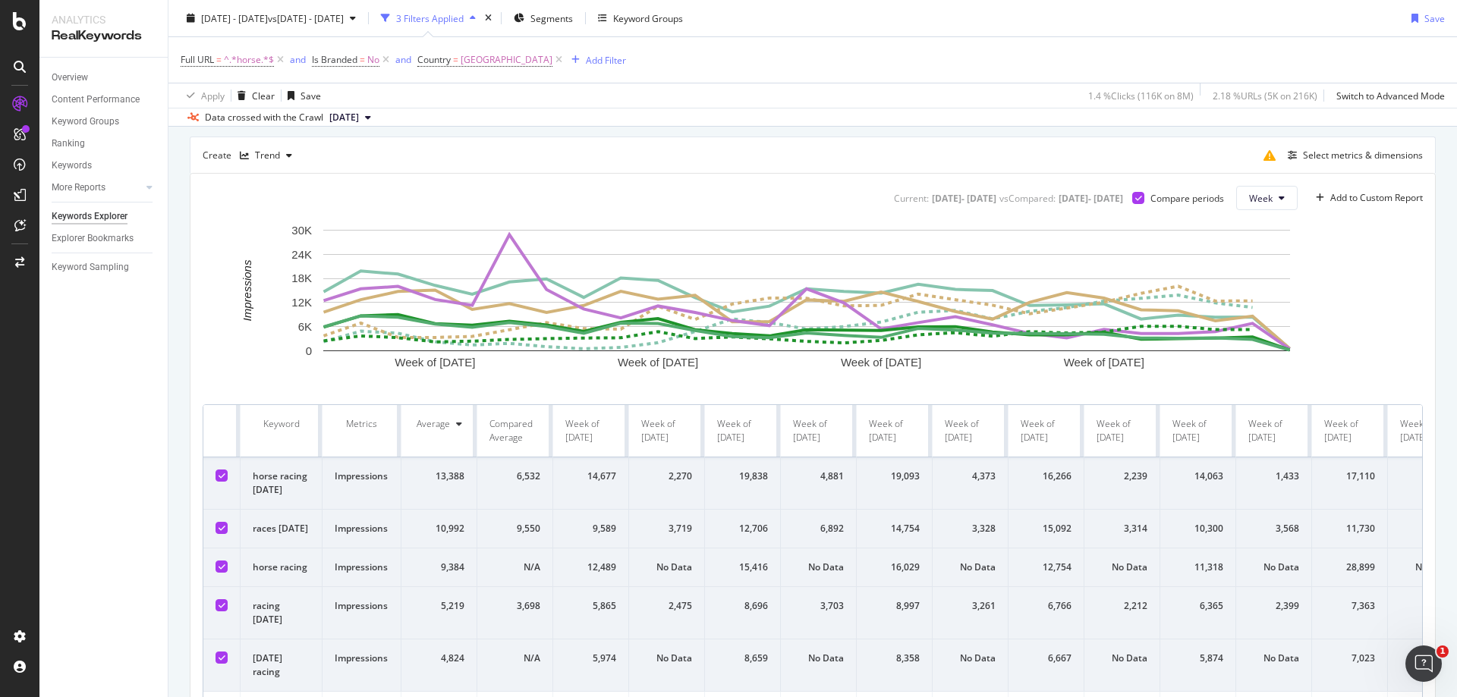
scroll to position [547, 0]
